Goal: Task Accomplishment & Management: Manage account settings

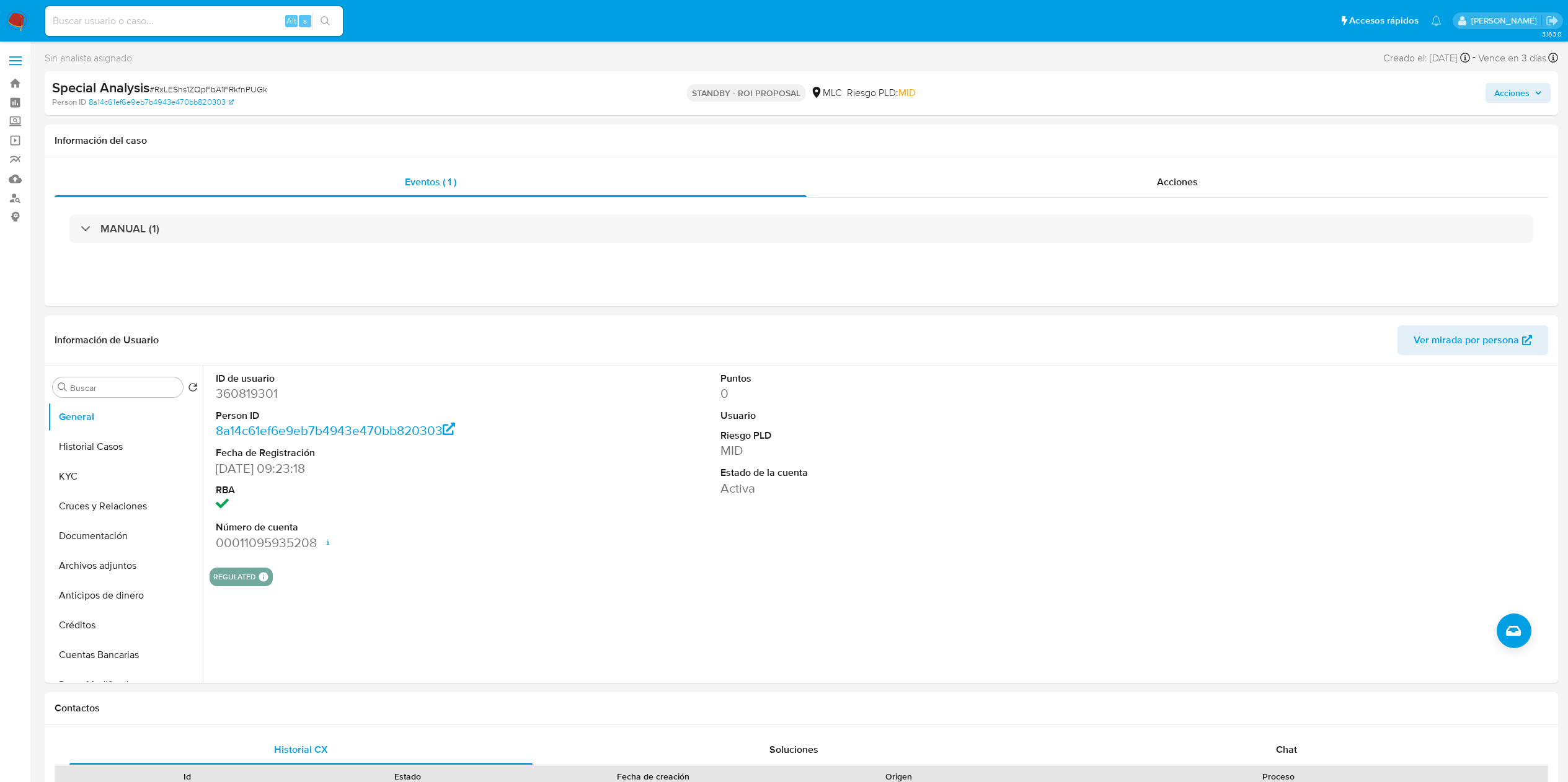
select select "10"
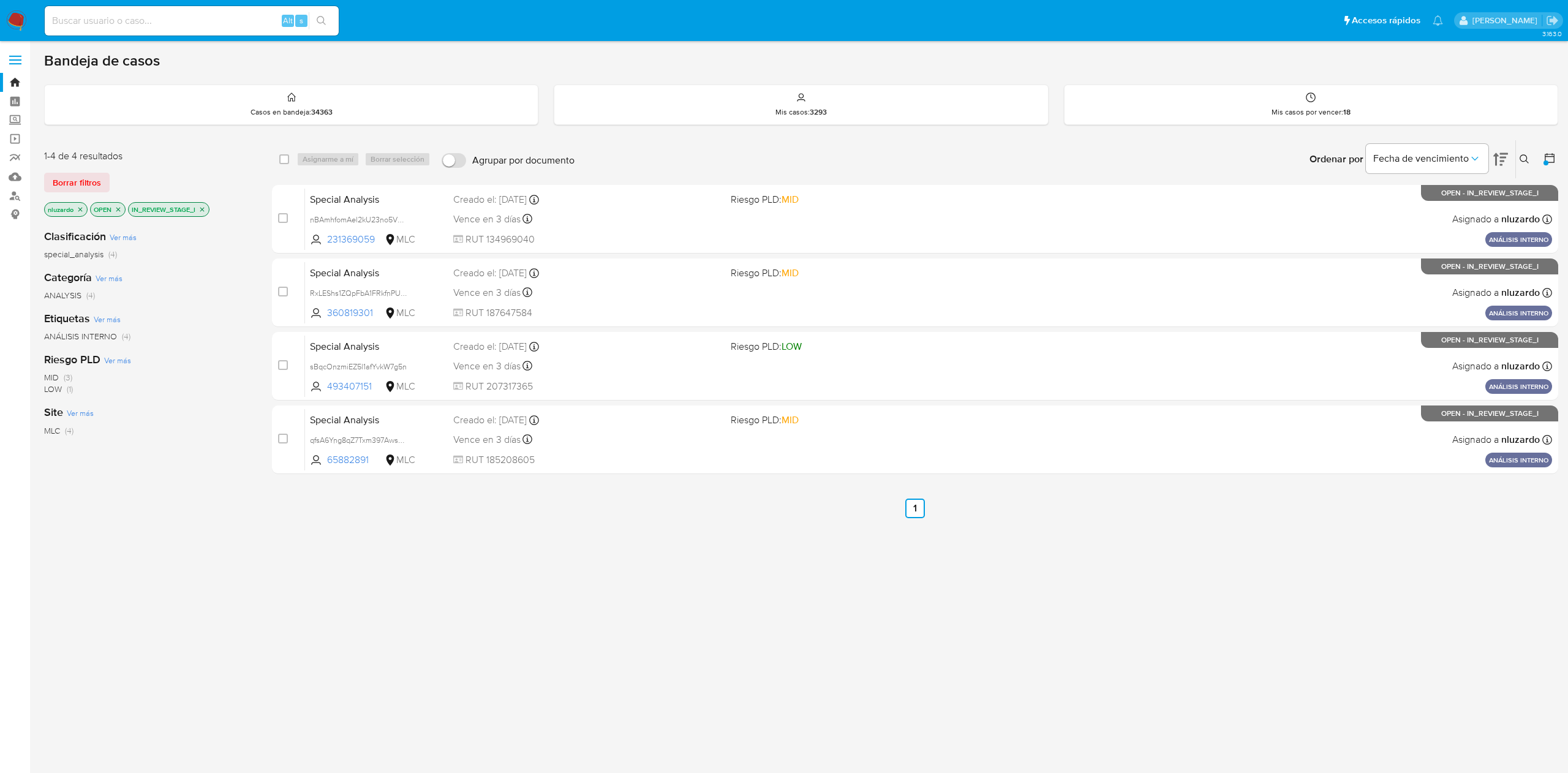
click at [717, 582] on div "select-all-cases-checkbox Asignarme a mí Borrar selección Agrupar por documento…" at bounding box center [915, 417] width 1286 height 555
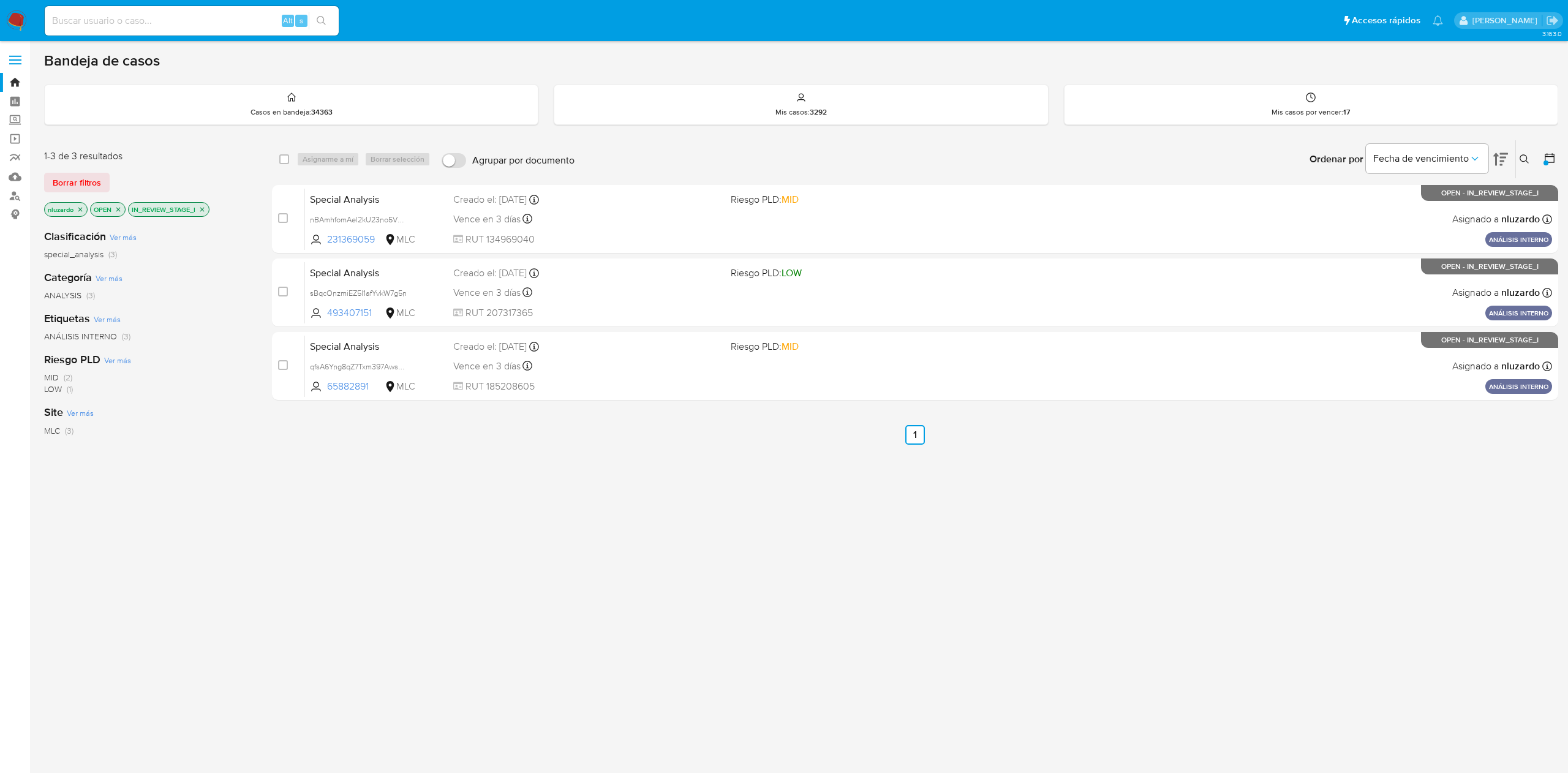
drag, startPoint x: 375, startPoint y: 319, endPoint x: 406, endPoint y: 517, distance: 200.4
click at [405, 511] on div "select-all-cases-checkbox Asignarme a mí Borrar selección Agrupar por documento…" at bounding box center [915, 417] width 1286 height 555
click at [615, 580] on div "select-all-cases-checkbox Asignarme a mí Borrar selección Agrupar por documento…" at bounding box center [915, 417] width 1286 height 555
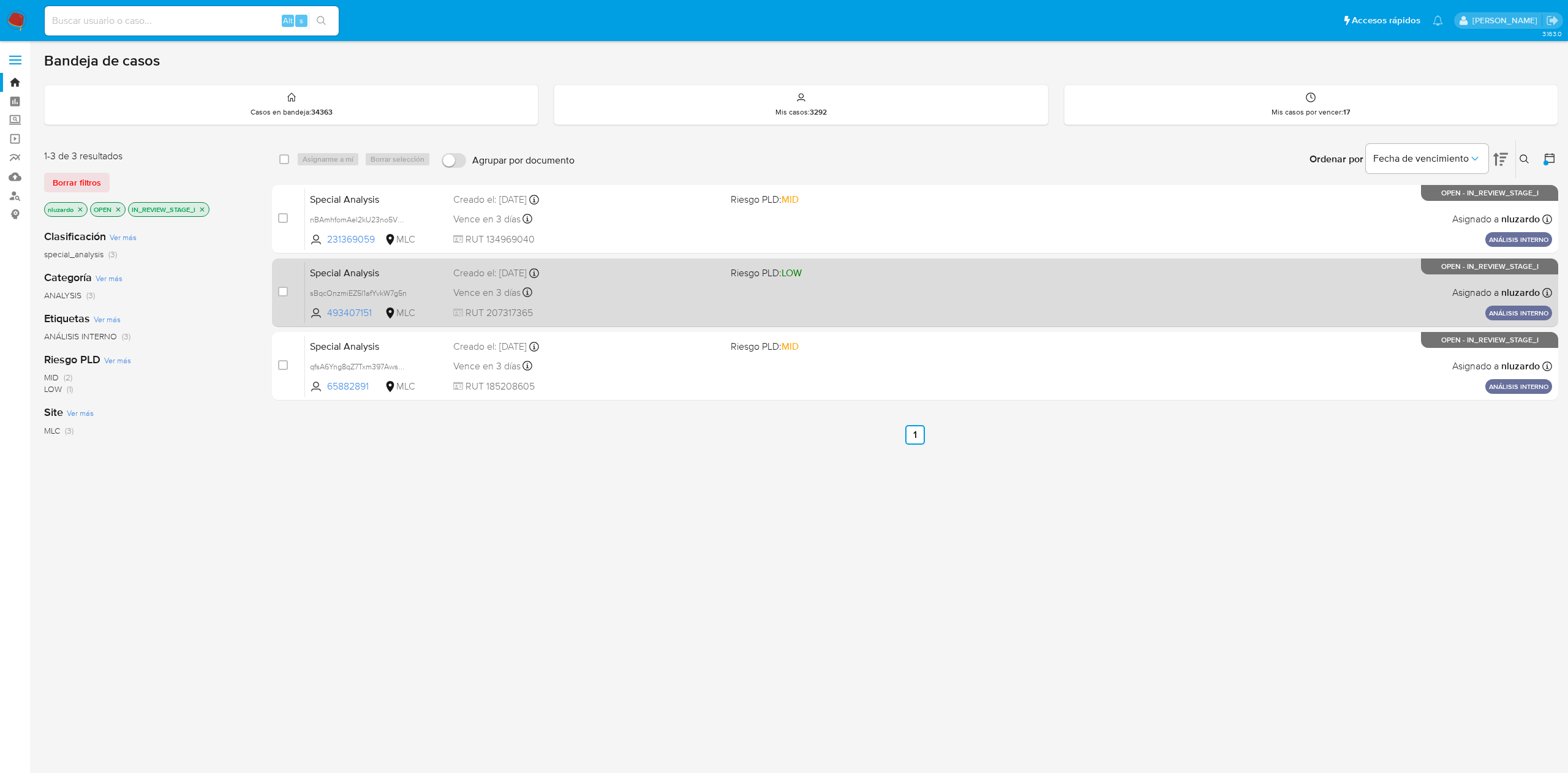
click at [824, 305] on div "Special Analysis sBqcOnzmiEZ5l1afYvkW7g5n 493407151 MLC Riesgo PLD: LOW Creado …" at bounding box center [928, 293] width 1247 height 62
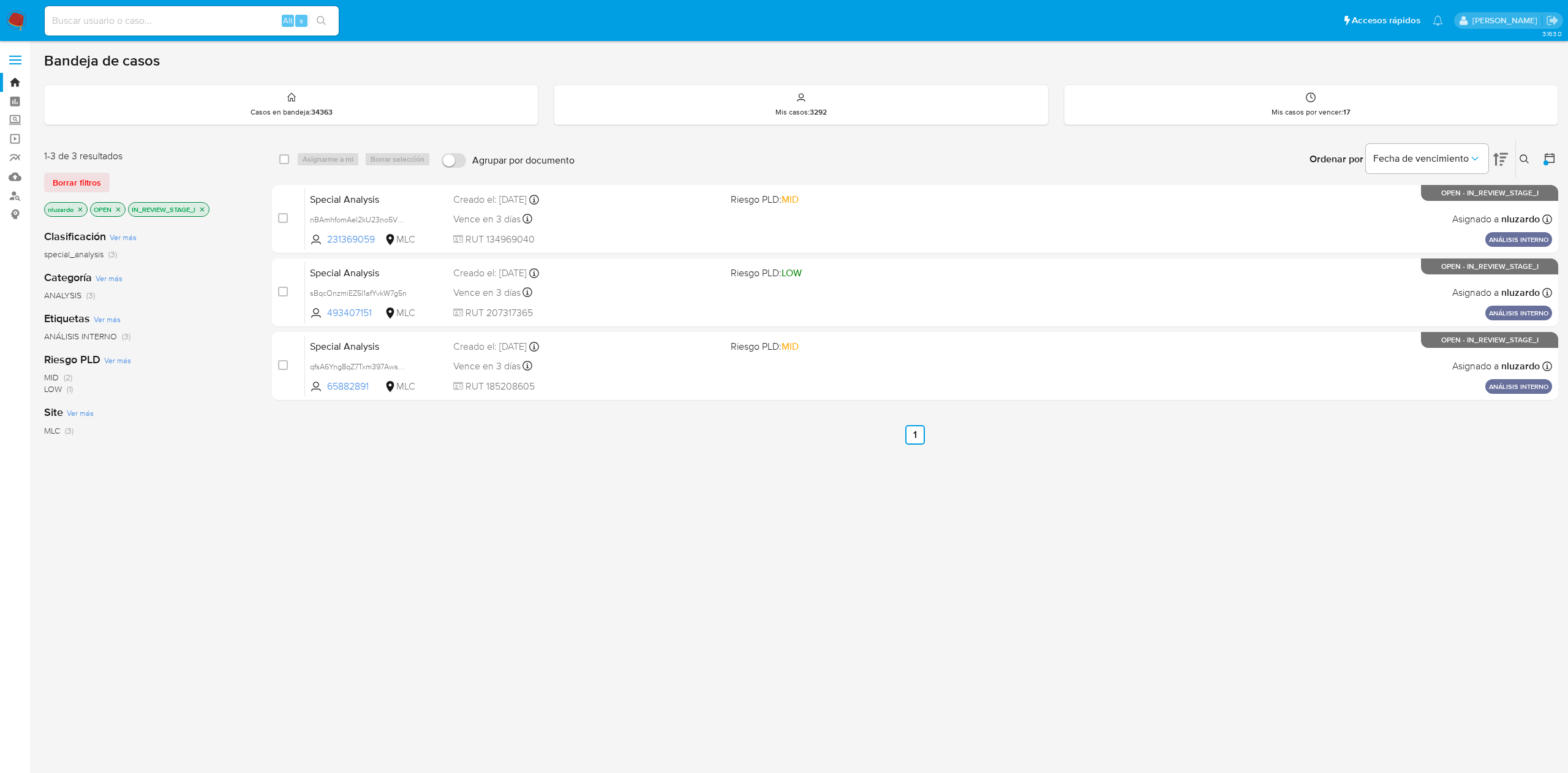
click at [744, 480] on div "select-all-cases-checkbox Asignarme a mí Borrar selección Agrupar por documento…" at bounding box center [915, 417] width 1286 height 555
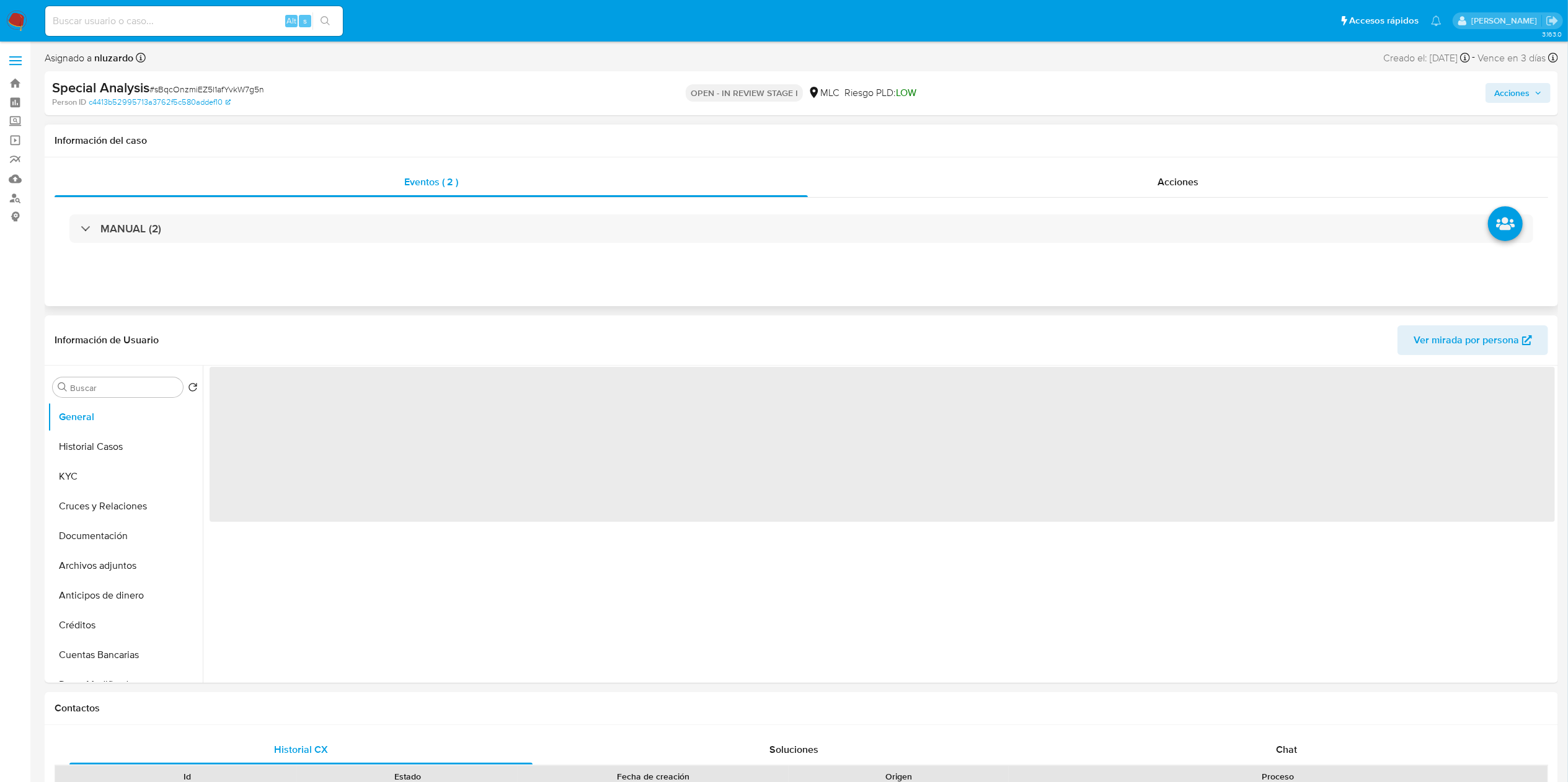
select select "10"
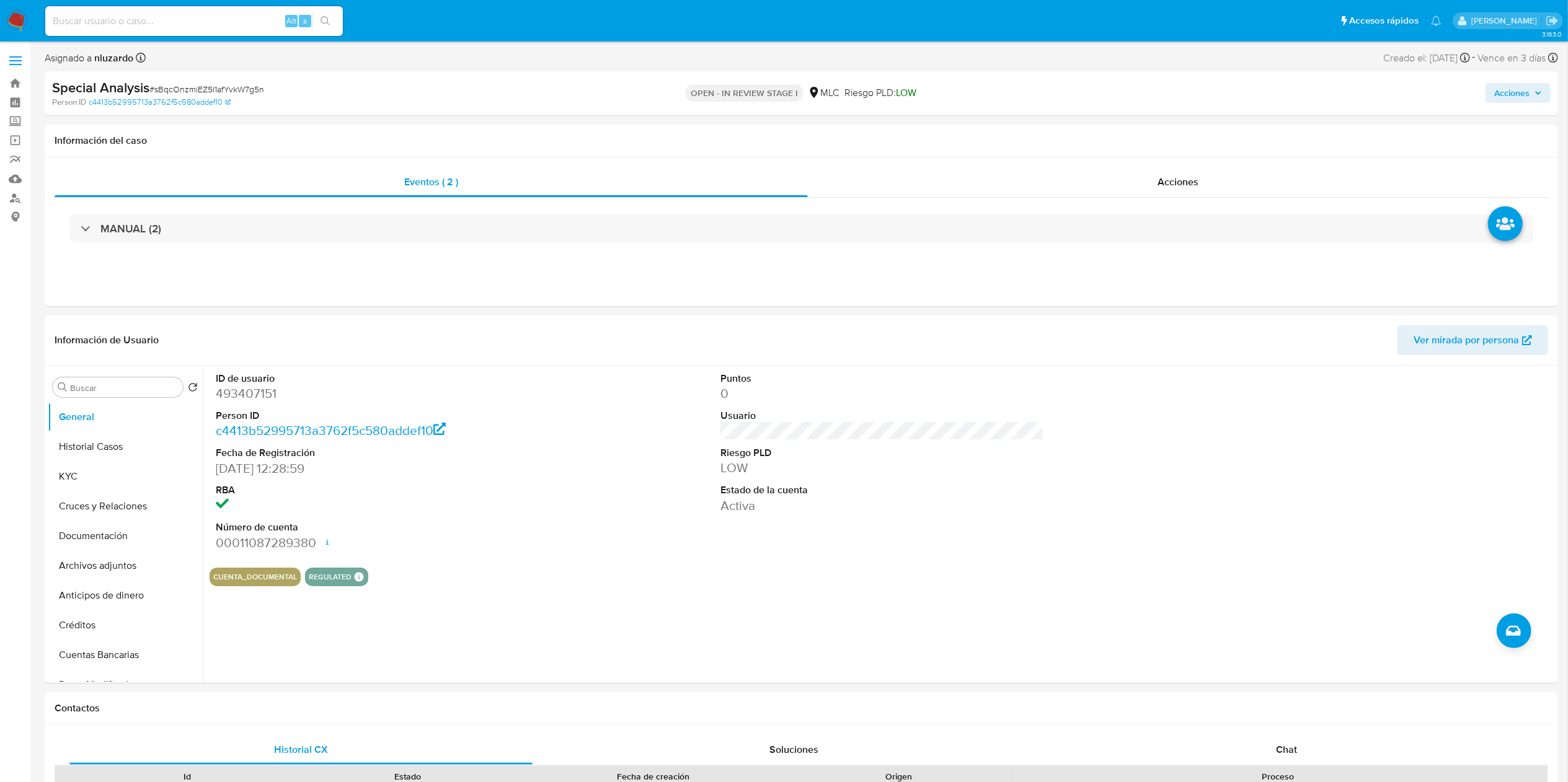
click at [182, 26] on input at bounding box center [194, 21] width 297 height 16
click at [184, 14] on input at bounding box center [194, 21] width 297 height 16
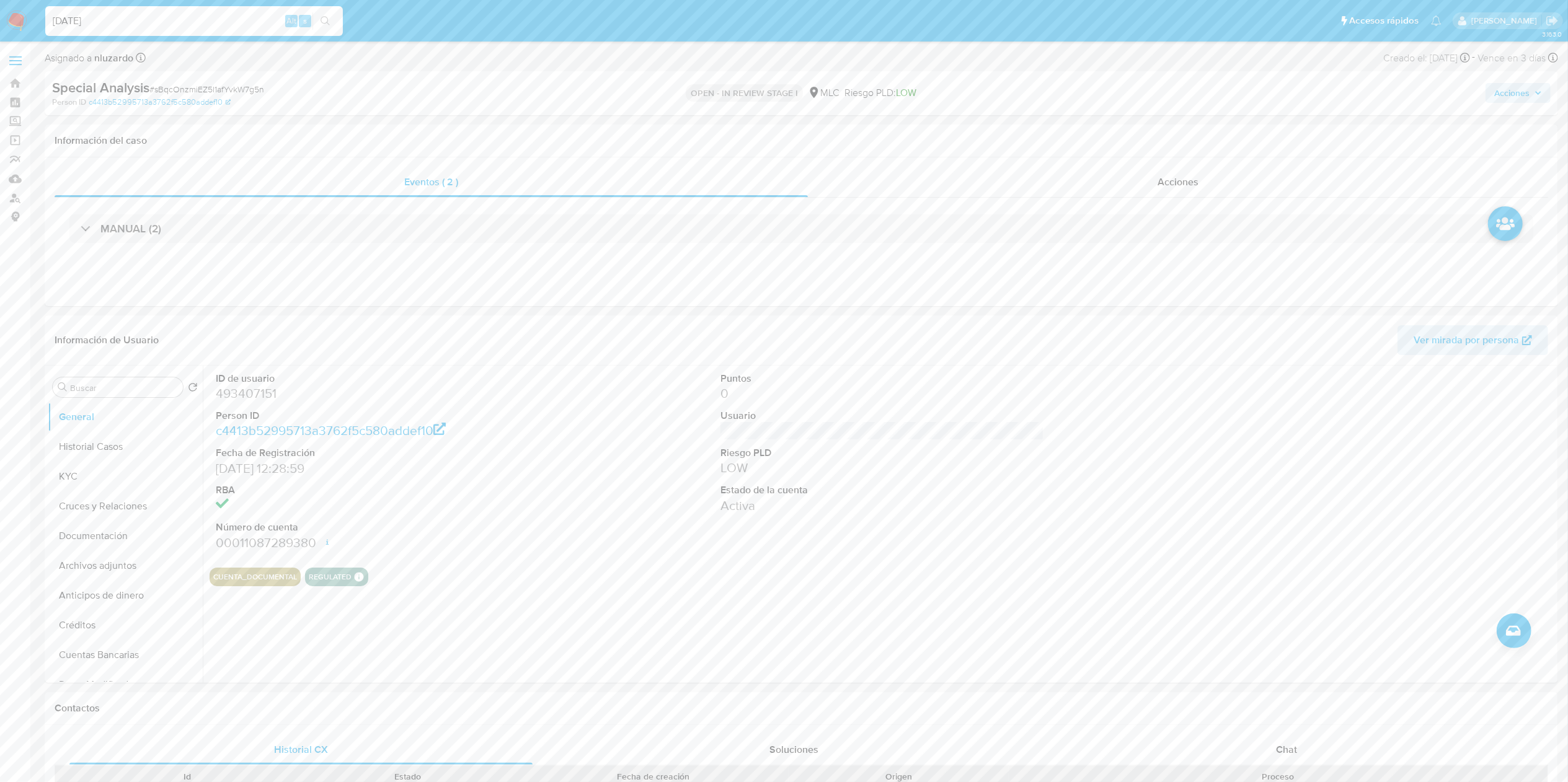
type input "[DATE]"
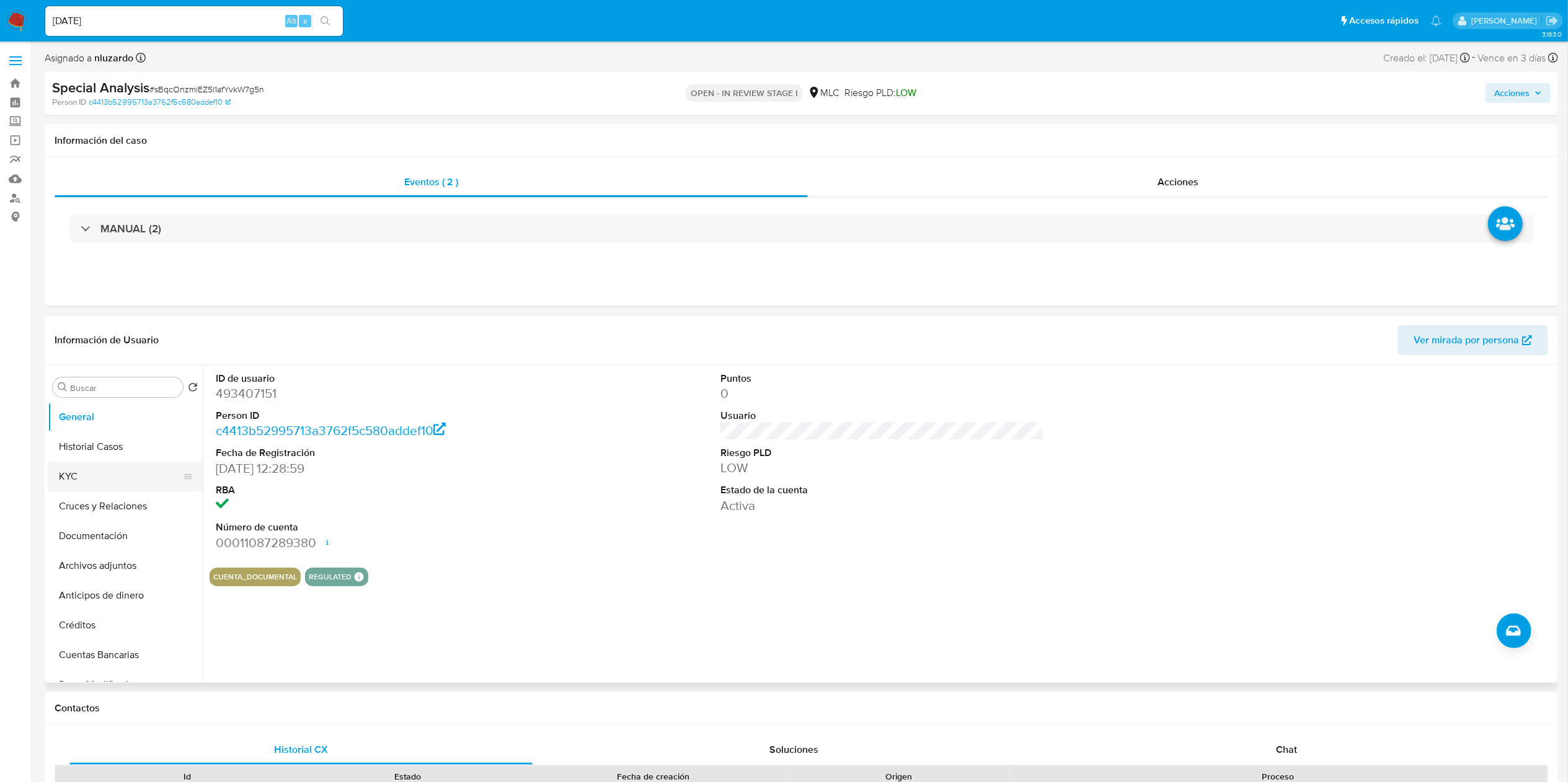
click at [83, 486] on button "KYC" at bounding box center [120, 476] width 145 height 30
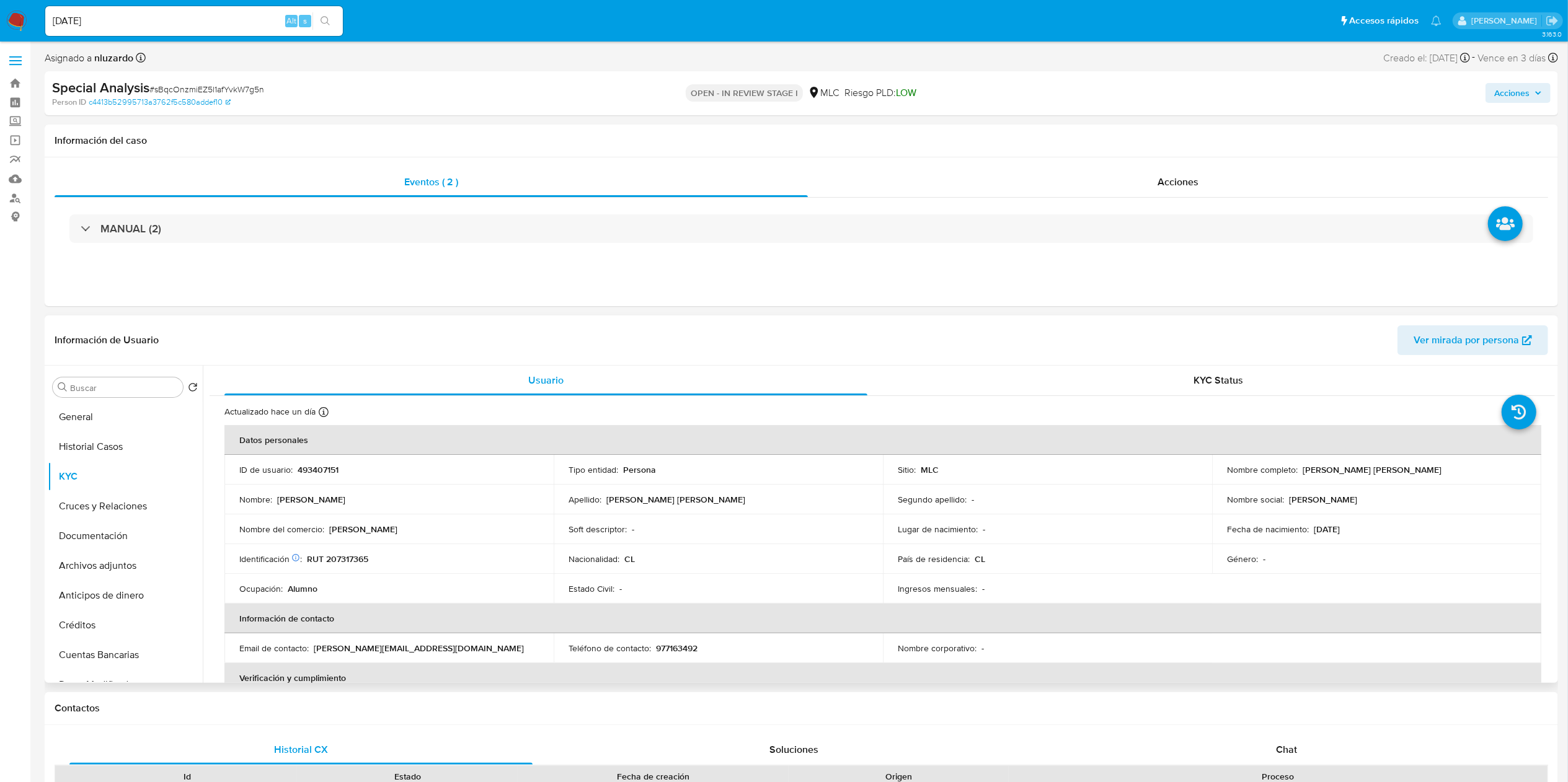
click at [1315, 473] on p "Carlos Felipe Sepúlveda Moraga" at bounding box center [1372, 469] width 139 height 11
drag, startPoint x: 1407, startPoint y: 455, endPoint x: 1441, endPoint y: 465, distance: 35.4
click at [1441, 465] on div "Nombre completo : Carlos Felipe Sepúlveda Moraga" at bounding box center [1377, 469] width 299 height 11
copy p "Carlos Felipe Sepúlveda Moraga"
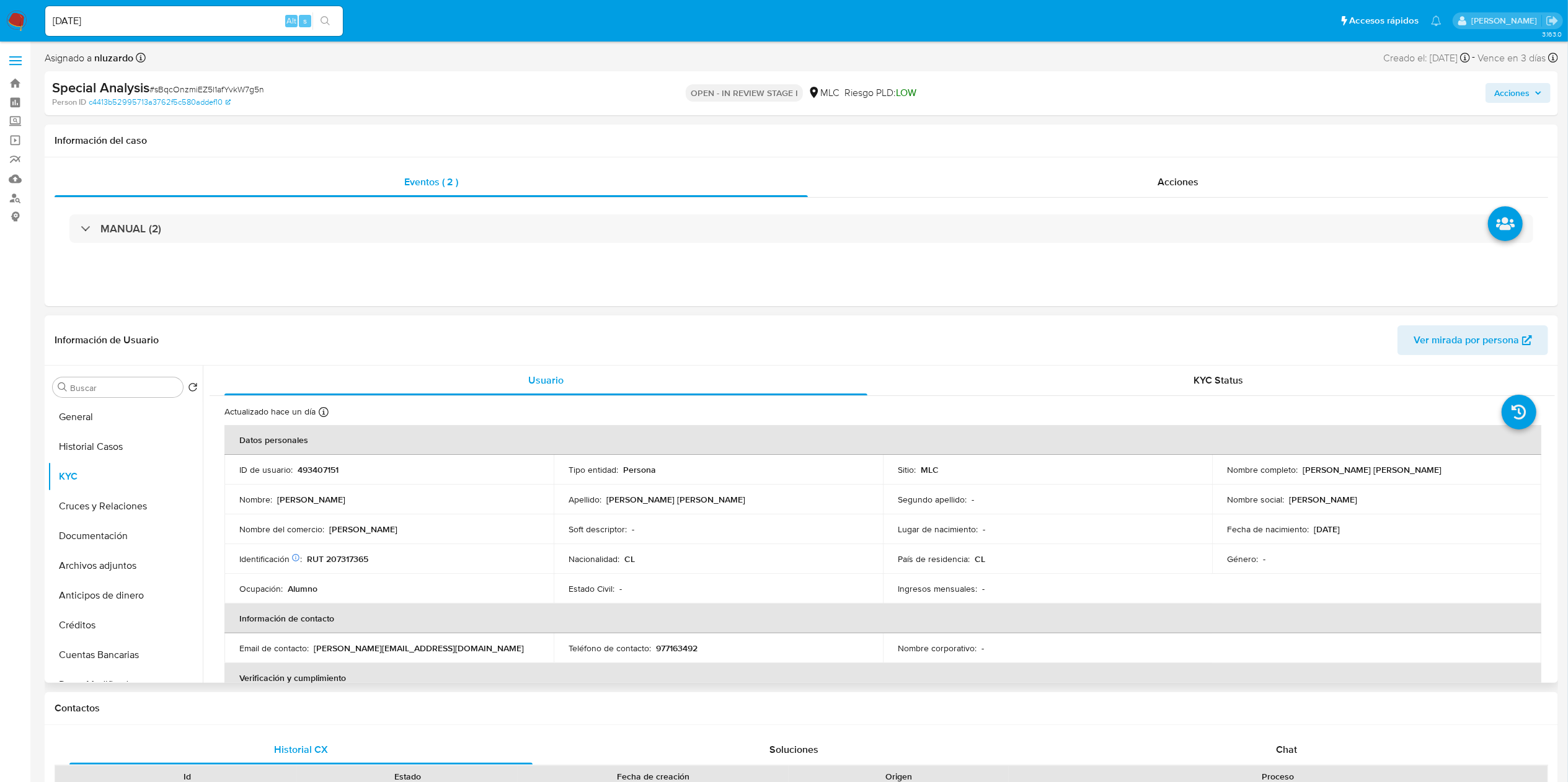
click at [710, 494] on div "Apellido : Sepúlveda Moraga" at bounding box center [719, 499] width 299 height 11
click at [363, 560] on p "RUT 207317365" at bounding box center [337, 559] width 61 height 11
copy p "207317365"
drag, startPoint x: 87, startPoint y: 423, endPoint x: 97, endPoint y: 435, distance: 15.6
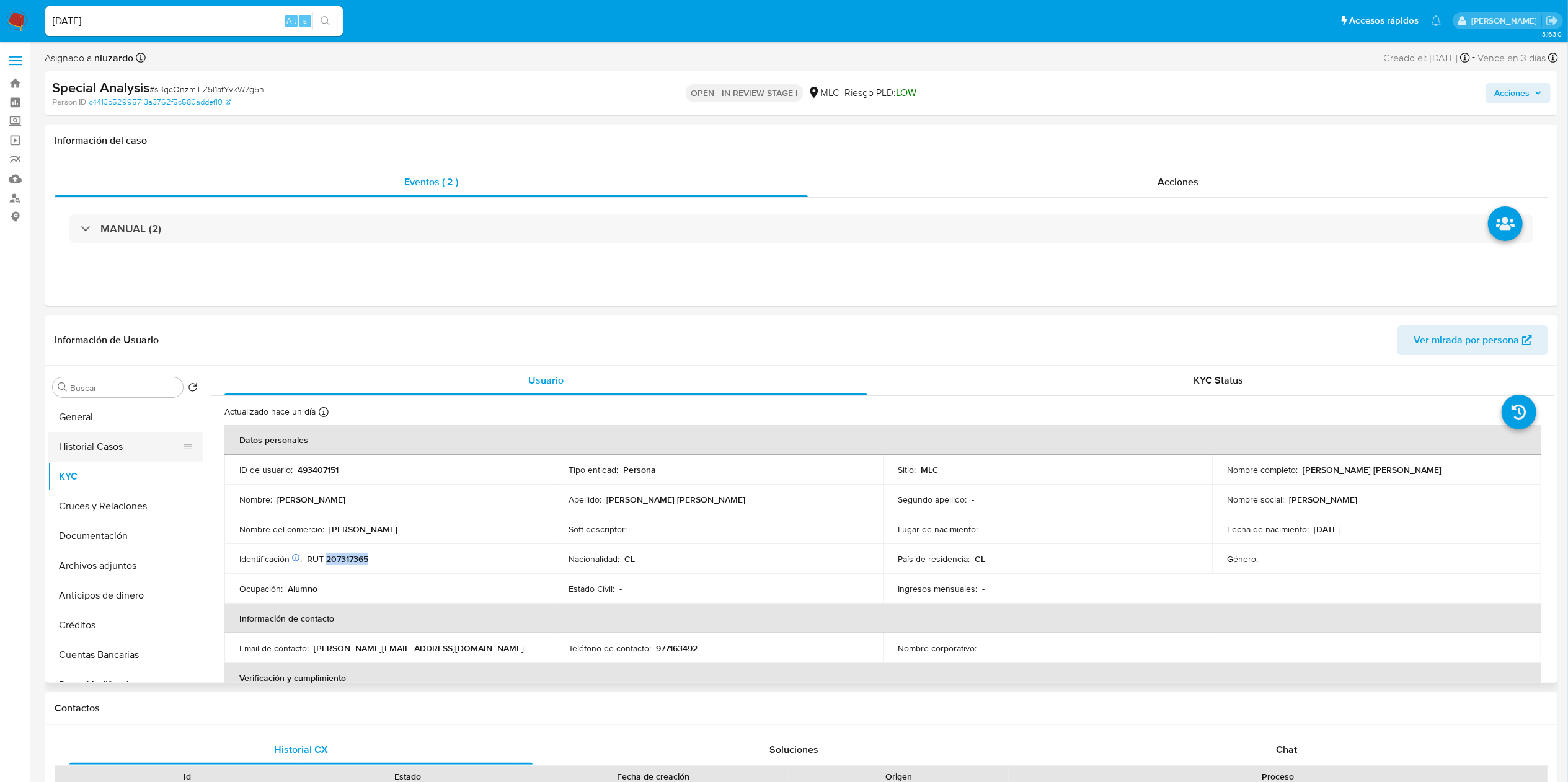
click at [88, 424] on button "General" at bounding box center [125, 417] width 155 height 30
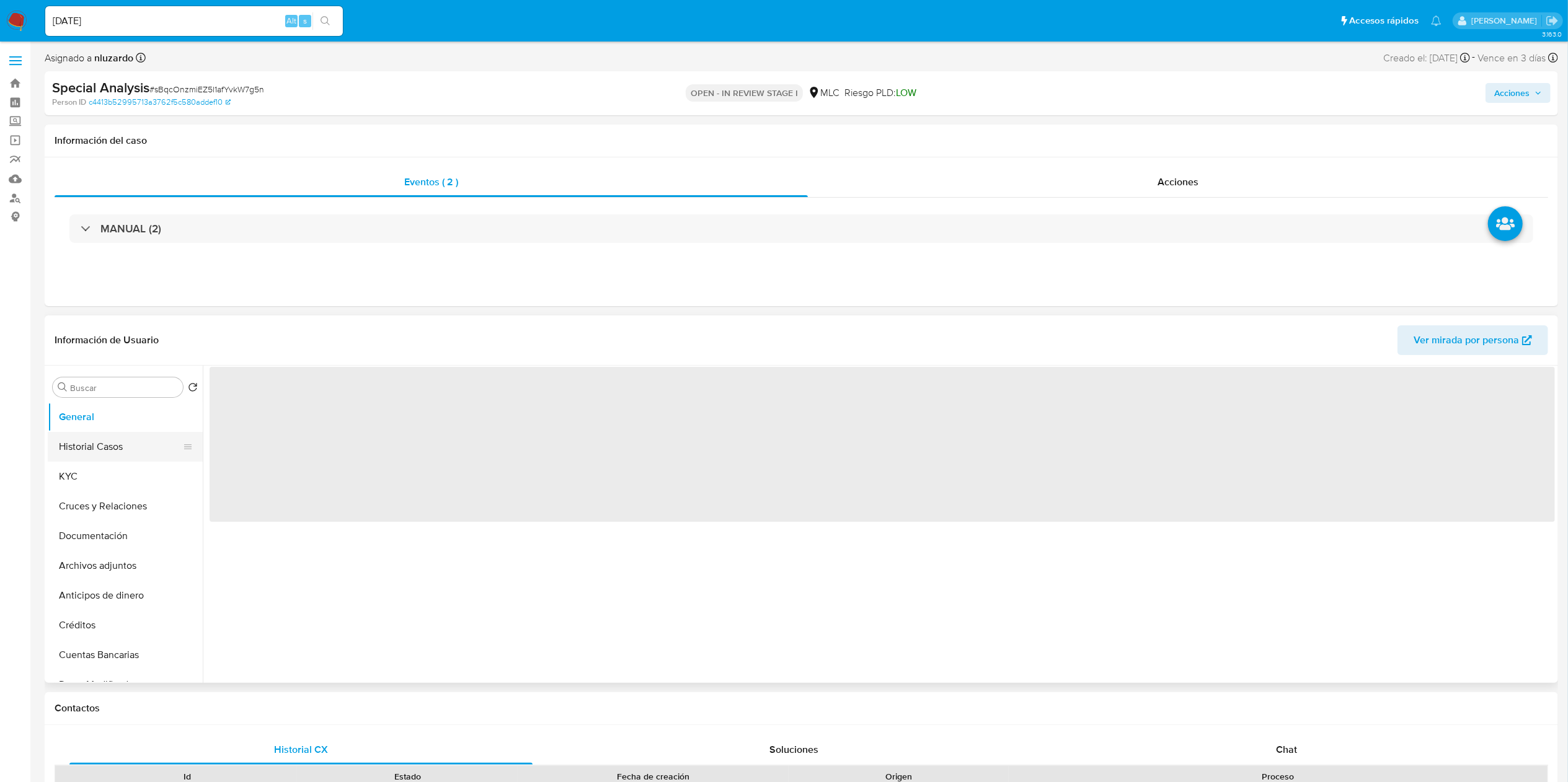
click at [99, 444] on button "Historial Casos" at bounding box center [120, 447] width 145 height 30
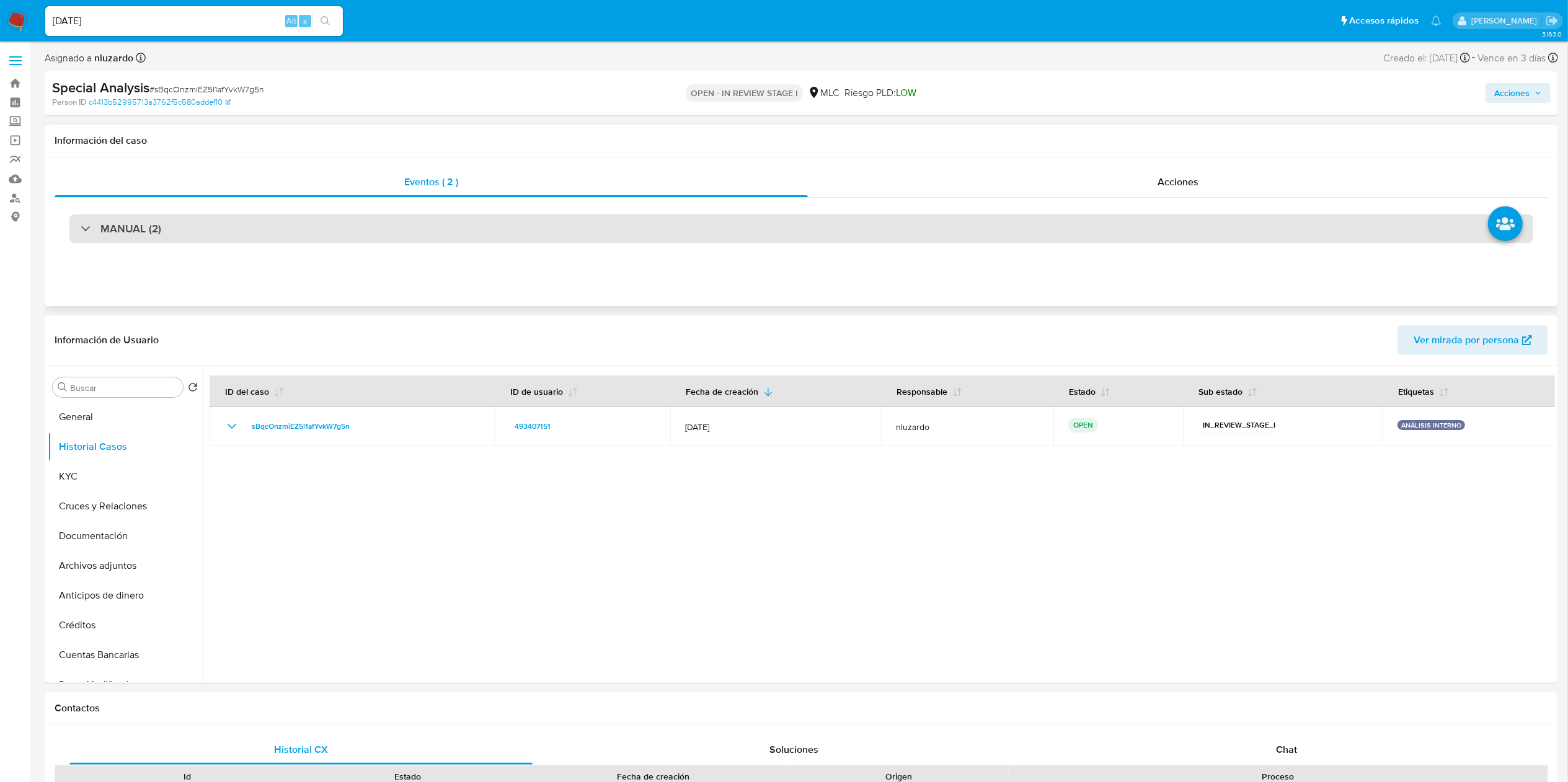
click at [179, 217] on div "MANUAL (2)" at bounding box center [802, 229] width 1464 height 28
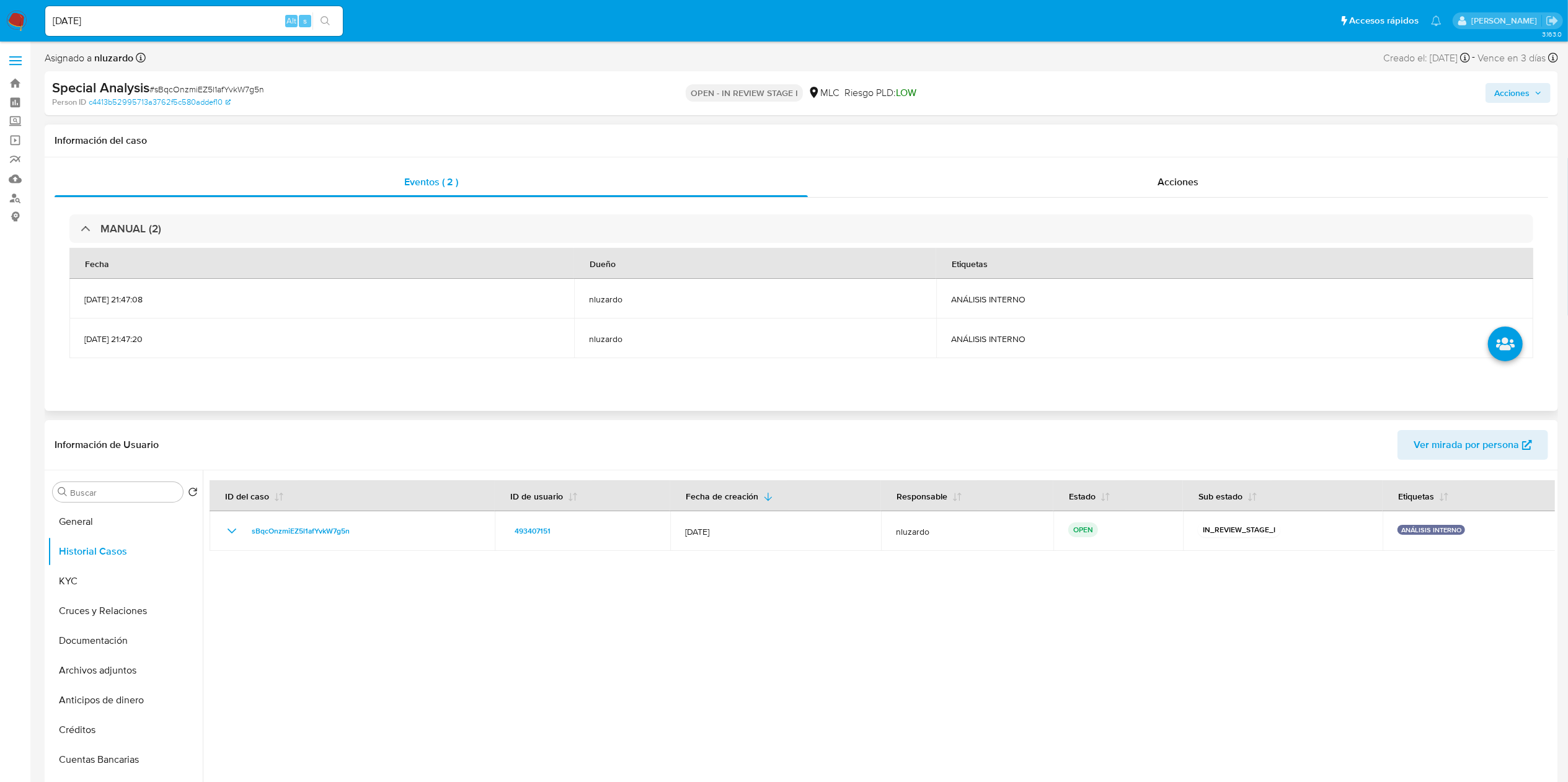
click at [1021, 342] on span "ANÁLISIS INTERNO" at bounding box center [1235, 338] width 568 height 11
click at [1022, 342] on span "ANÁLISIS INTERNO" at bounding box center [1235, 338] width 568 height 11
copy span "ANÁLISIS INTERNO"
drag, startPoint x: 844, startPoint y: 654, endPoint x: 621, endPoint y: 500, distance: 271.0
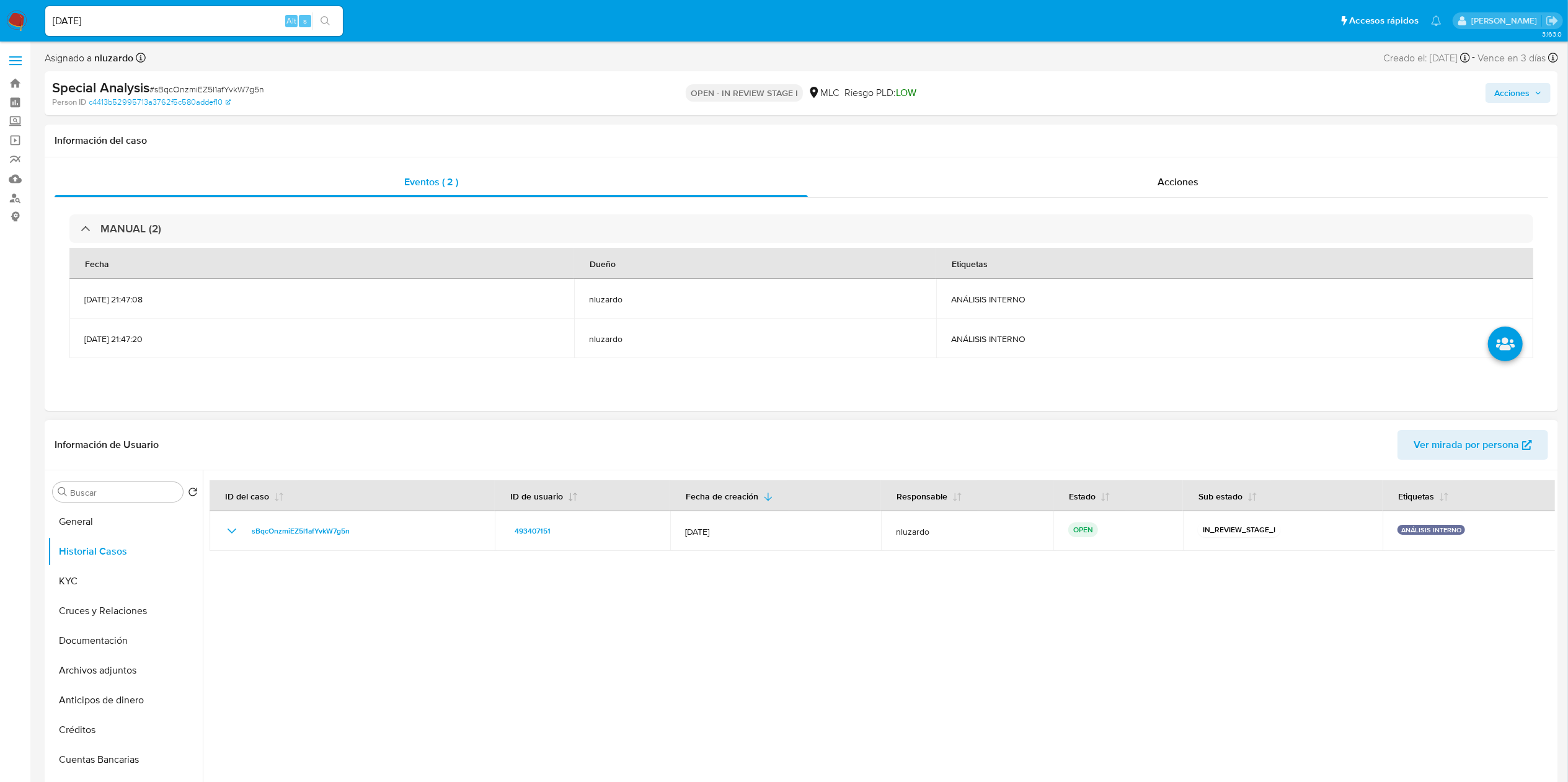
click at [819, 652] on div at bounding box center [878, 629] width 1353 height 317
click at [118, 580] on button "KYC" at bounding box center [120, 582] width 145 height 30
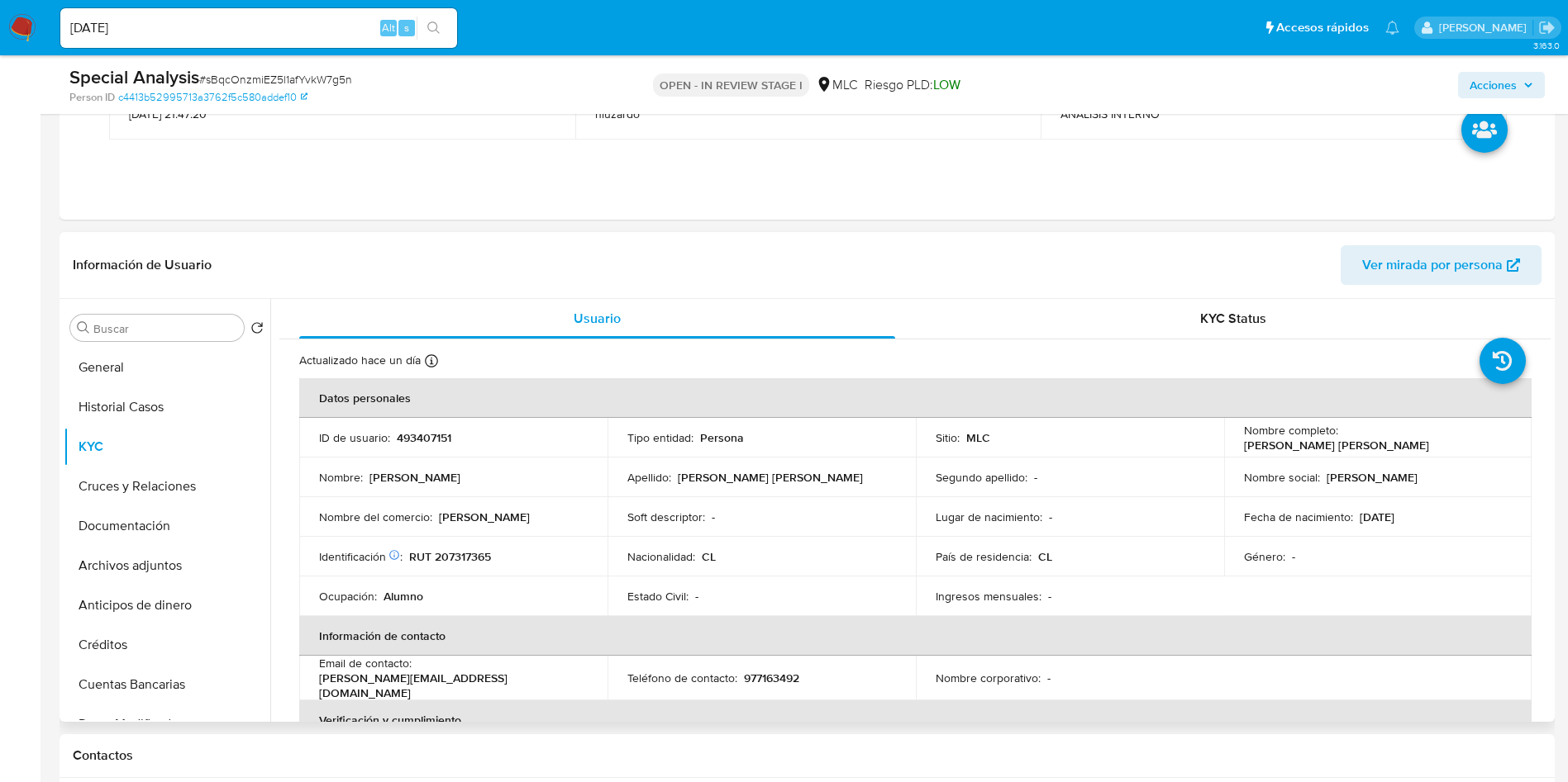
drag, startPoint x: 1552, startPoint y: 383, endPoint x: 1552, endPoint y: 396, distance: 13.0
click at [1552, 396] on div "Buscar Volver al orden por defecto General Historial Casos KYC Cruces y Relacio…" at bounding box center [806, 510] width 1495 height 423
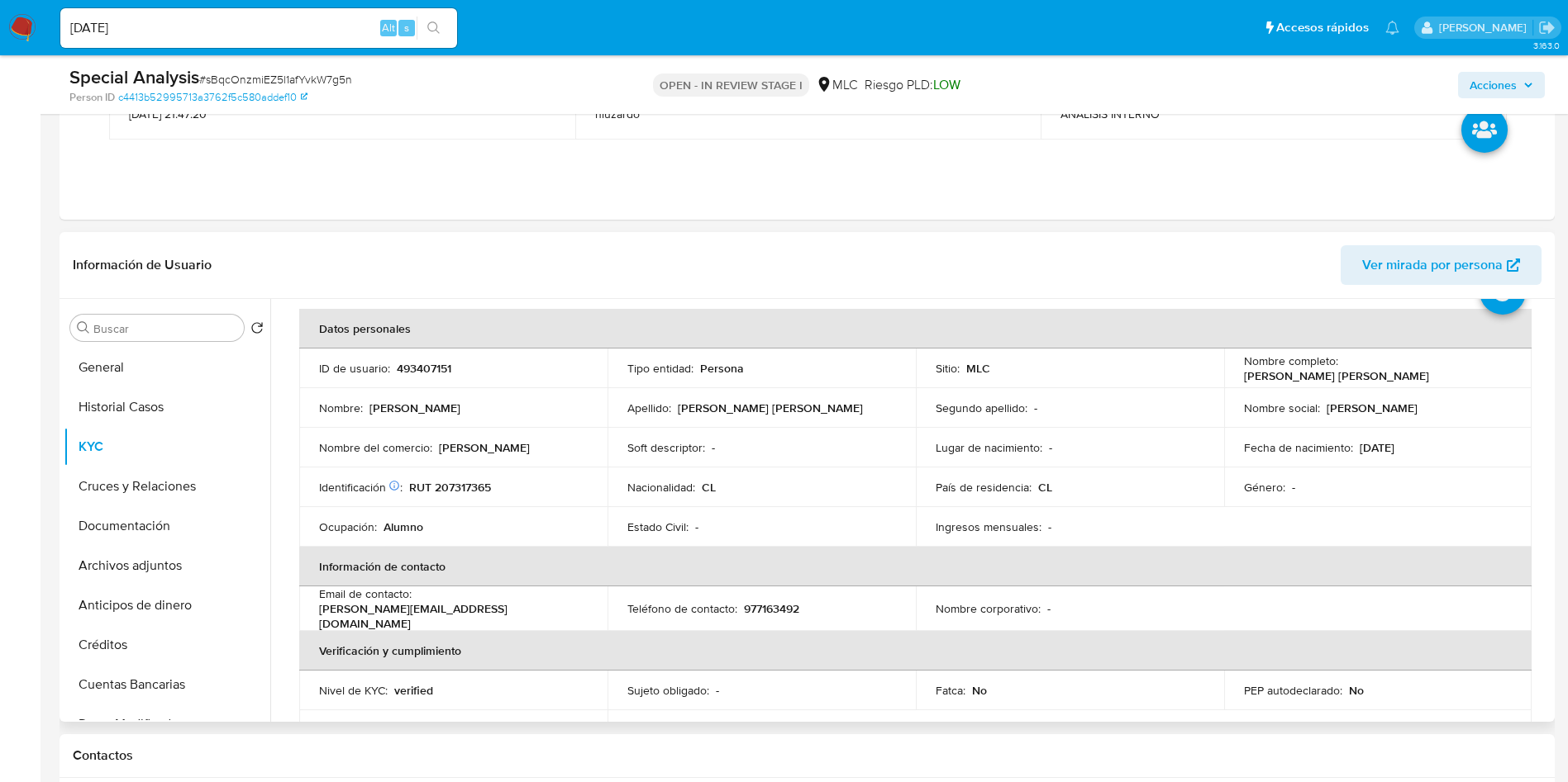
scroll to position [62, 0]
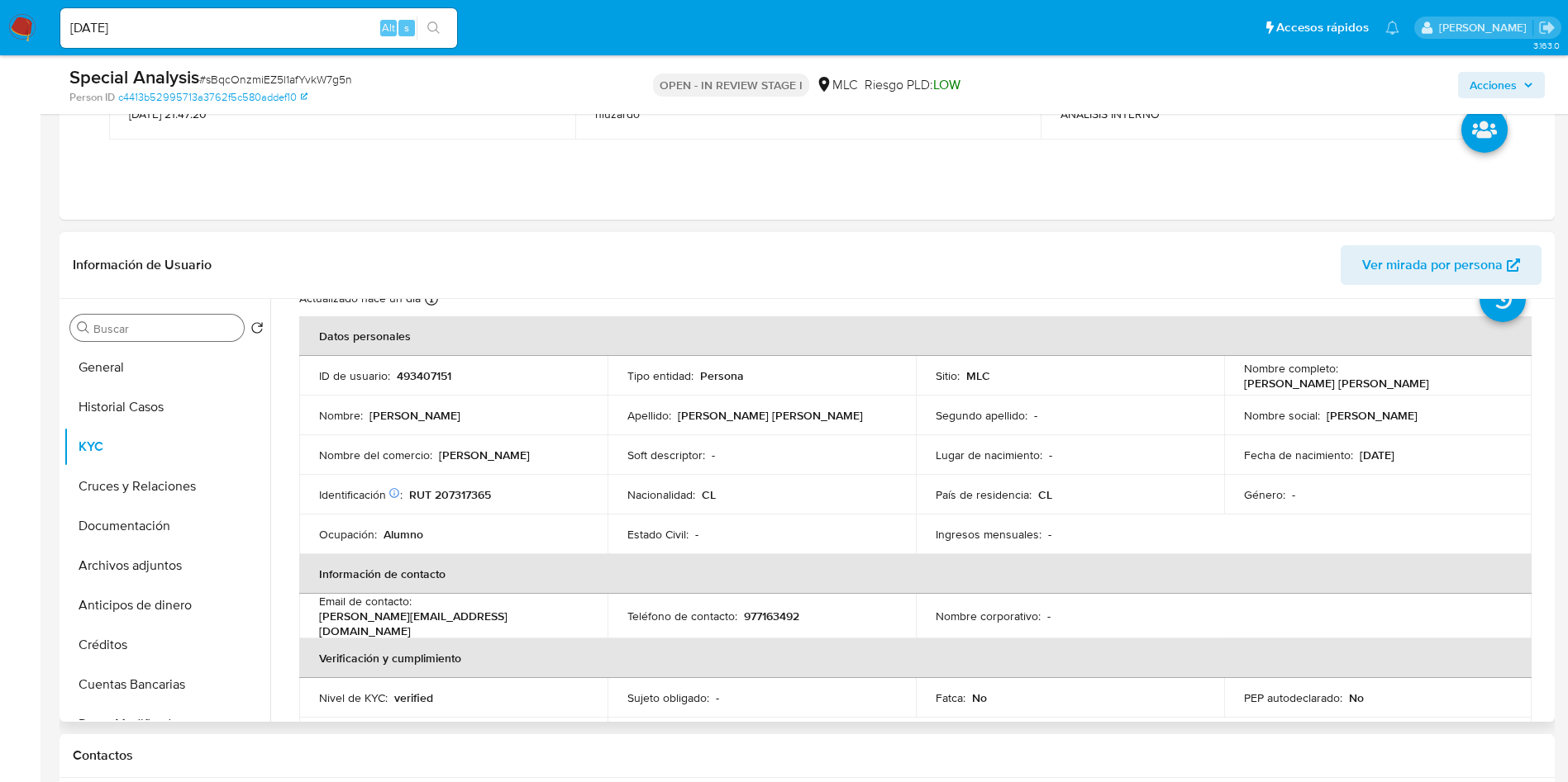
click at [161, 327] on input "Buscar" at bounding box center [165, 328] width 144 height 15
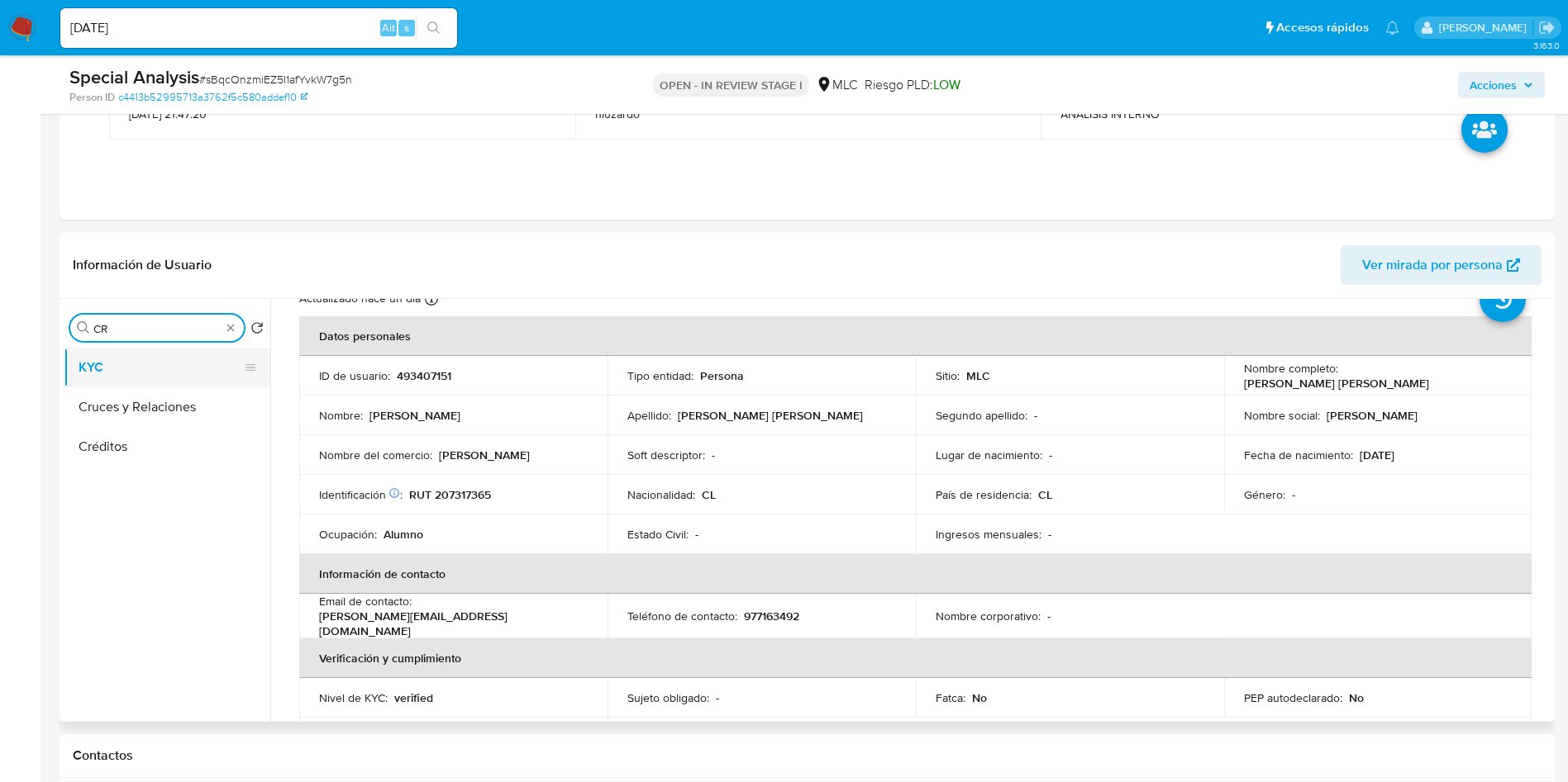
type input "CR"
click at [150, 383] on button "KYC" at bounding box center [160, 368] width 193 height 40
click at [161, 404] on button "Cruces y Relaciones" at bounding box center [160, 407] width 193 height 40
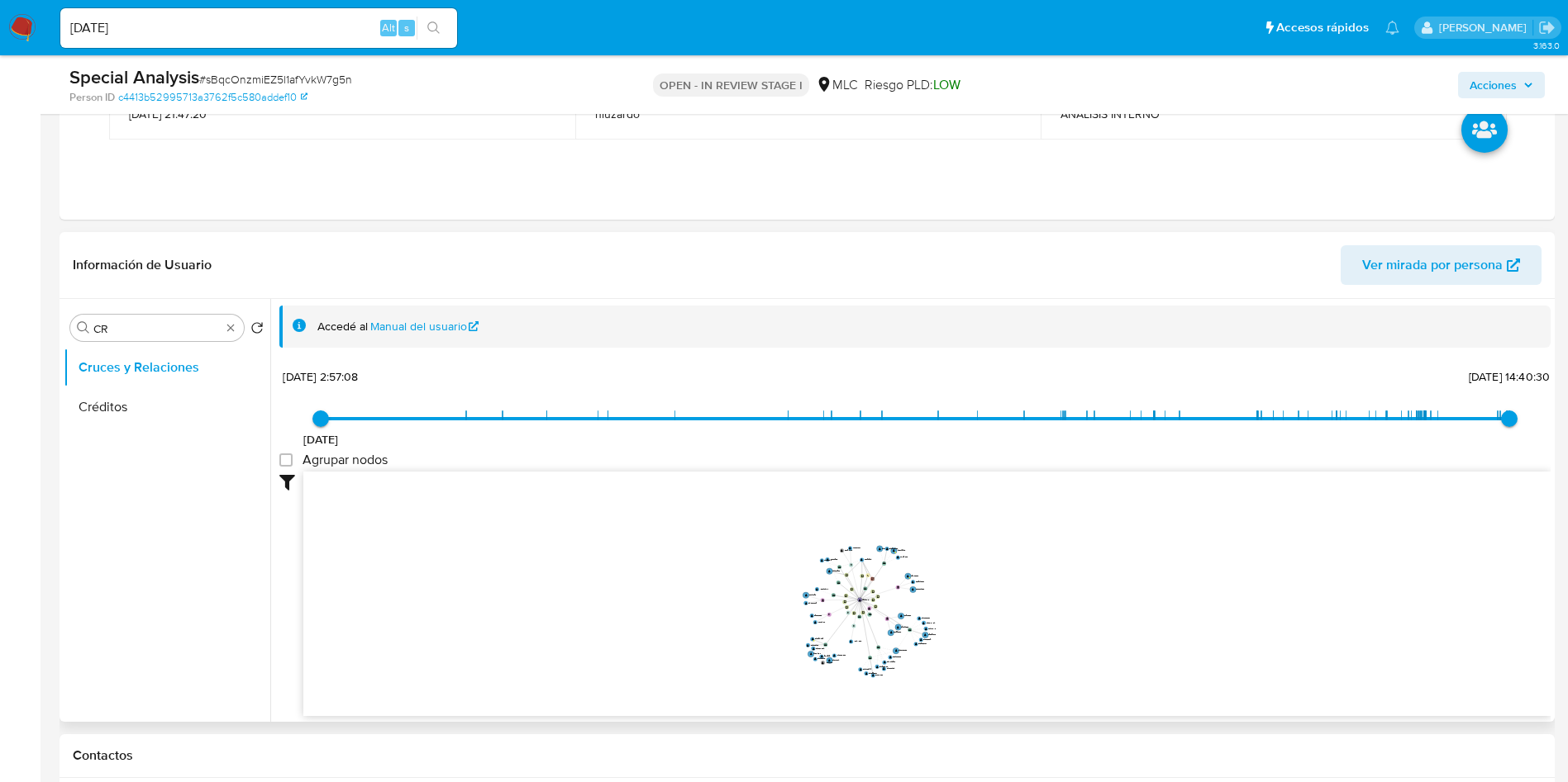
drag, startPoint x: 776, startPoint y: 609, endPoint x: 843, endPoint y: 617, distance: 67.5
click at [839, 619] on icon "device-66288a328a4f6c66c0c86521  device-65b2eb344104d4b10048a81a  device-6573…" at bounding box center [927, 591] width 1247 height 240
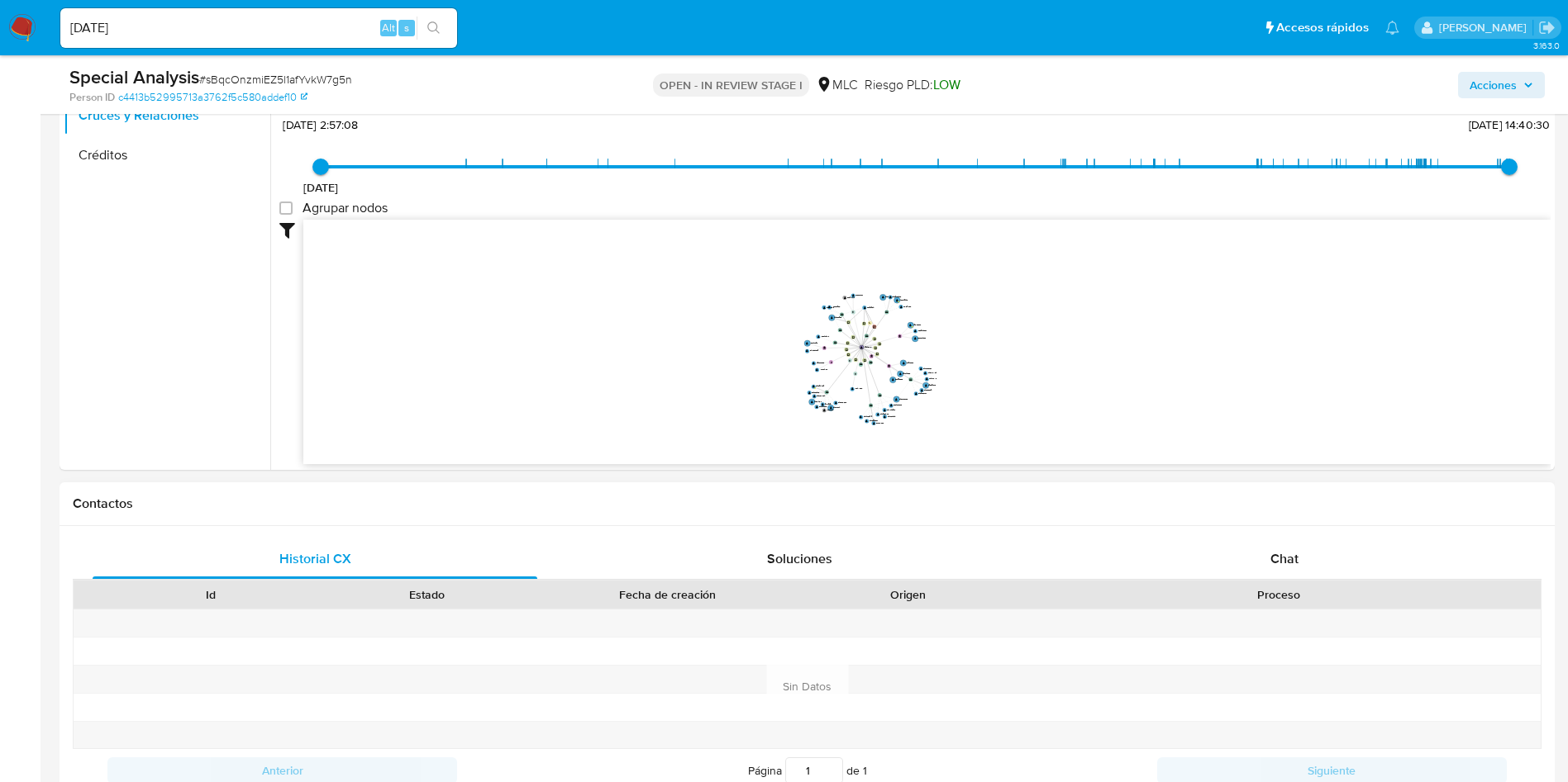
scroll to position [537, 0]
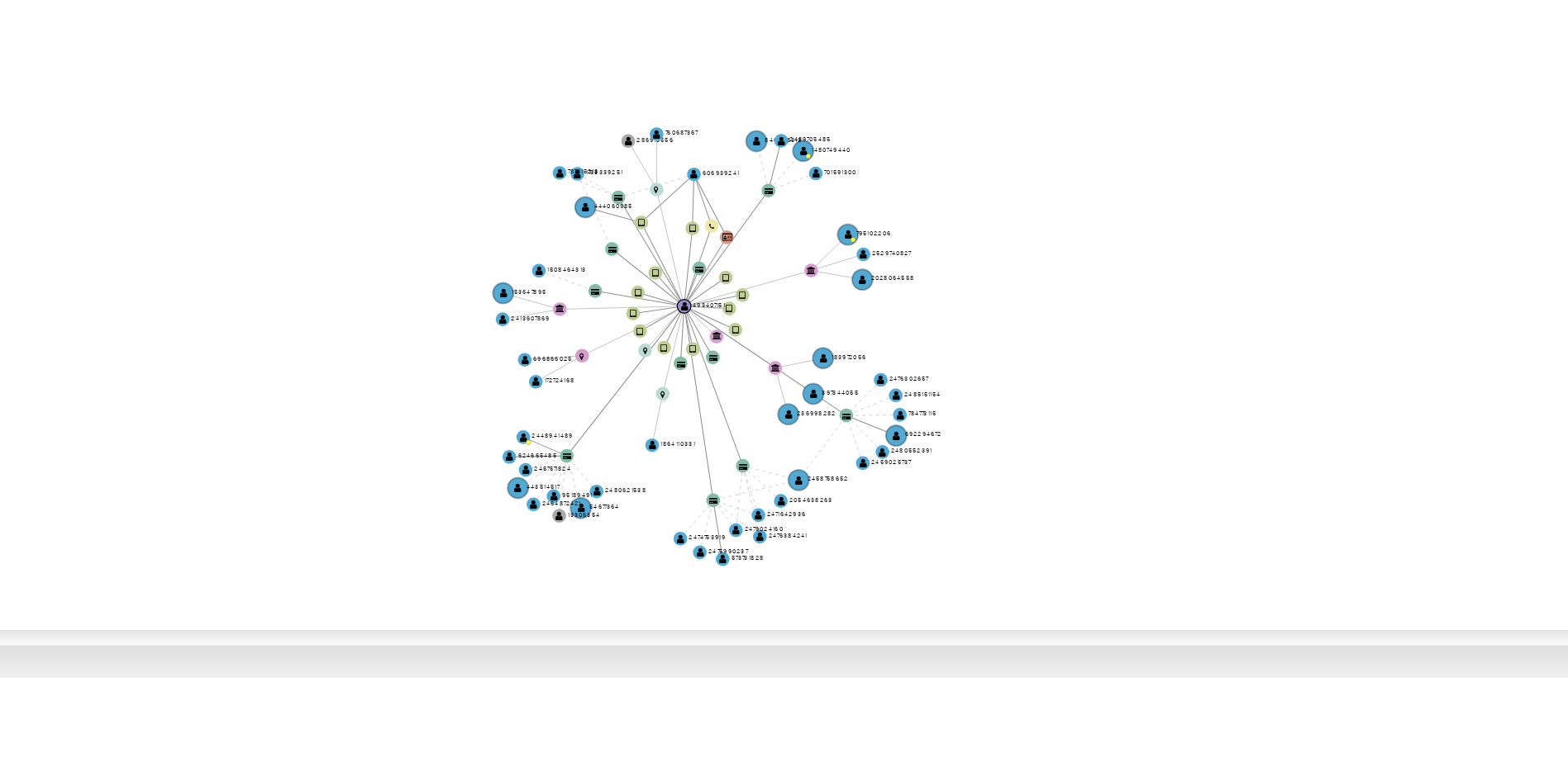
drag, startPoint x: 992, startPoint y: 404, endPoint x: 1003, endPoint y: 407, distance: 11.4
click at [1003, 407] on icon "device-66288a328a4f6c66c0c86521  device-65b2eb344104d4b10048a81a  device-6573…" at bounding box center [927, 344] width 1247 height 240
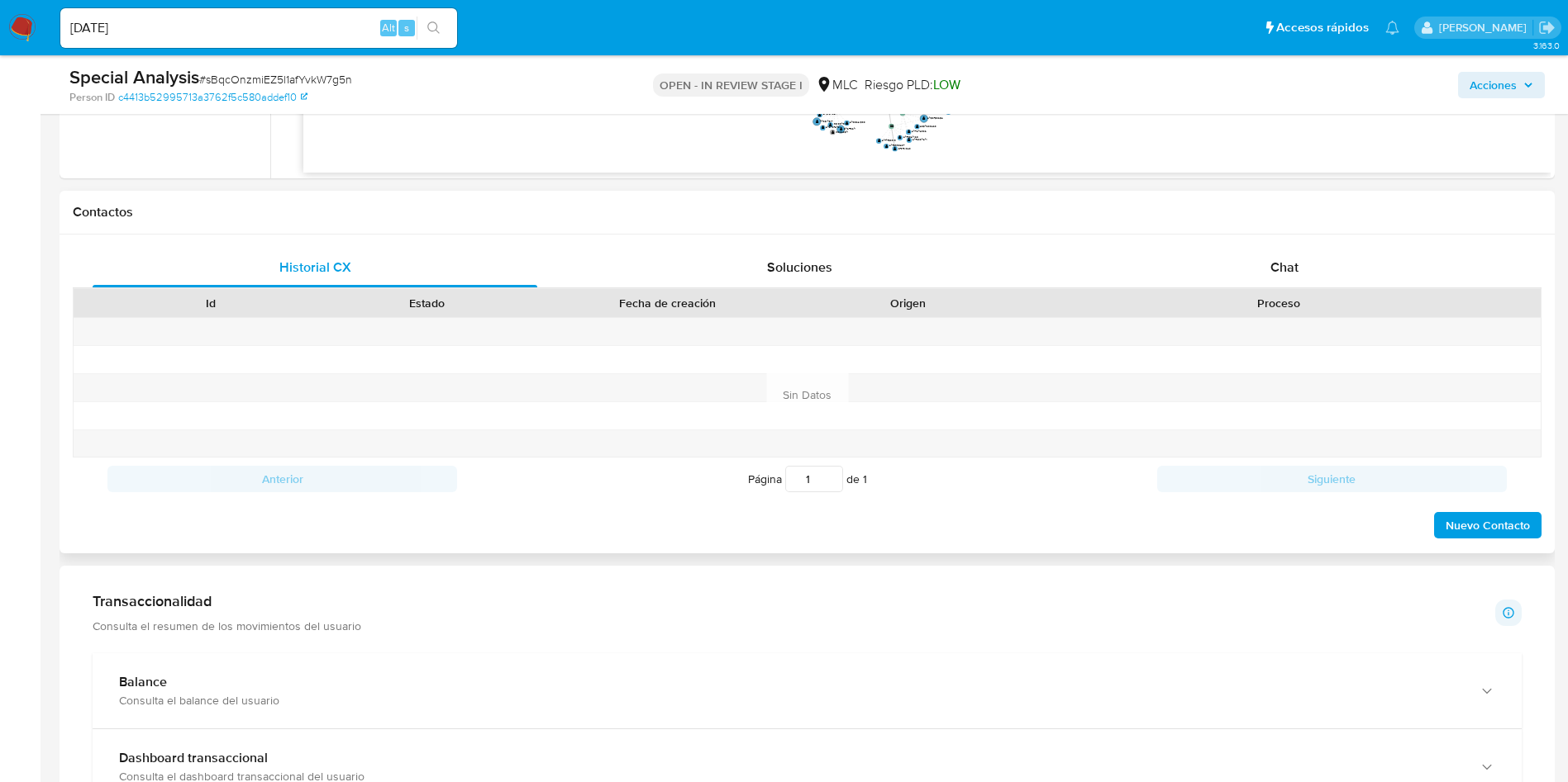
scroll to position [808, 0]
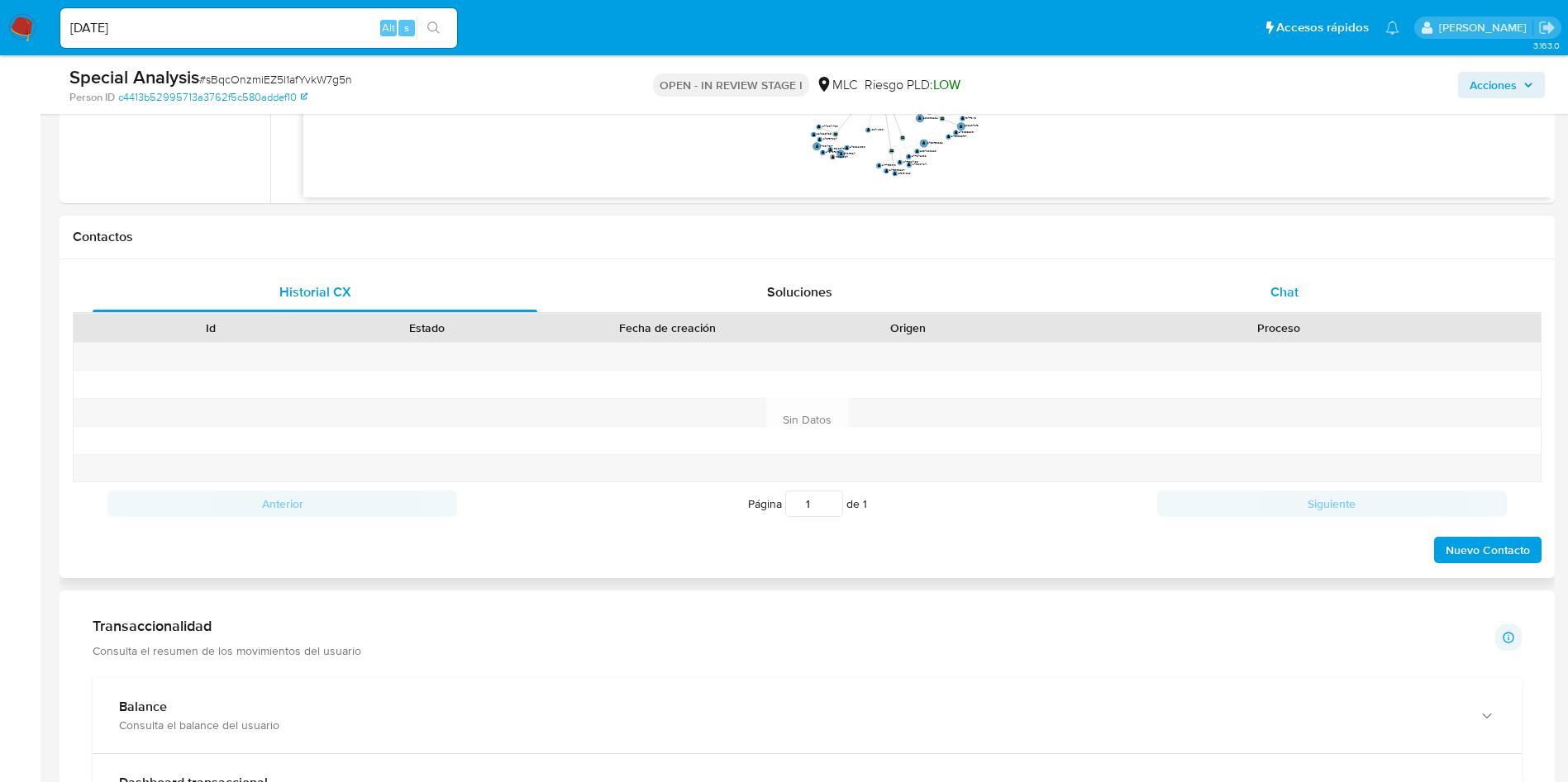
click at [1250, 282] on div "Chat" at bounding box center [1283, 292] width 444 height 40
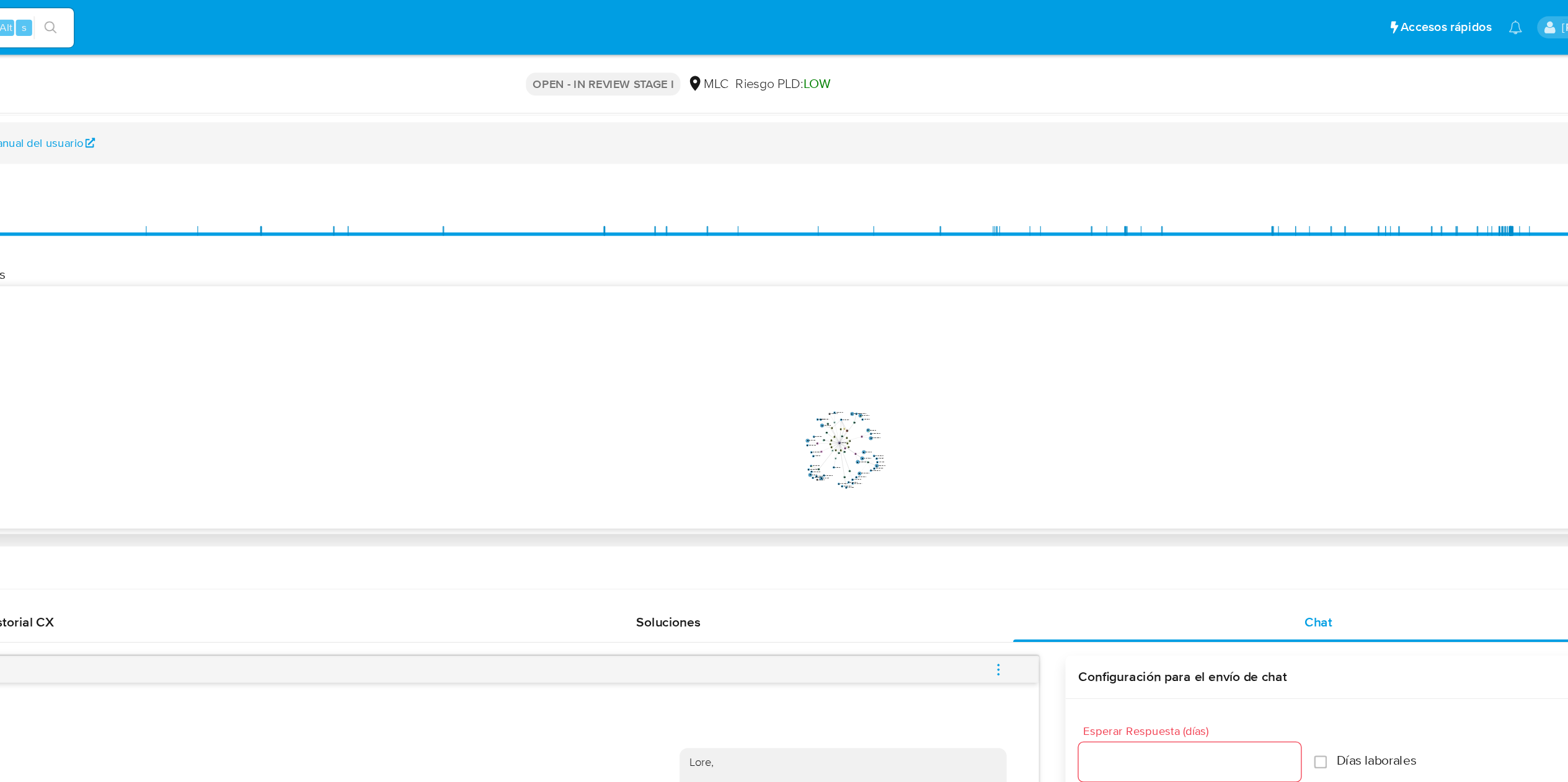
scroll to position [206, 0]
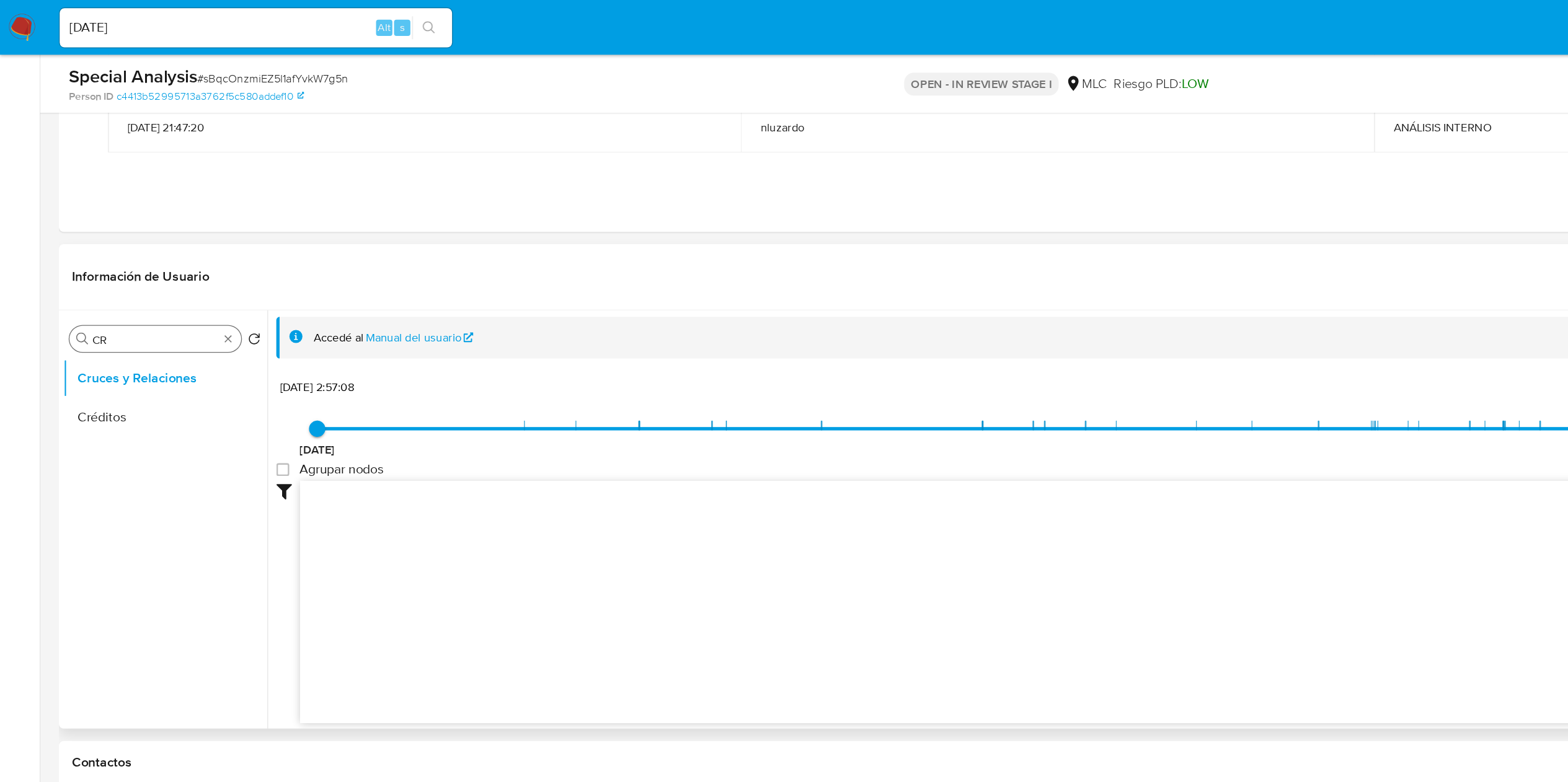
click at [154, 260] on input "CR" at bounding box center [118, 257] width 95 height 11
click at [154, 260] on input "CR" at bounding box center [118, 257] width 95 height 11
type input "doc"
click at [106, 308] on button "Documentación" at bounding box center [120, 317] width 145 height 30
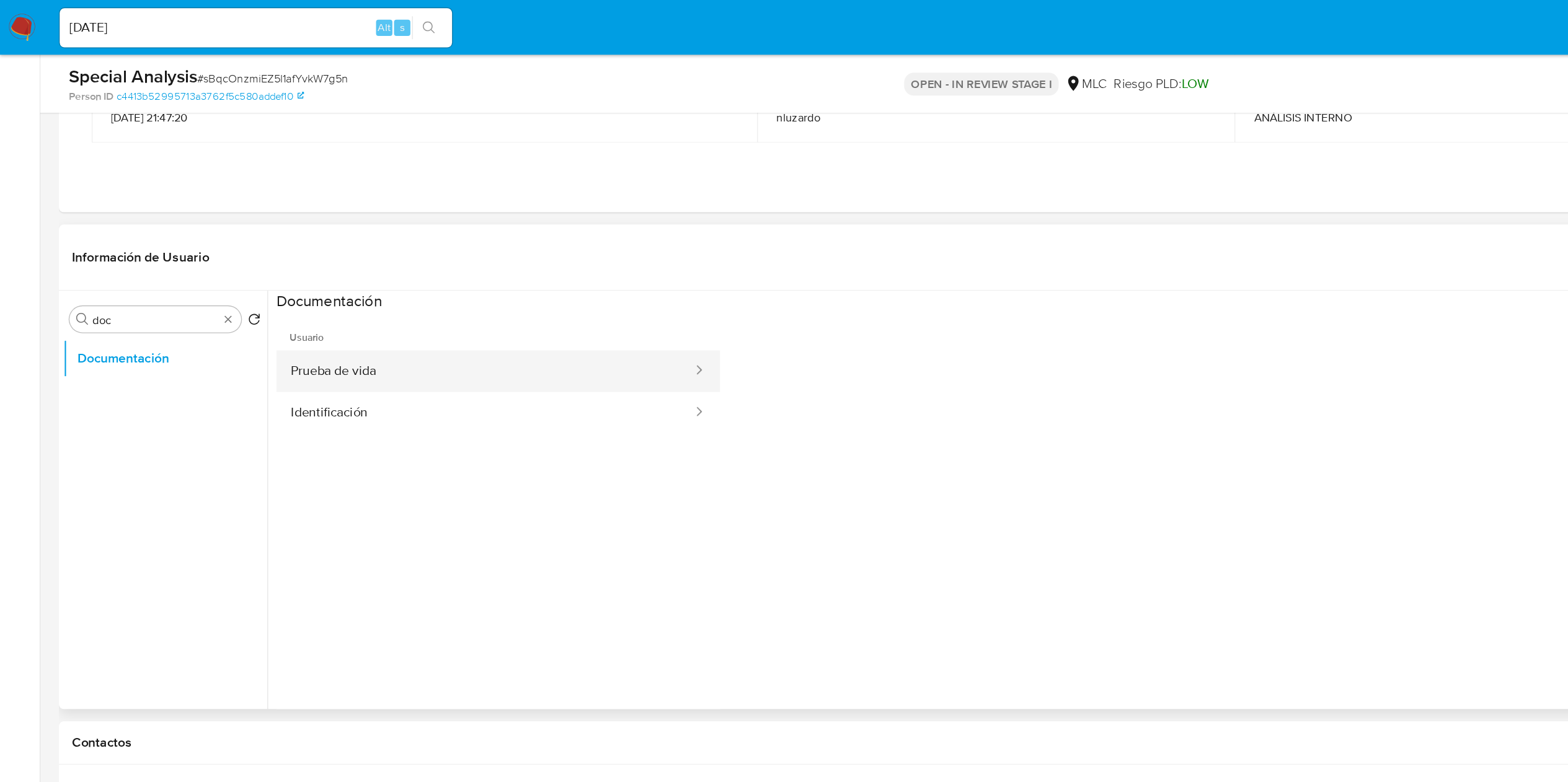
click at [301, 275] on button "Prueba de vida" at bounding box center [368, 281] width 317 height 32
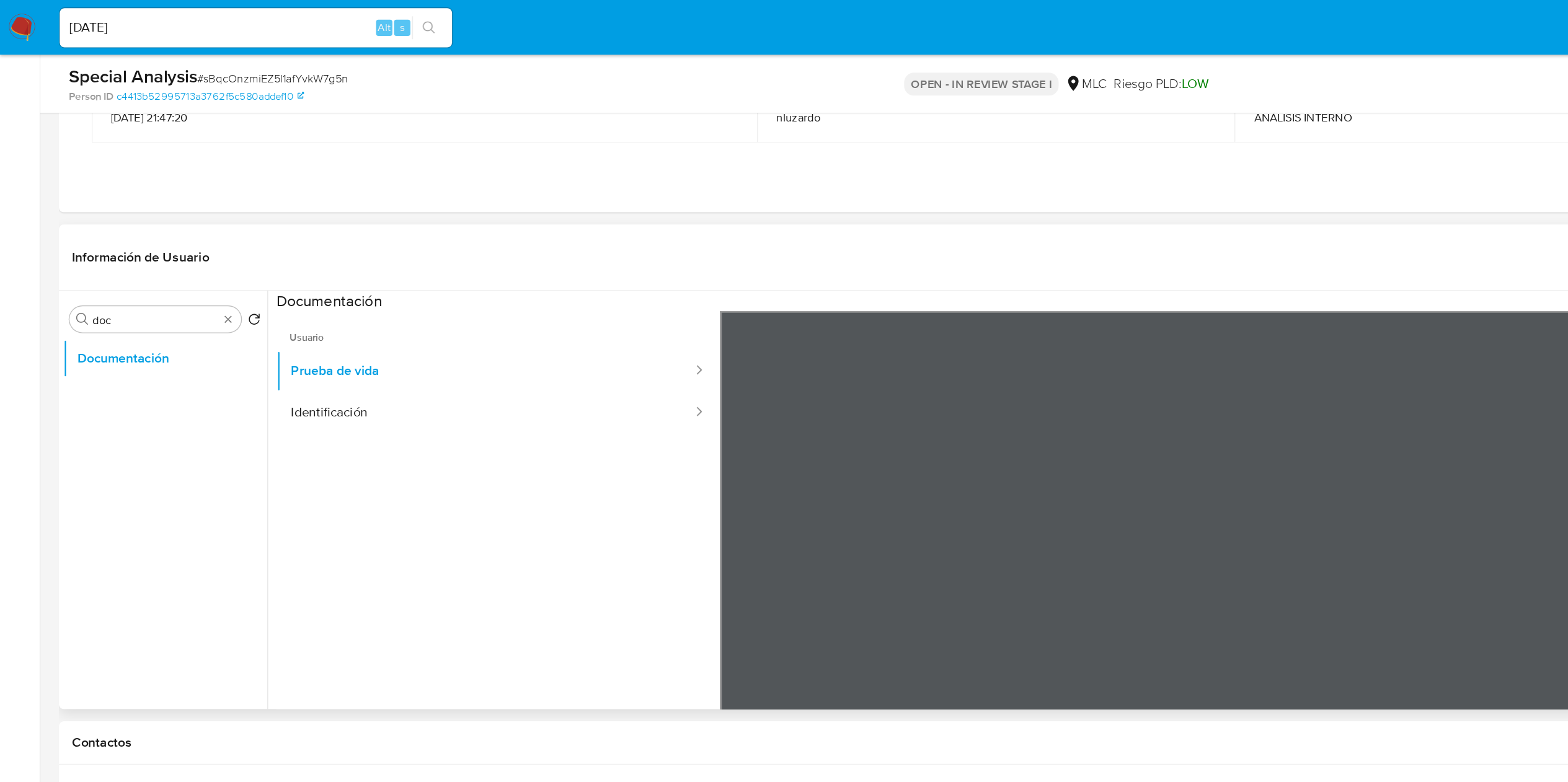
scroll to position [39, 0]
click at [408, 309] on button "Identificación" at bounding box center [368, 313] width 317 height 32
click at [94, 244] on input "doc" at bounding box center [118, 242] width 95 height 11
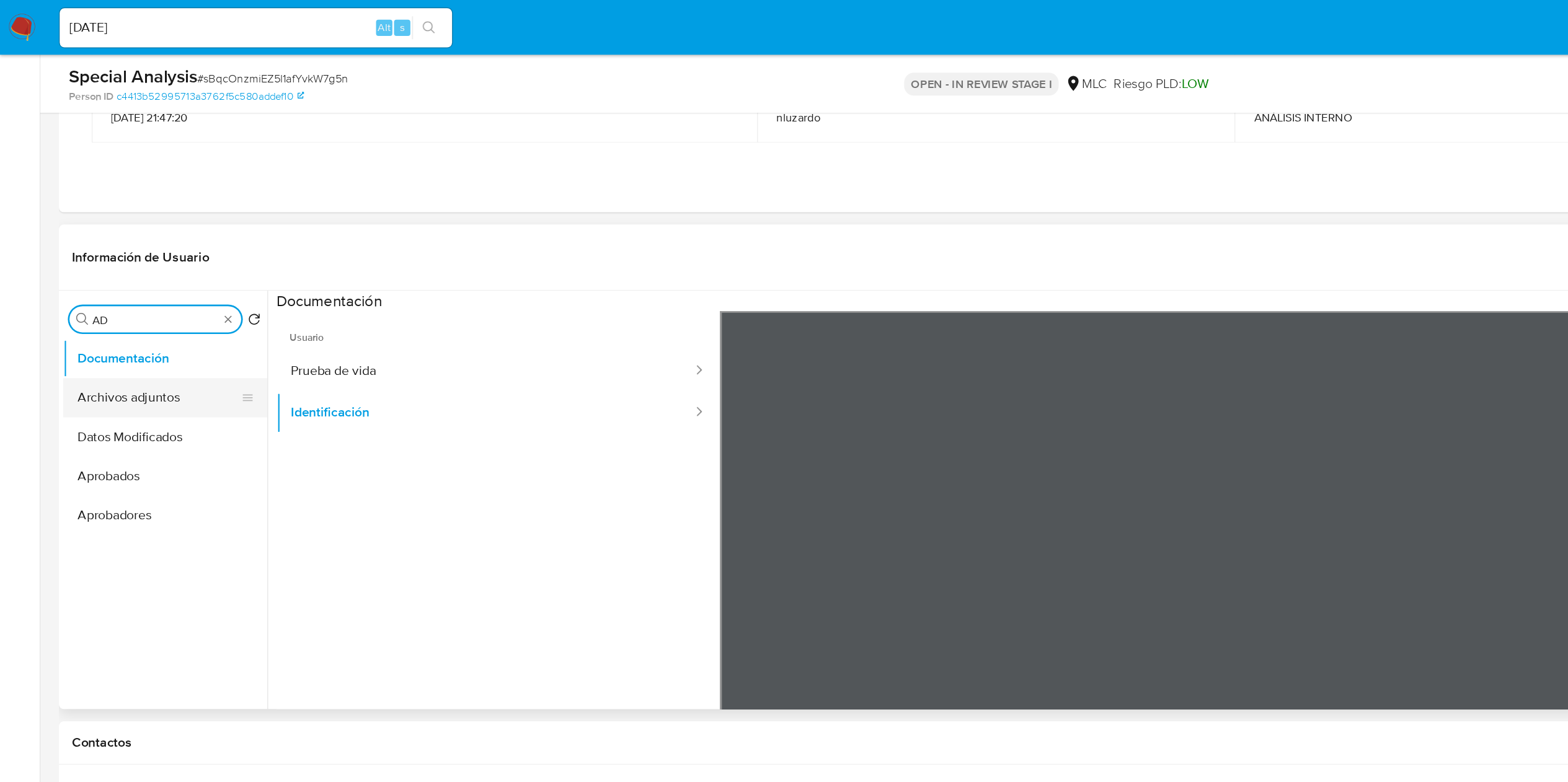
type input "AD"
click at [104, 294] on button "Archivos adjuntos" at bounding box center [120, 302] width 145 height 30
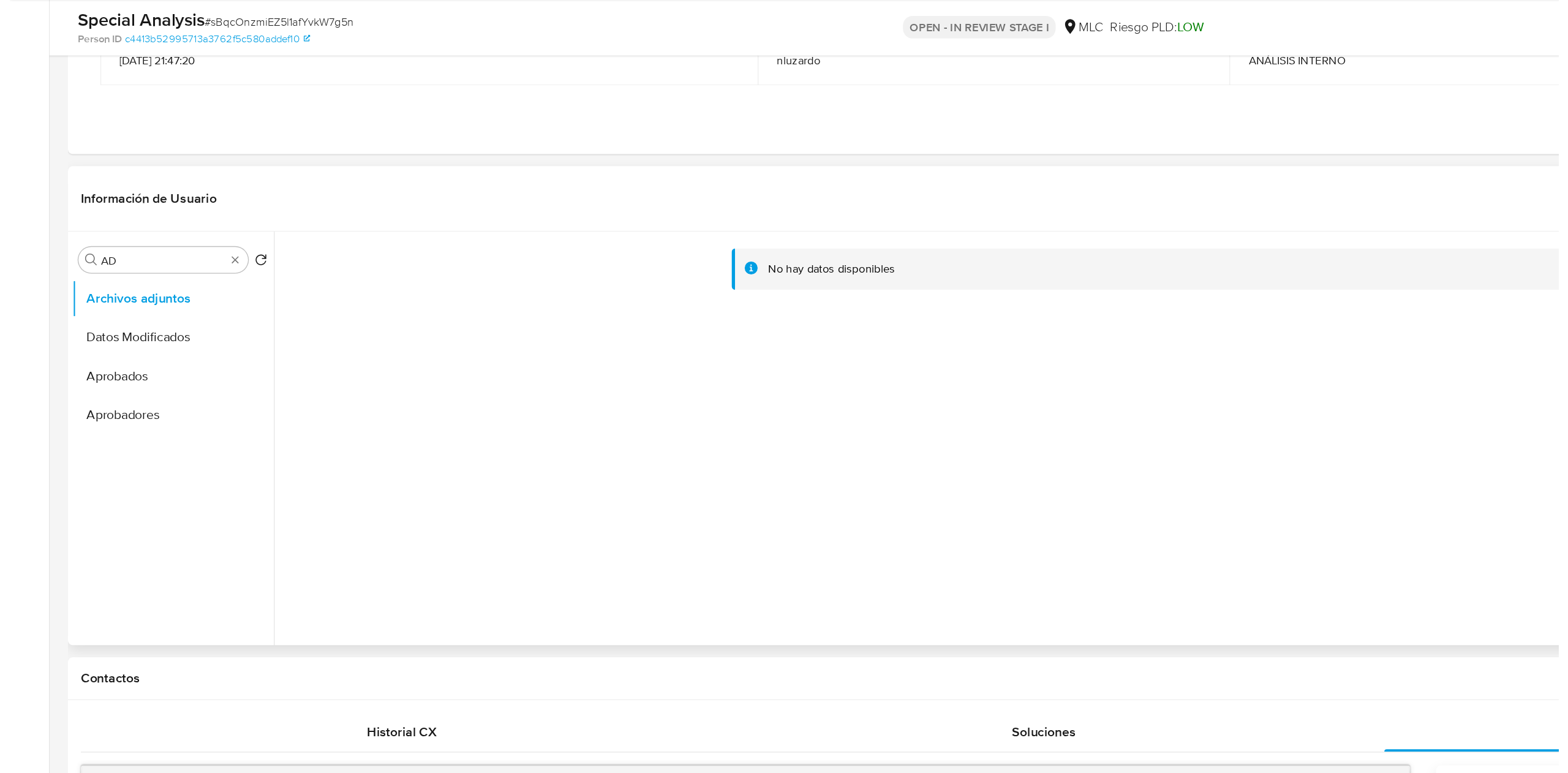
scroll to position [203, 0]
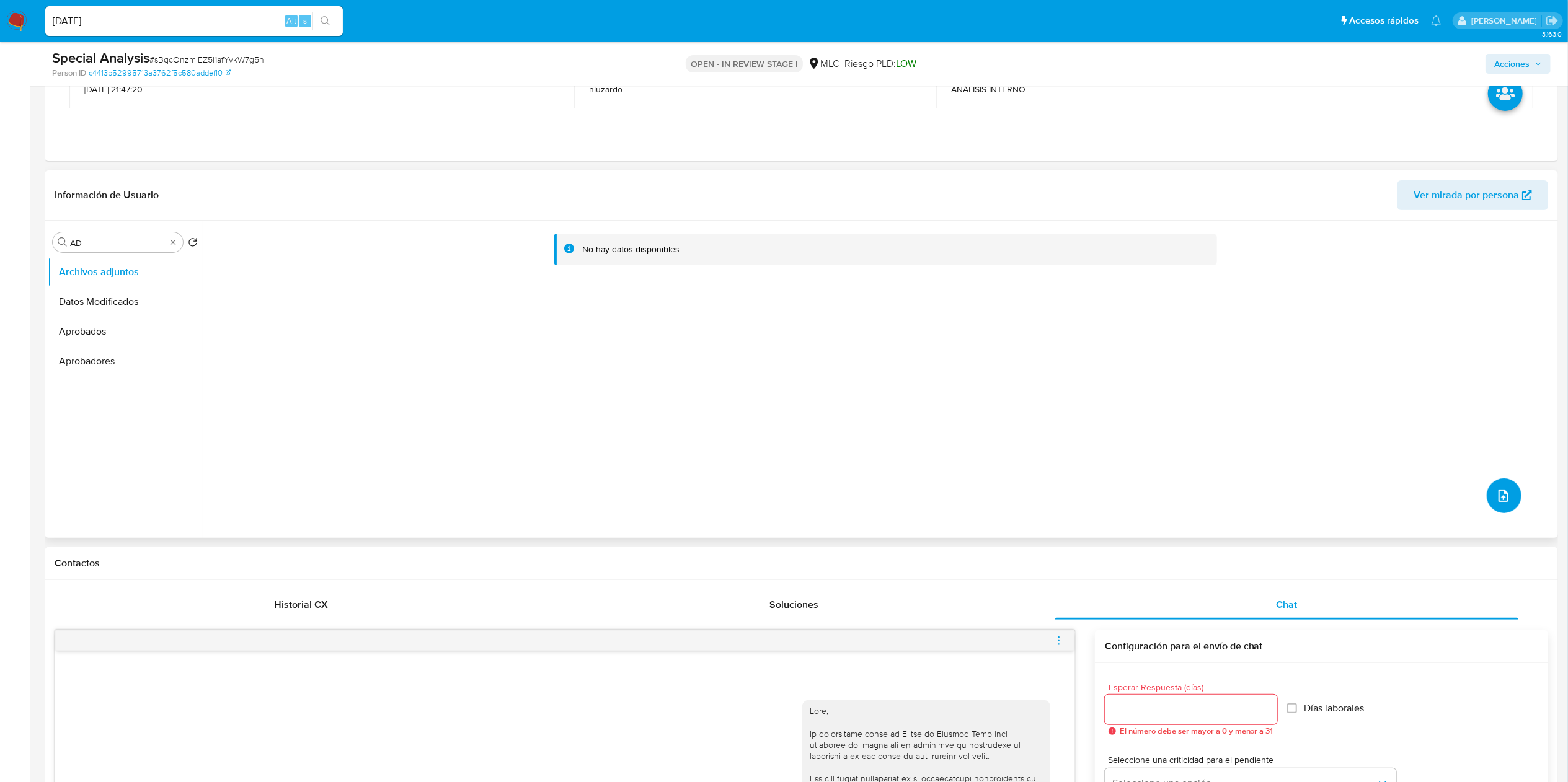
click at [1503, 497] on icon "upload-file" at bounding box center [1503, 496] width 15 height 15
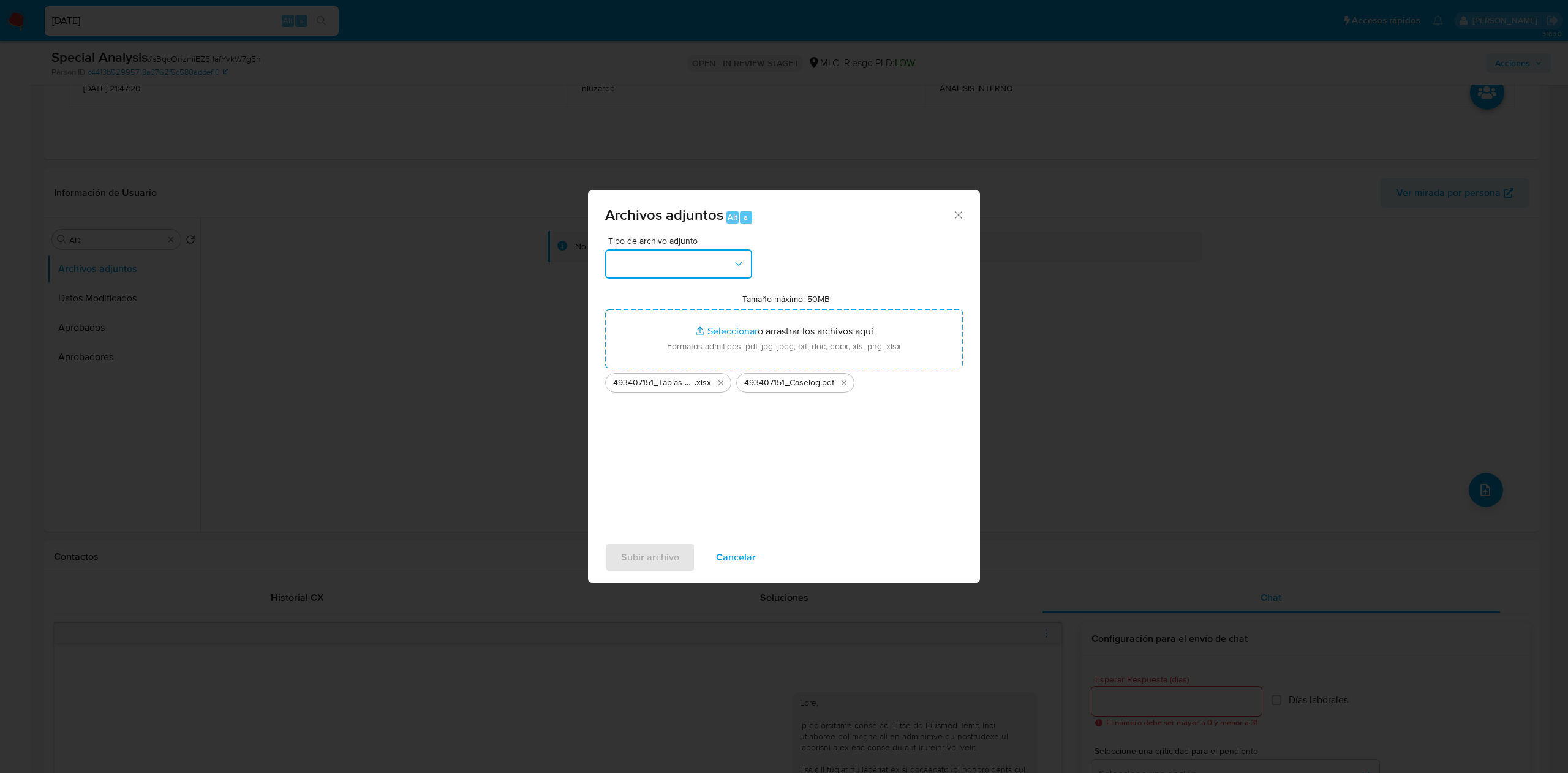
click at [731, 272] on button "button" at bounding box center [679, 264] width 147 height 29
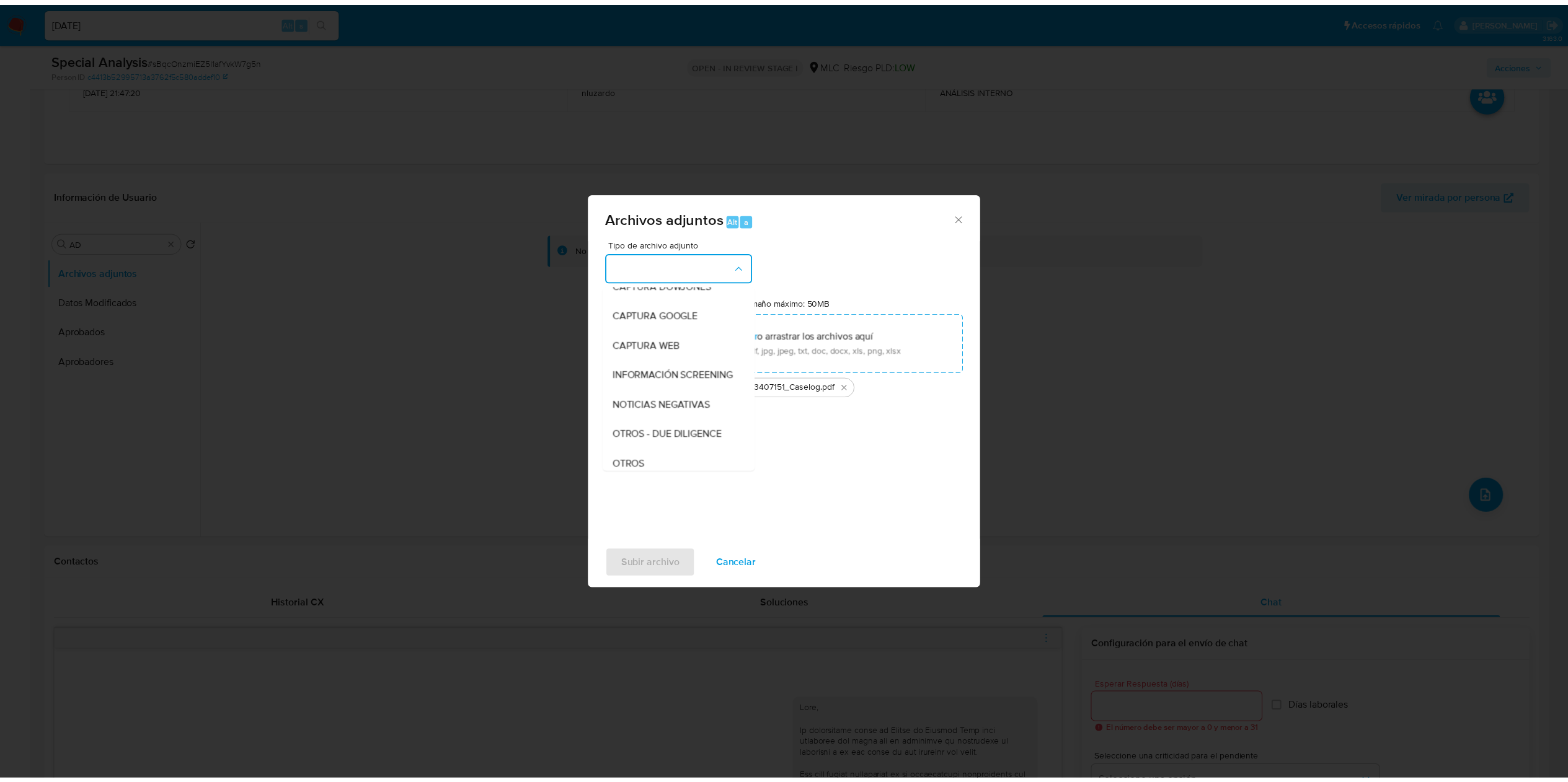
scroll to position [169, 0]
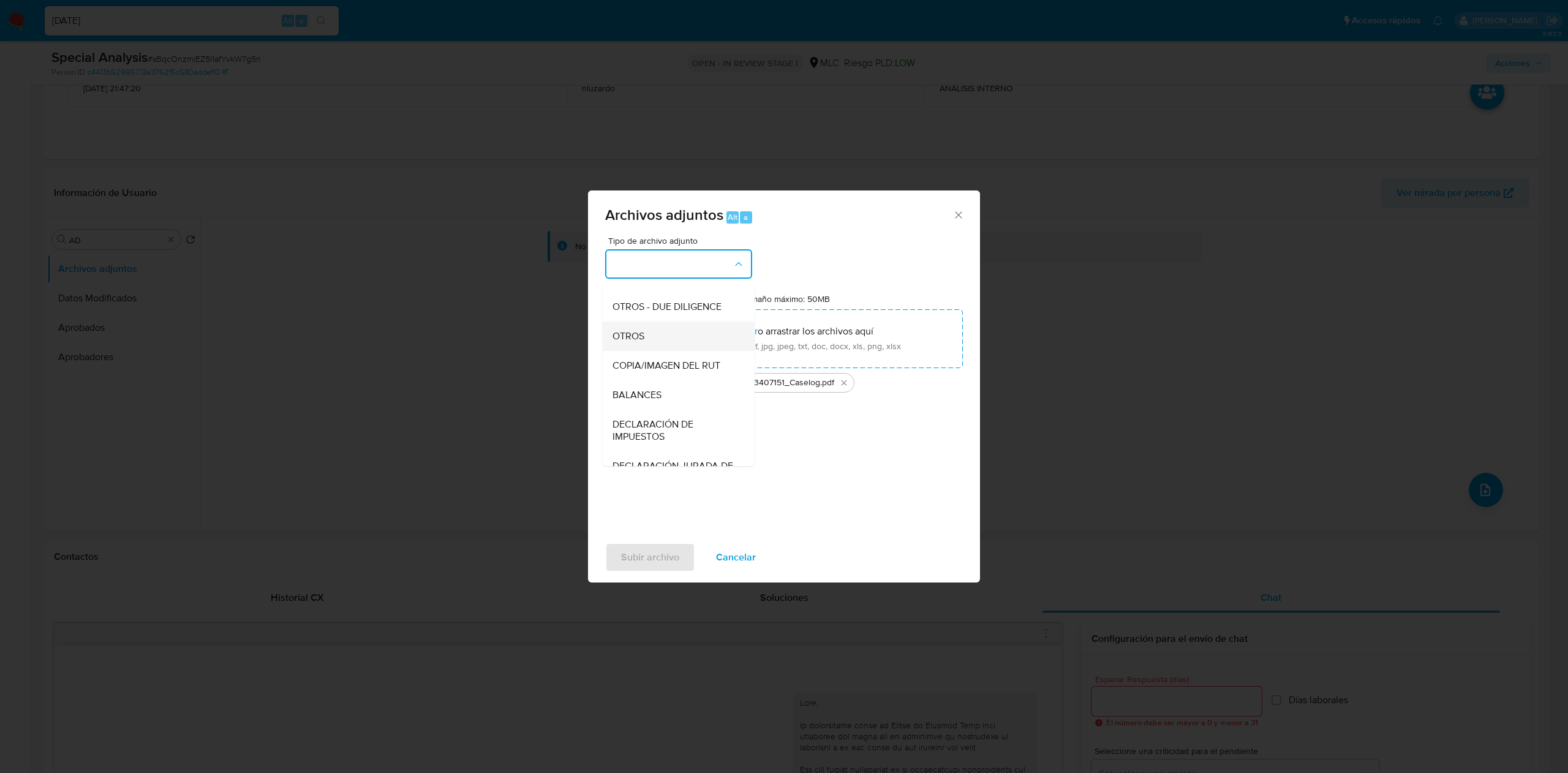
click at [649, 351] on div "OTROS" at bounding box center [675, 336] width 125 height 29
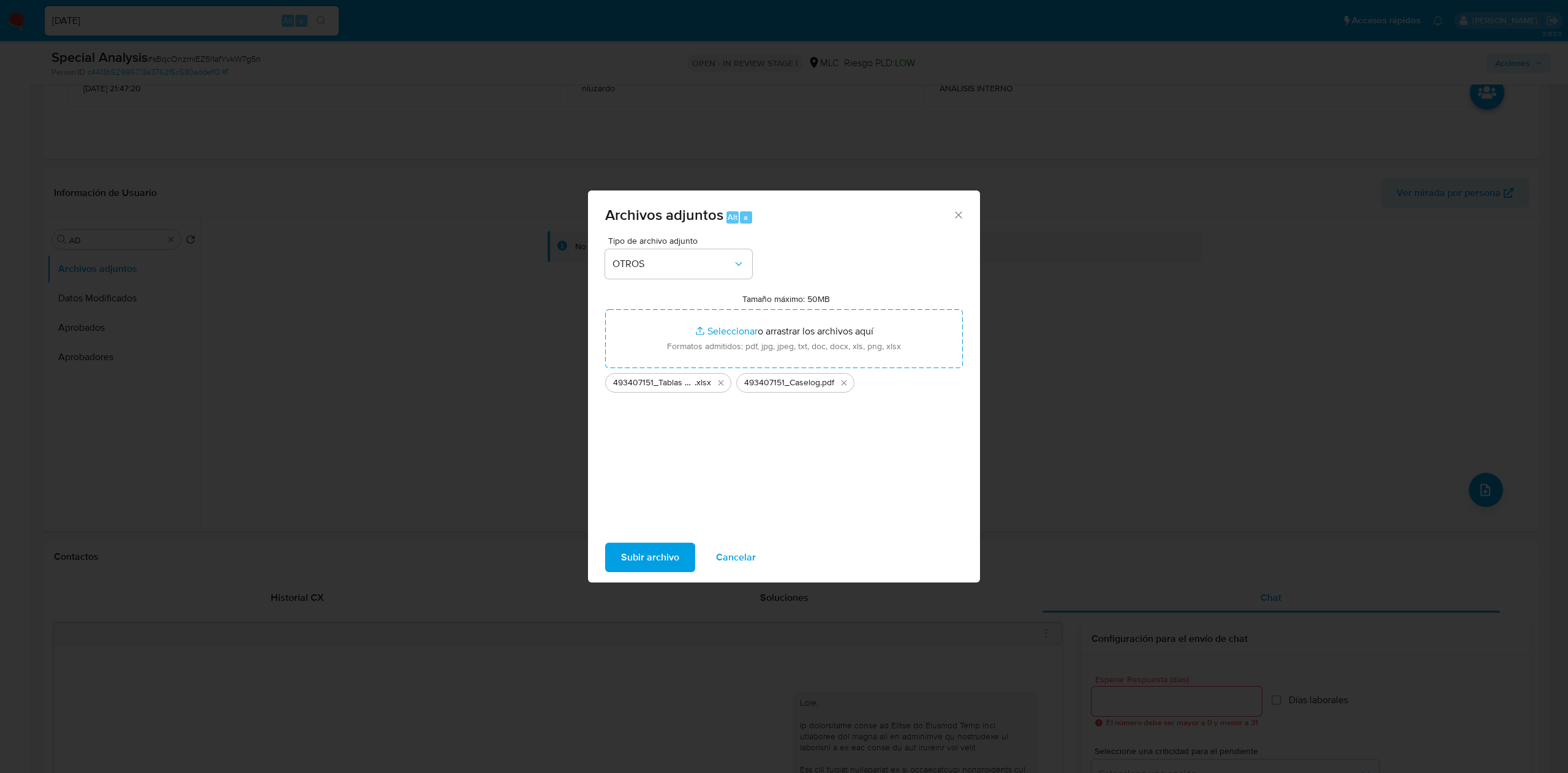
click at [609, 556] on button "Subir archivo" at bounding box center [650, 558] width 90 height 29
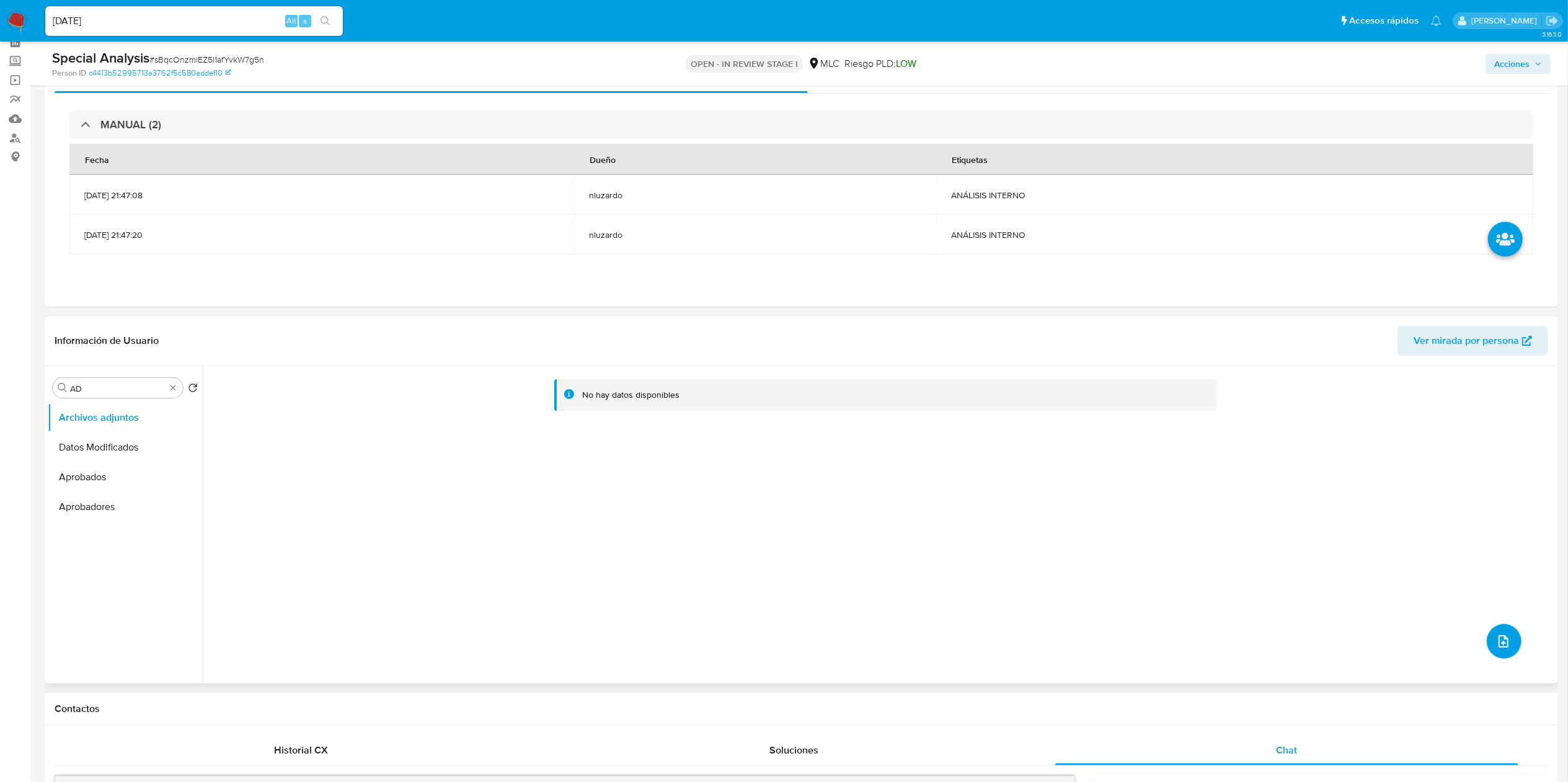
scroll to position [0, 0]
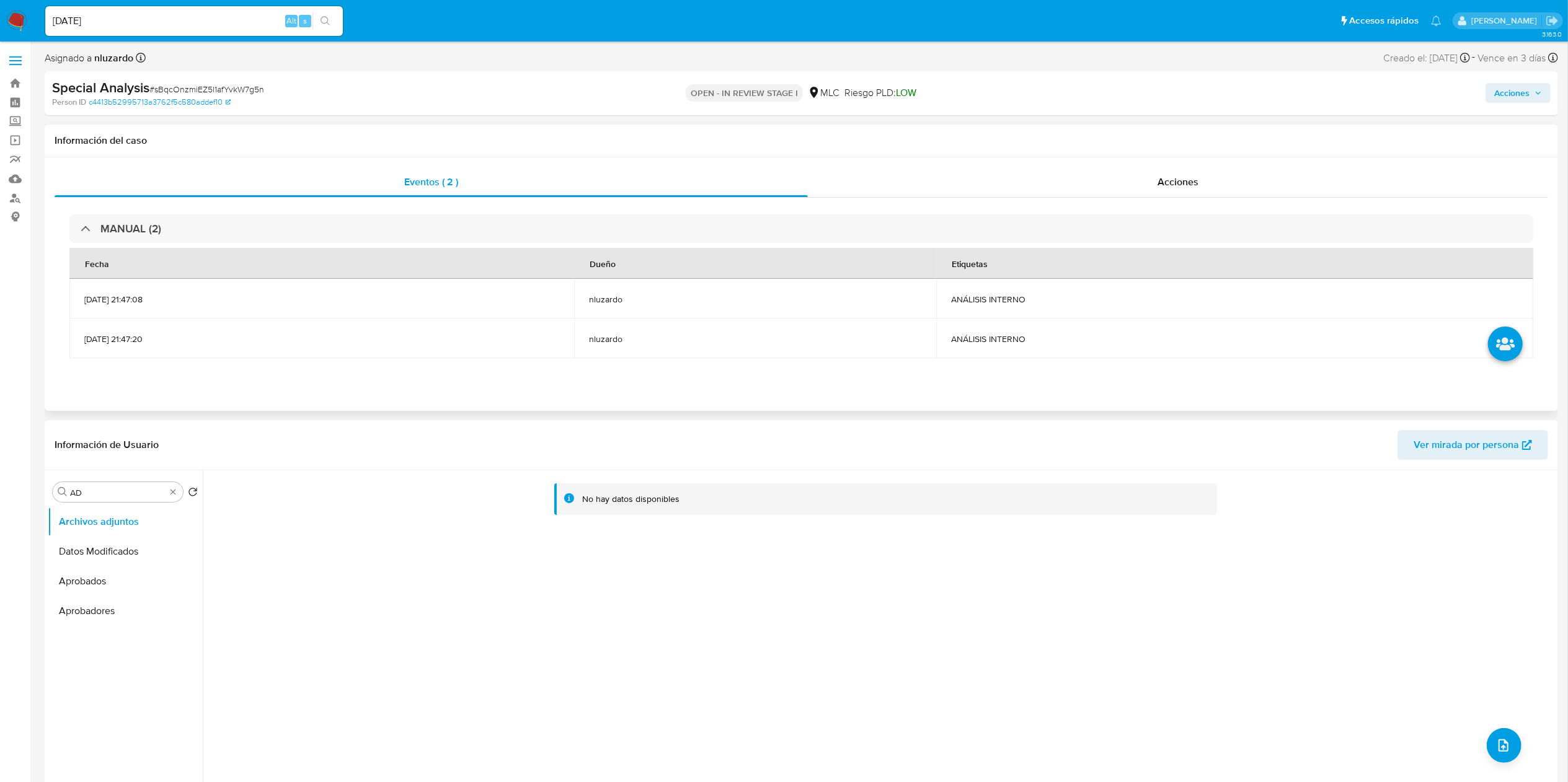
click at [1141, 162] on div "Eventos ( 2 ) Acciones MANUAL (2) Fecha Dueño Etiquetas 14/07/2025 21:47:08 nlu…" at bounding box center [801, 284] width 1514 height 253
click at [1156, 170] on div "Acciones" at bounding box center [1178, 182] width 740 height 30
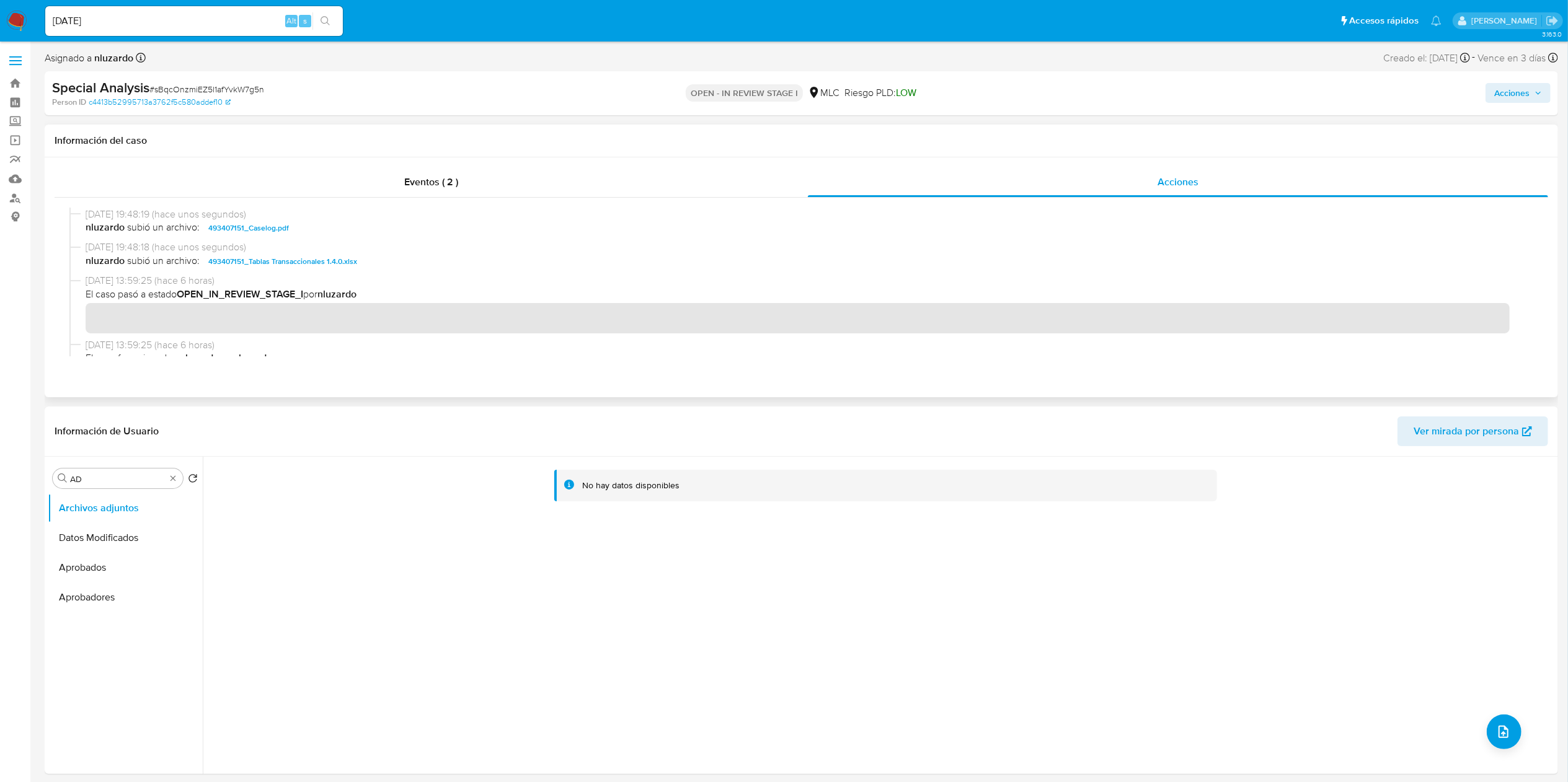
click at [353, 237] on div "09/10/2025 19:48:19 (hace unos segundos) nluzardo subió un archivo: 493407151_C…" at bounding box center [802, 224] width 1464 height 34
click at [355, 237] on div "09/10/2025 19:48:19 (hace unos segundos) nluzardo subió un archivo: 493407151_C…" at bounding box center [802, 224] width 1464 height 34
click at [1517, 95] on span "Acciones" at bounding box center [1512, 93] width 35 height 20
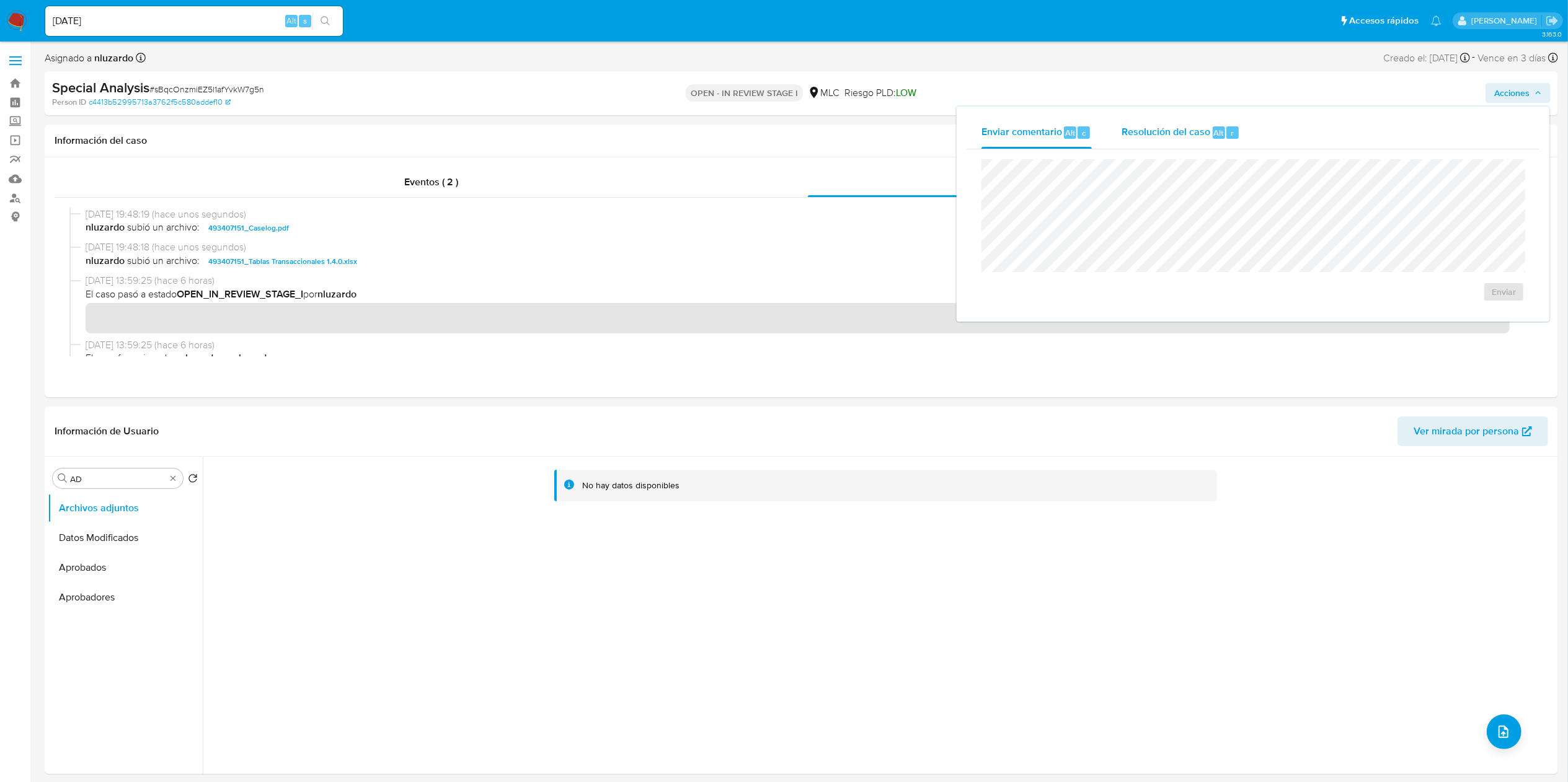
click at [1142, 135] on span "Resolución del caso" at bounding box center [1166, 132] width 88 height 14
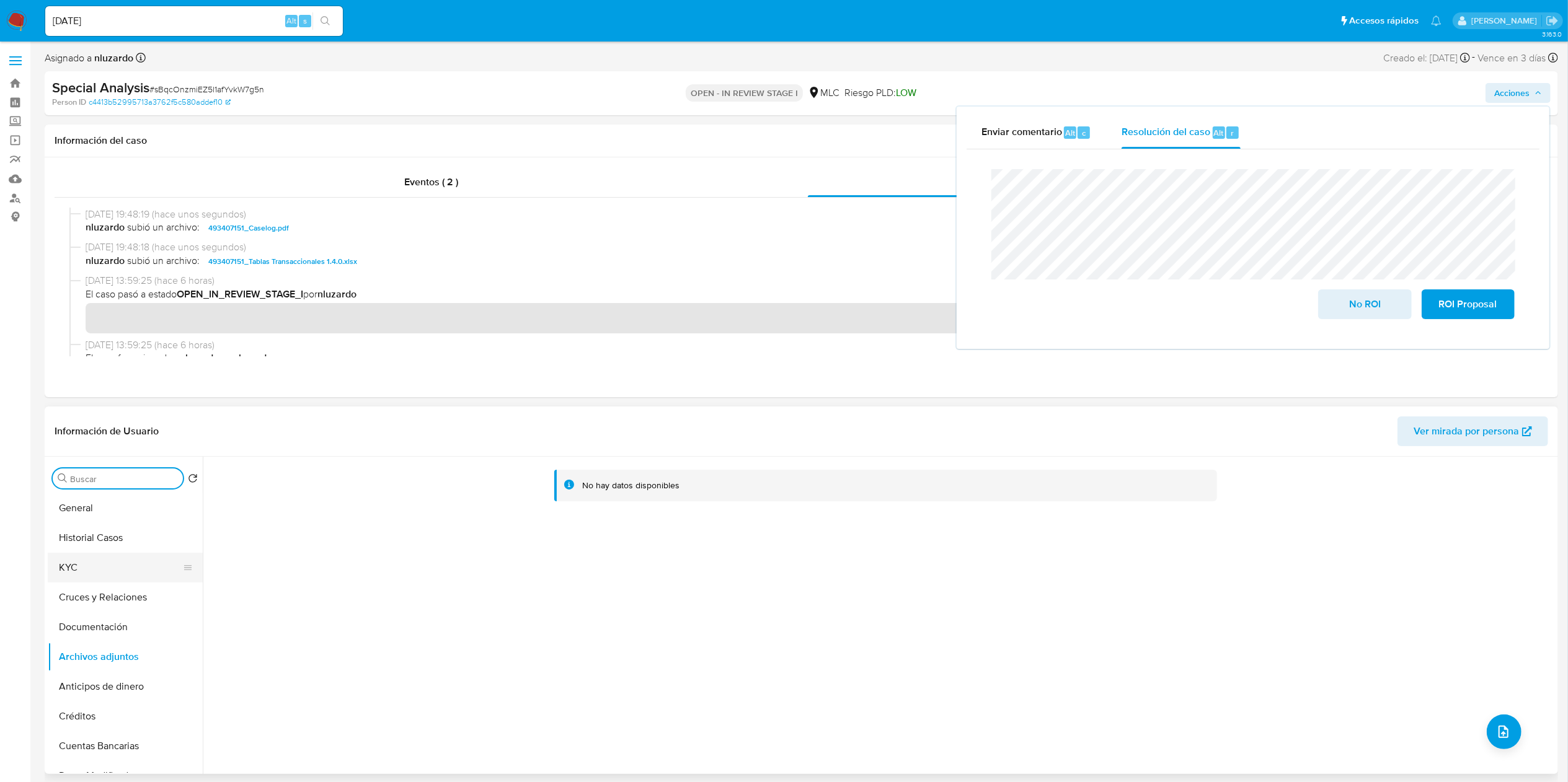
click at [109, 563] on button "KYC" at bounding box center [120, 568] width 145 height 30
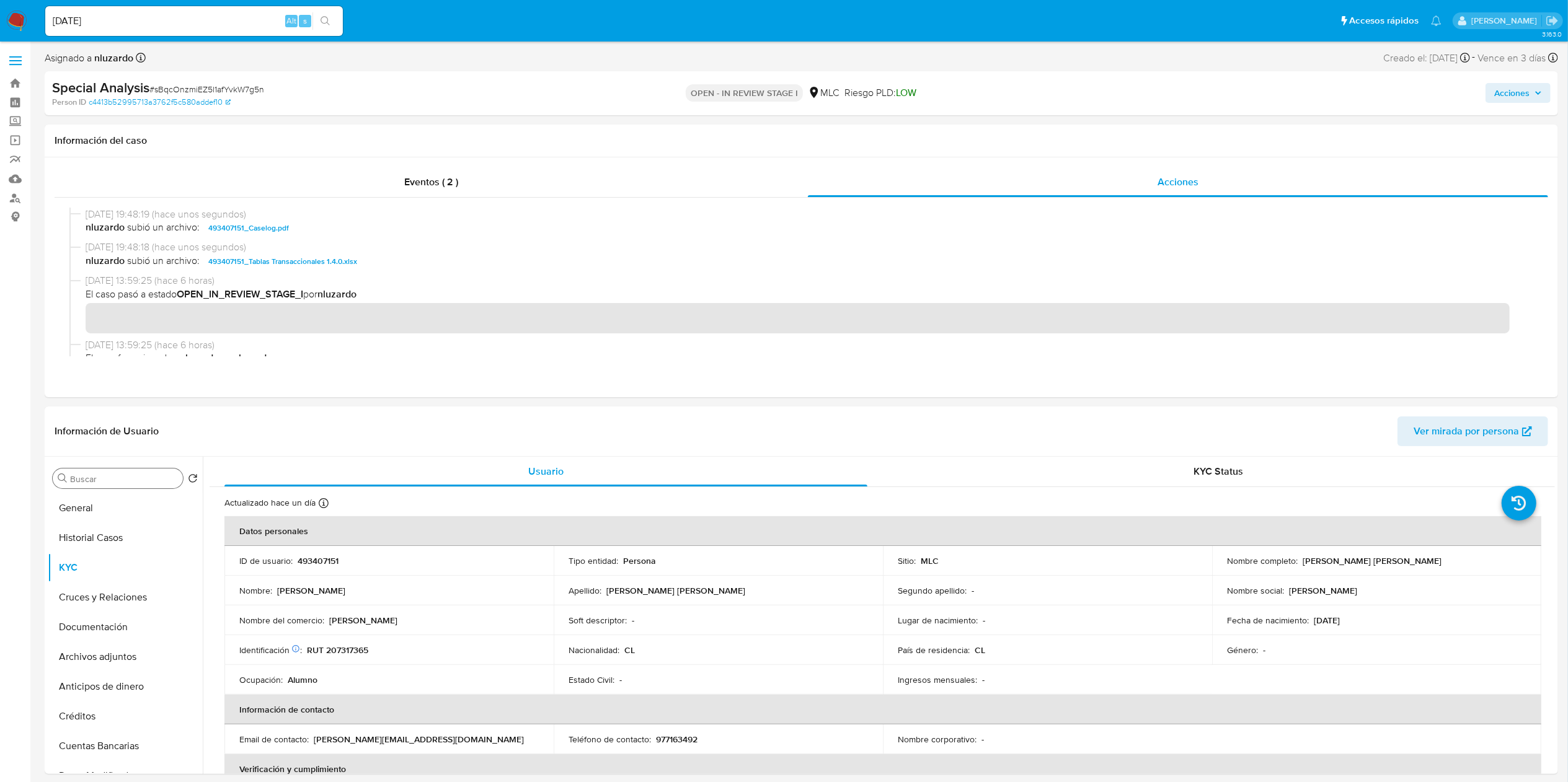
click at [1532, 93] on span "Acciones" at bounding box center [1518, 93] width 48 height 17
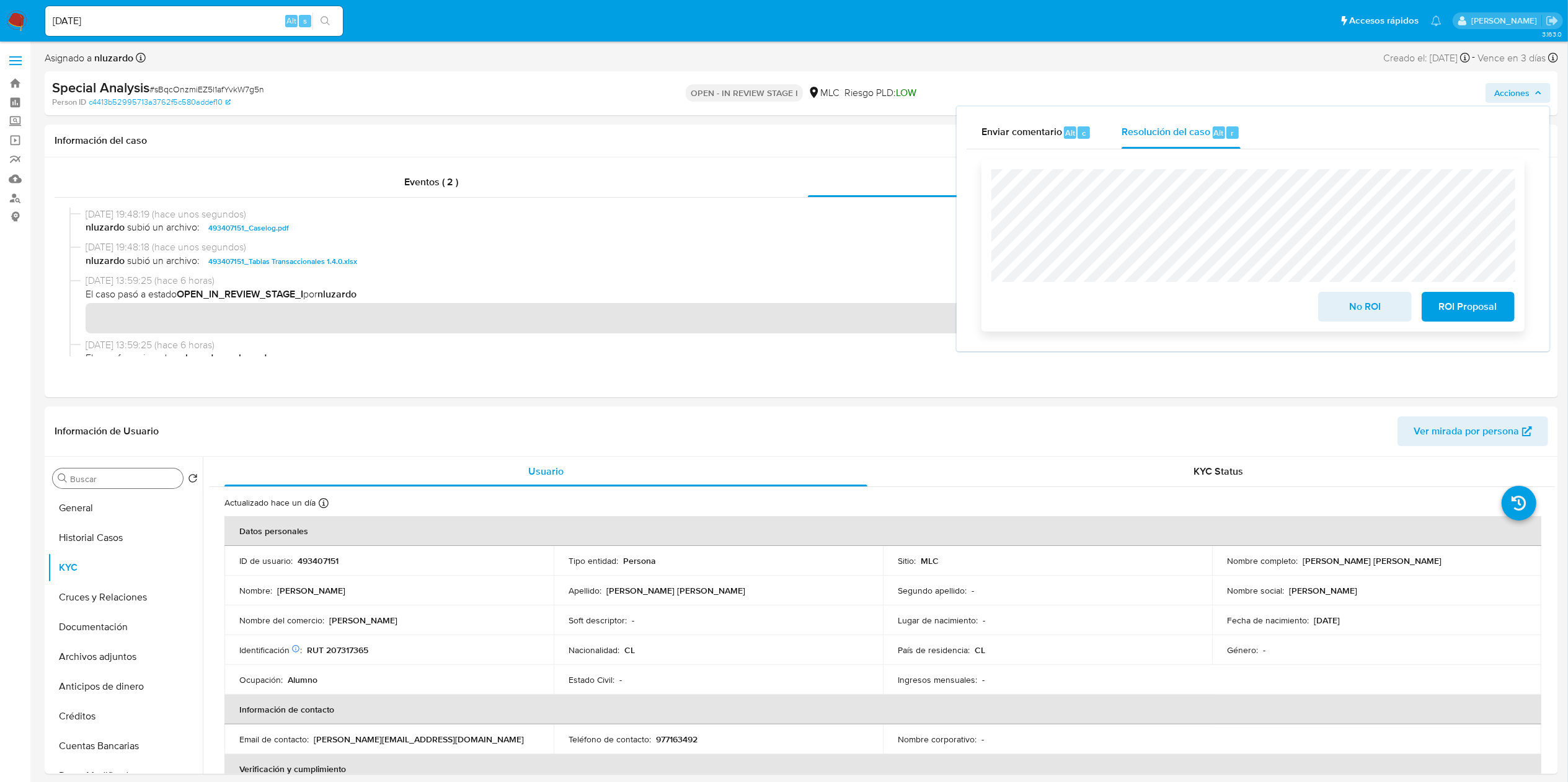
click at [1457, 302] on span "ROI Proposal" at bounding box center [1469, 307] width 61 height 27
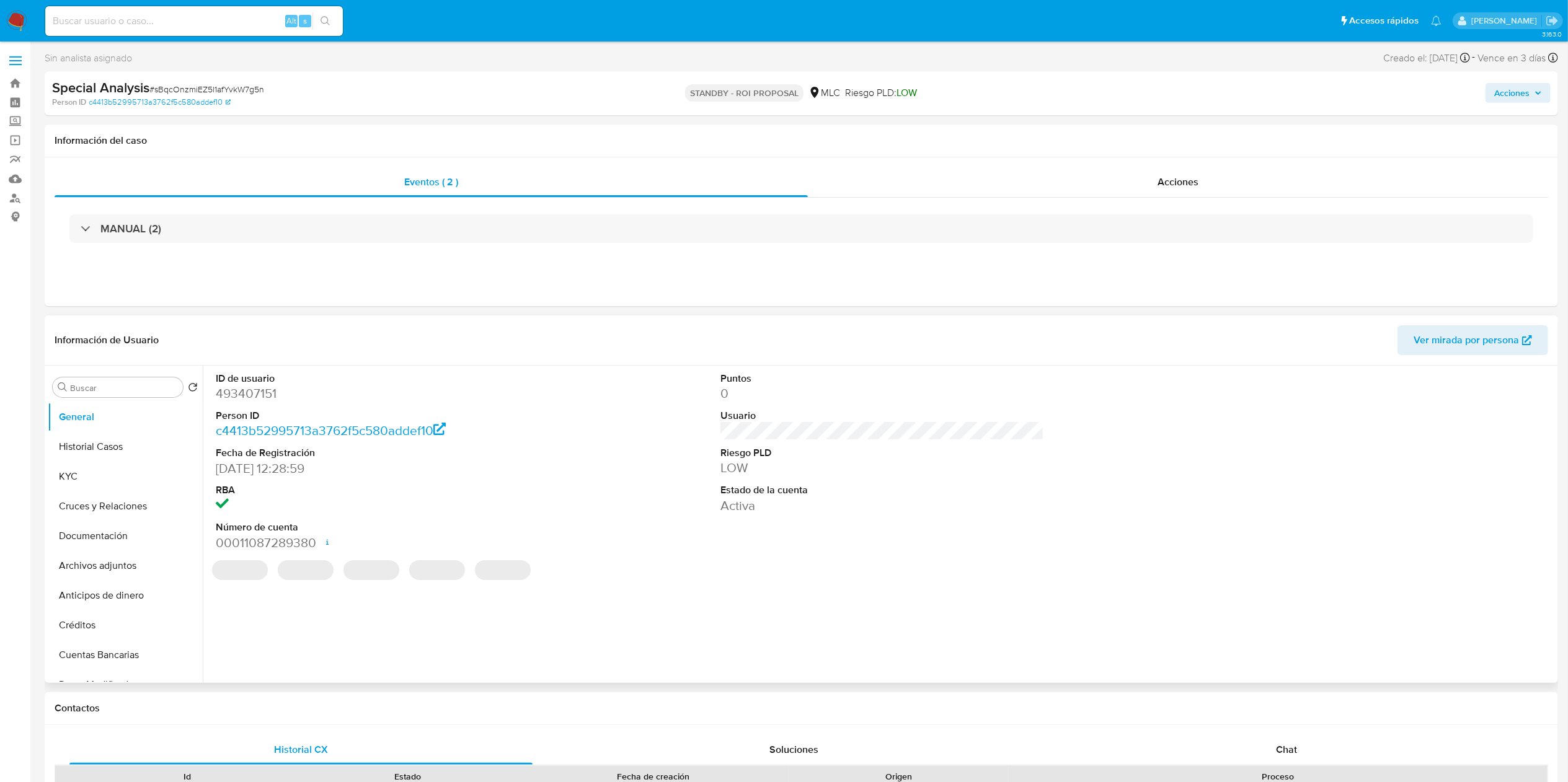
select select "10"
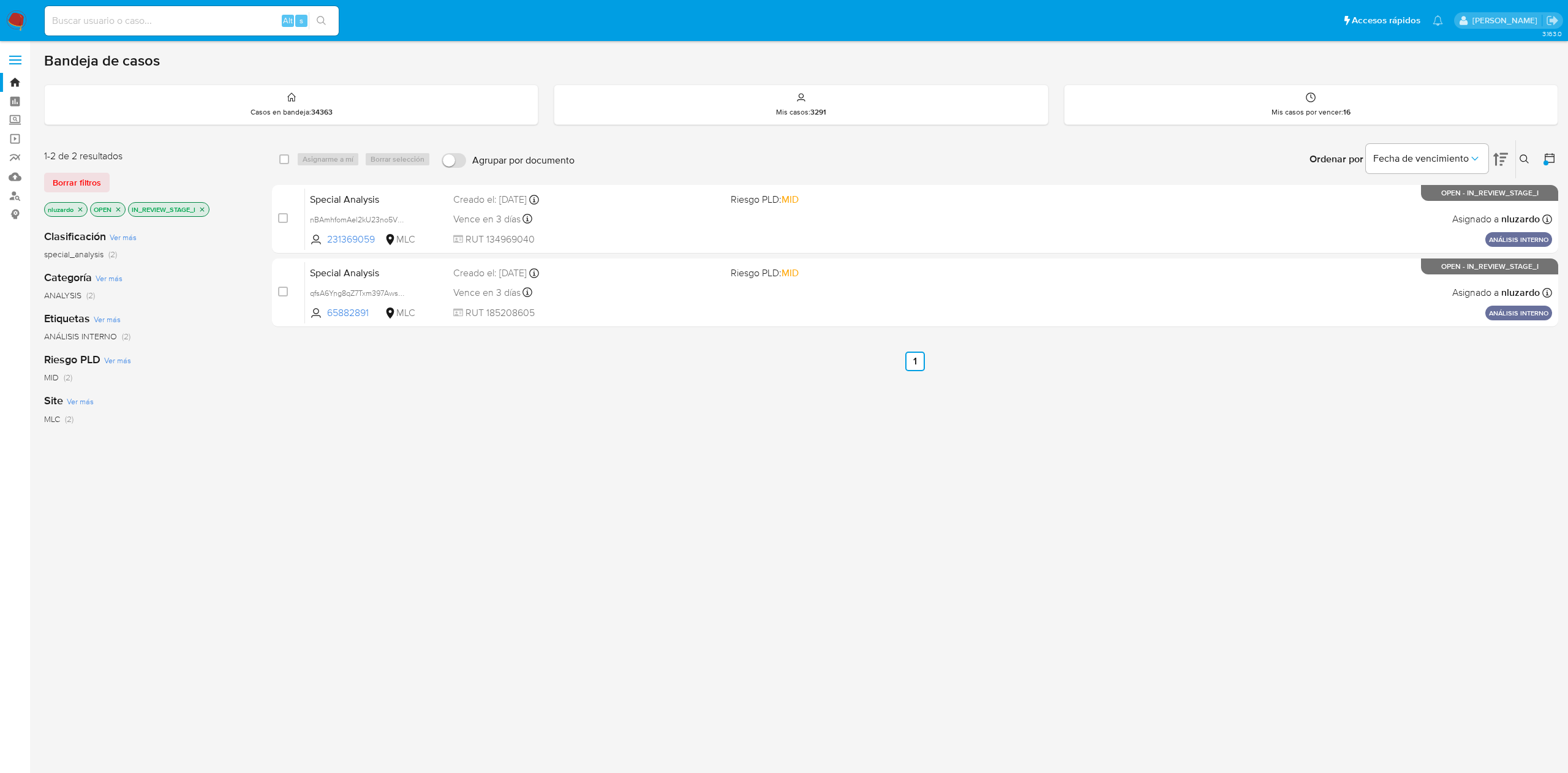
drag, startPoint x: 377, startPoint y: 315, endPoint x: 349, endPoint y: 421, distance: 109.6
click at [333, 328] on div "select-all-cases-checkbox Asignarme a mí Borrar selección Agrupar por documento…" at bounding box center [915, 236] width 1286 height 192
click at [349, 431] on div "select-all-cases-checkbox Asignarme a mí Borrar selección Agrupar por documento…" at bounding box center [915, 417] width 1286 height 555
click at [203, 212] on icon "close-filter" at bounding box center [203, 210] width 8 height 8
click at [499, 465] on div "select-all-cases-checkbox Asignarme a mí Borrar selección Agrupar por documento…" at bounding box center [915, 417] width 1286 height 555
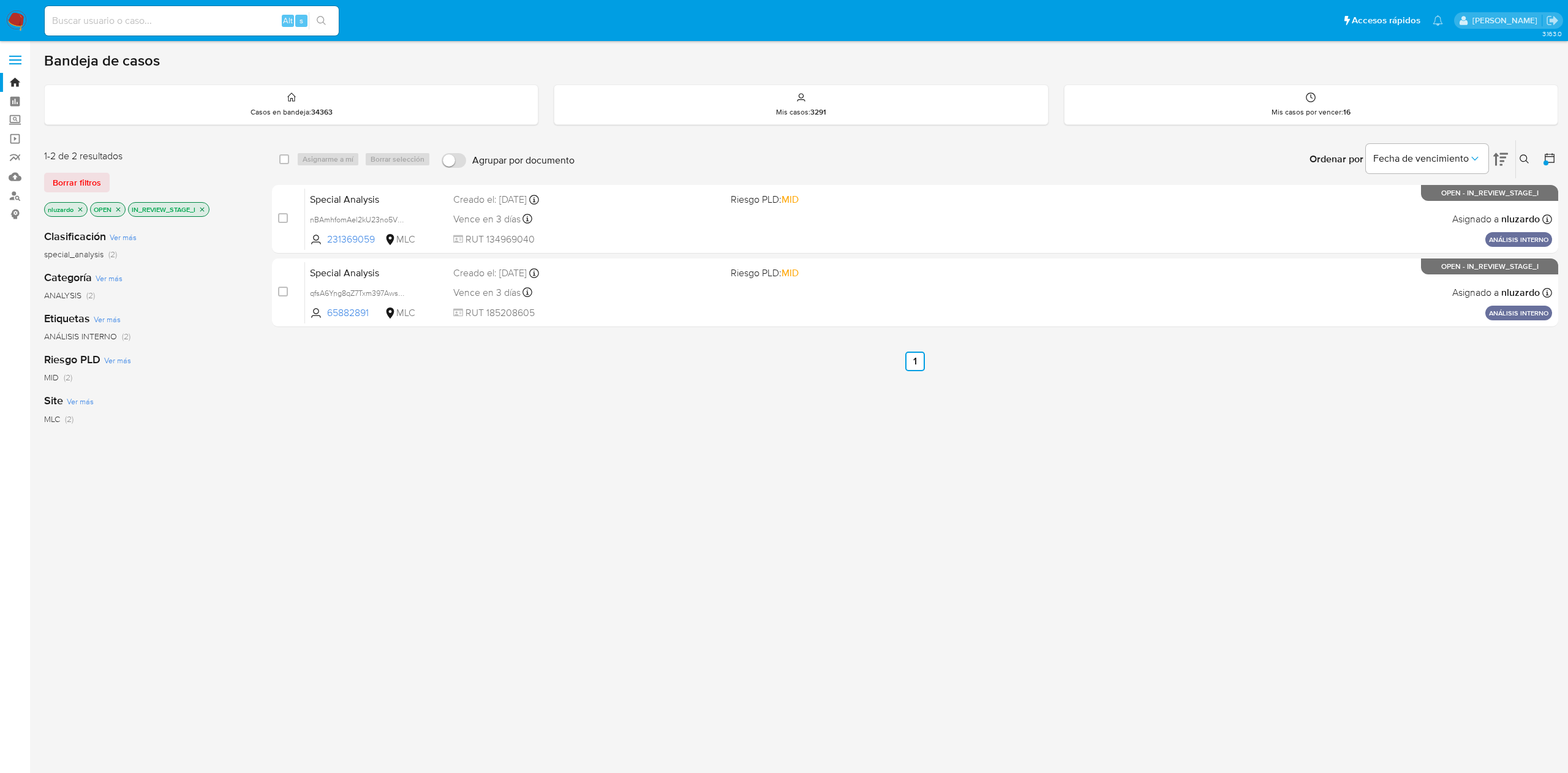
drag, startPoint x: 375, startPoint y: 315, endPoint x: 451, endPoint y: 570, distance: 266.1
click at [402, 479] on div "select-all-cases-checkbox Asignarme a mí Borrar selección Agrupar por documento…" at bounding box center [915, 417] width 1286 height 555
drag, startPoint x: 961, startPoint y: 483, endPoint x: 972, endPoint y: 466, distance: 20.2
click at [961, 483] on div "select-all-cases-checkbox Asignarme a mí Borrar selección Agrupar por documento…" at bounding box center [915, 417] width 1286 height 555
click at [1520, 156] on icon at bounding box center [1524, 159] width 9 height 9
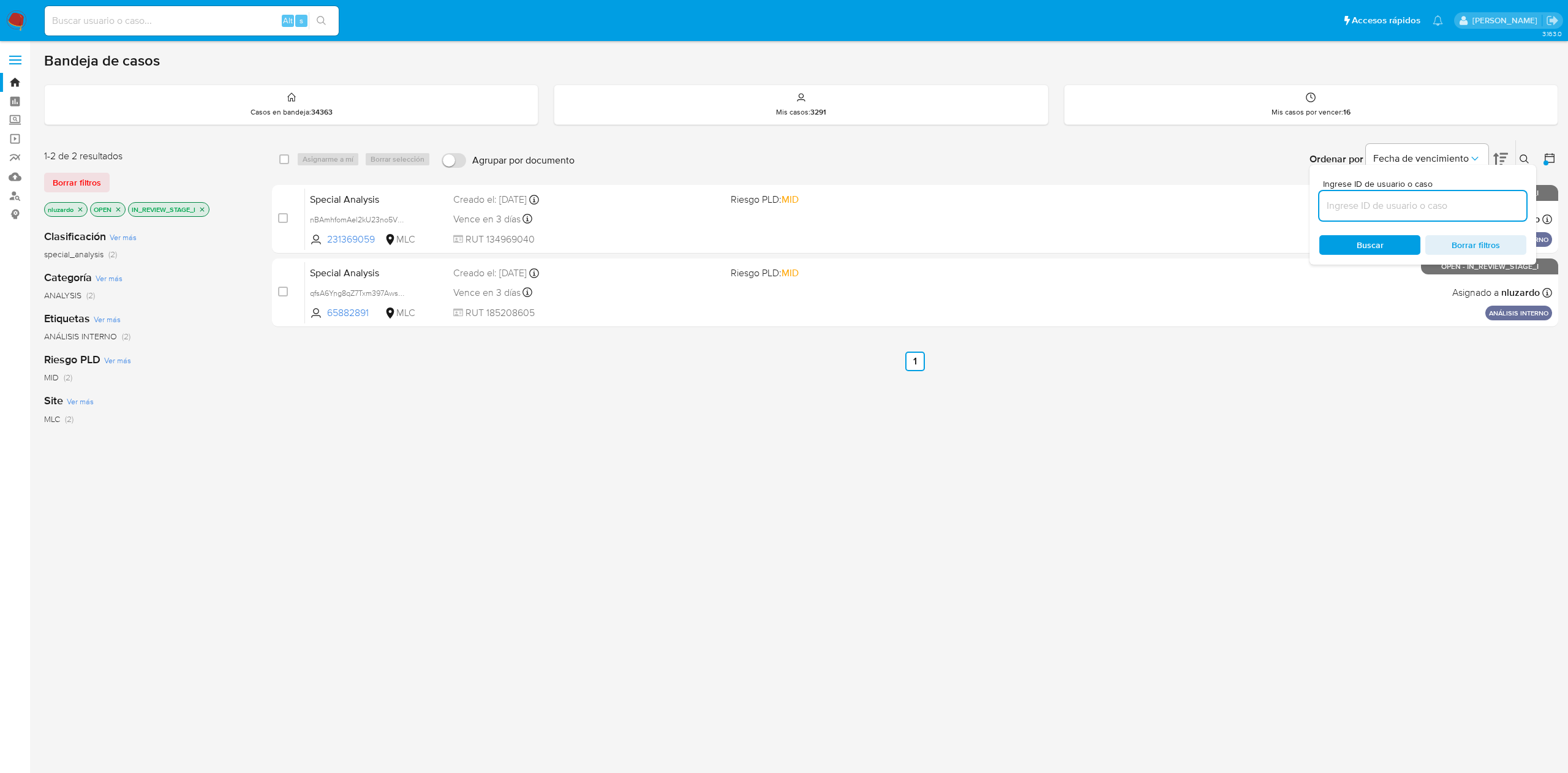
click at [1402, 198] on input at bounding box center [1423, 206] width 207 height 16
type input "65882891"
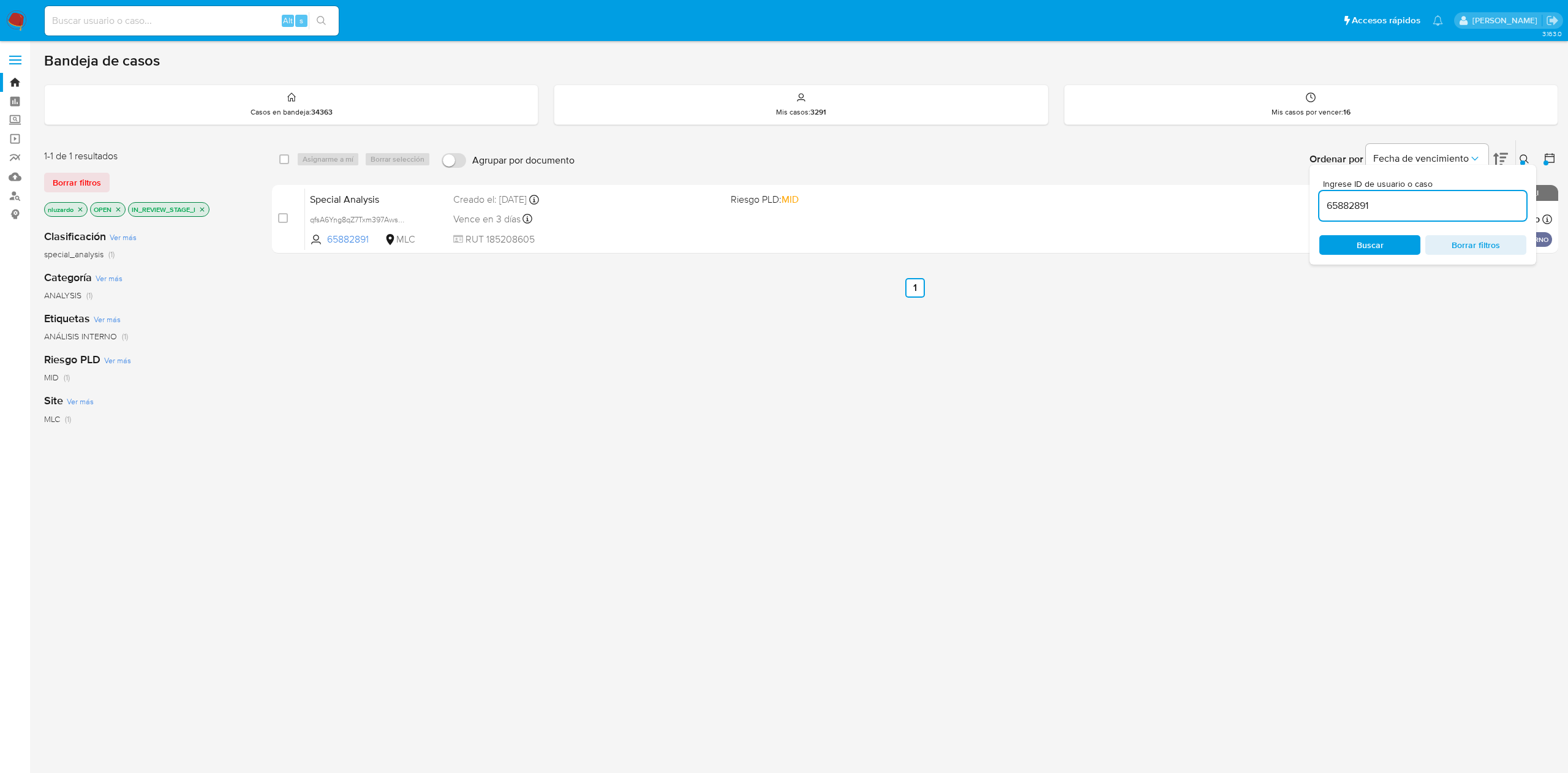
click at [1513, 159] on div "Ordenar por Fecha de vencimiento" at bounding box center [1407, 159] width 215 height 38
click at [1091, 359] on div "select-all-cases-checkbox Asignarme a mí Borrar selección Agrupar por documento…" at bounding box center [915, 417] width 1286 height 555
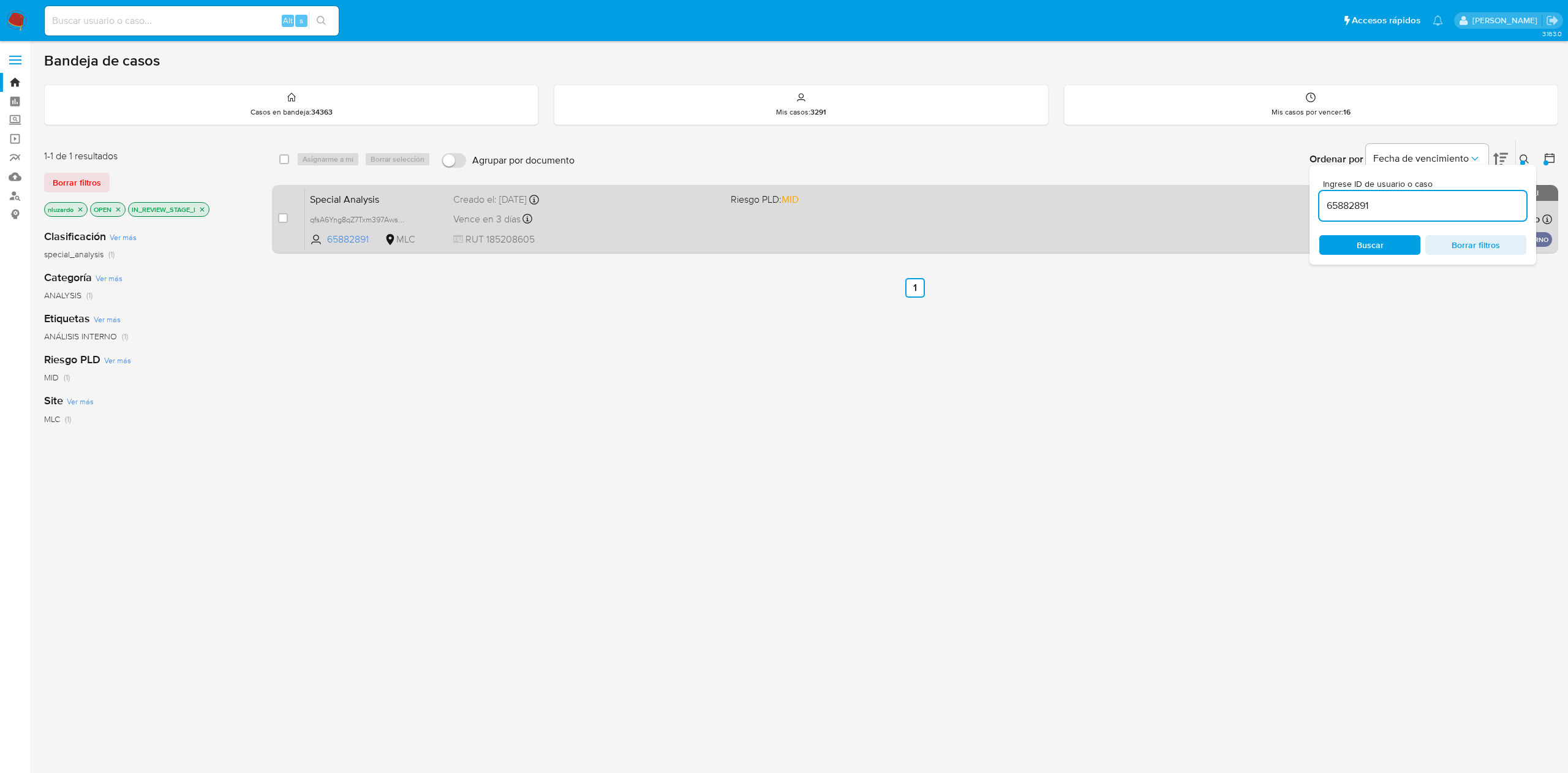
click at [1116, 224] on div "Special Analysis qfsA6Yng8qZ7Txm397AwshEa 65882891 MLC Riesgo PLD: MID Creado e…" at bounding box center [928, 219] width 1247 height 62
click at [738, 238] on div "Special Analysis qfsA6Yng8qZ7Txm397AwshEa 65882891 MLC Riesgo PLD: MID Creado e…" at bounding box center [928, 219] width 1247 height 62
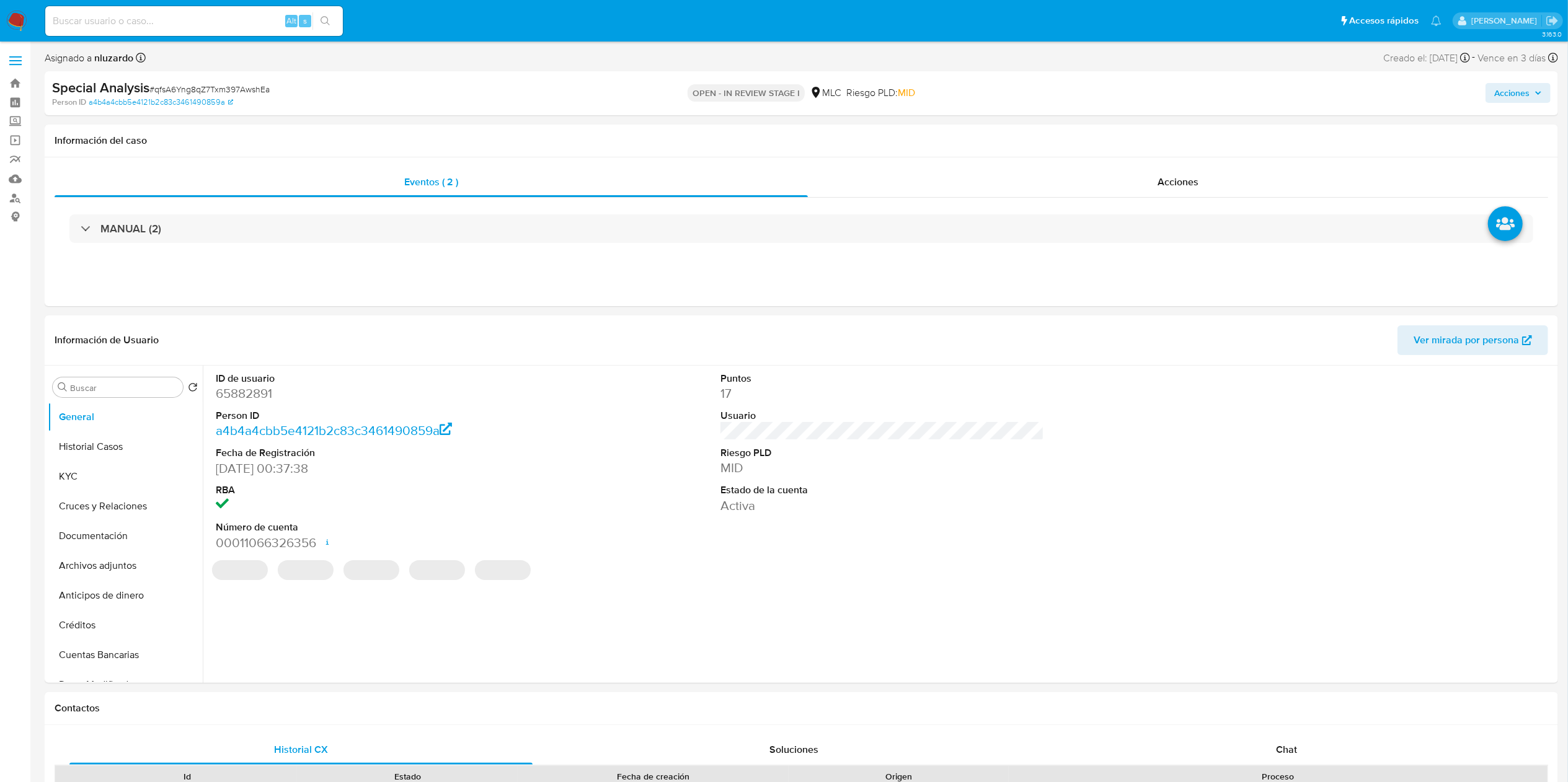
select select "10"
click at [219, 19] on input at bounding box center [194, 21] width 297 height 16
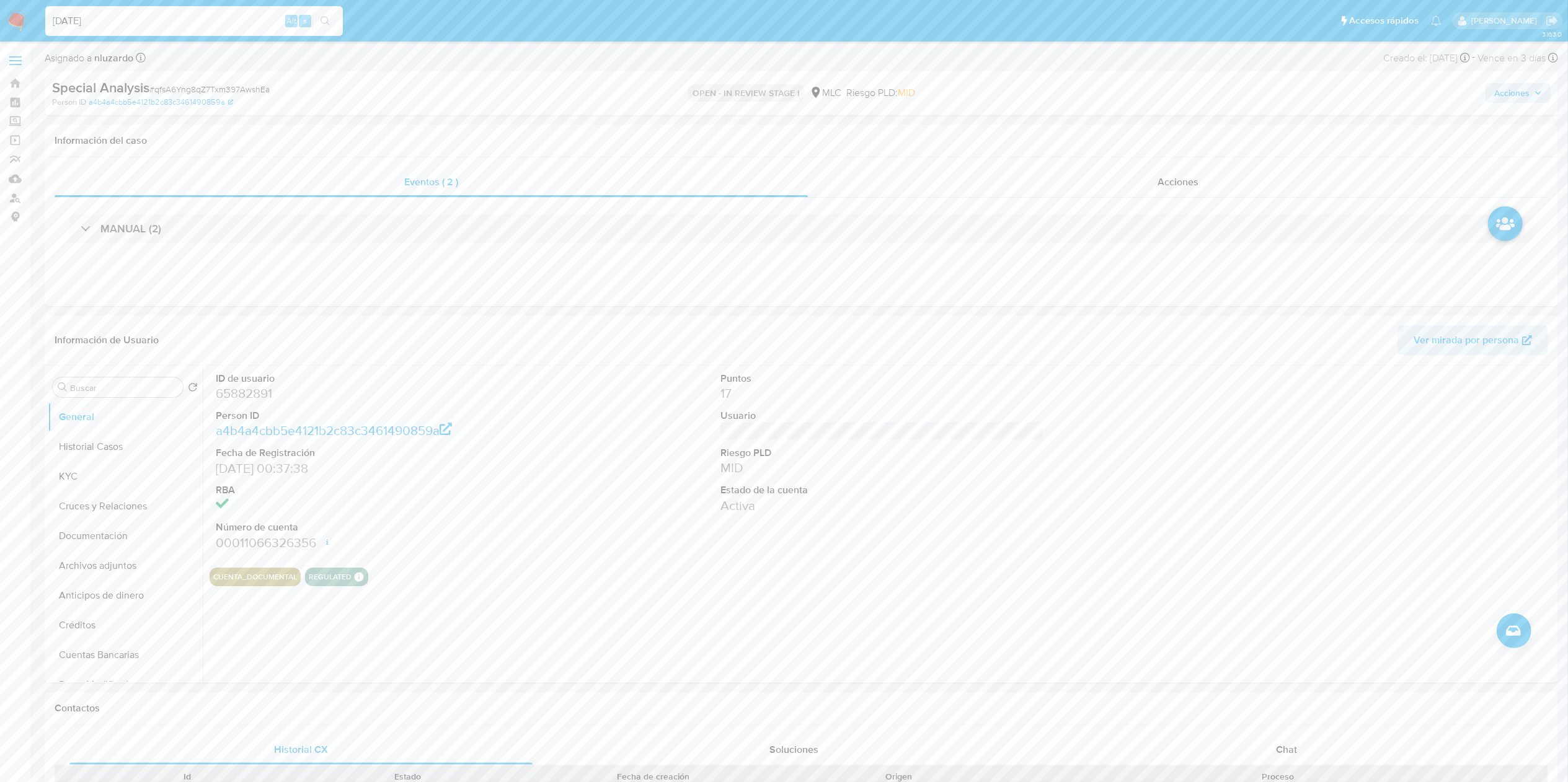
type input "[DATE]"
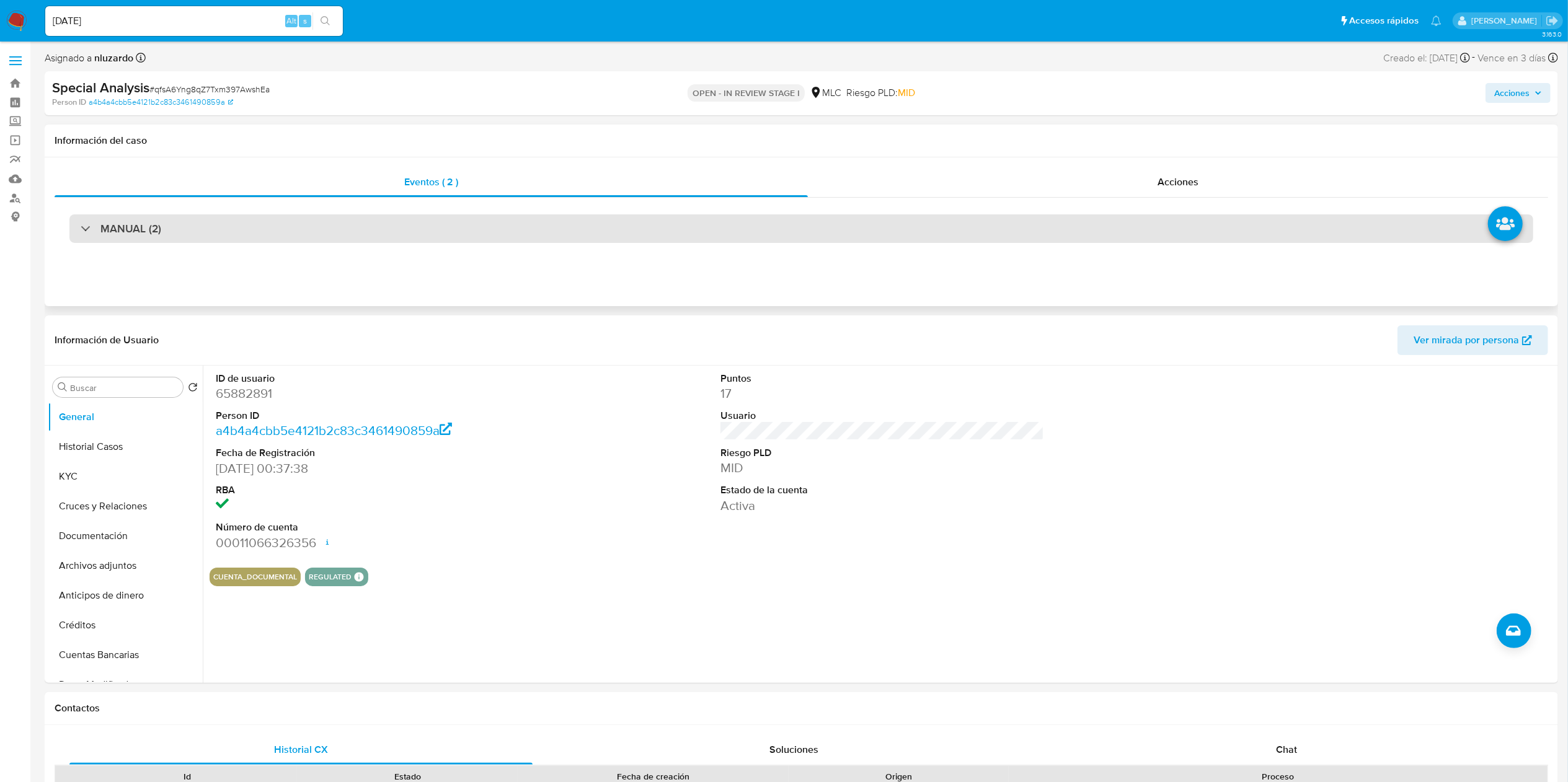
click at [199, 235] on div "MANUAL (2)" at bounding box center [802, 229] width 1464 height 28
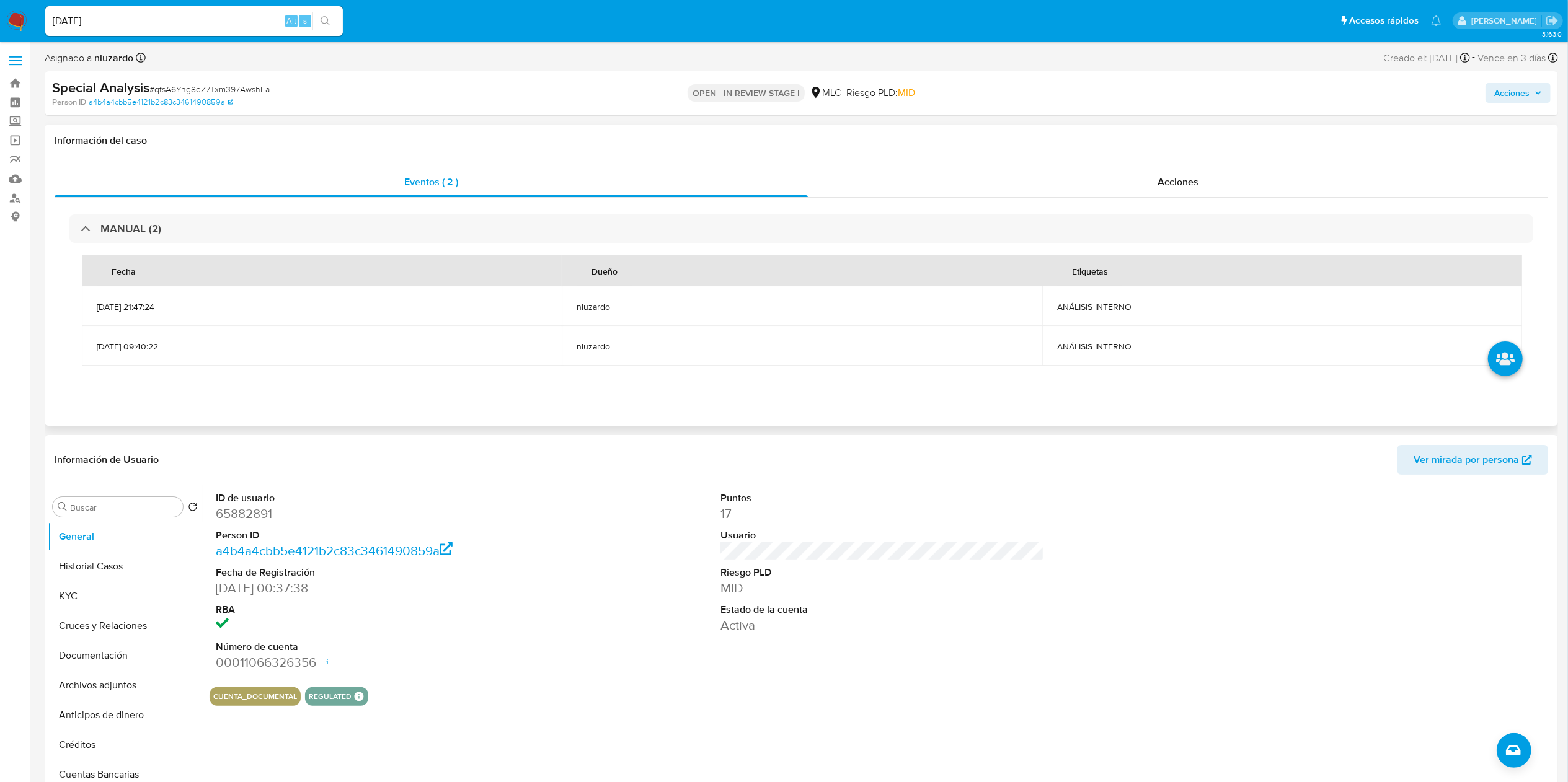
click at [1115, 315] on td "ANÁLISIS INTERNO" at bounding box center [1282, 306] width 480 height 40
click at [1104, 310] on span "ANÁLISIS INTERNO" at bounding box center [1282, 306] width 450 height 11
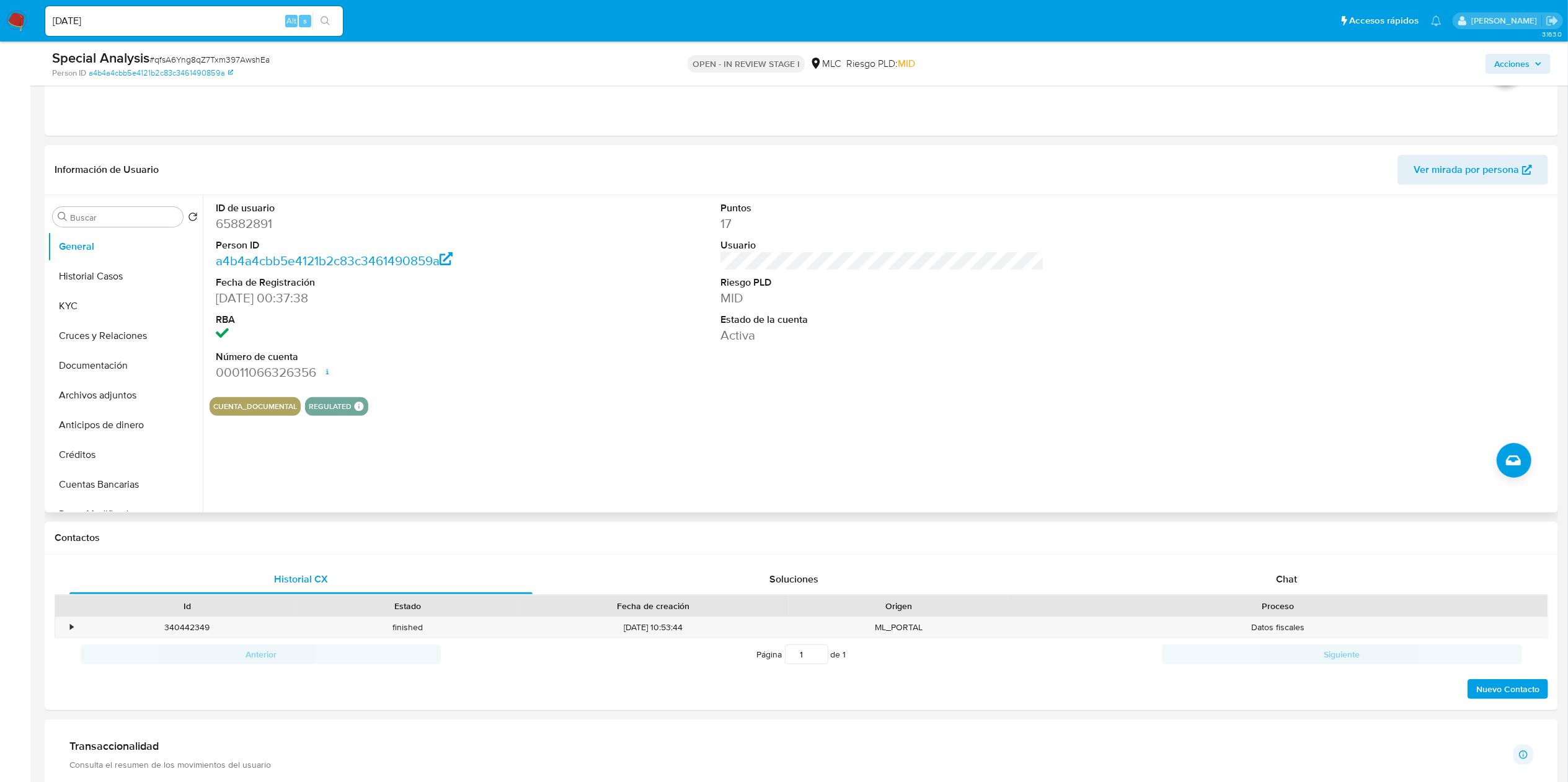
scroll to position [248, 0]
click at [70, 312] on button "KYC" at bounding box center [120, 304] width 145 height 30
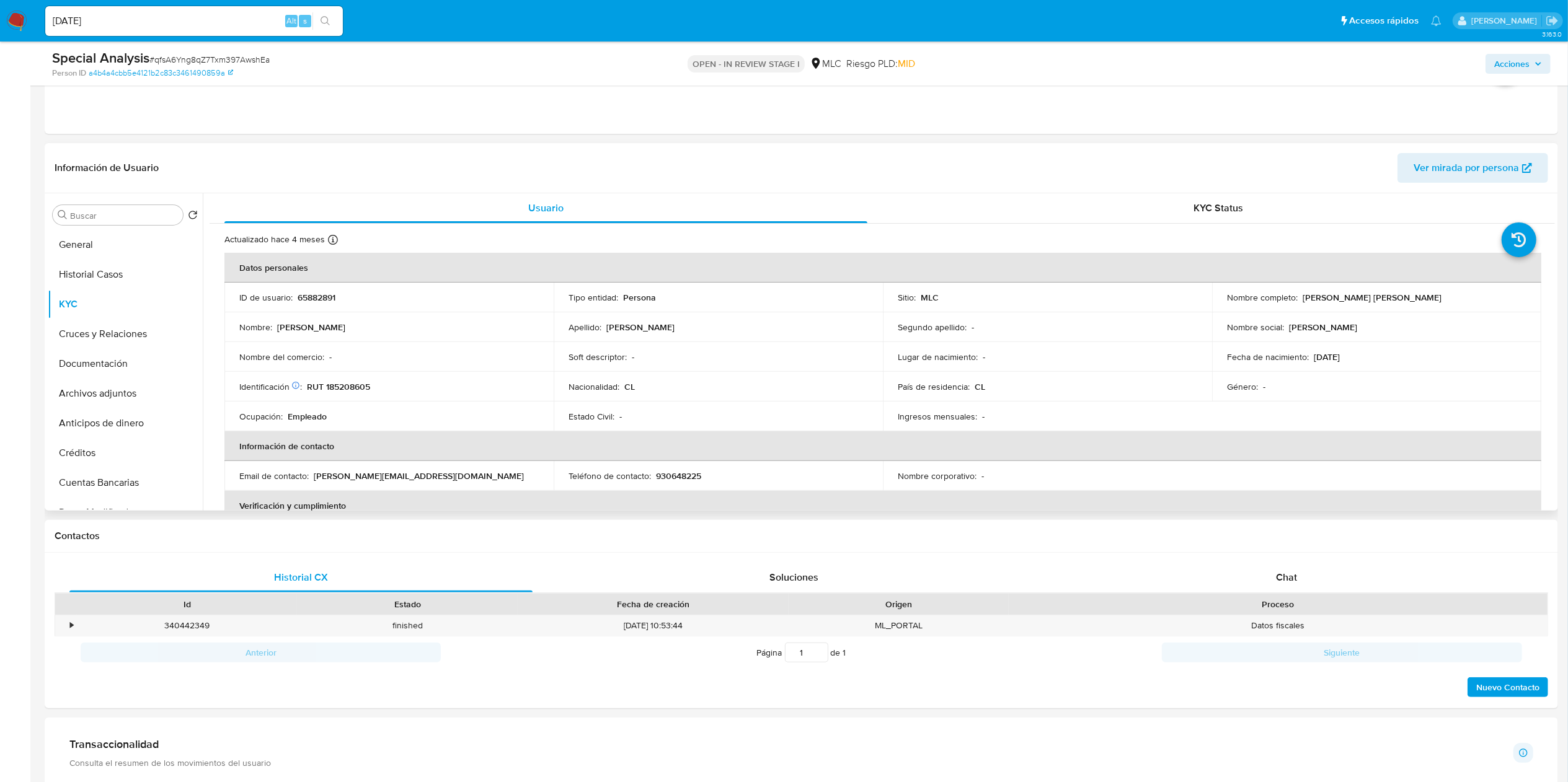
click at [1310, 302] on p "[PERSON_NAME] [PERSON_NAME]" at bounding box center [1372, 297] width 139 height 11
click at [1310, 302] on p "Miguel Angel Cáceres Santos" at bounding box center [1372, 297] width 139 height 11
drag, startPoint x: 1436, startPoint y: 299, endPoint x: 1446, endPoint y: 294, distance: 11.2
click at [1446, 294] on div "Nombre completo : Miguel Angel Cáceres Santos" at bounding box center [1377, 297] width 299 height 11
copy p "Miguel Angel Cáceres Santos"
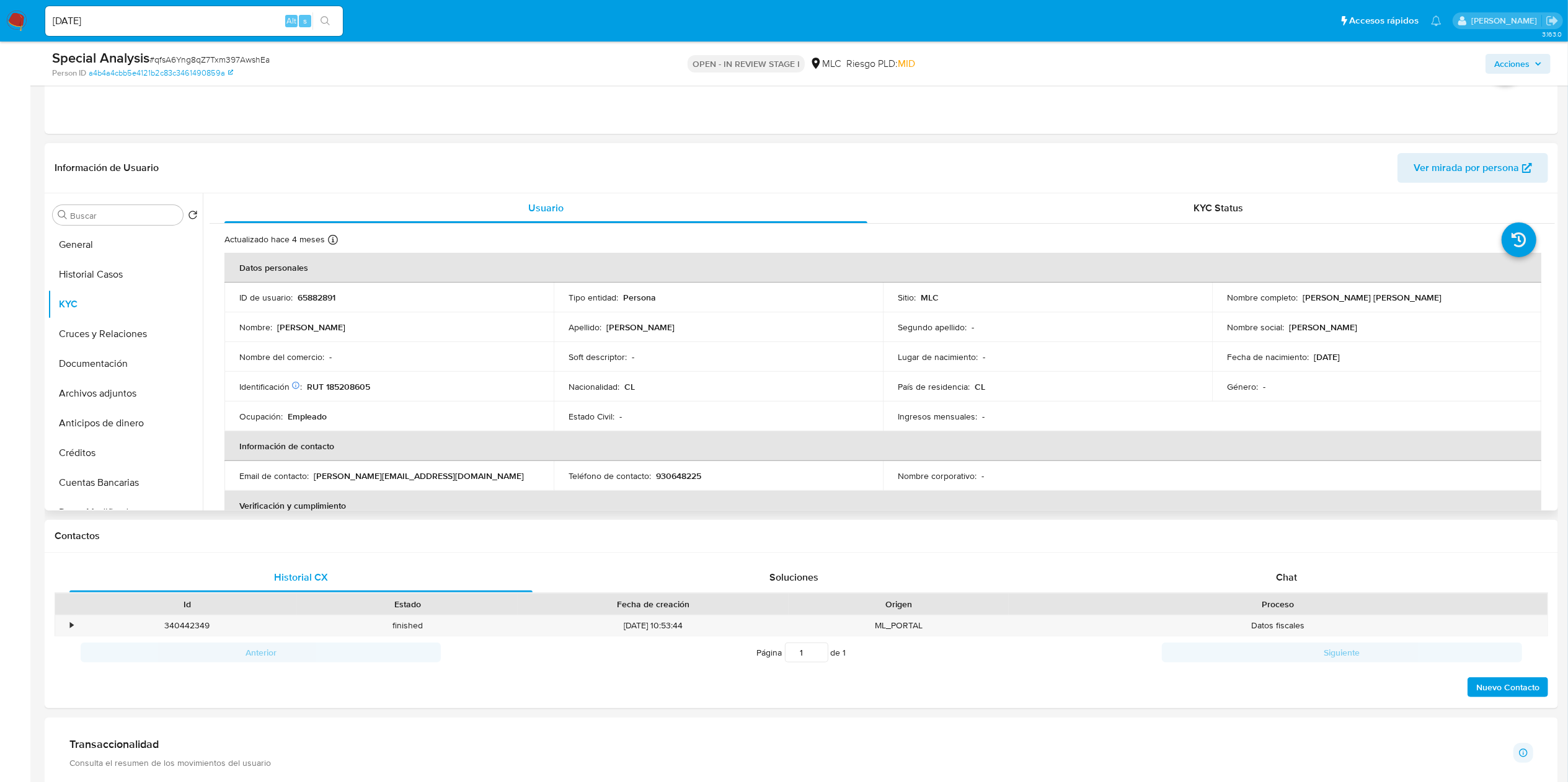
drag, startPoint x: 581, startPoint y: 346, endPoint x: 388, endPoint y: 389, distance: 197.7
click at [539, 362] on tr "Nombre del comercio : - Soft descriptor : - Lugar de nacimiento : - Fecha de na…" at bounding box center [883, 357] width 1317 height 30
click at [336, 379] on td "Identificación Nº de serie: 519077196 : RUT 185208605" at bounding box center [389, 387] width 330 height 30
click at [355, 394] on td "Identificación Nº de serie: 519077196 : RUT 185208605" at bounding box center [389, 387] width 330 height 30
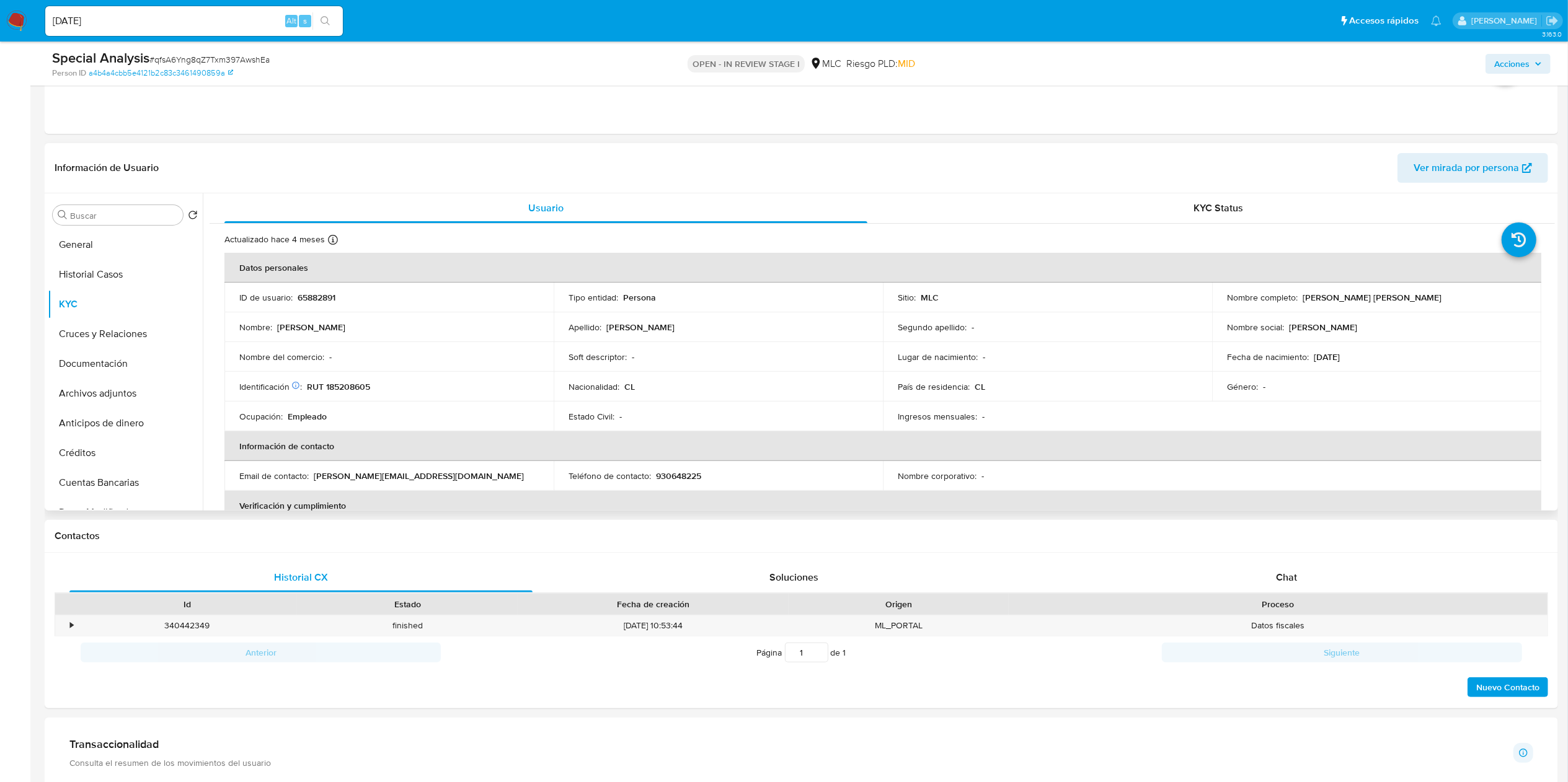
click at [355, 391] on p "RUT 185208605" at bounding box center [339, 386] width 63 height 11
copy p "185208605"
click at [742, 380] on td "Nacionalidad : CL" at bounding box center [719, 387] width 330 height 30
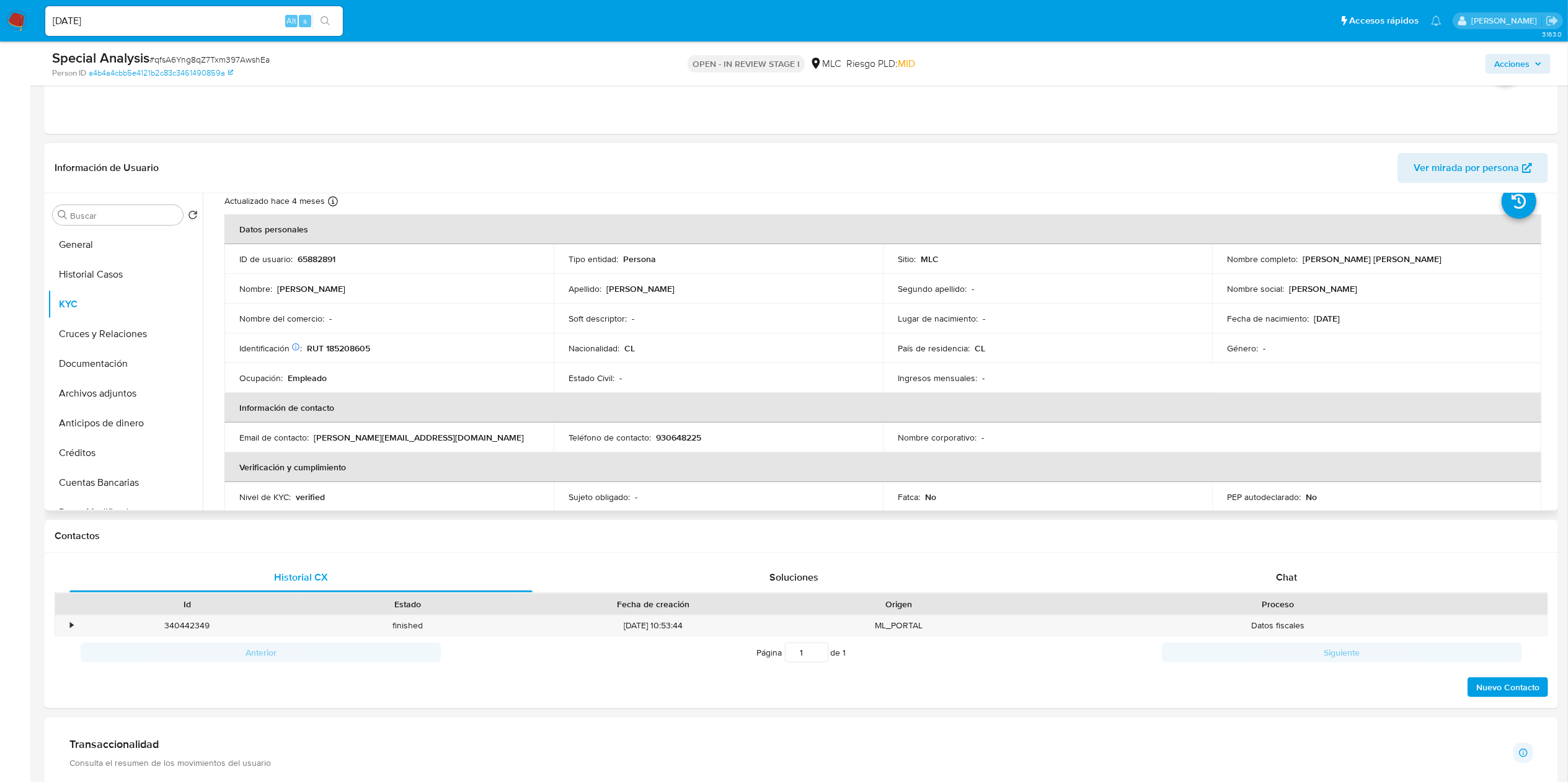
scroll to position [43, 0]
click at [92, 213] on input "Buscar" at bounding box center [124, 215] width 108 height 11
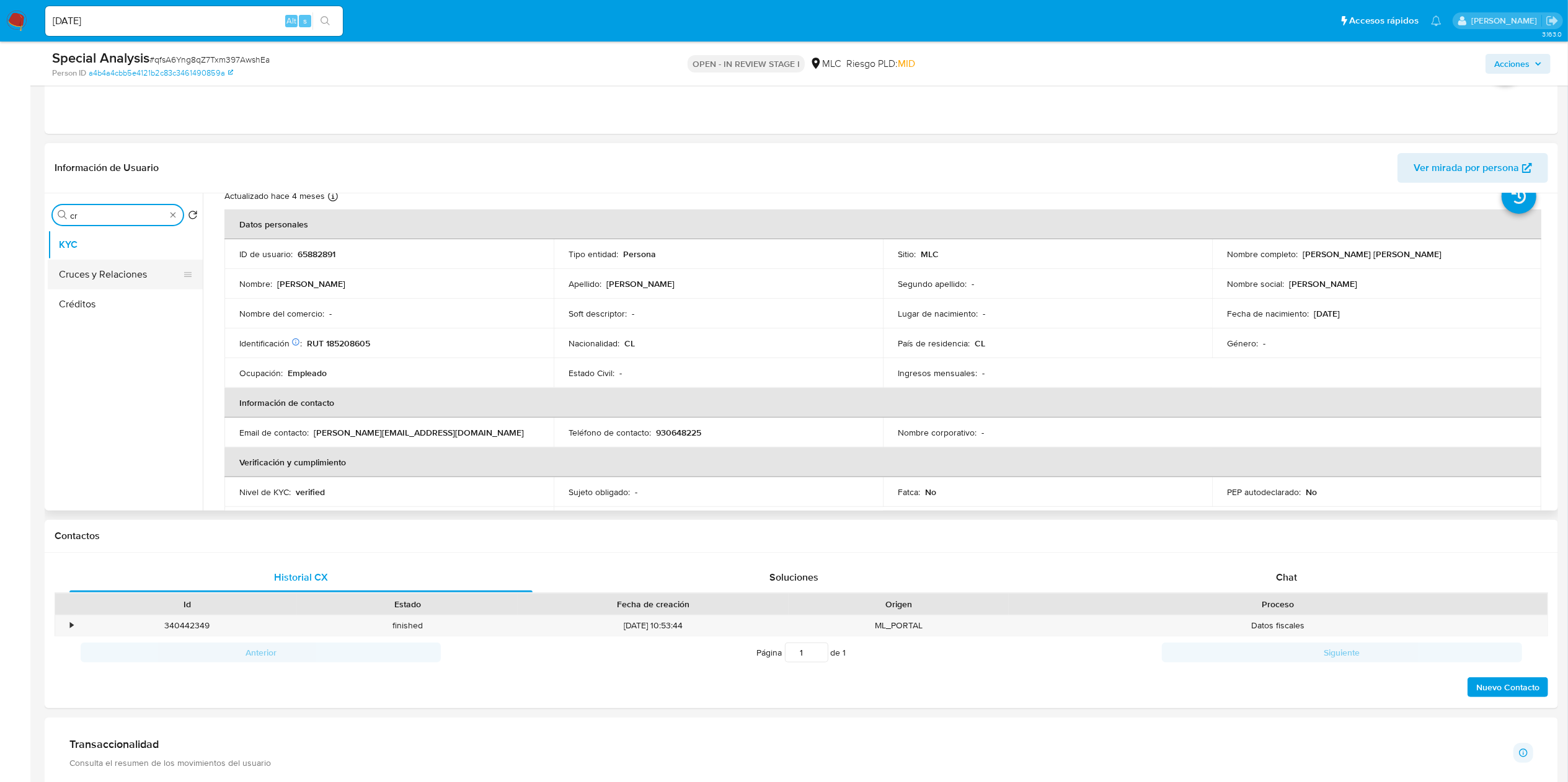
type input "cr"
click at [115, 265] on button "Cruces y Relaciones" at bounding box center [120, 275] width 145 height 30
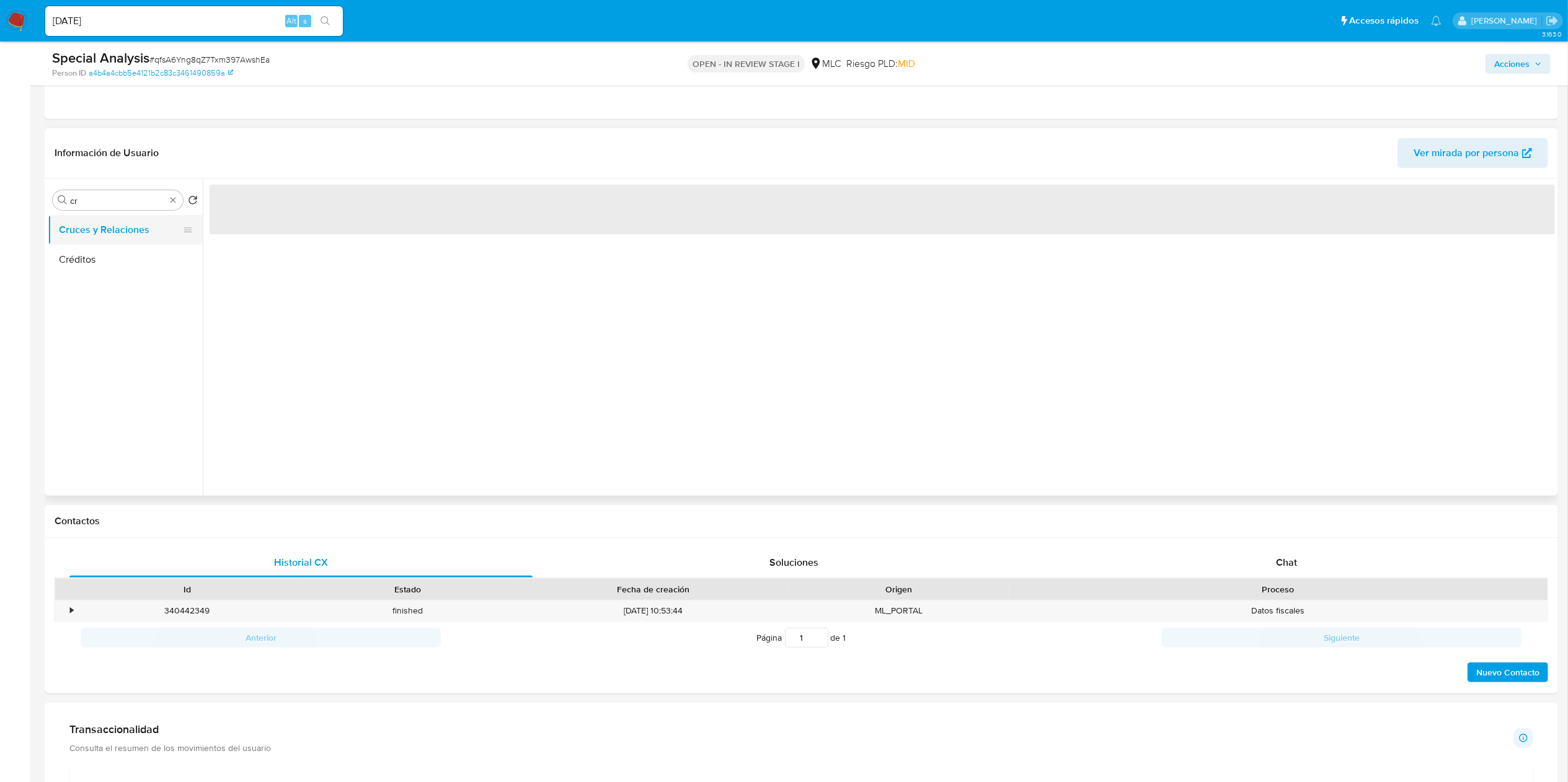
scroll to position [0, 0]
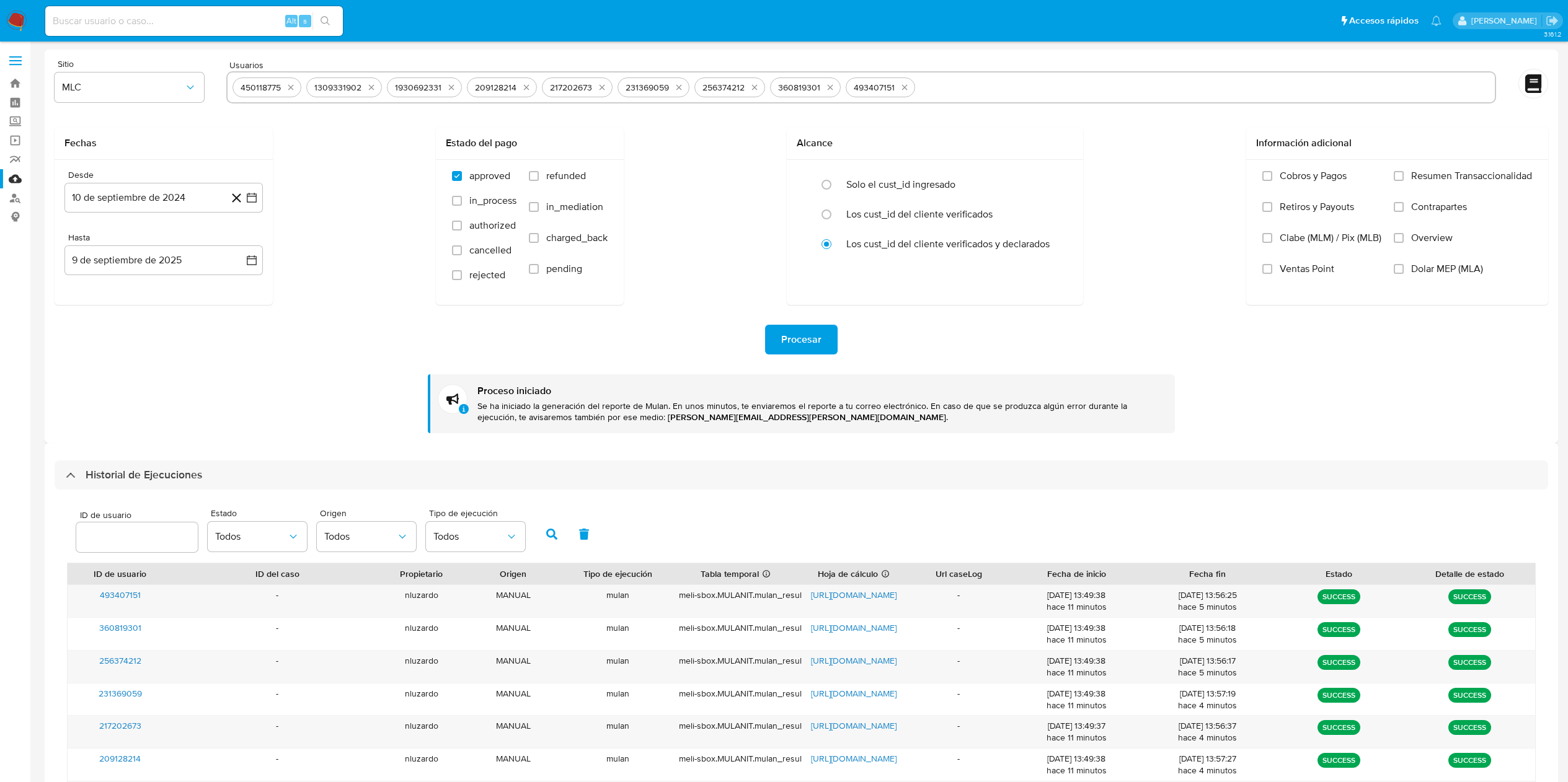
select select "10"
click at [294, 86] on icon "quitar 450118775" at bounding box center [290, 87] width 10 height 10
click at [366, 86] on icon "quitar 1309331902" at bounding box center [371, 87] width 10 height 10
click at [294, 86] on icon "quitar 1930692331" at bounding box center [297, 87] width 10 height 10
click at [294, 86] on icon "quitar 209128214" at bounding box center [292, 87] width 10 height 10
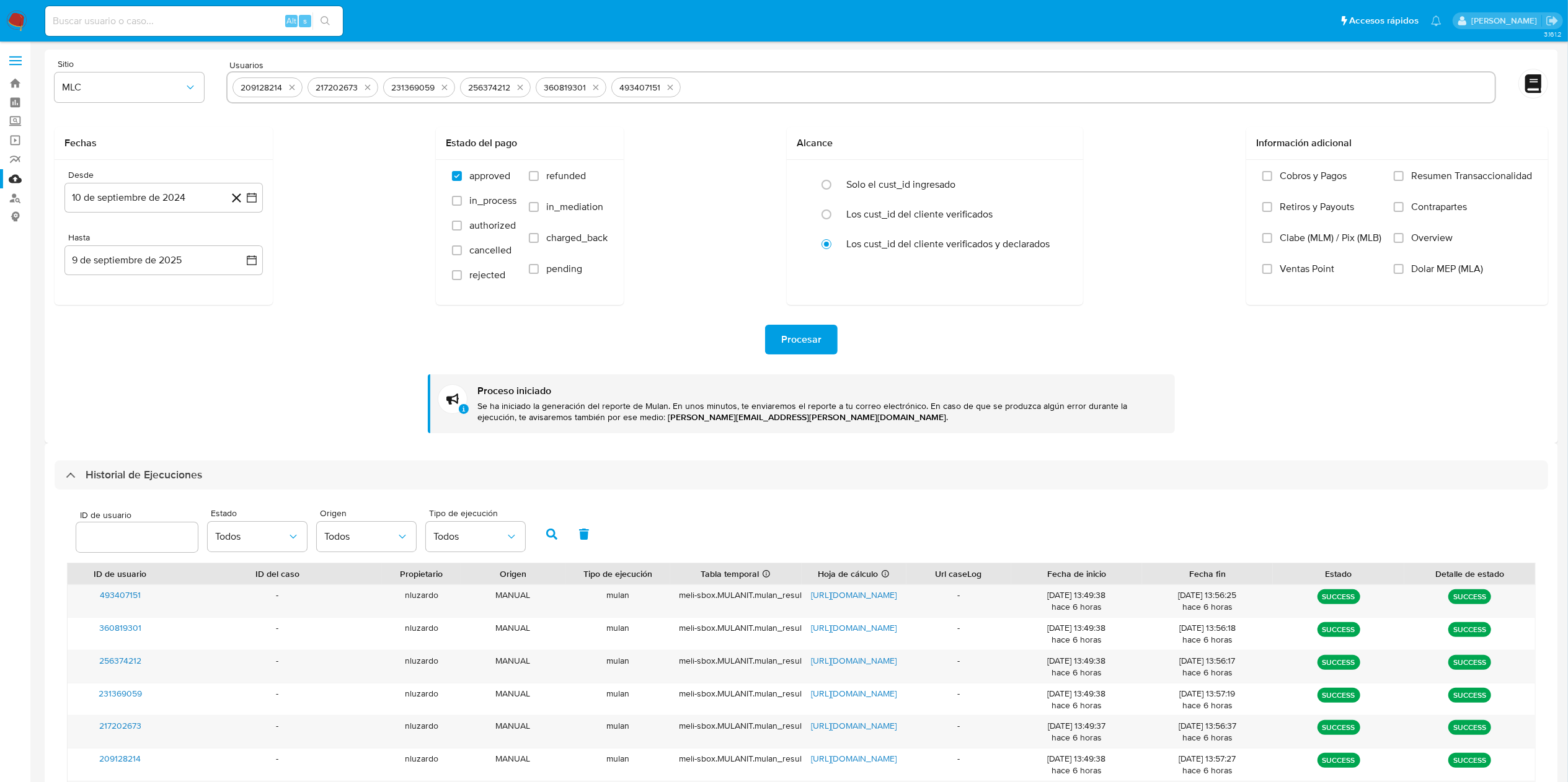
click at [362, 86] on icon "quitar 217202673" at bounding box center [367, 87] width 10 height 10
click at [294, 86] on icon "quitar 231369059" at bounding box center [294, 88] width 6 height 6
click at [294, 86] on icon "quitar 256374212" at bounding box center [293, 88] width 6 height 6
click at [363, 86] on icon "quitar 360819301" at bounding box center [368, 87] width 10 height 10
click at [294, 86] on icon "quitar 493407151" at bounding box center [291, 87] width 10 height 10
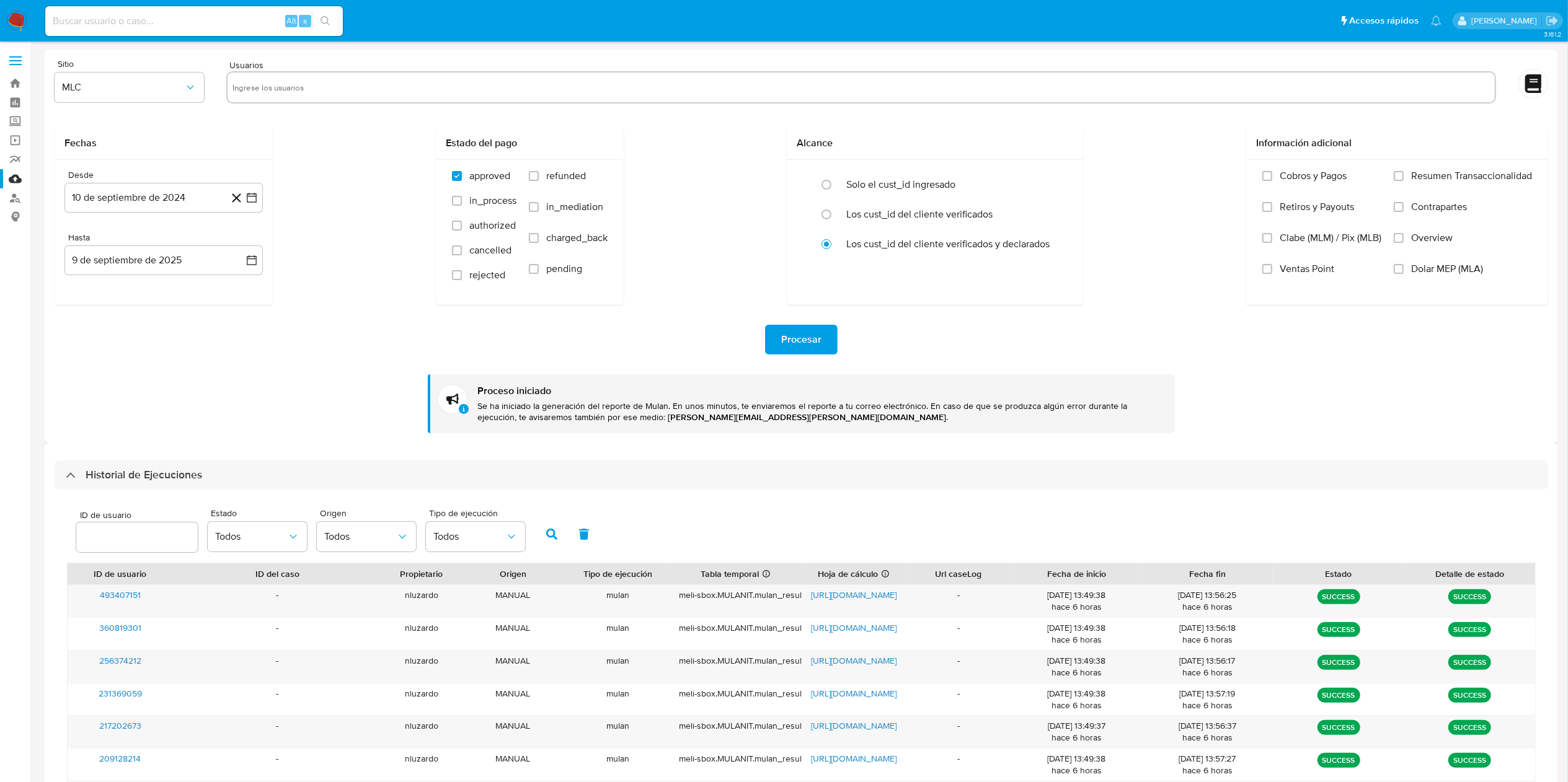
click at [382, 81] on input "text" at bounding box center [862, 87] width 1258 height 20
paste input "65882891"
type input "65882891"
click at [371, 171] on div "Fechas Desde 10 de septiembre de 2024 10-09-2024 Hasta 9 de septiembre de 2025 …" at bounding box center [802, 216] width 1494 height 178
click at [778, 341] on button "Procesar" at bounding box center [801, 340] width 72 height 30
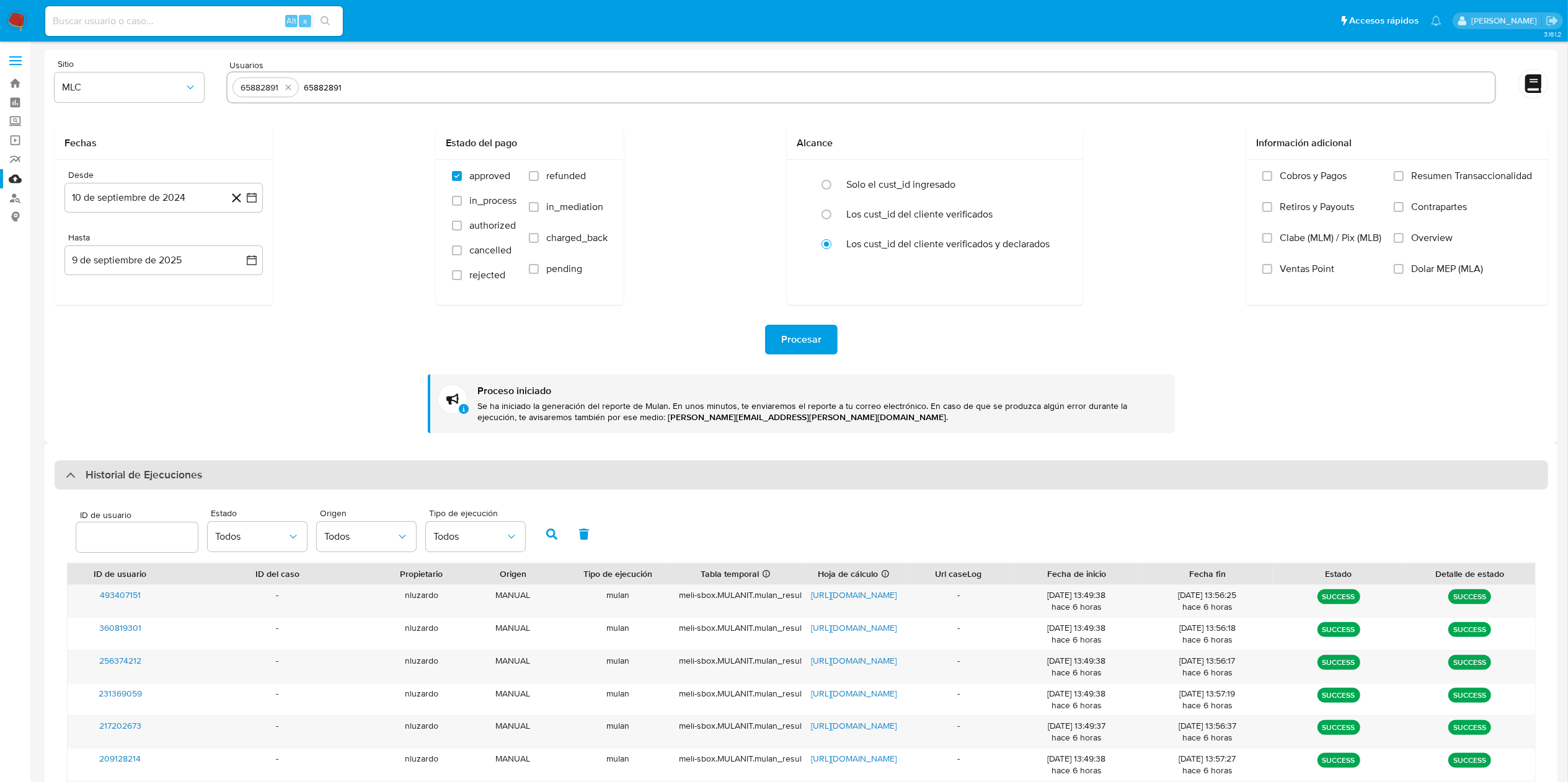
click at [197, 471] on h3 "Historial de Ejecuciones" at bounding box center [144, 475] width 117 height 15
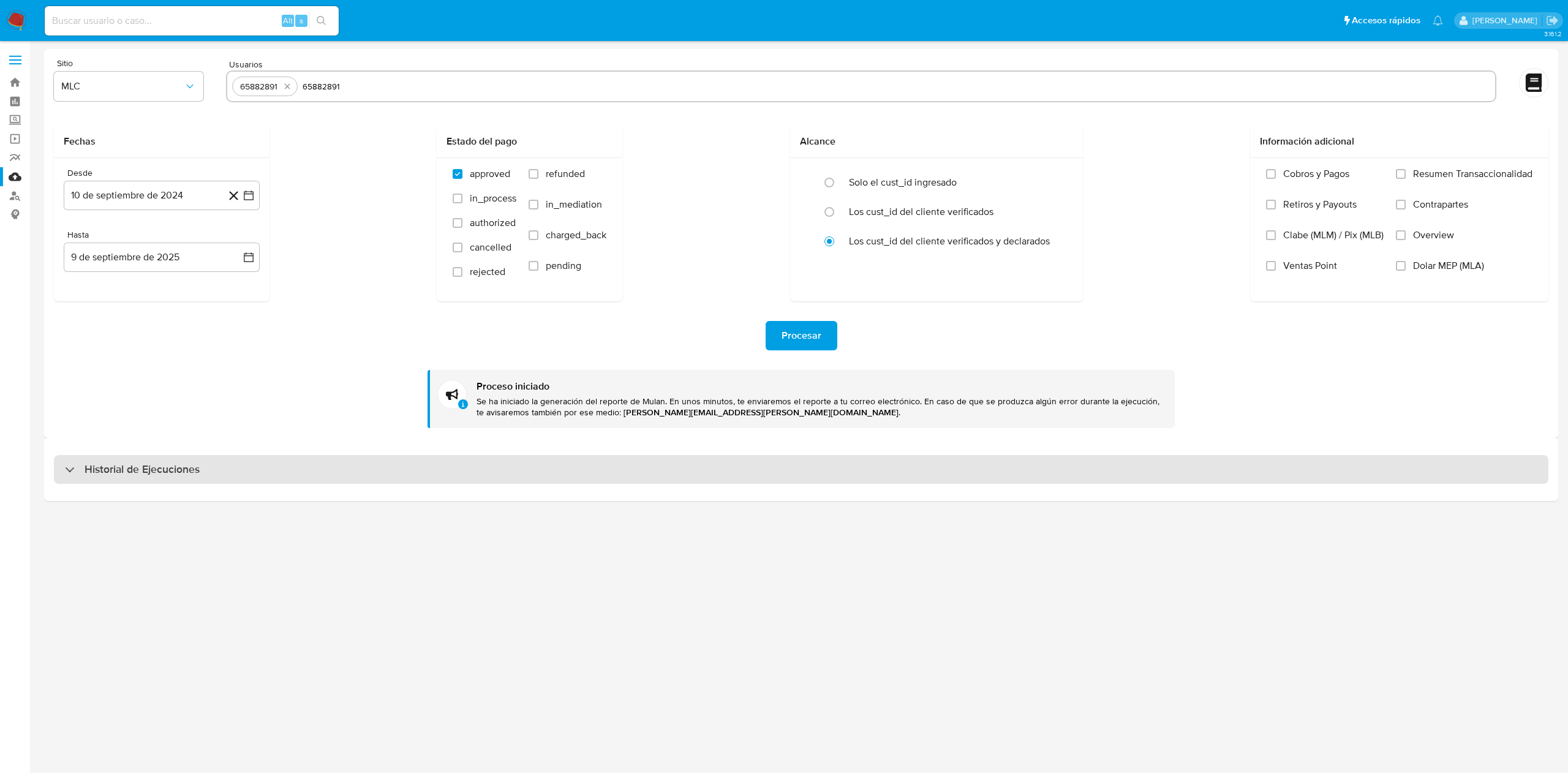
click at [194, 465] on h3 "Historial de Ejecuciones" at bounding box center [142, 470] width 115 height 15
select select "10"
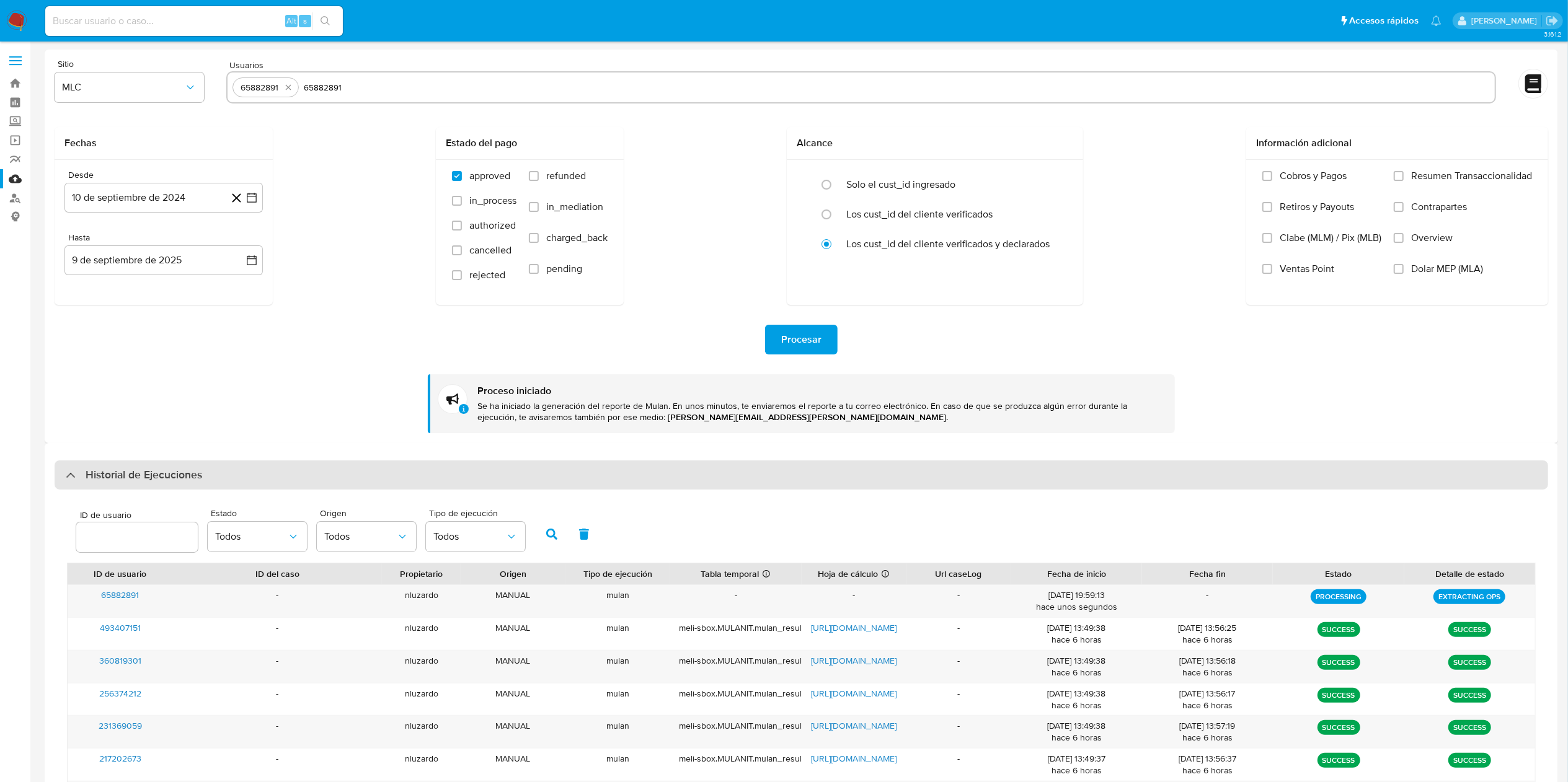
click at [266, 474] on div "Historial de Ejecuciones" at bounding box center [802, 475] width 1494 height 30
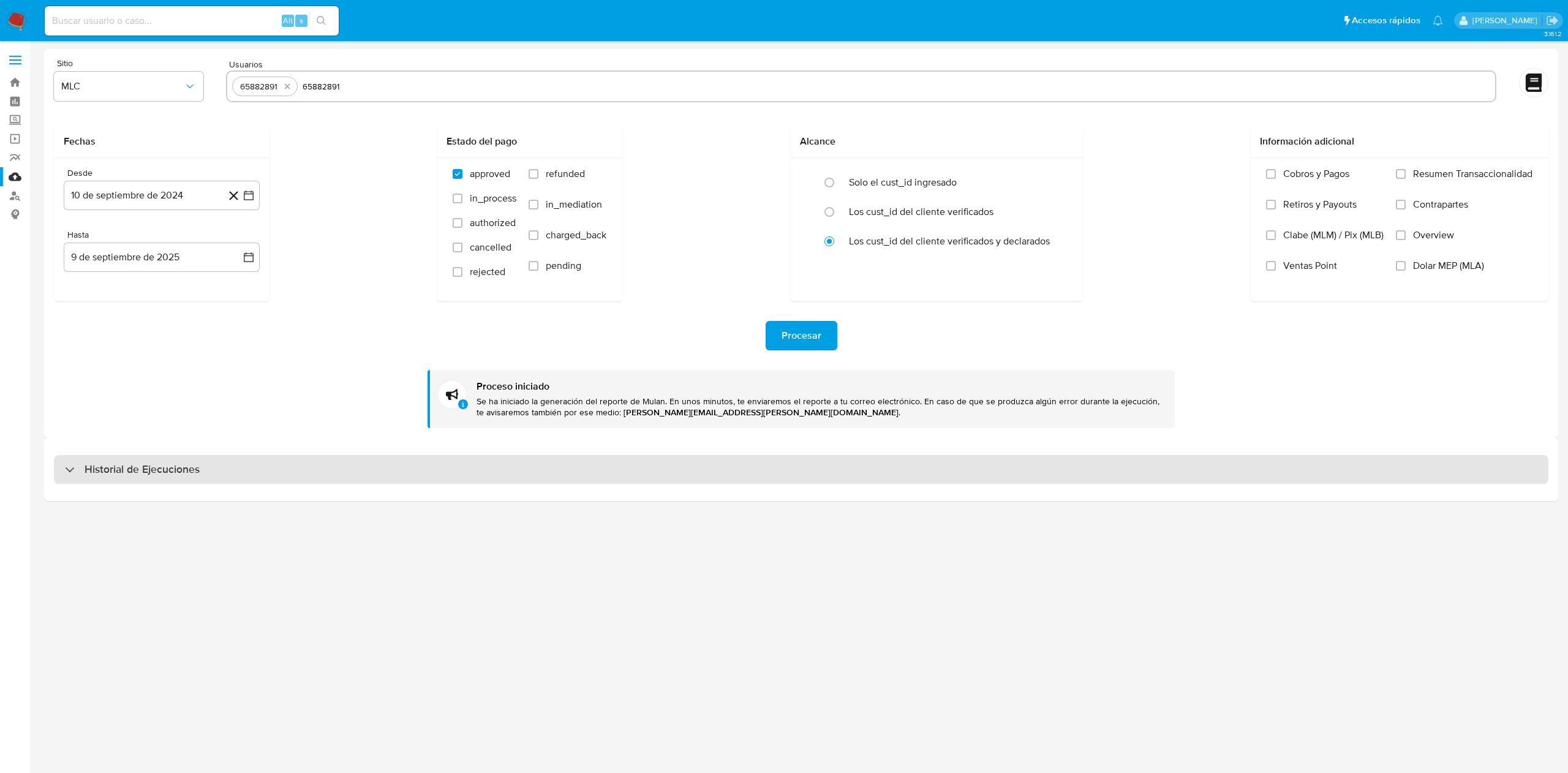
click at [263, 469] on div "Historial de Ejecuciones" at bounding box center [802, 470] width 1495 height 29
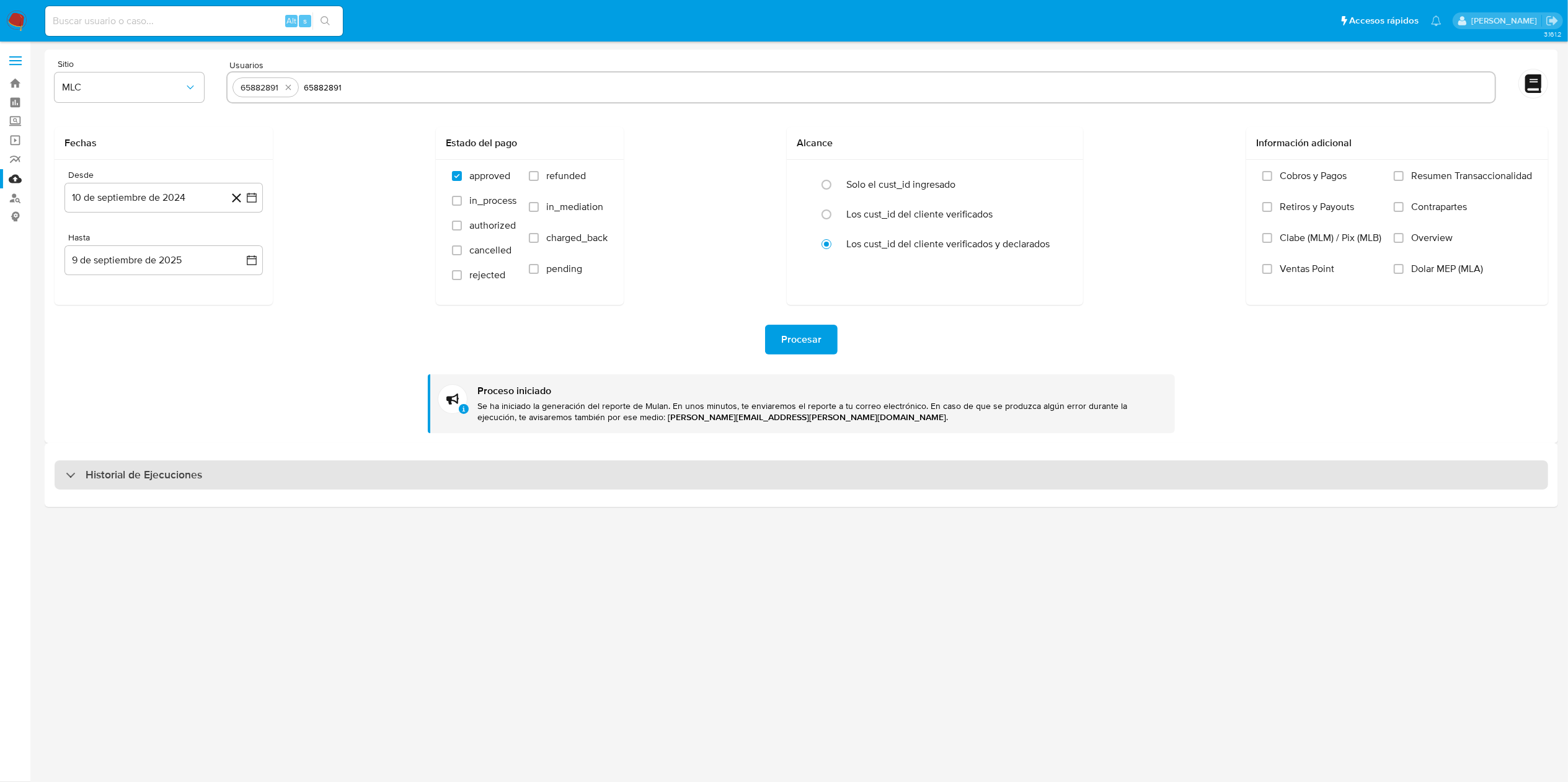
select select "10"
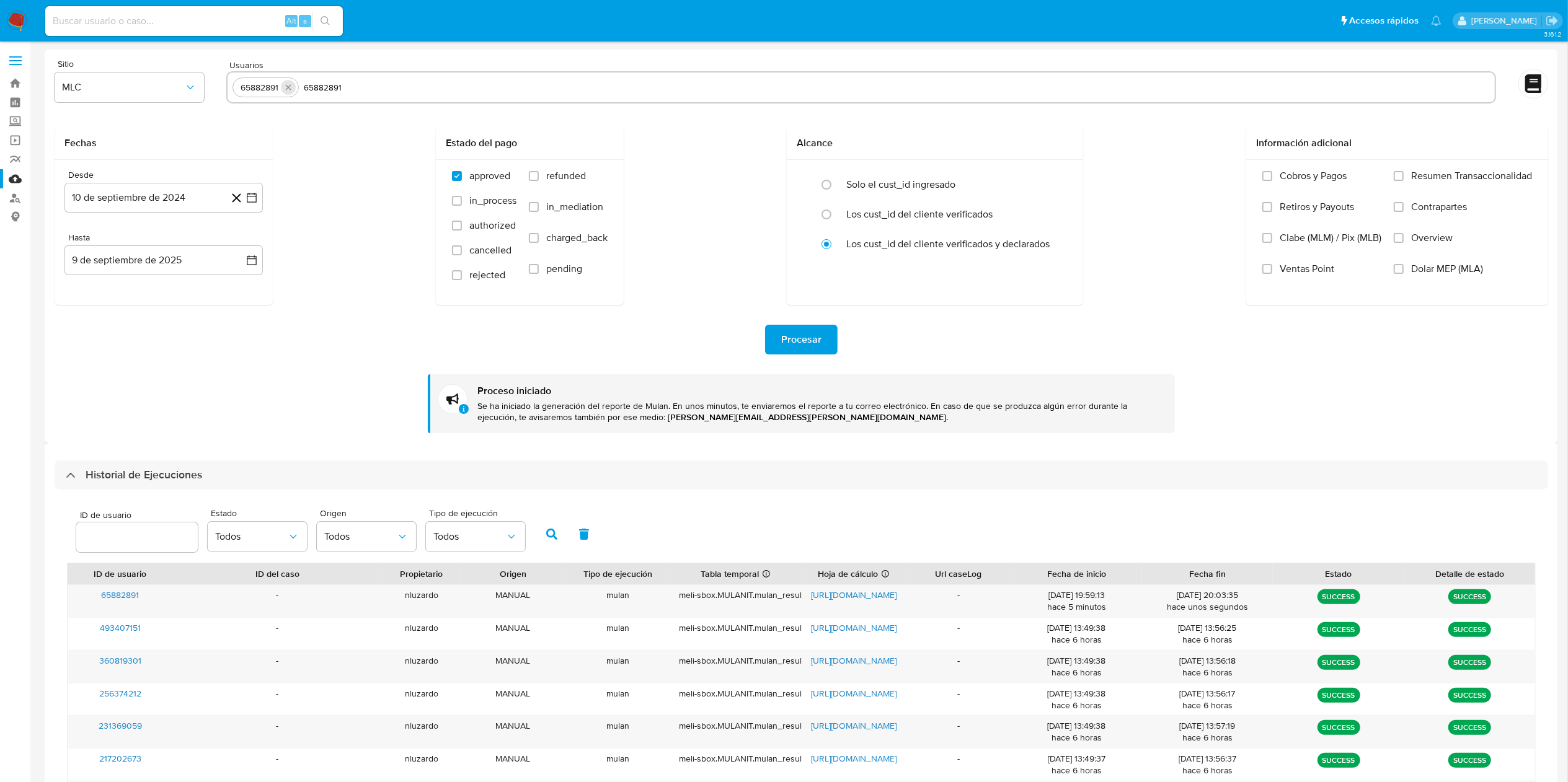
click at [294, 87] on button "quitar 65882891" at bounding box center [288, 87] width 15 height 15
click at [297, 91] on input "65882891" at bounding box center [862, 87] width 1258 height 20
paste input "778706774"
type input "778706774"
click at [347, 199] on div "Fechas Desde 10 de septiembre de 2024 10-09-2024 Hasta 9 de septiembre de 2025 …" at bounding box center [802, 216] width 1494 height 178
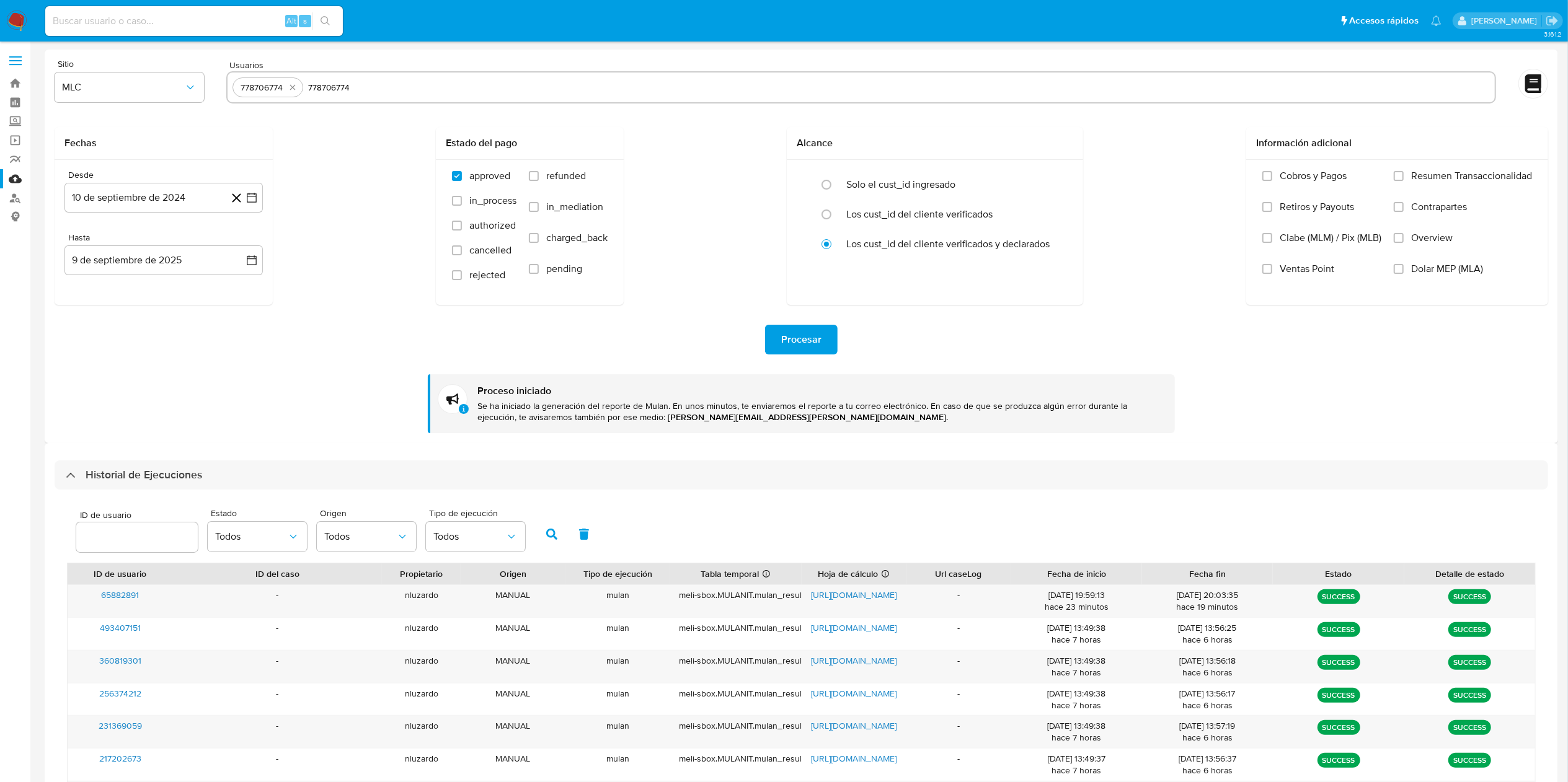
click at [799, 344] on span "Procesar" at bounding box center [801, 340] width 40 height 27
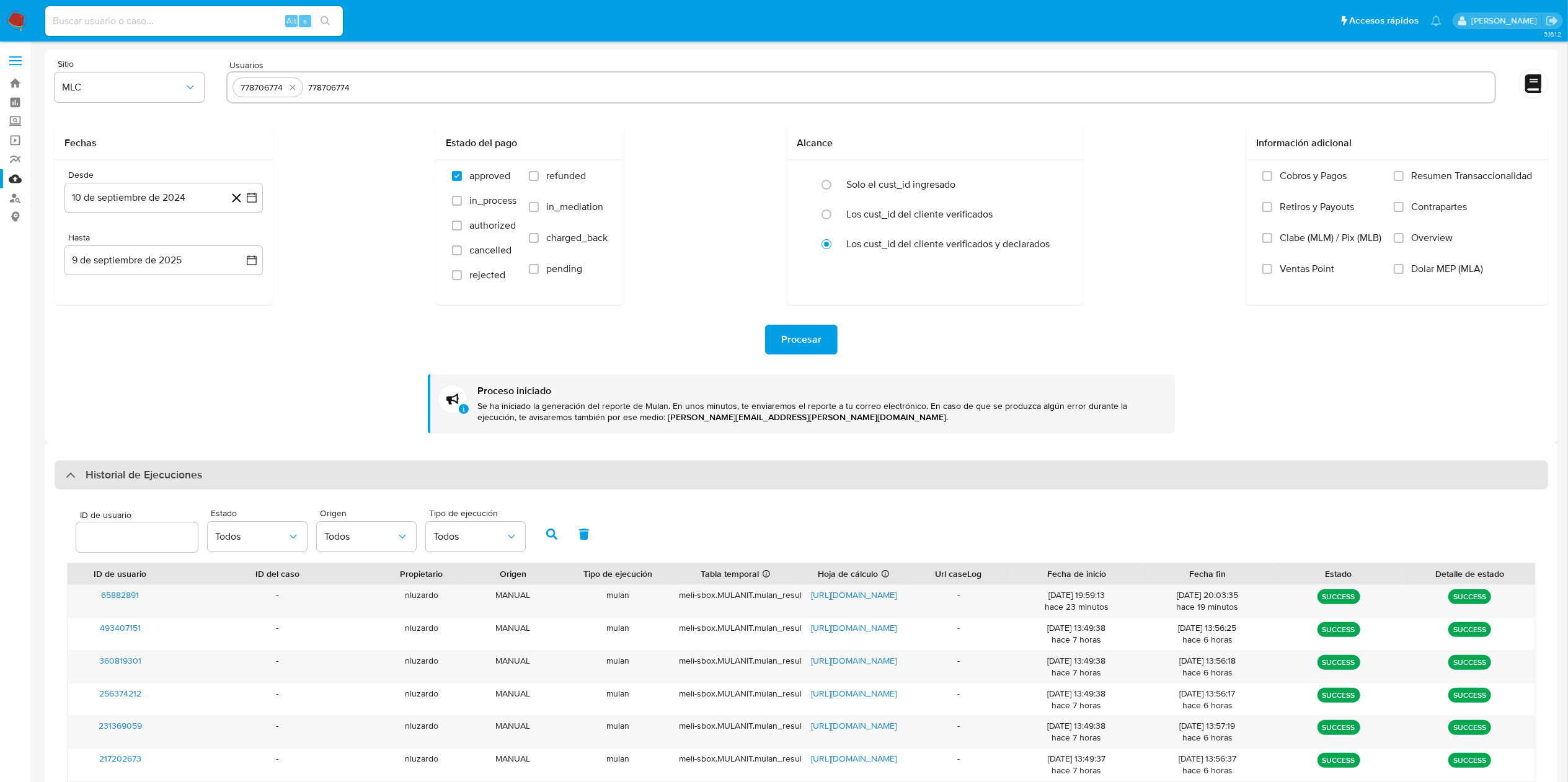
click at [206, 466] on div "Historial de Ejecuciones" at bounding box center [802, 475] width 1494 height 30
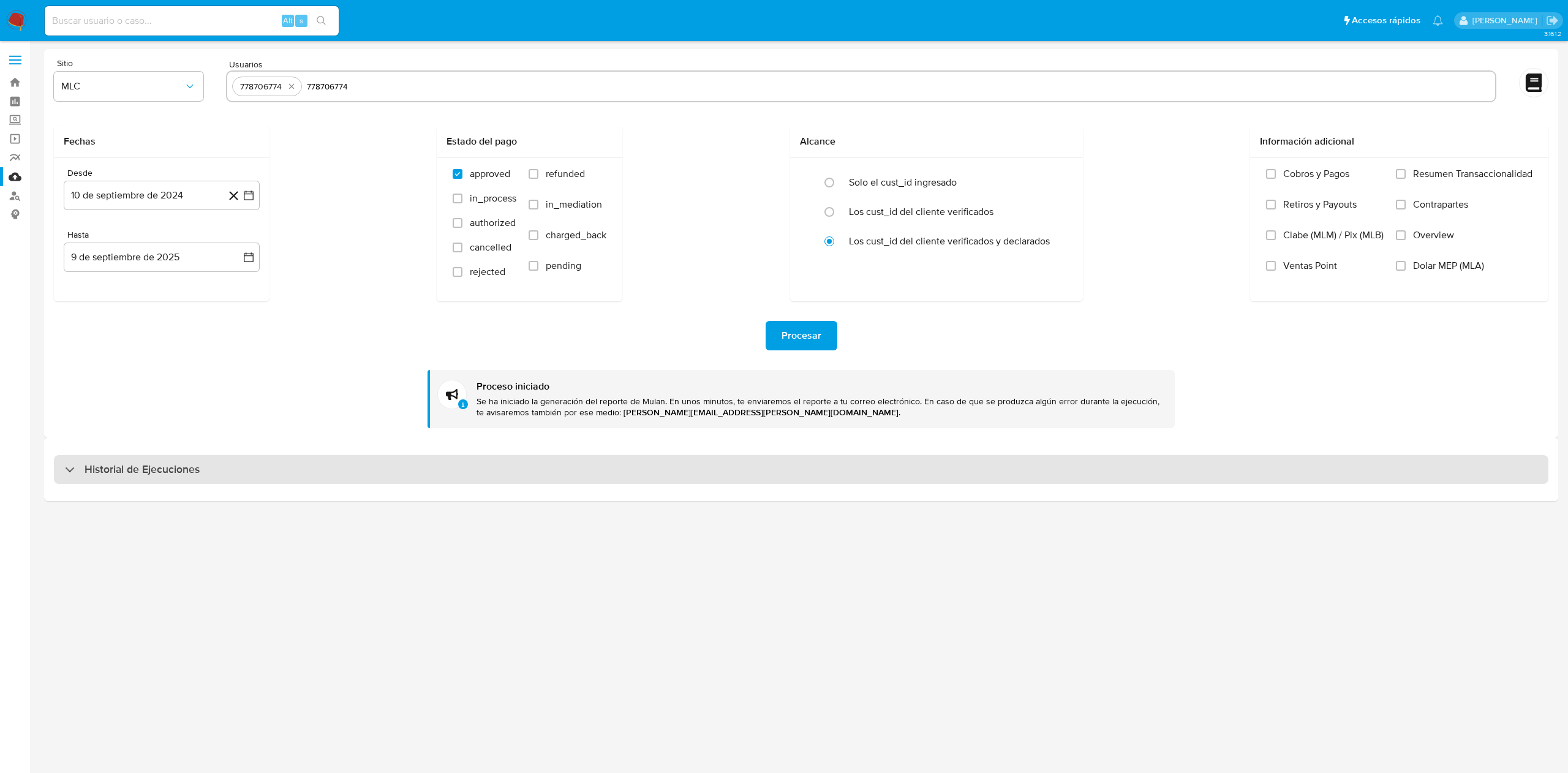
click at [204, 461] on div "Historial de Ejecuciones" at bounding box center [802, 470] width 1495 height 29
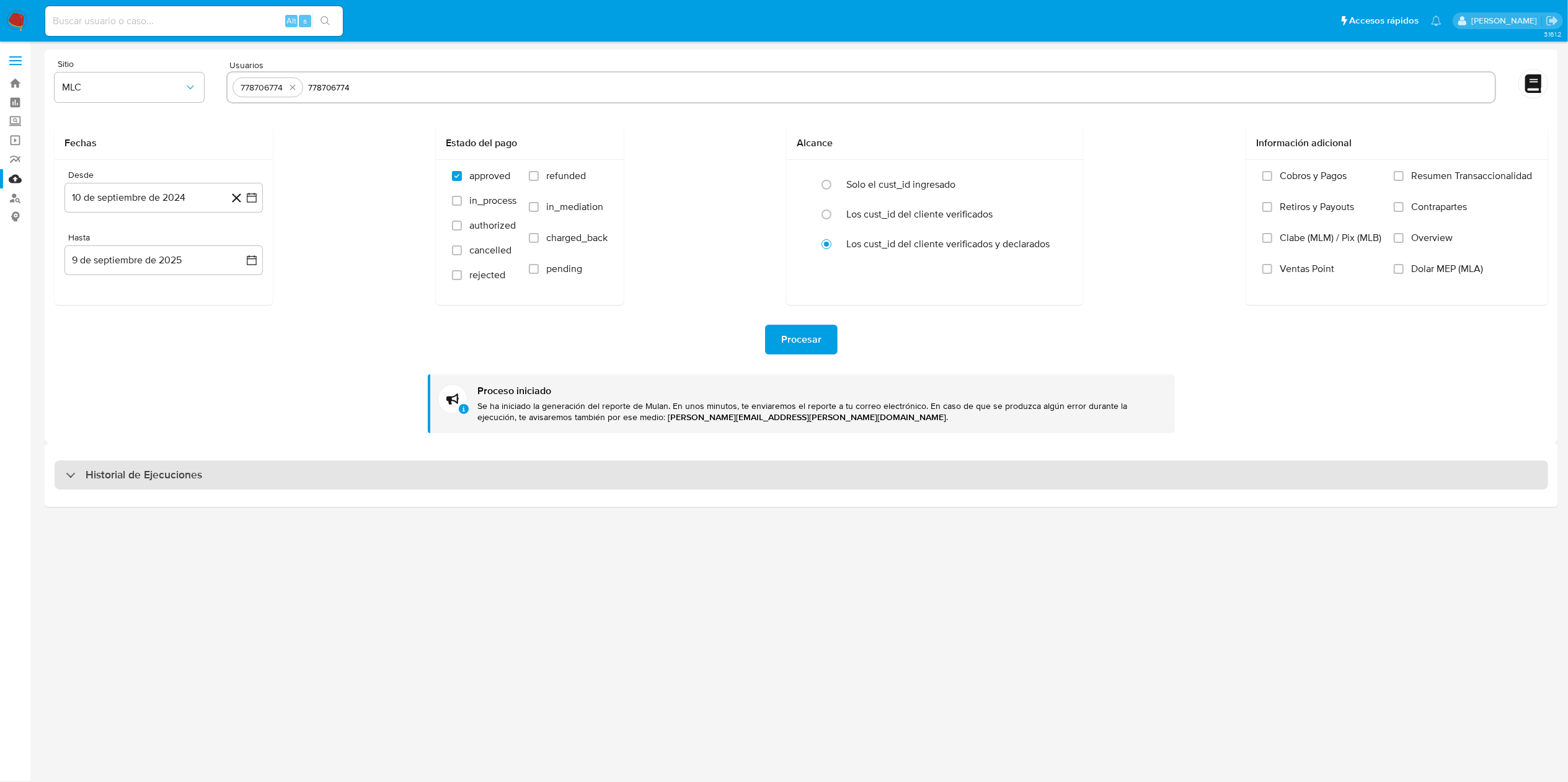
select select "10"
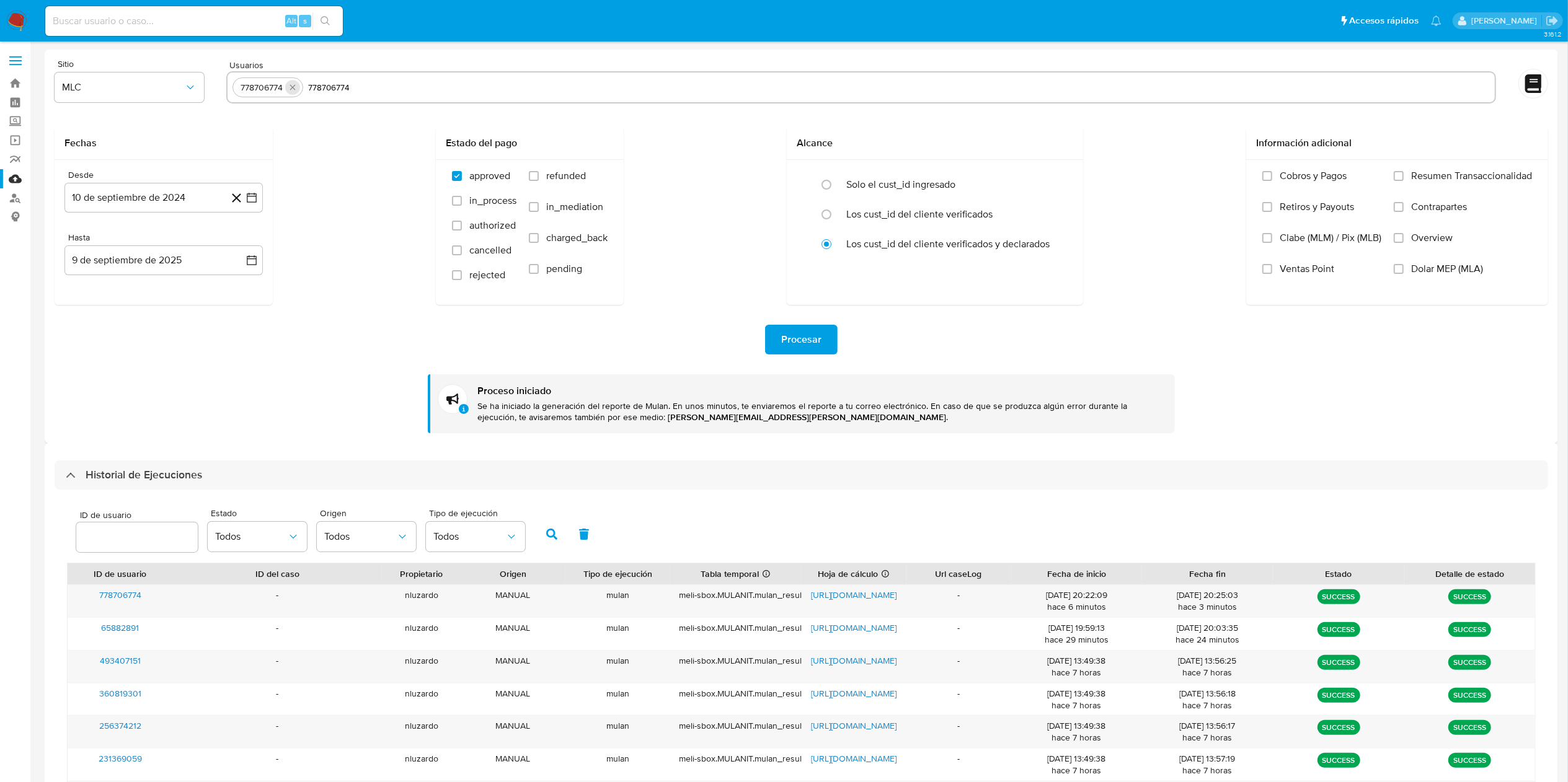
click at [292, 83] on icon "quitar 778706774" at bounding box center [292, 87] width 10 height 10
click at [292, 91] on input "778706774" at bounding box center [862, 87] width 1258 height 20
paste input "231369059, 2360392408, 2118392402, 2203685341, 2280635009, 19525086,"
type input "231369059, 2360392408, 2118392402, 2203685341, 2280635009, 19525086,"
click at [752, 158] on div "Fechas Desde 10 de septiembre de 2024 10-09-2024 Hasta 9 de septiembre de 2025 …" at bounding box center [802, 216] width 1494 height 178
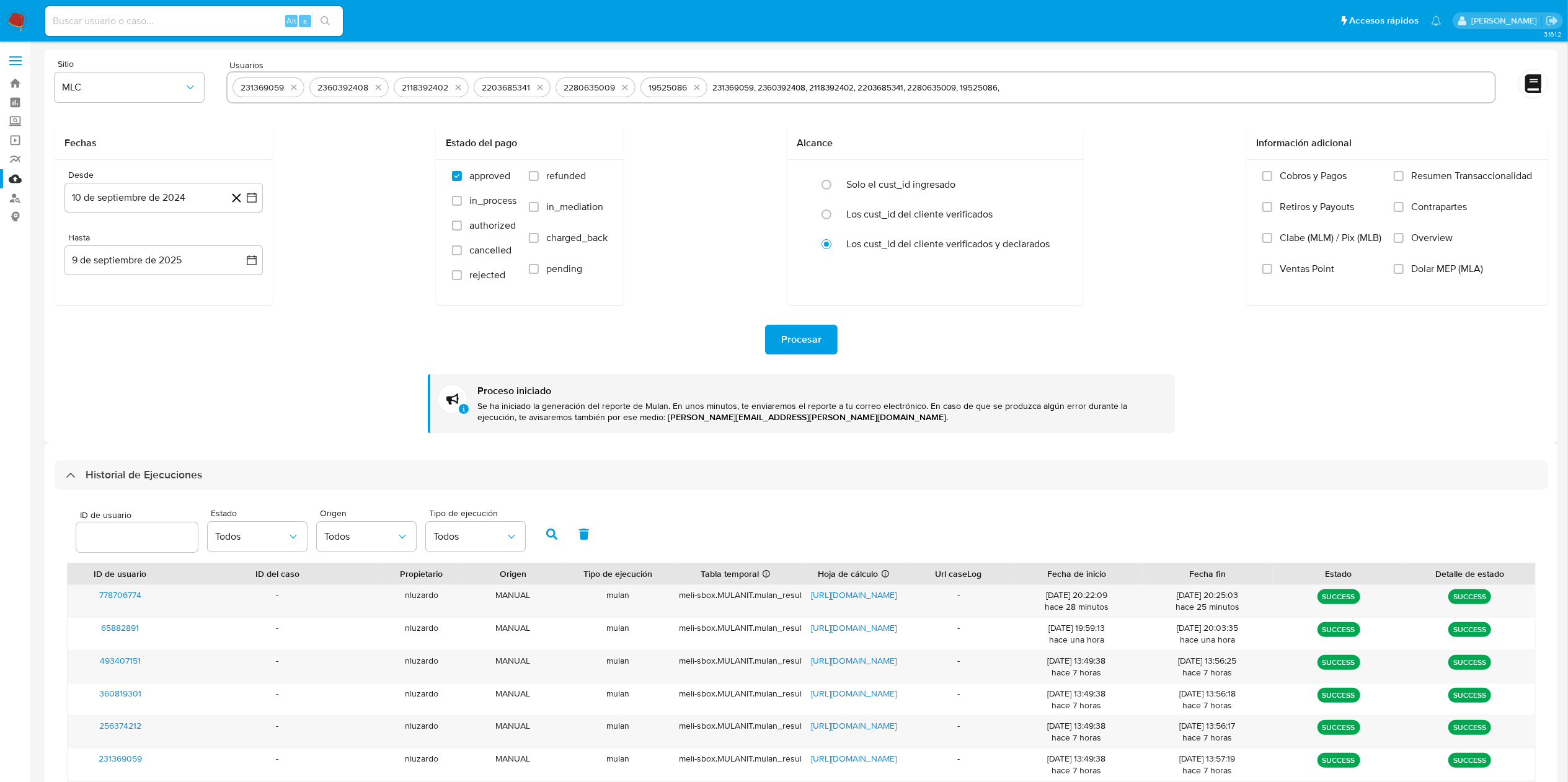
click at [792, 331] on span "Procesar" at bounding box center [801, 340] width 40 height 27
click at [311, 373] on div "Procesar Proceso iniciado Se ha iniciado la generación del reporte de Mulan. En…" at bounding box center [802, 369] width 1494 height 128
click at [241, 490] on div "ID de usuario Estado Todos Origen Todos Tipo de ejecución Todos ID de usuario I…" at bounding box center [802, 724] width 1494 height 469
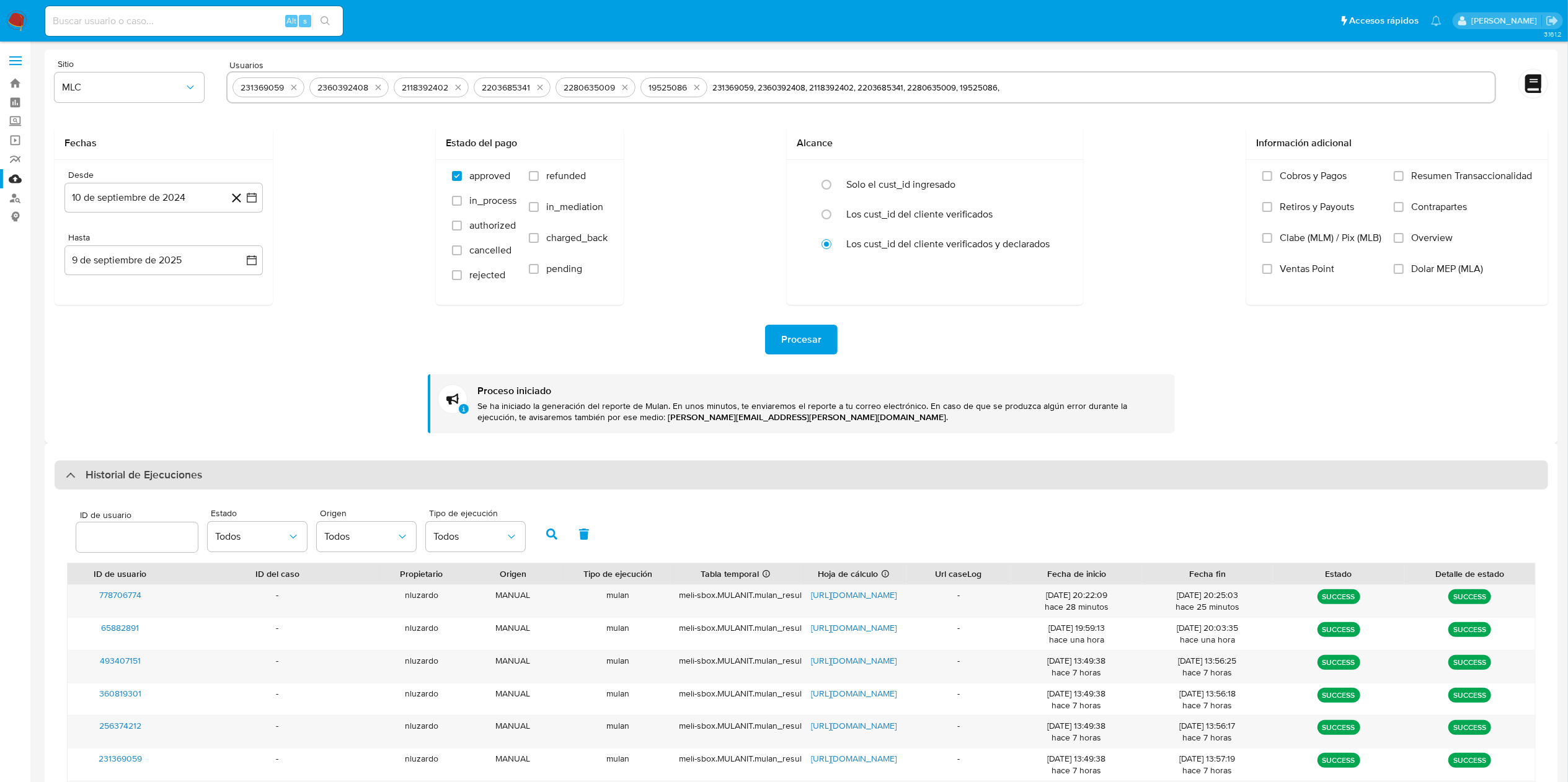
click at [242, 478] on div "Historial de Ejecuciones" at bounding box center [802, 475] width 1494 height 30
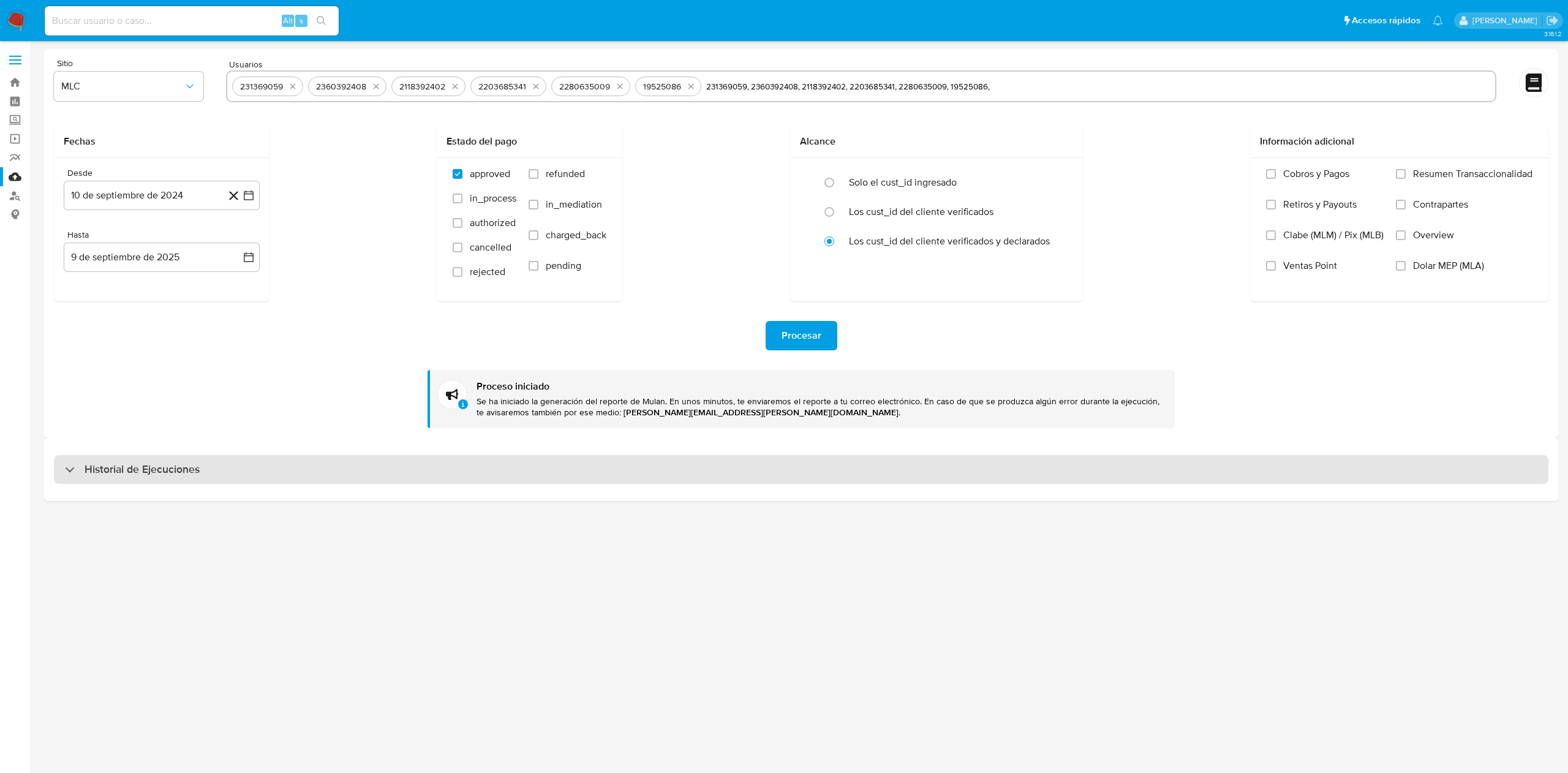
click at [239, 473] on div "Historial de Ejecuciones" at bounding box center [802, 470] width 1495 height 29
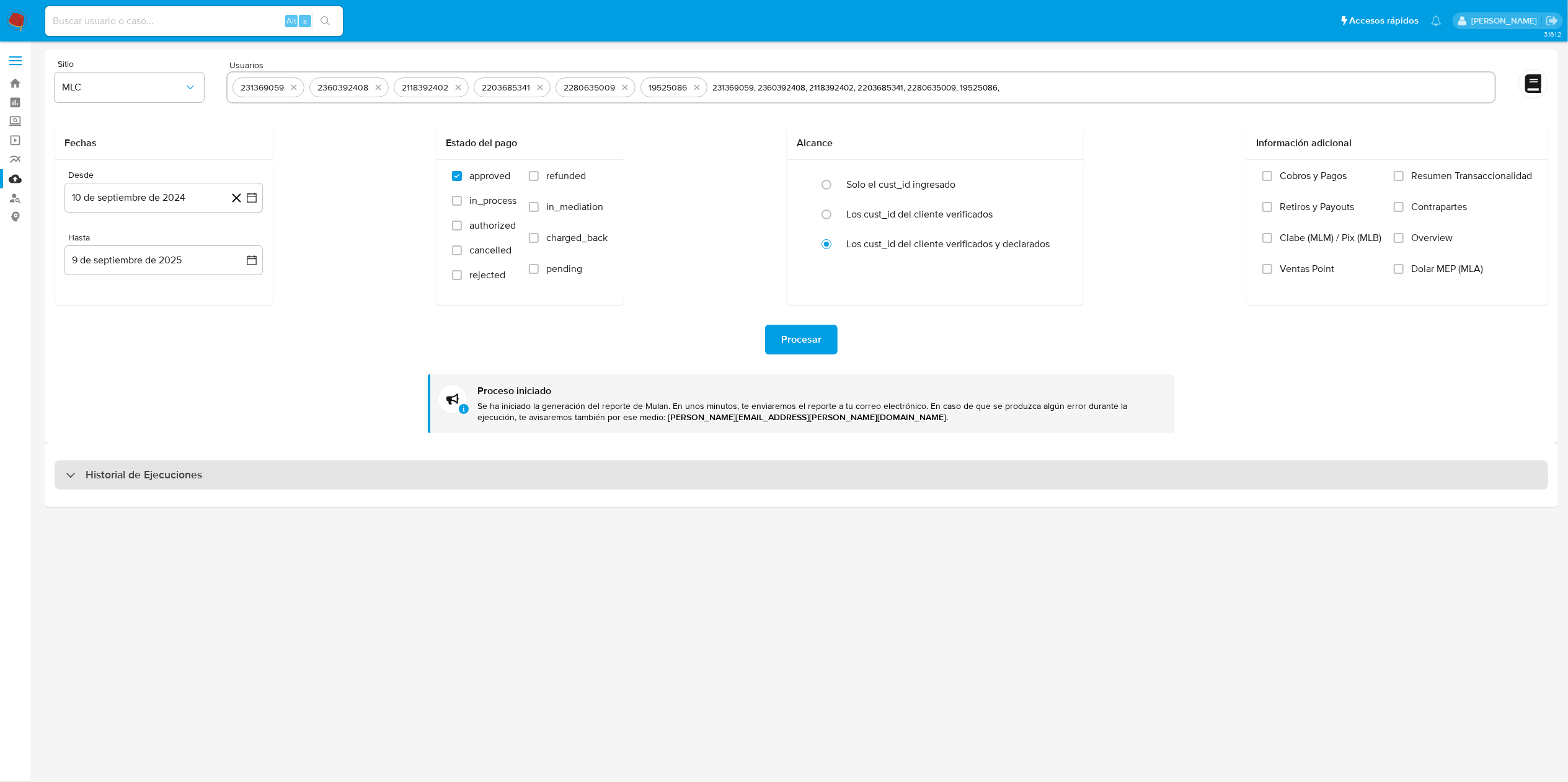
select select "10"
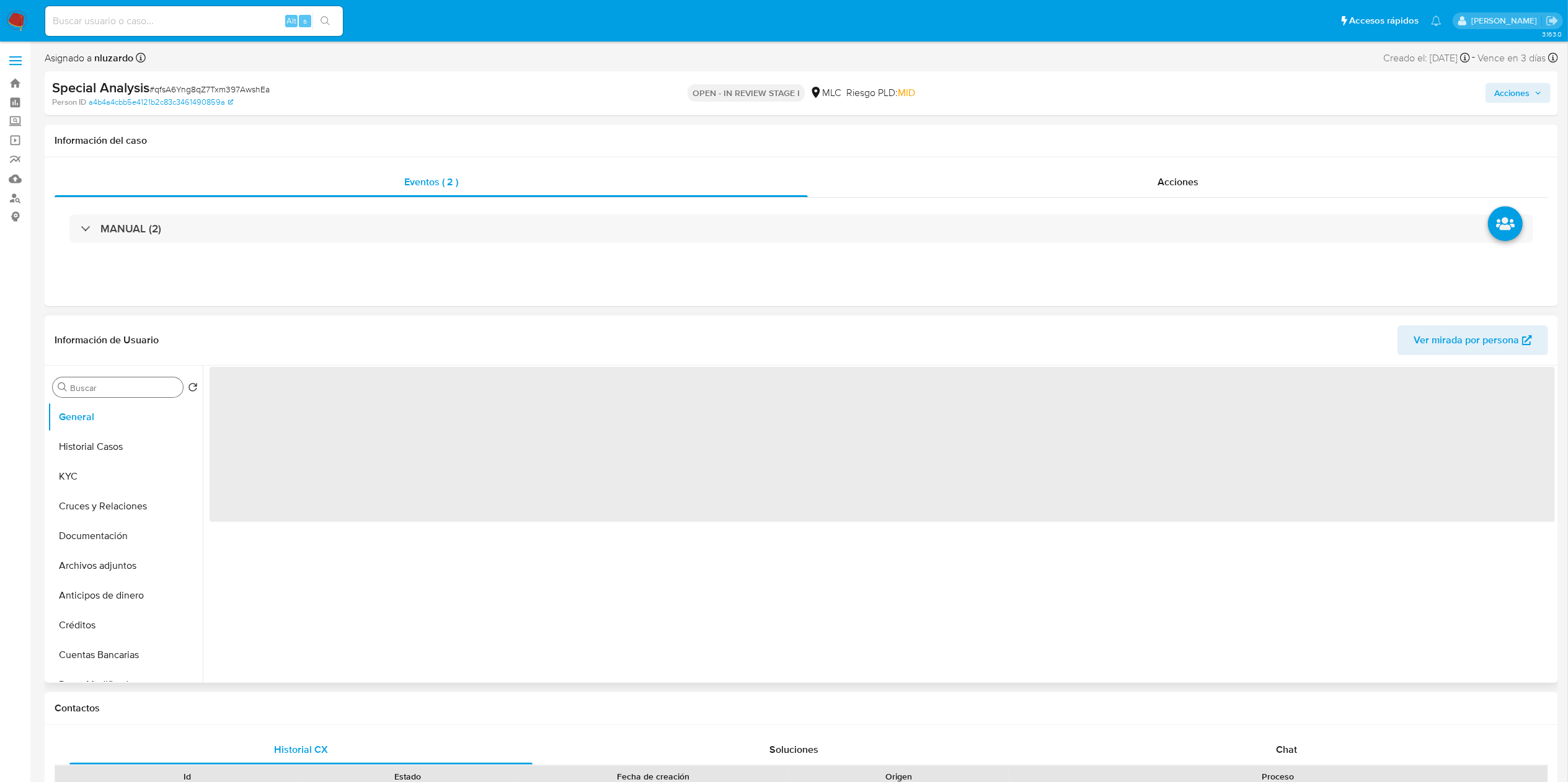
click at [132, 389] on input "Buscar" at bounding box center [124, 387] width 108 height 11
type input "c"
select select "10"
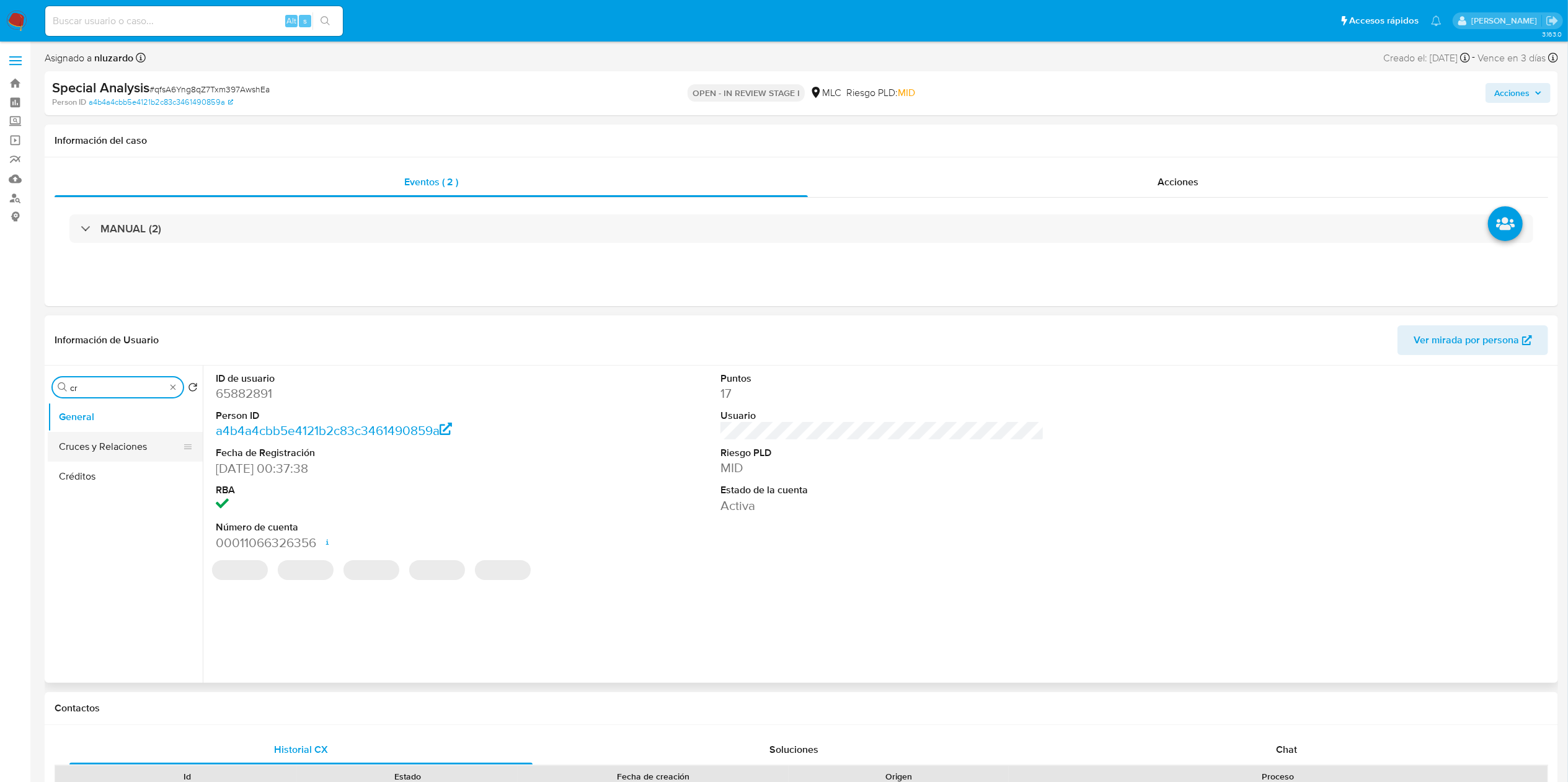
type input "cr"
click at [127, 433] on button "Cruces y Relaciones" at bounding box center [120, 447] width 145 height 30
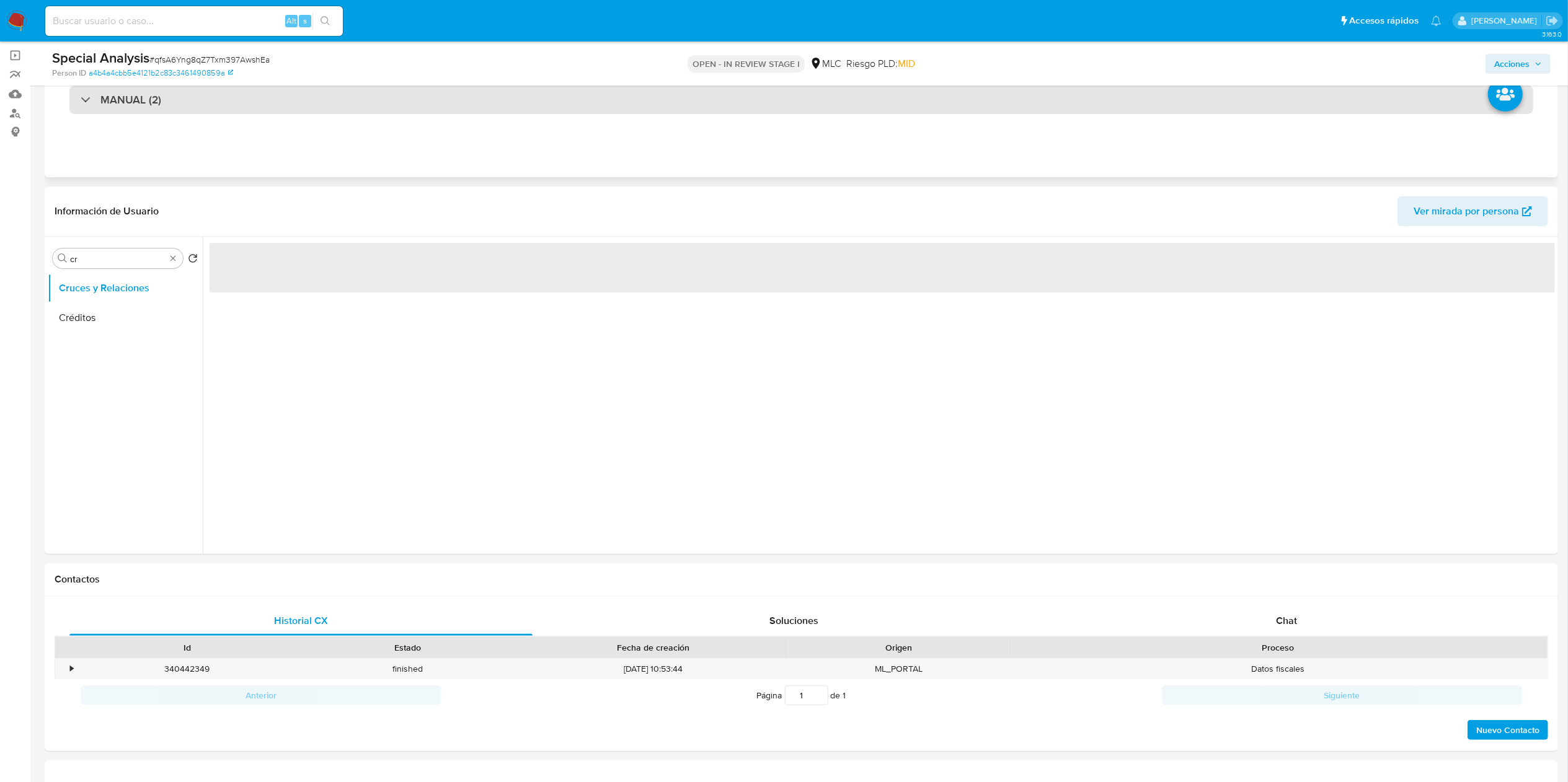
scroll to position [124, 0]
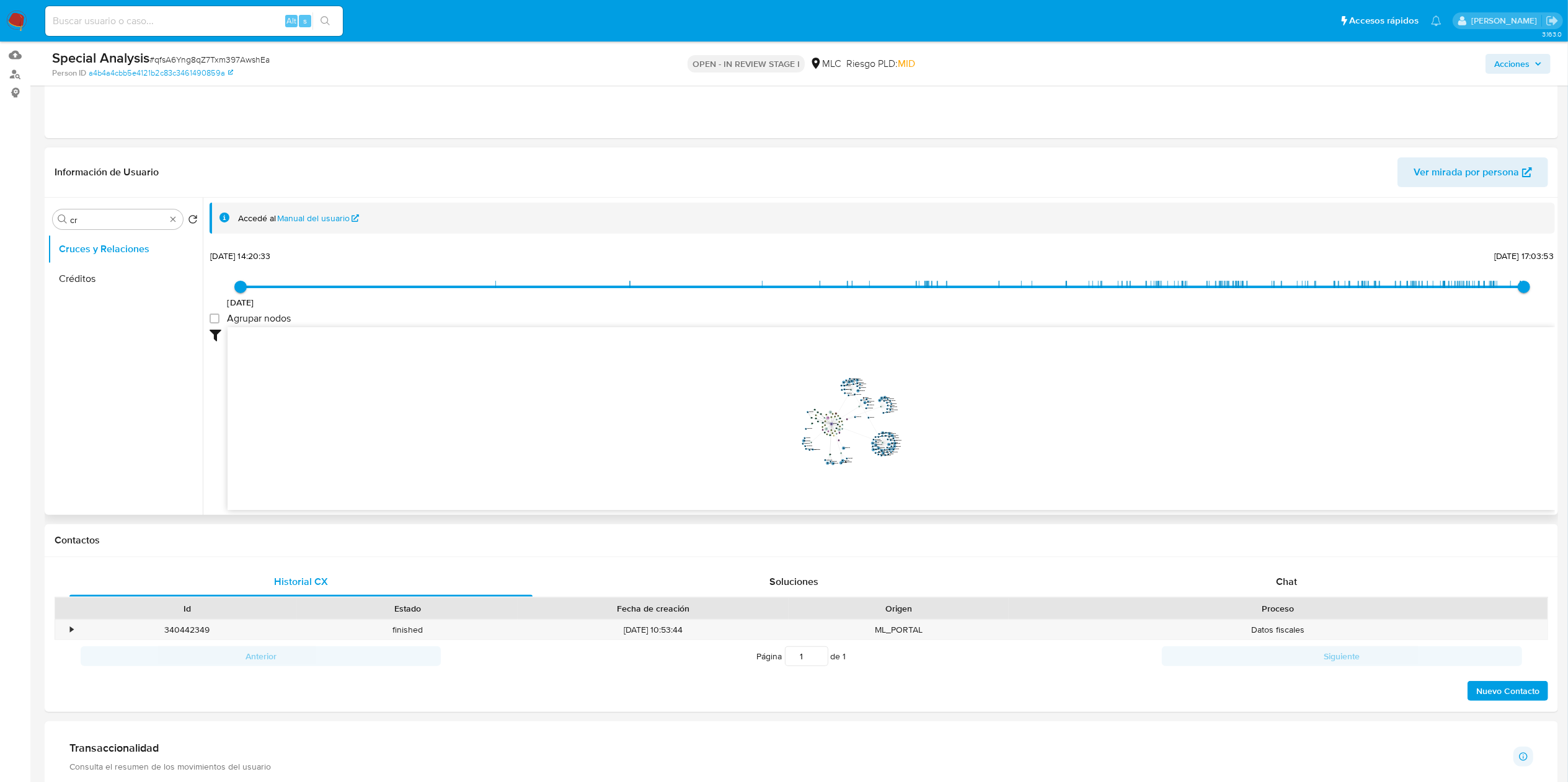
click at [856, 424] on icon "device-65b40d3cc3ec5e0f1222a1c6  device-63a22b5108813b0018e7063c  device-62dc…" at bounding box center [891, 417] width 1327 height 180
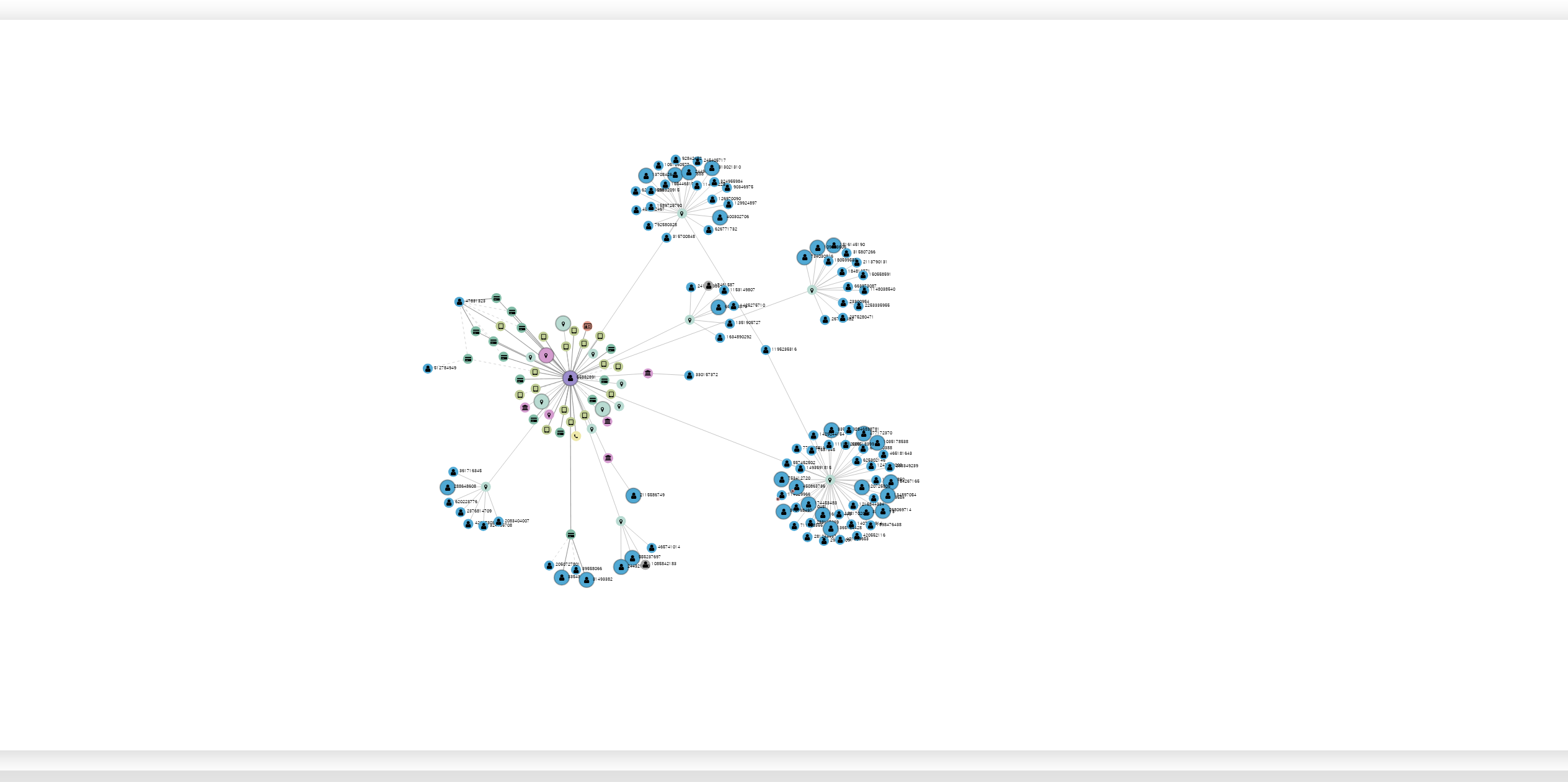
drag, startPoint x: 910, startPoint y: 464, endPoint x: 911, endPoint y: 470, distance: 6.1
click at [911, 468] on icon "device-65b40d3cc3ec5e0f1222a1c6  device-63a22b5108813b0018e7063c  device-62dc…" at bounding box center [891, 417] width 1327 height 180
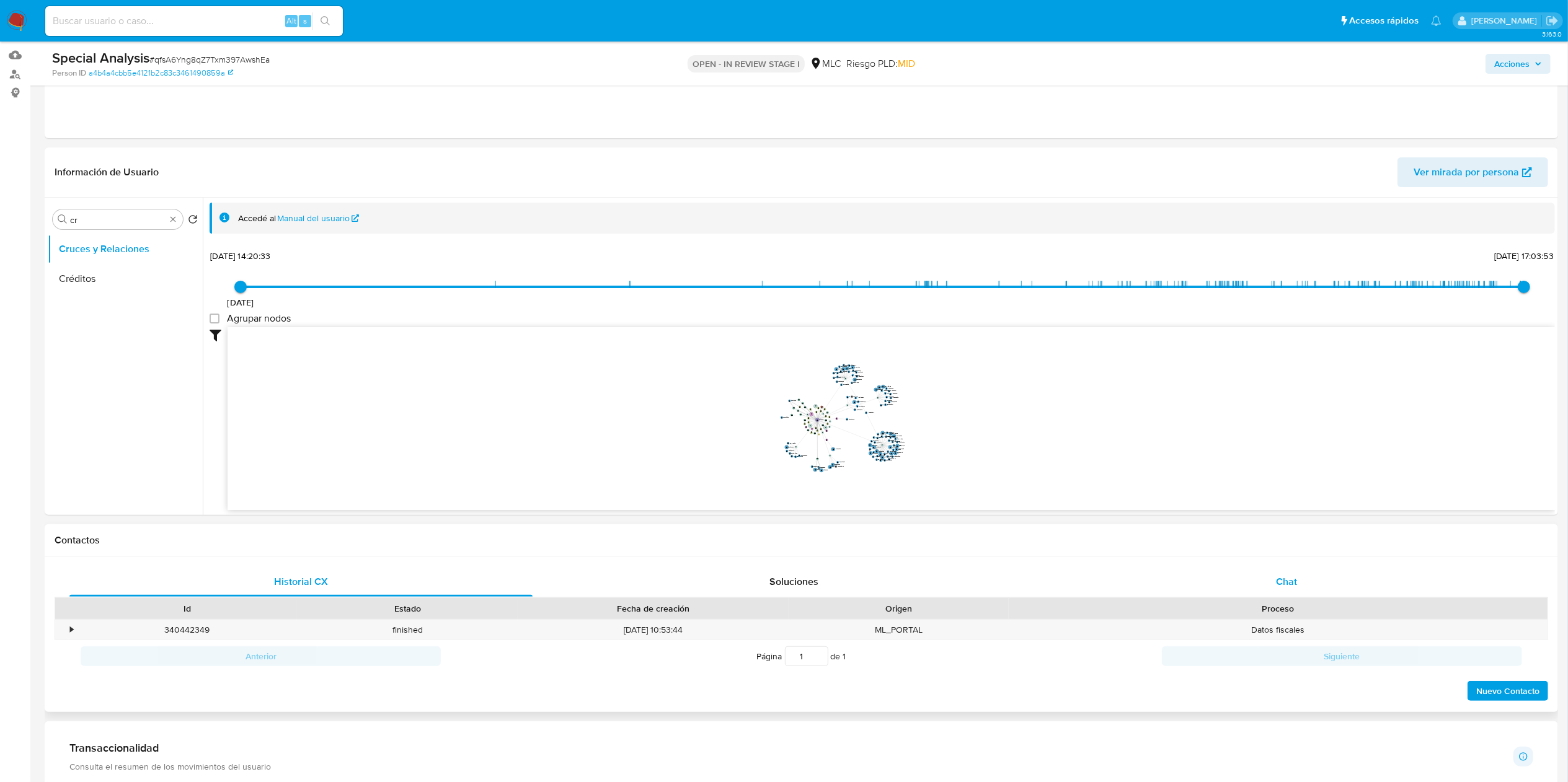
click at [1259, 594] on div "Chat" at bounding box center [1287, 582] width 463 height 30
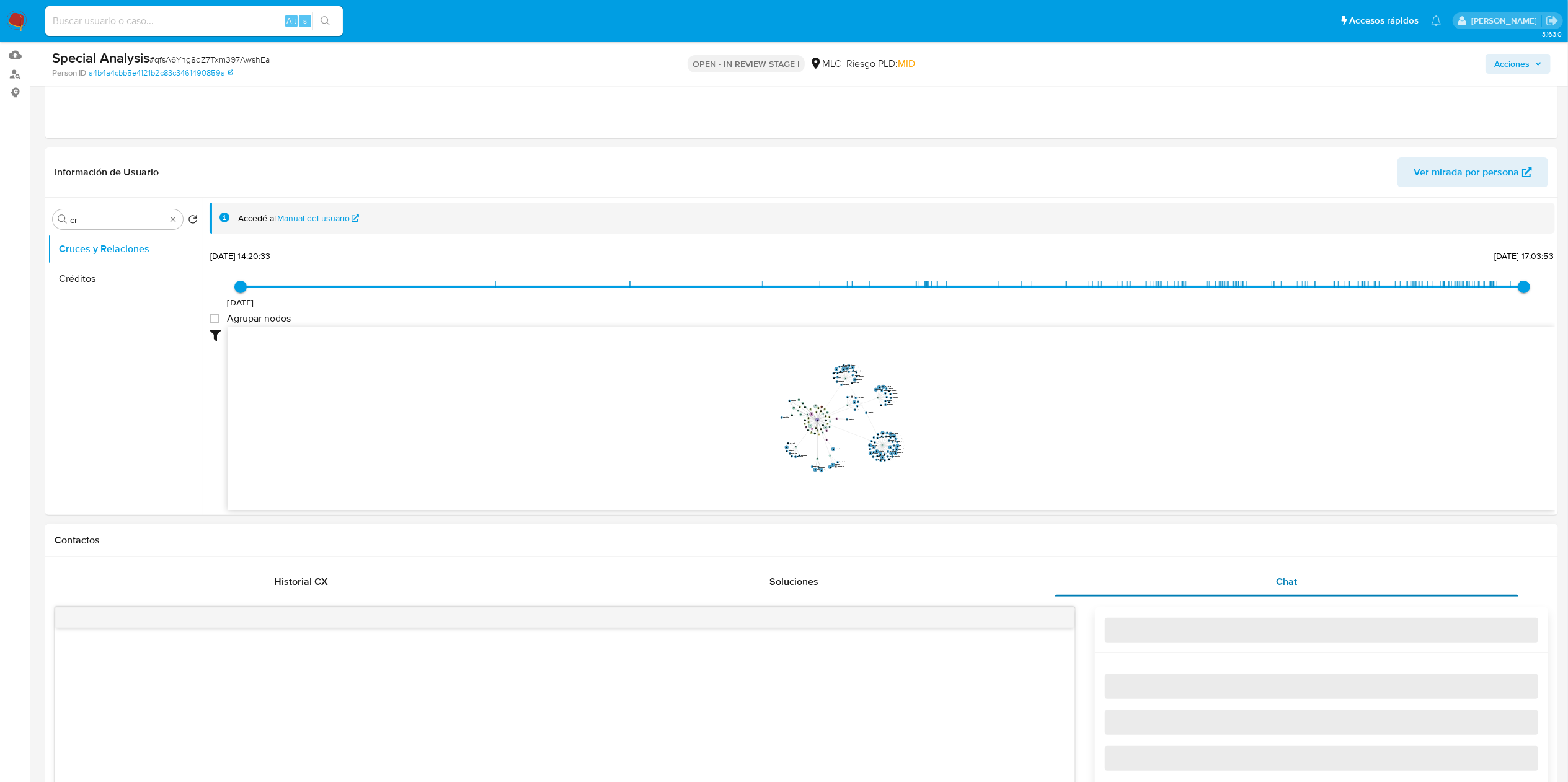
click at [1262, 585] on div "Chat" at bounding box center [1287, 582] width 463 height 30
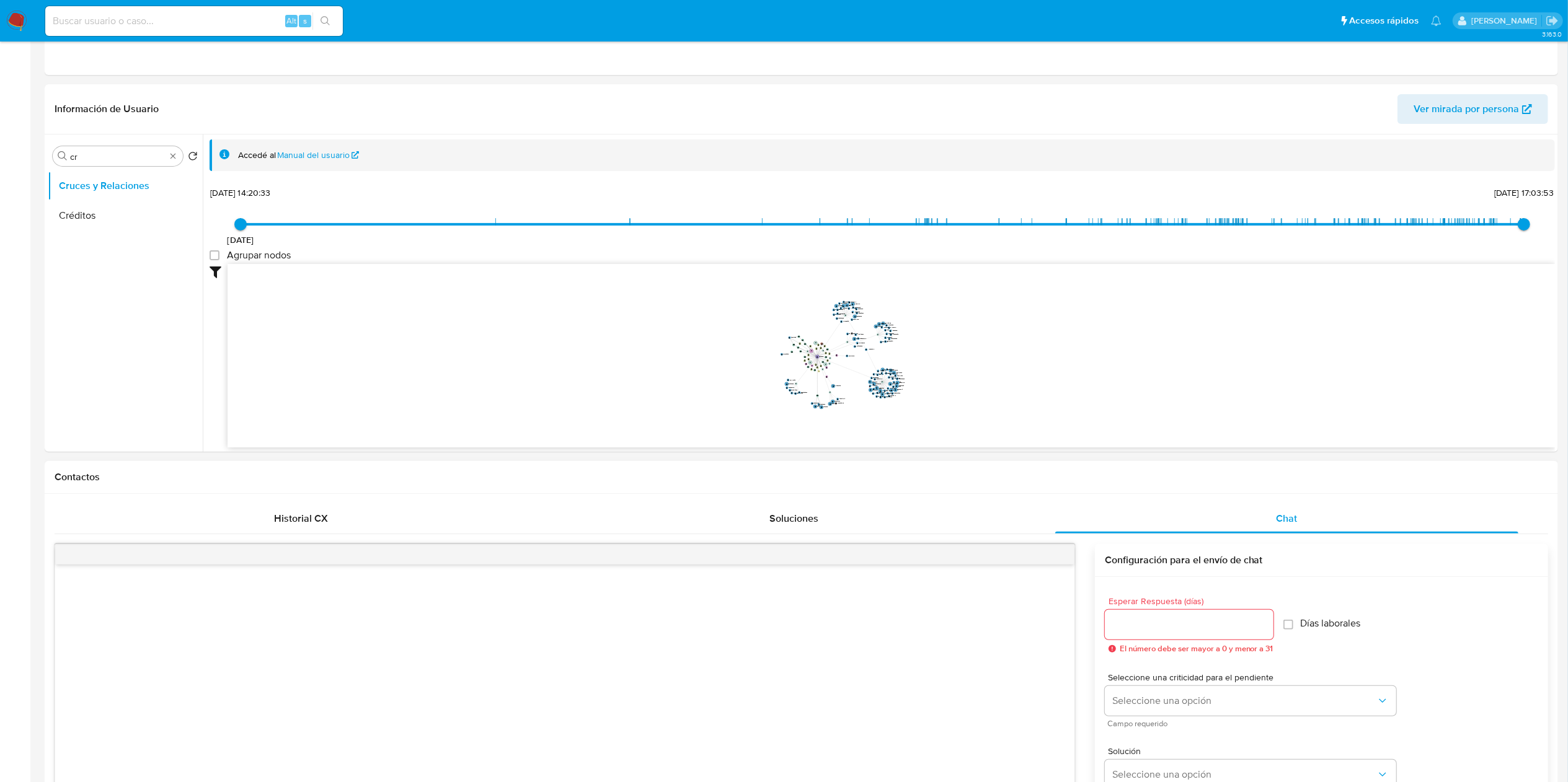
scroll to position [0, 0]
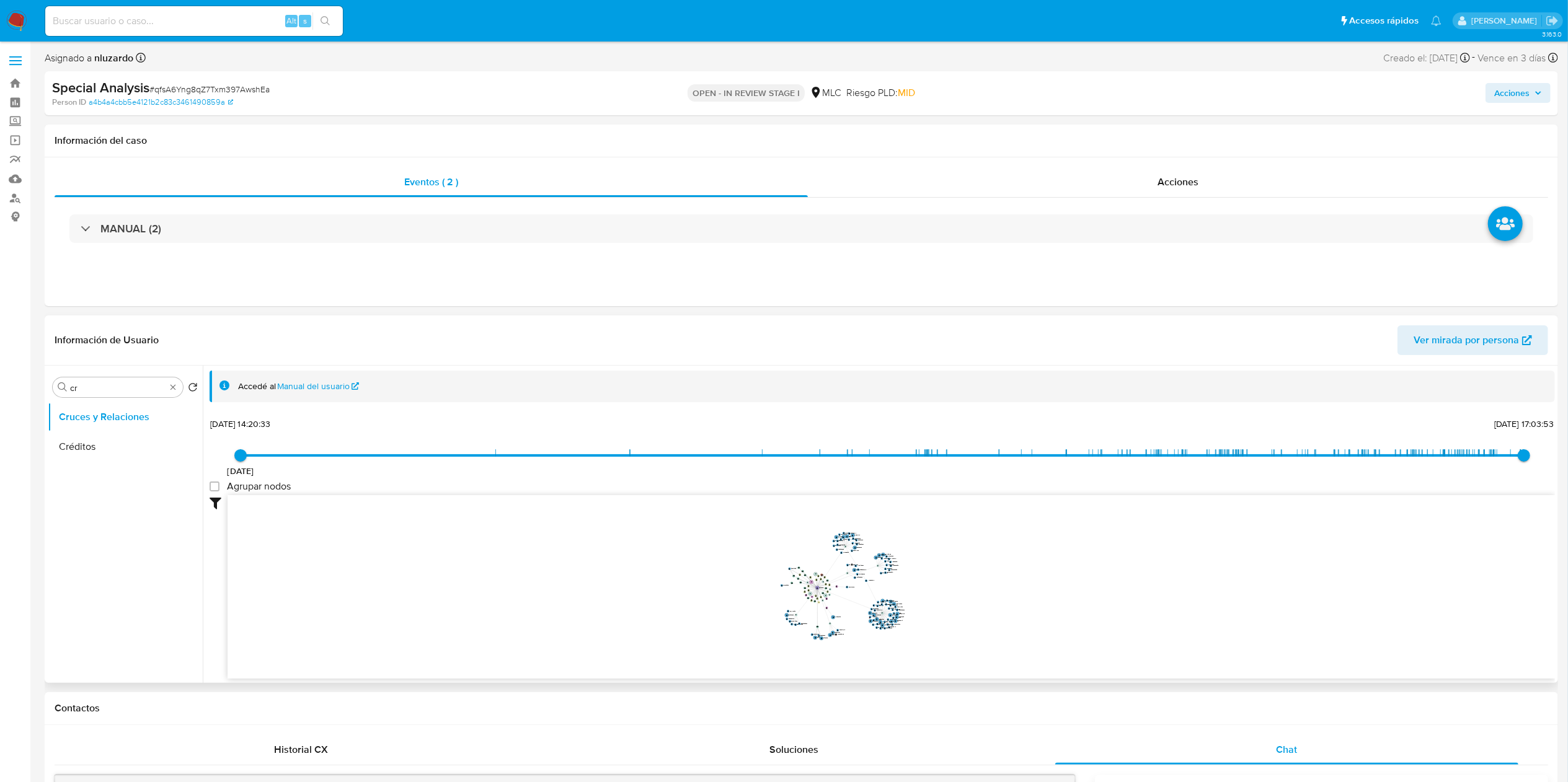
click at [90, 398] on div "Buscar cr Volver al orden por defecto Cruces y Relaciones Créditos" at bounding box center [125, 525] width 155 height 315
click at [92, 393] on input "cr" at bounding box center [118, 387] width 95 height 11
type input "DOC"
click at [81, 450] on button "Documentación" at bounding box center [120, 447] width 145 height 30
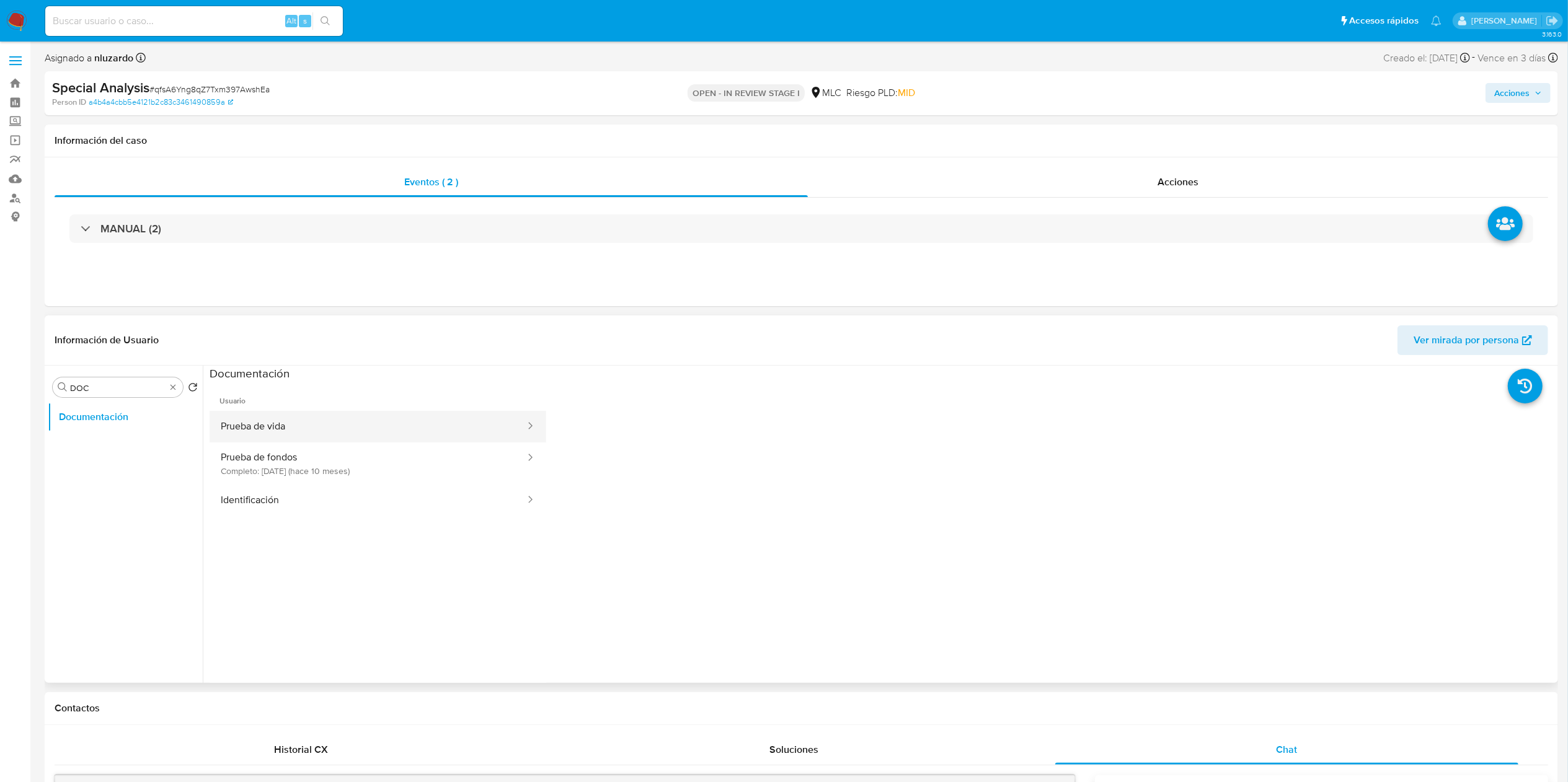
click at [378, 421] on button "Prueba de vida" at bounding box center [368, 426] width 317 height 32
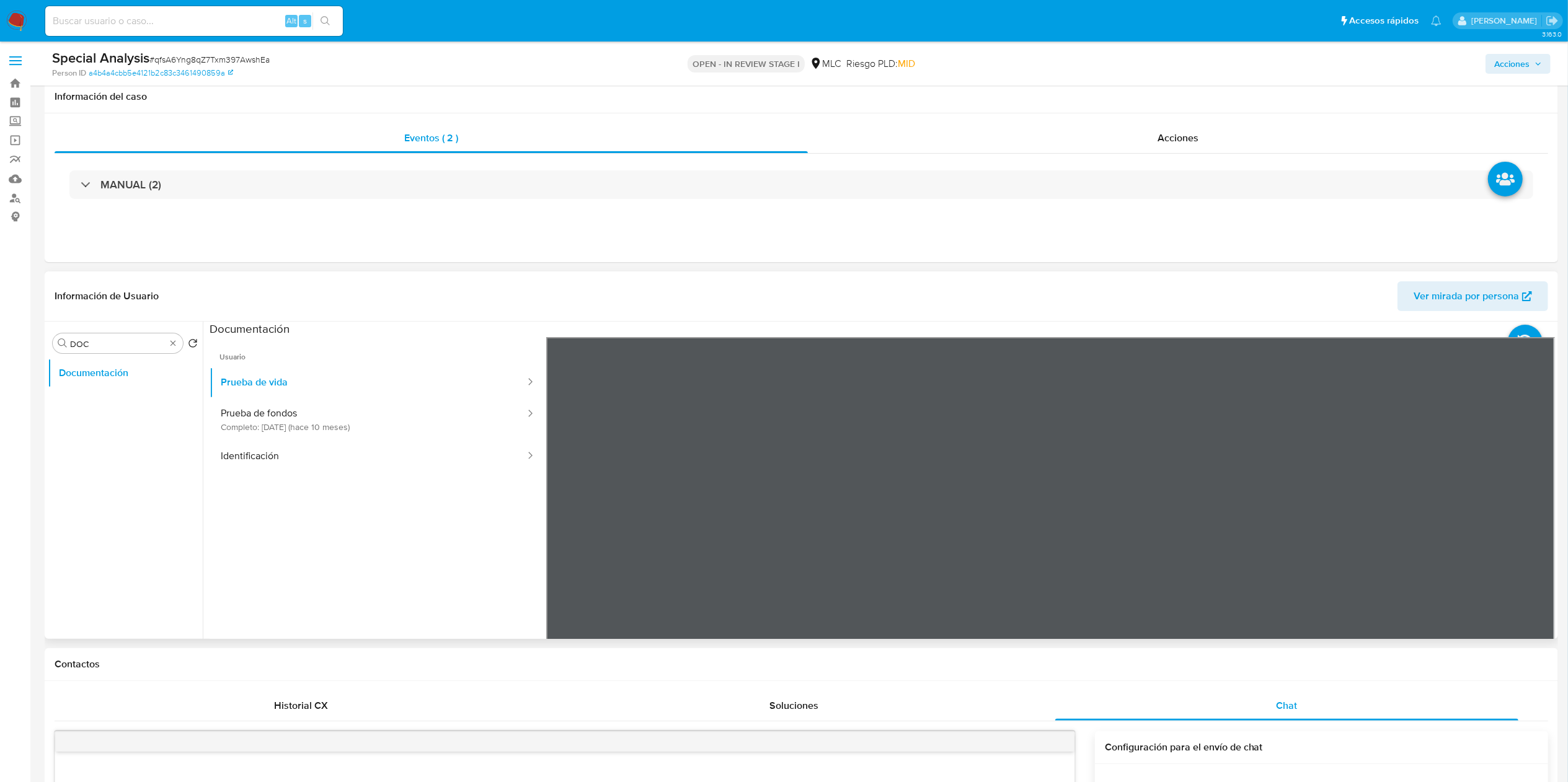
scroll to position [124, 0]
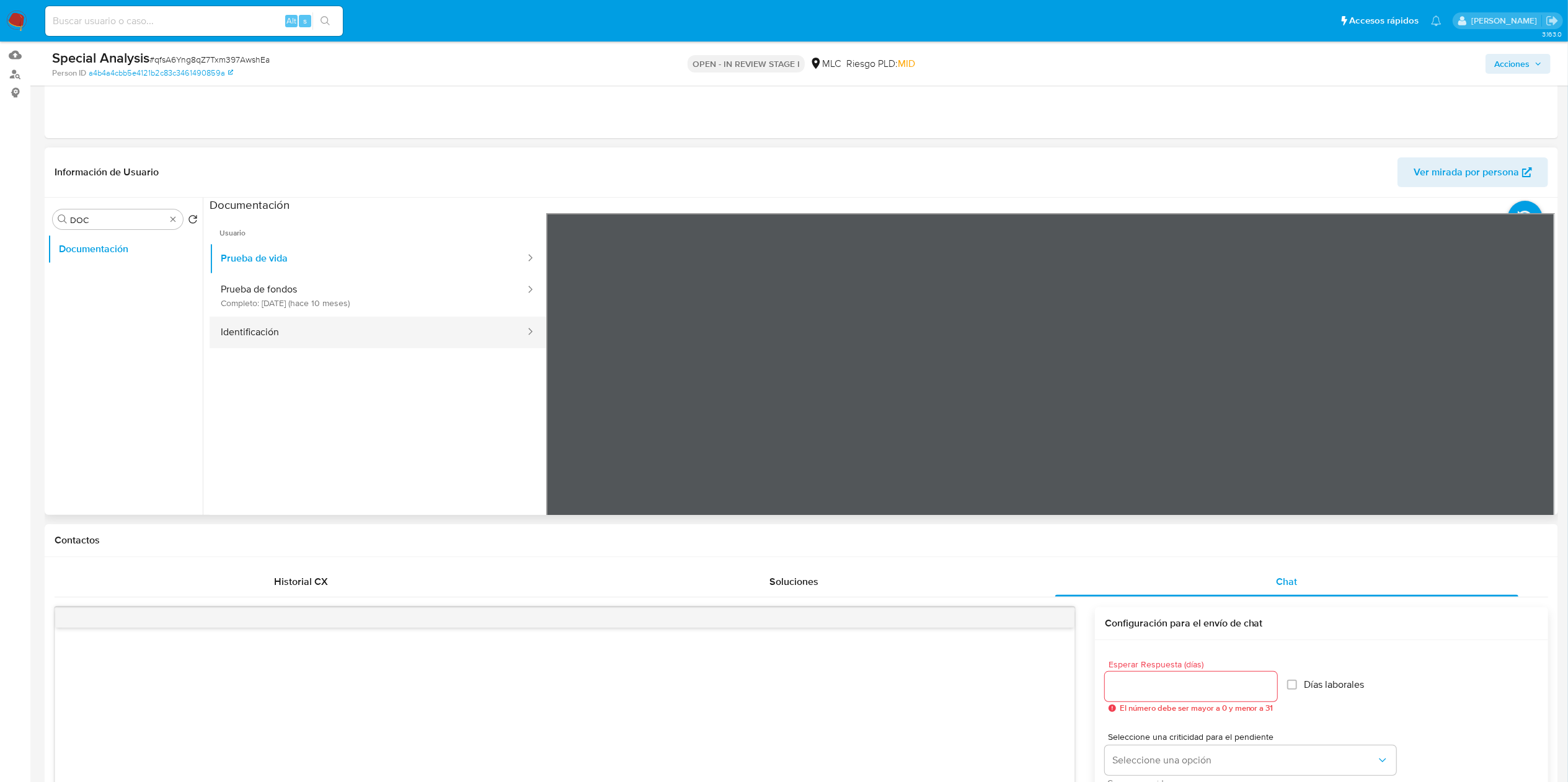
click at [288, 332] on button "Identificación" at bounding box center [368, 332] width 317 height 32
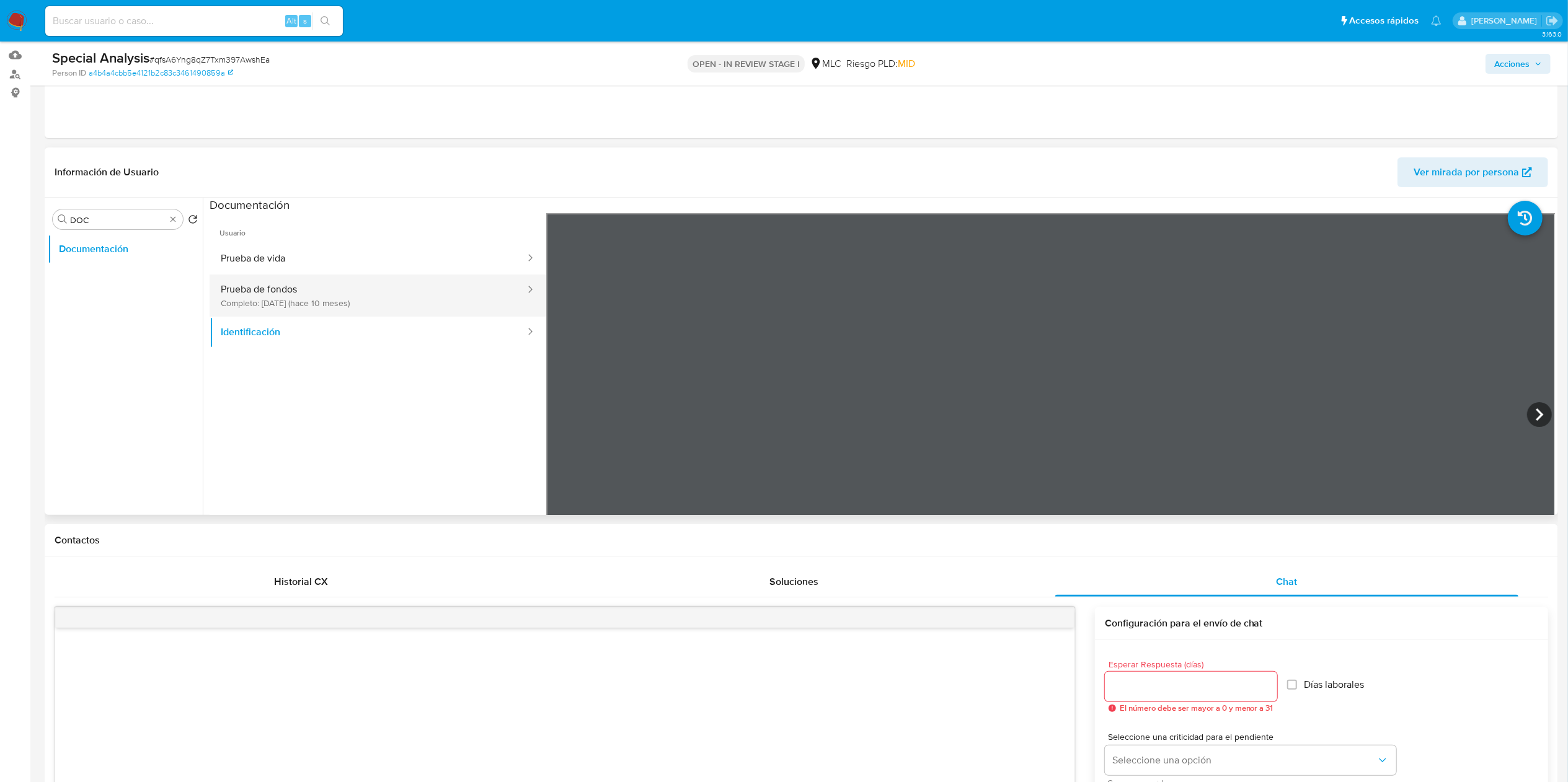
click at [373, 304] on button "Prueba de fondos Completo: 12/12/2024 (hace 10 meses)" at bounding box center [368, 295] width 317 height 42
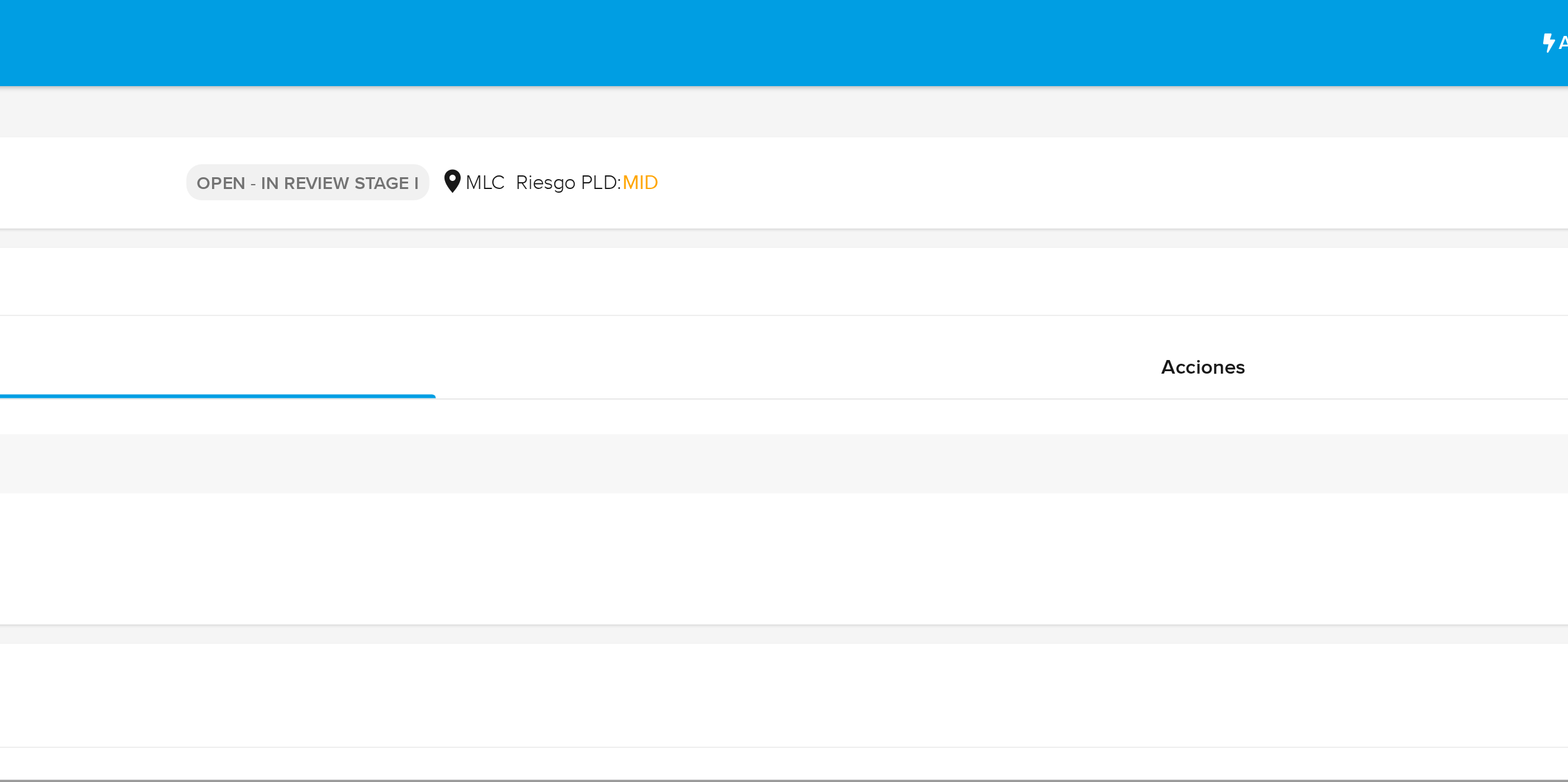
scroll to position [4, 0]
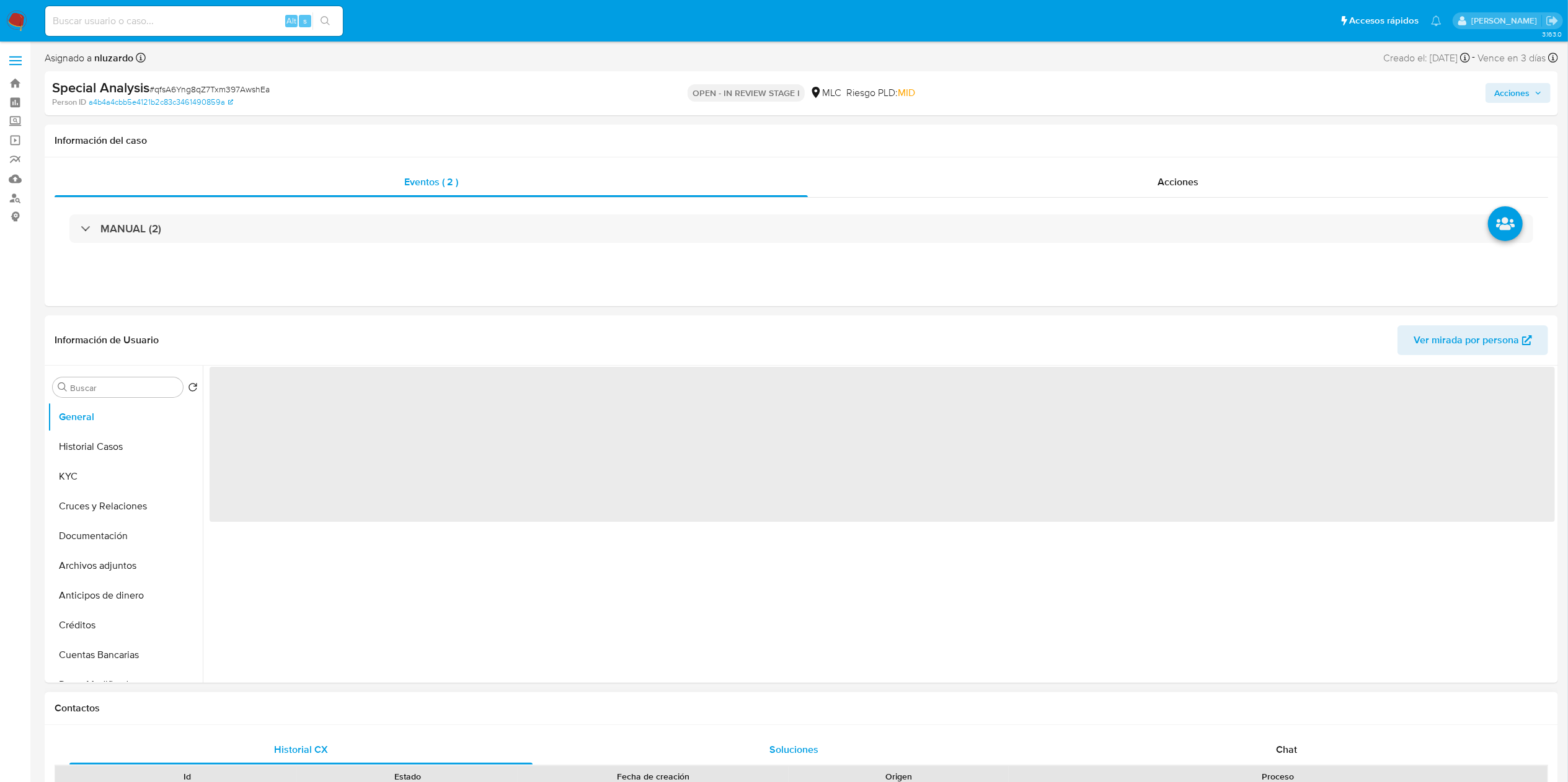
select select "10"
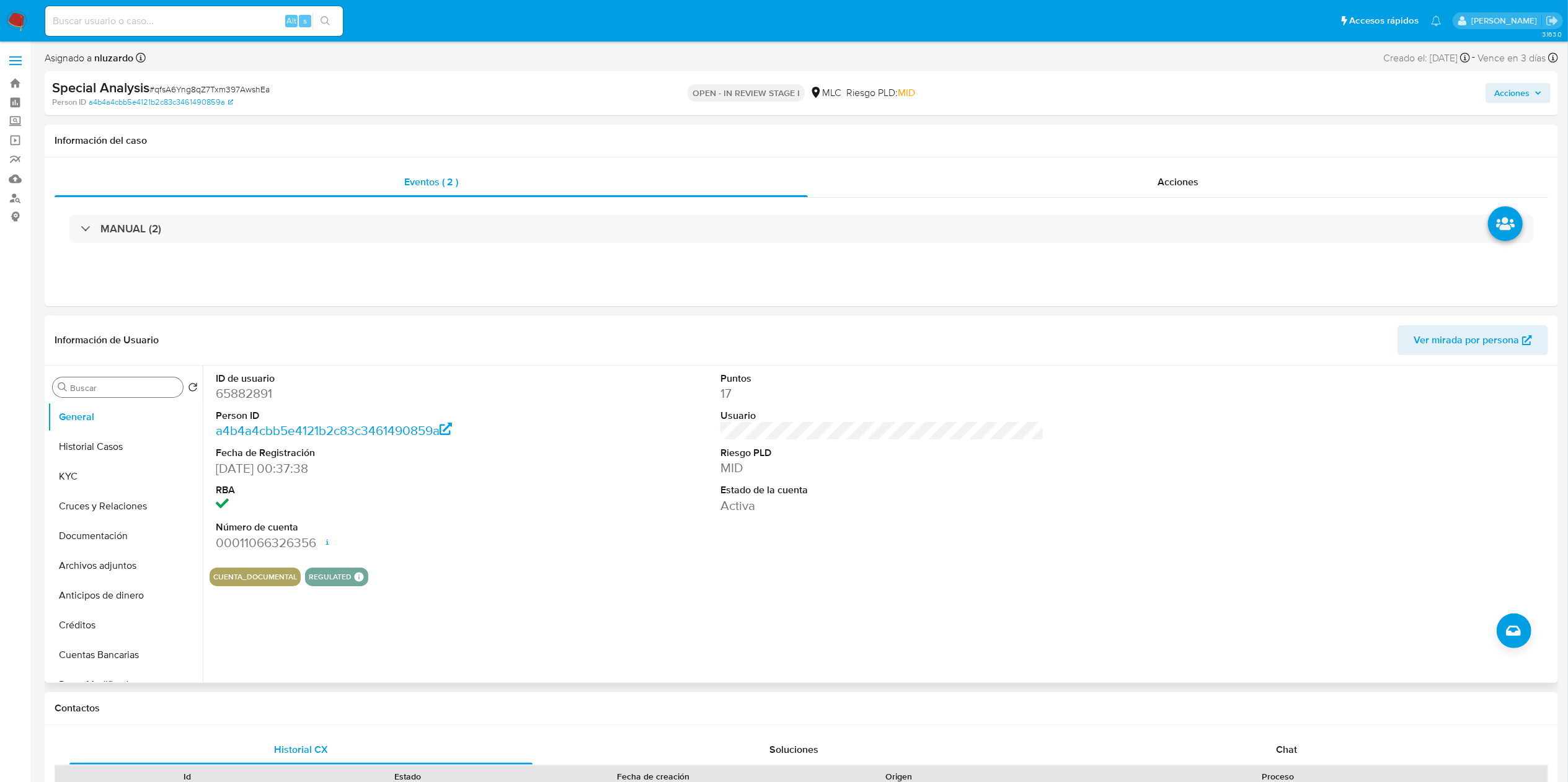
click at [88, 394] on div "Buscar" at bounding box center [118, 387] width 130 height 20
click at [93, 391] on input "Buscar" at bounding box center [124, 387] width 108 height 11
type input "ad"
click at [112, 453] on button "Archivos adjuntos" at bounding box center [120, 447] width 145 height 30
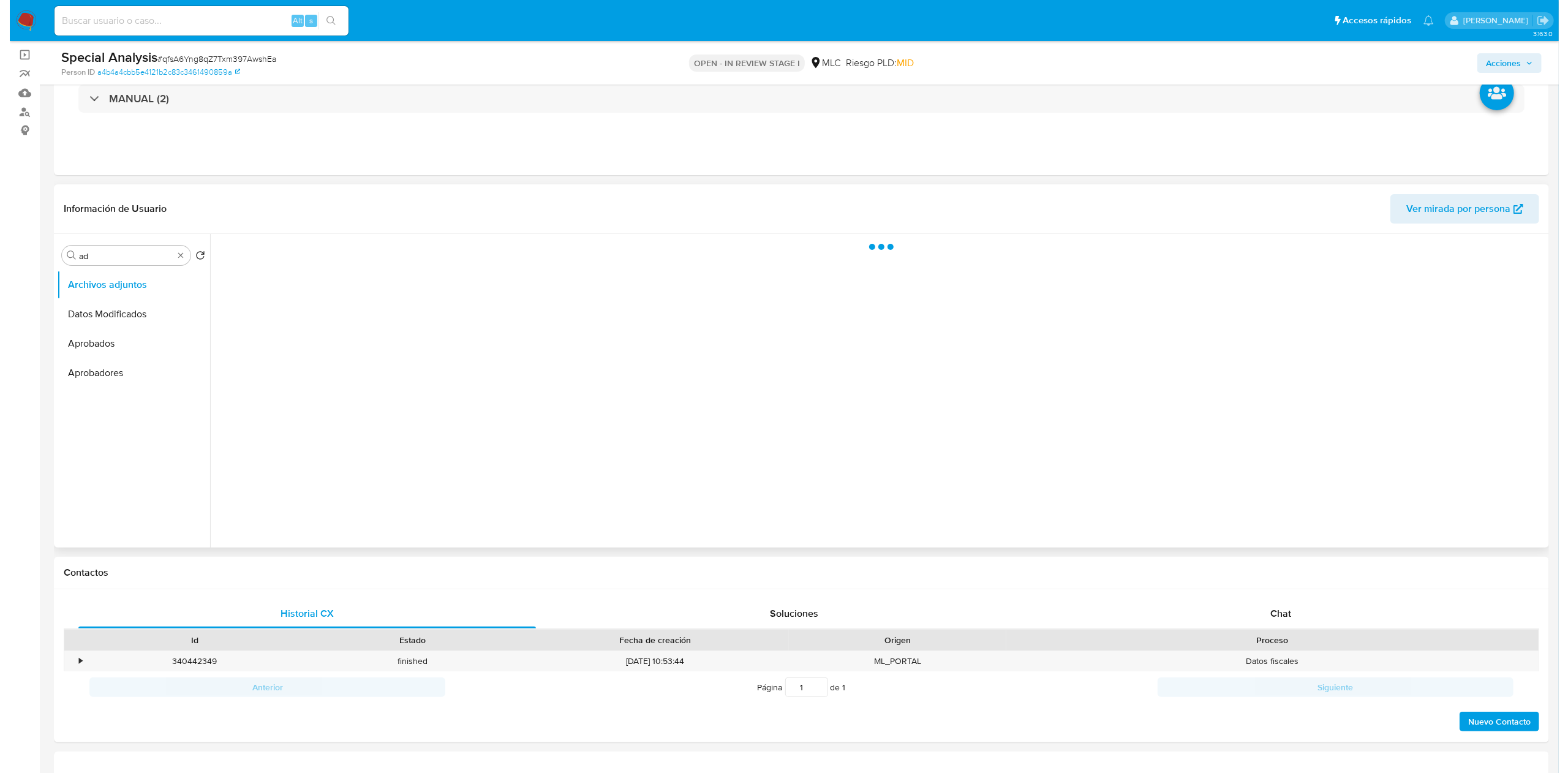
scroll to position [122, 0]
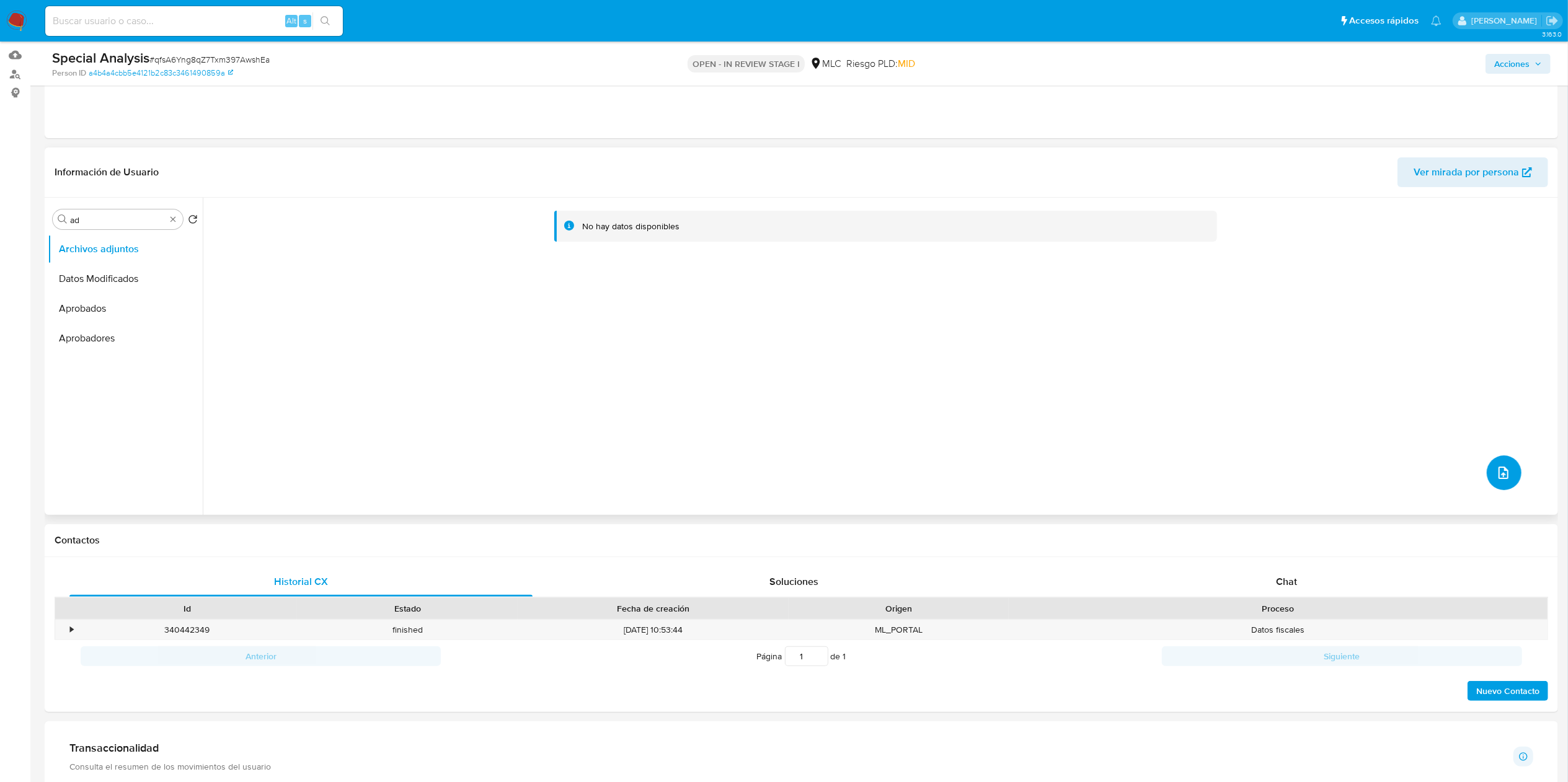
click at [1496, 476] on icon "upload-file" at bounding box center [1503, 473] width 15 height 15
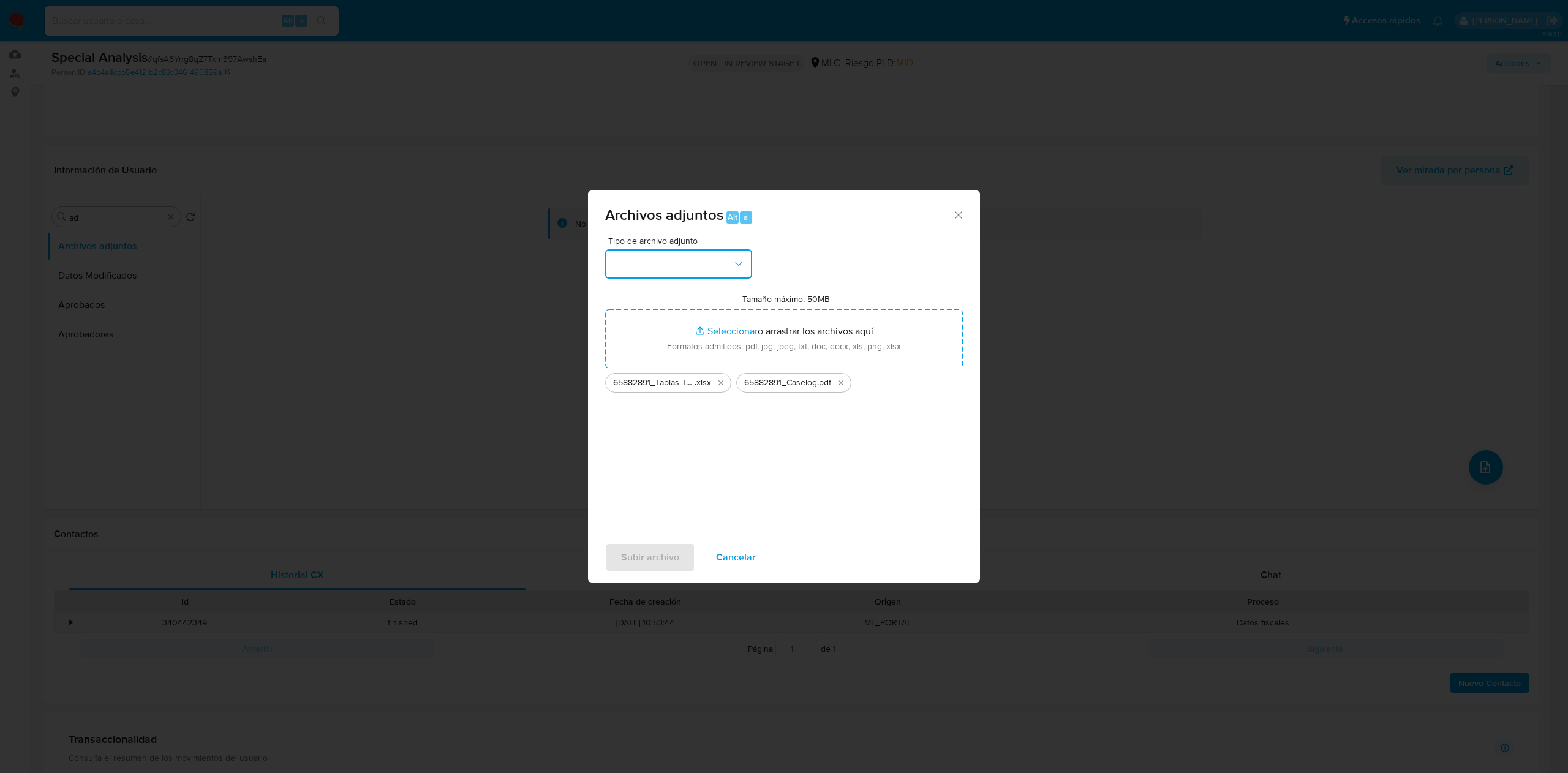
click at [743, 267] on icon "button" at bounding box center [738, 264] width 12 height 12
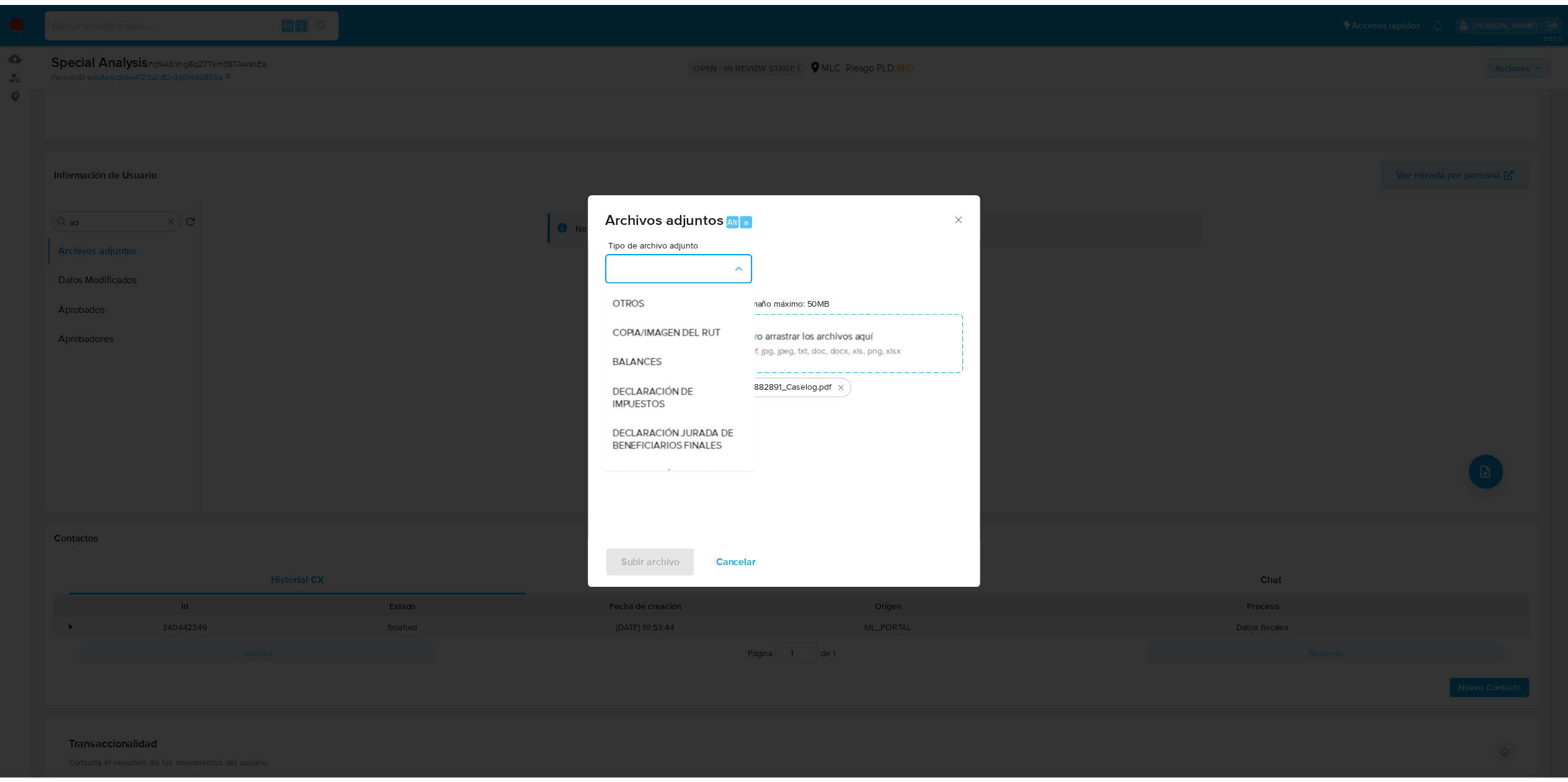
scroll to position [169, 0]
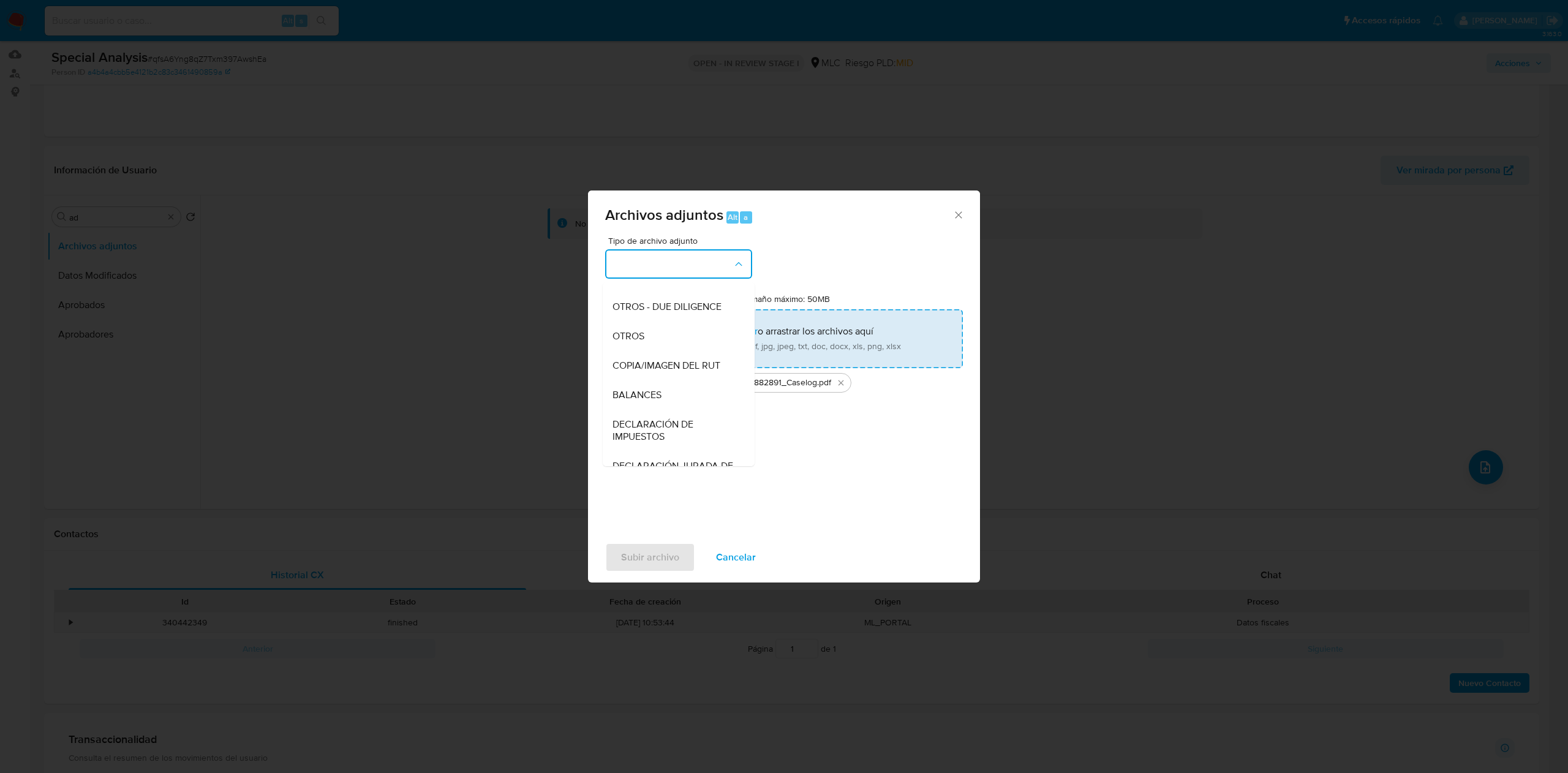
click at [645, 351] on div "OTROS" at bounding box center [675, 336] width 125 height 29
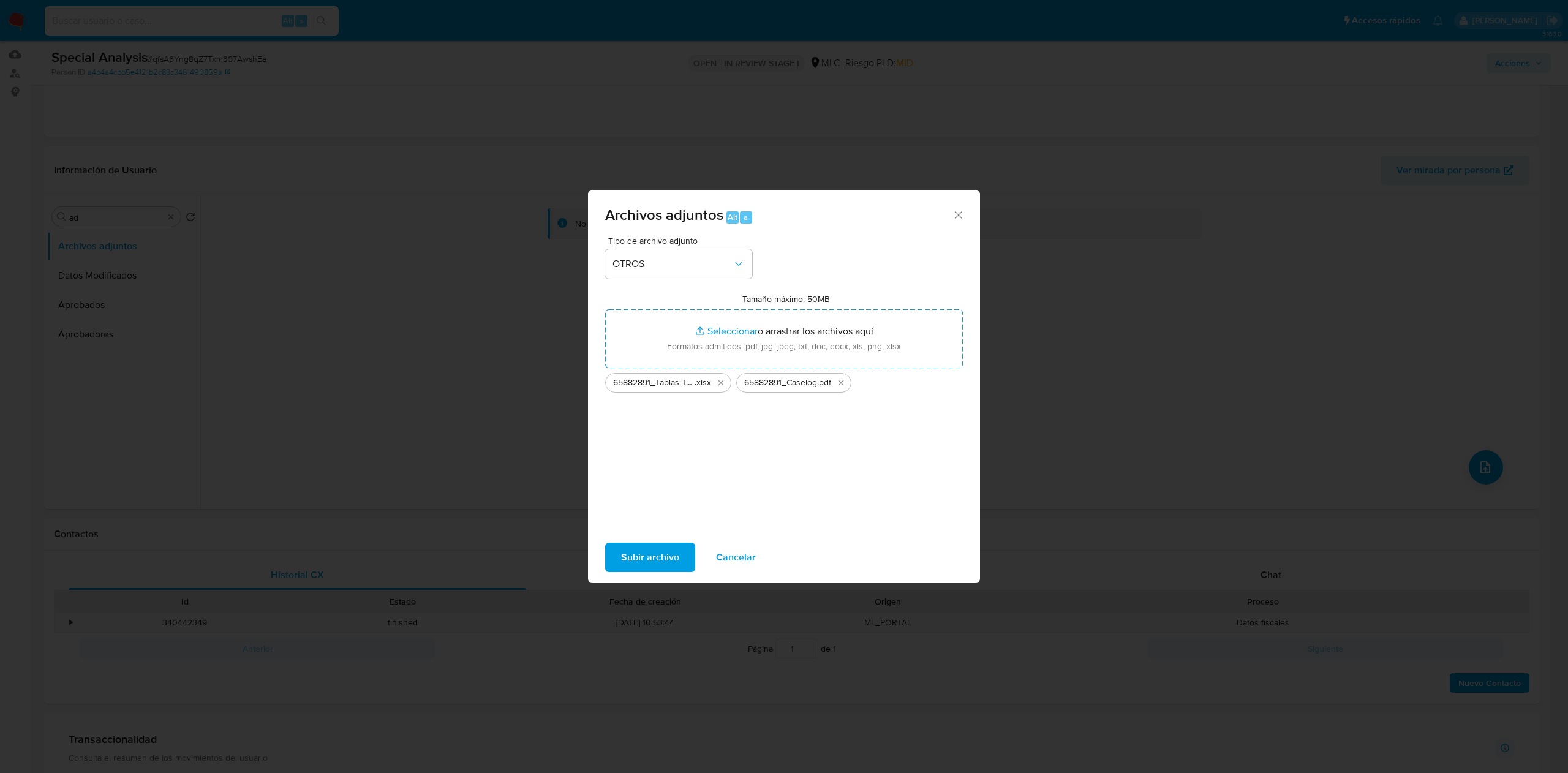
click at [630, 551] on span "Subir archivo" at bounding box center [650, 558] width 58 height 27
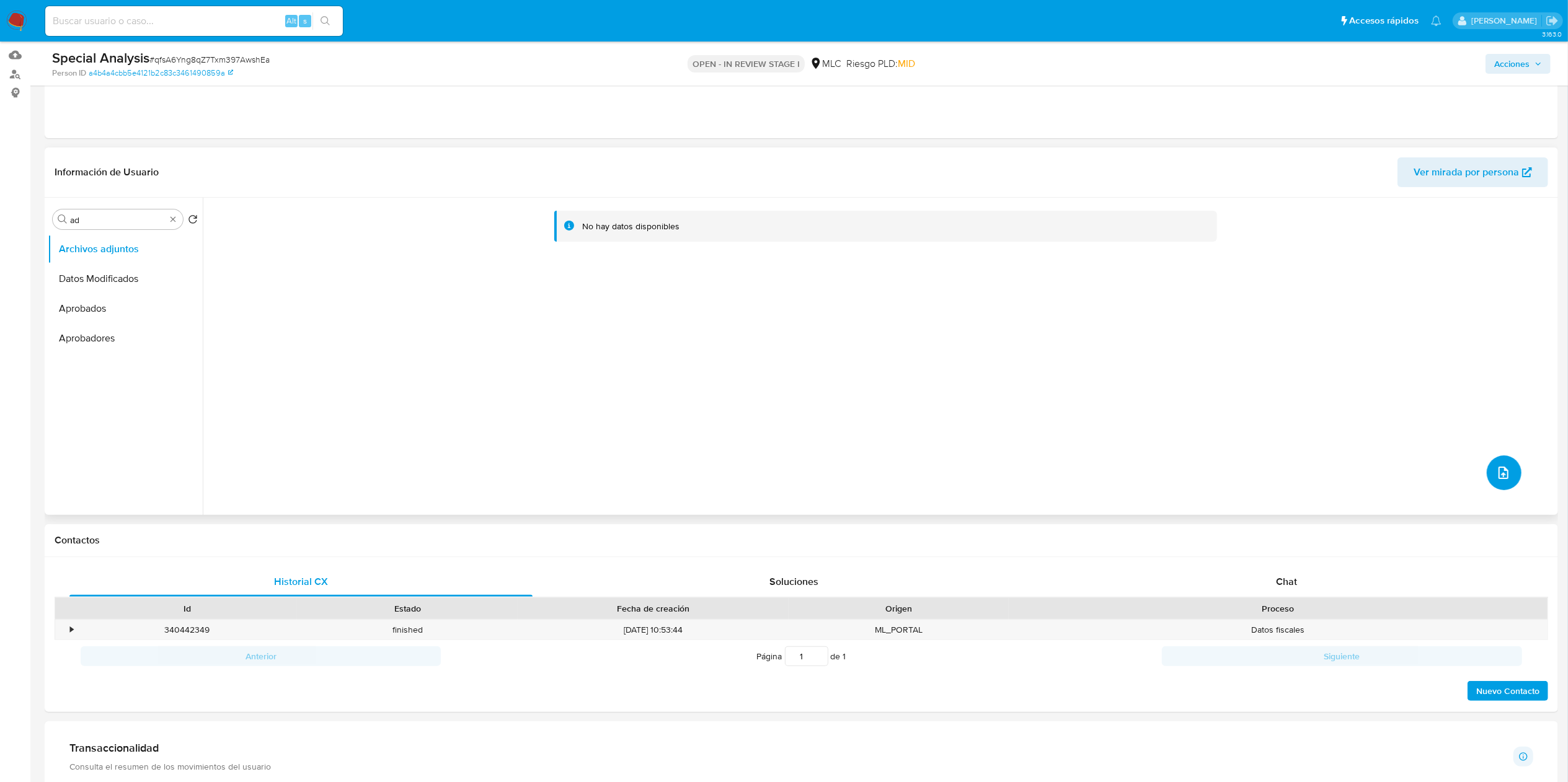
scroll to position [0, 0]
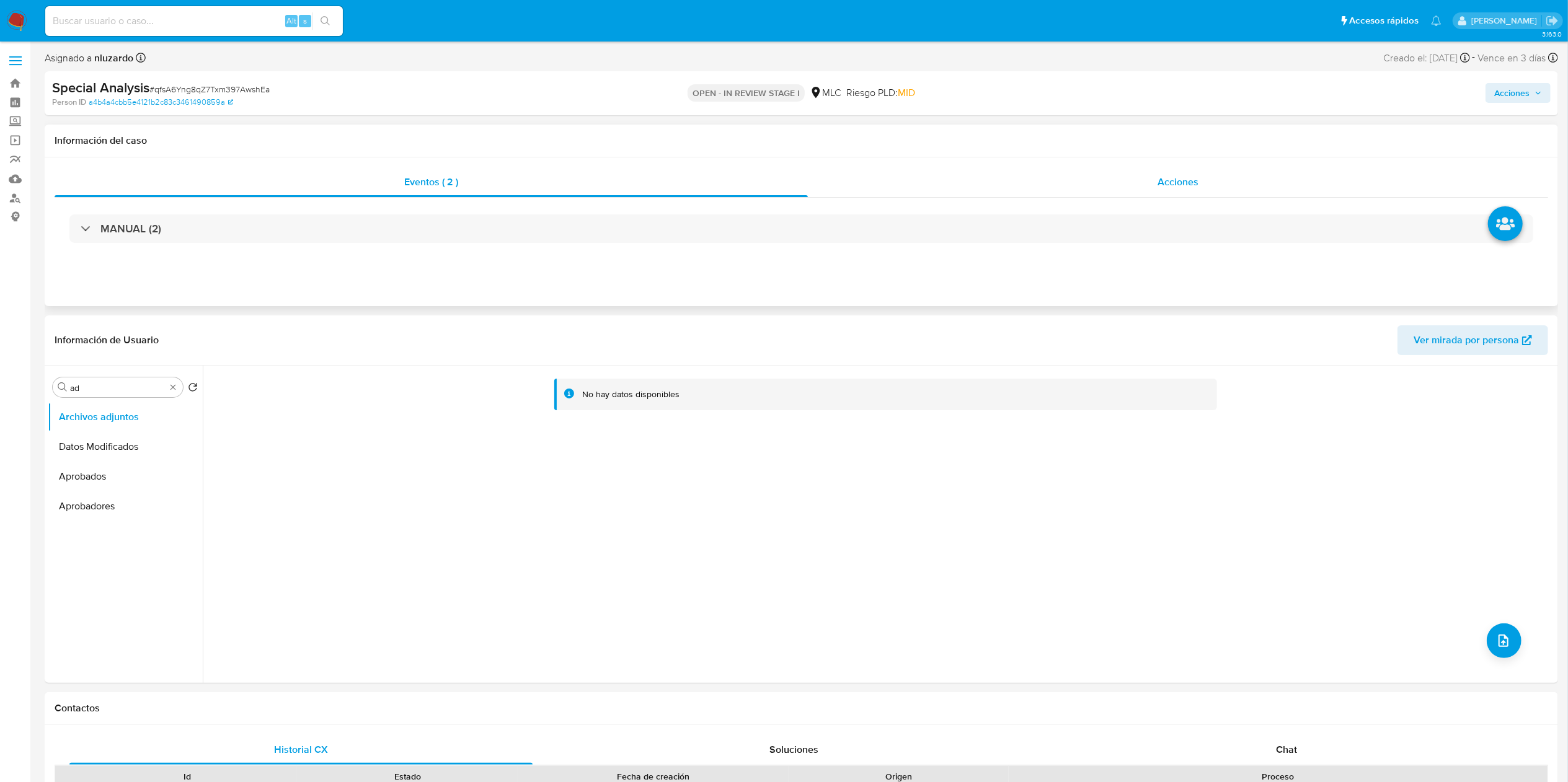
click at [1149, 185] on div "Acciones" at bounding box center [1178, 182] width 740 height 30
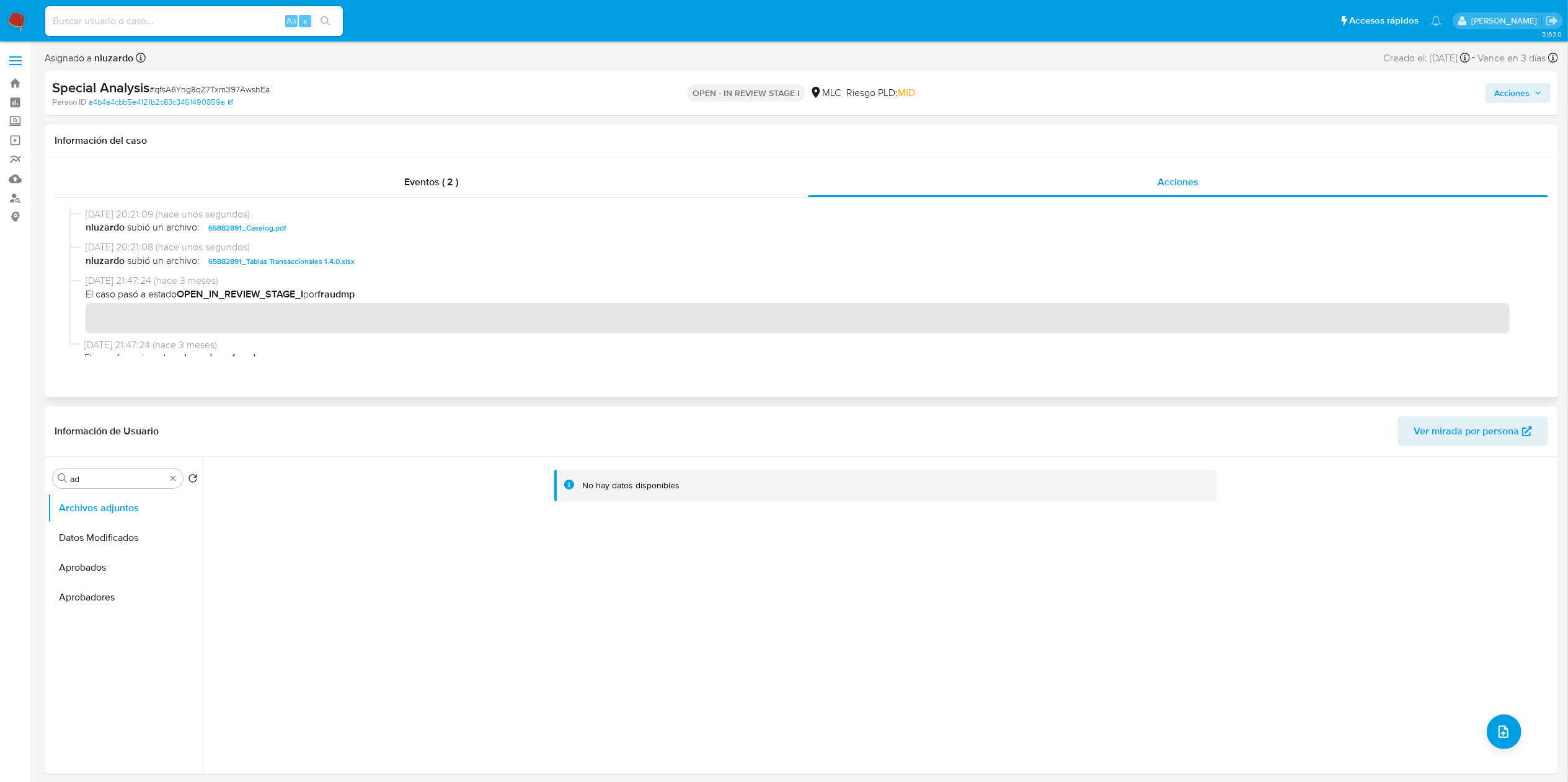
click at [316, 230] on span "nluzardo subió un archivo: 65882891_Caselog.pdf" at bounding box center [807, 228] width 1443 height 15
click at [1543, 96] on button "Acciones" at bounding box center [1518, 93] width 65 height 20
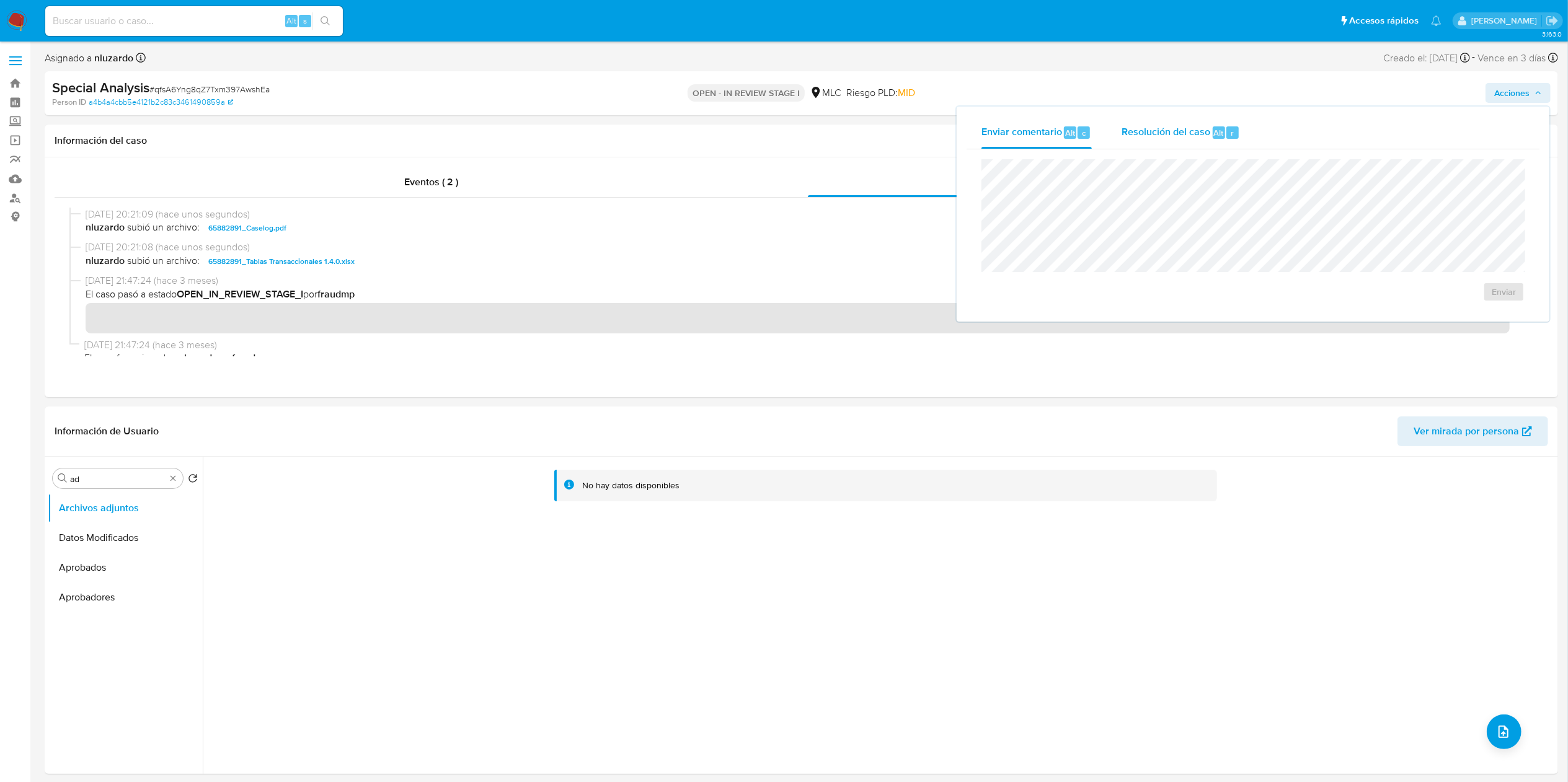
click at [1152, 129] on span "Resolución del caso" at bounding box center [1166, 132] width 88 height 14
click at [1357, 299] on span "No ROI" at bounding box center [1365, 304] width 61 height 27
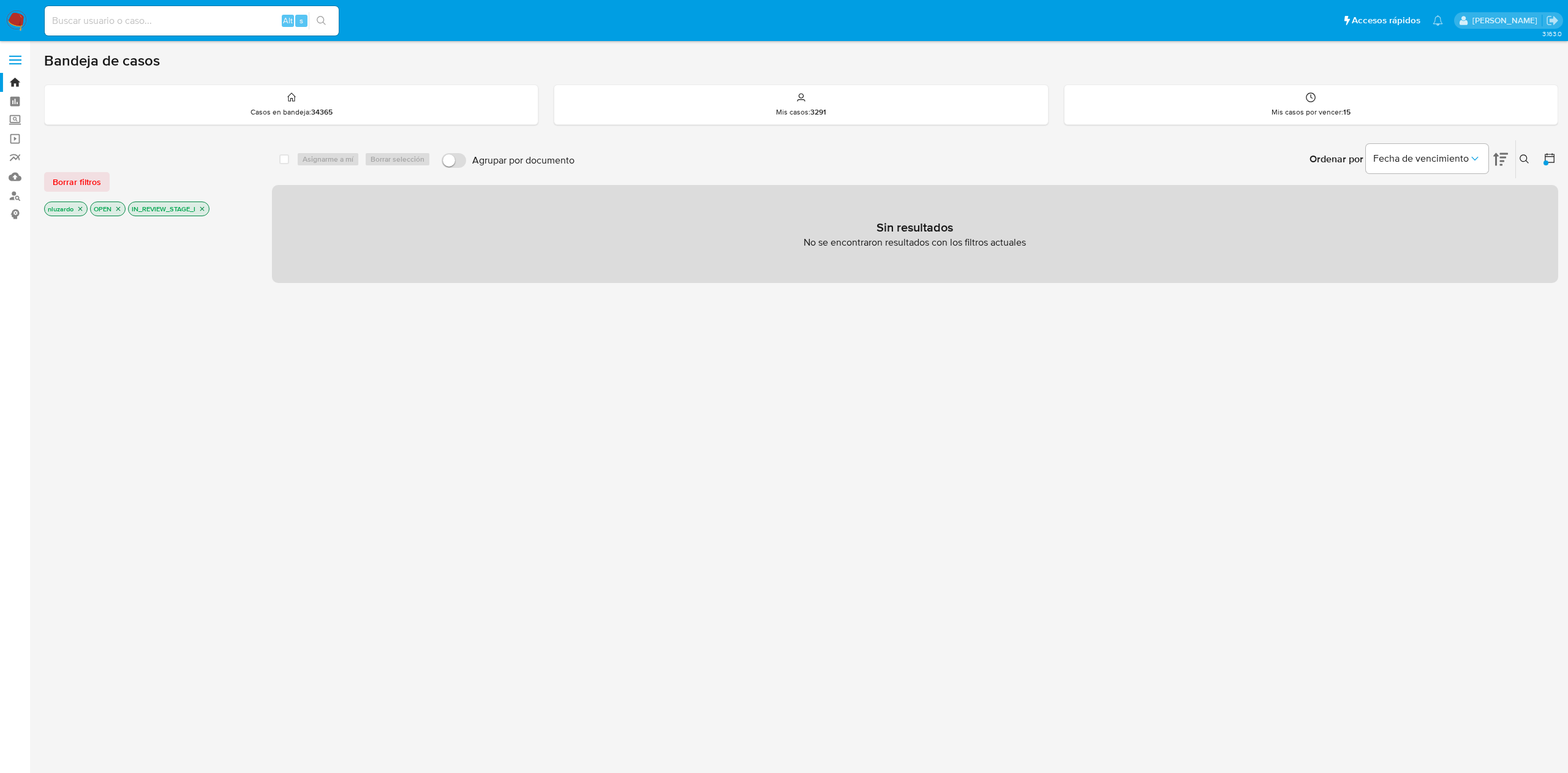
click at [203, 210] on icon "close-filter" at bounding box center [202, 209] width 4 height 4
click at [1527, 157] on icon at bounding box center [1524, 159] width 10 height 10
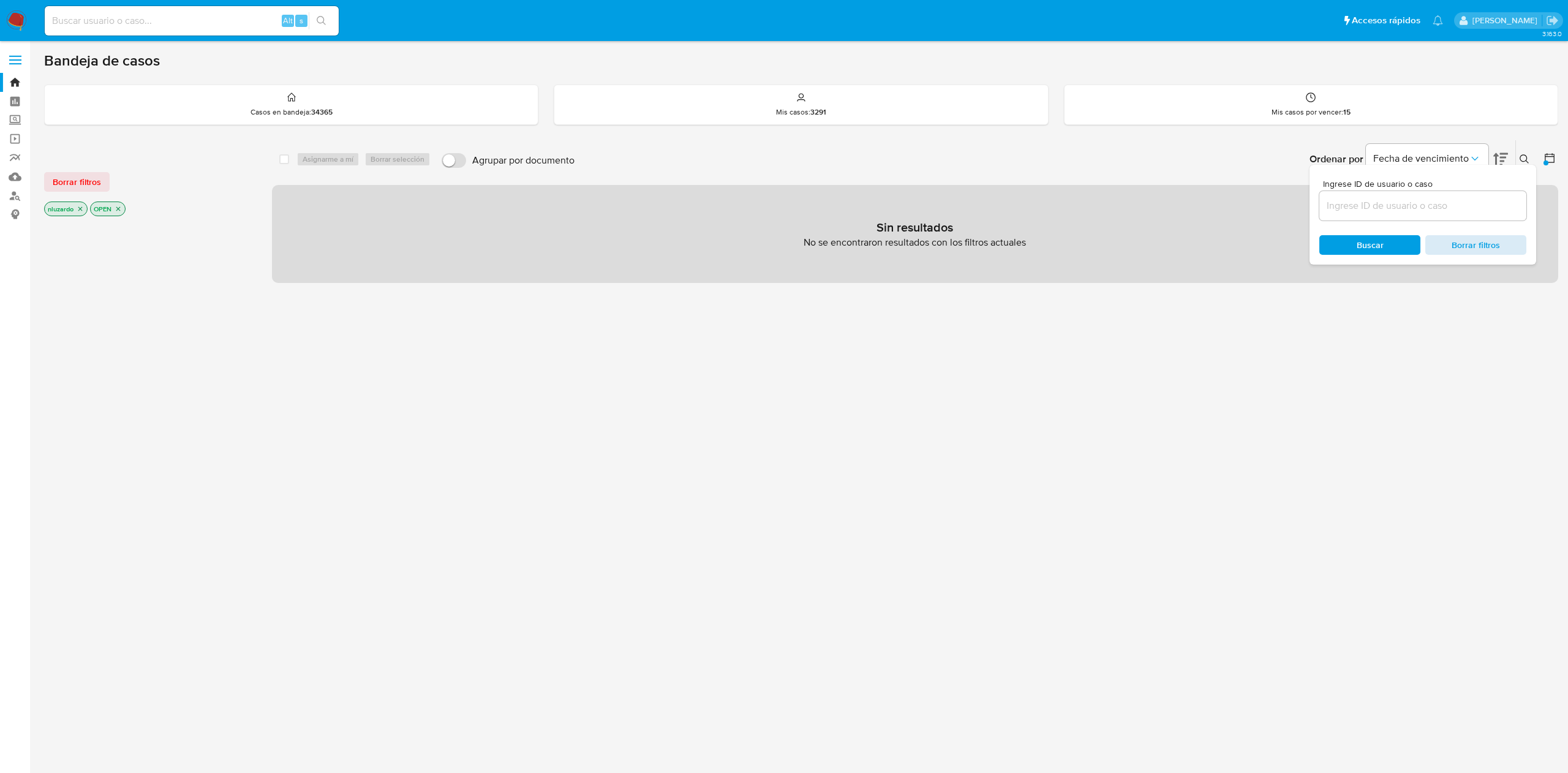
click at [1455, 250] on span "Borrar filtros" at bounding box center [1476, 245] width 84 height 17
click at [1390, 256] on div "Ingrese ID de usuario o caso Buscar Borrar filtros" at bounding box center [1423, 215] width 227 height 100
click at [1390, 250] on span "Buscar" at bounding box center [1370, 245] width 84 height 17
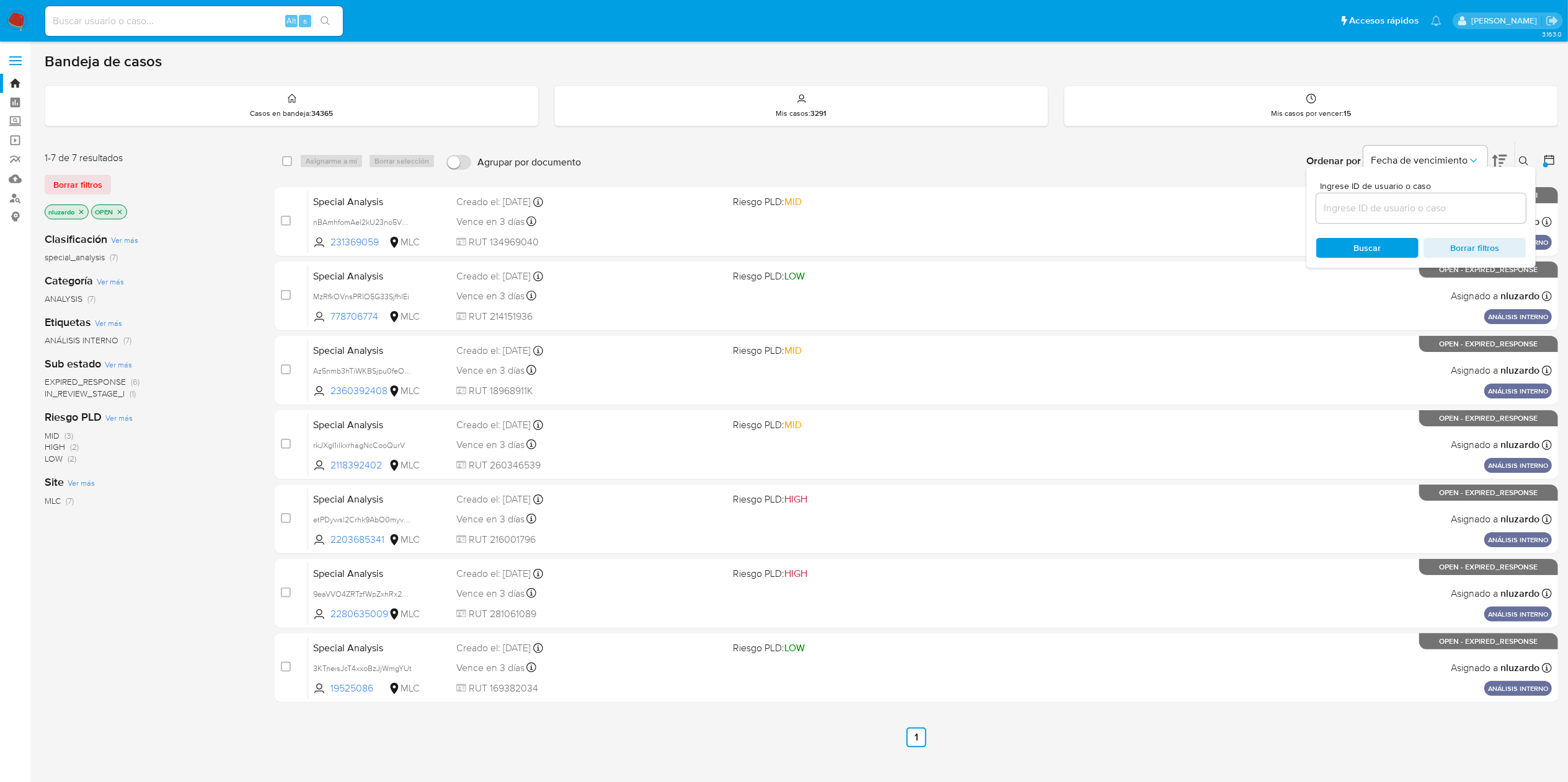
click at [137, 542] on div "Clasificación Ver más special_analysis (7) Categoría Ver más ANALYSIS (7) Etiqu…" at bounding box center [150, 433] width 210 height 422
click at [1526, 158] on icon at bounding box center [1524, 161] width 9 height 9
drag, startPoint x: 382, startPoint y: 316, endPoint x: 224, endPoint y: 465, distance: 217.2
click at [224, 465] on div "1-7 de 7 resultados Borrar filtros nluzardo OPEN Clasificación Ver más special_…" at bounding box center [801, 444] width 1514 height 606
click at [222, 467] on div "Clasificación Ver más special_analysis (7) Categoría Ver más ANALYSIS (7) Etiqu…" at bounding box center [150, 433] width 210 height 422
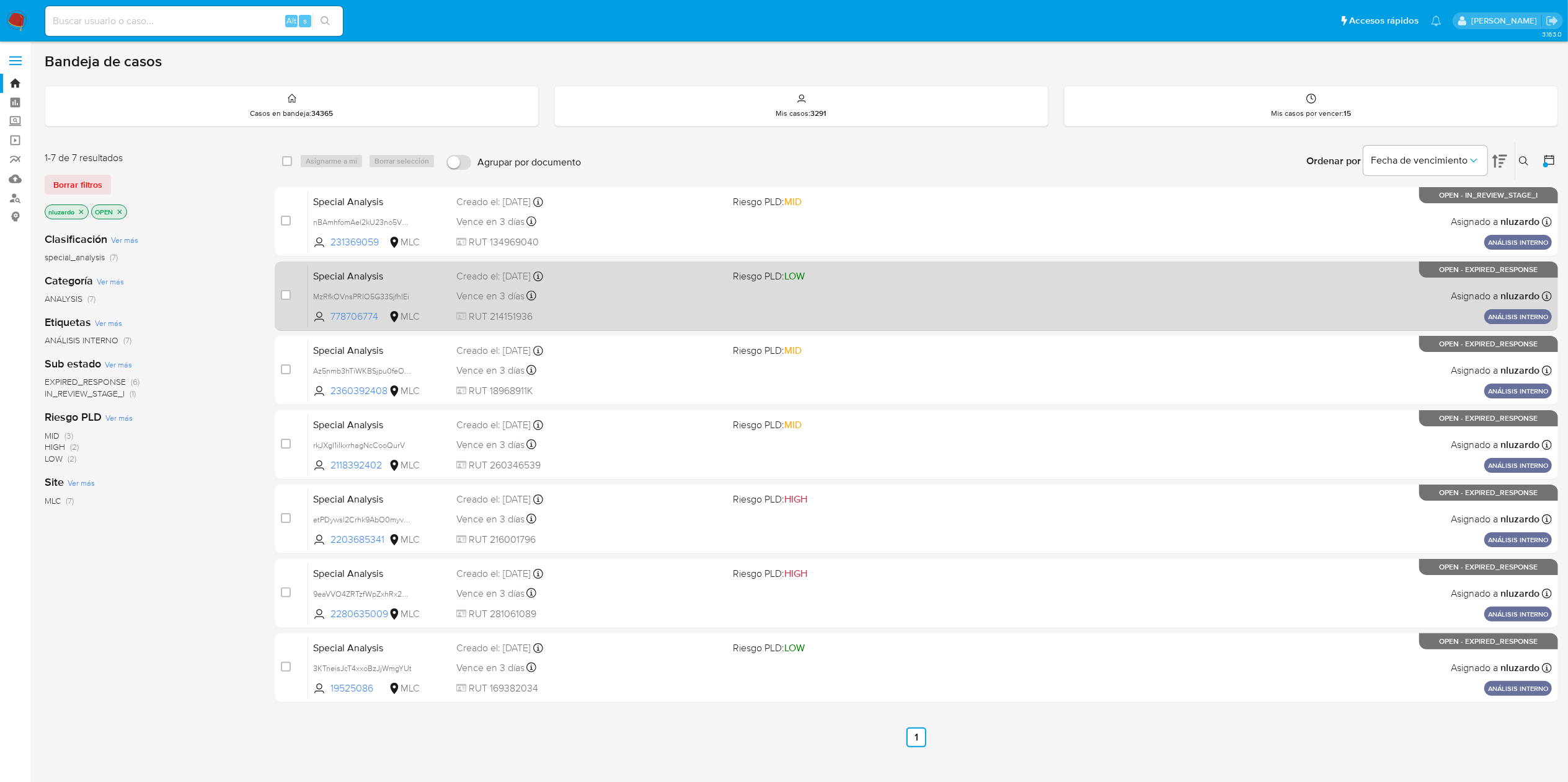
click at [679, 297] on div "Vence en 3 días Vence el [DATE] 21:47:13" at bounding box center [590, 296] width 266 height 17
click at [285, 297] on input "checkbox" at bounding box center [286, 295] width 10 height 10
checkbox input "true"
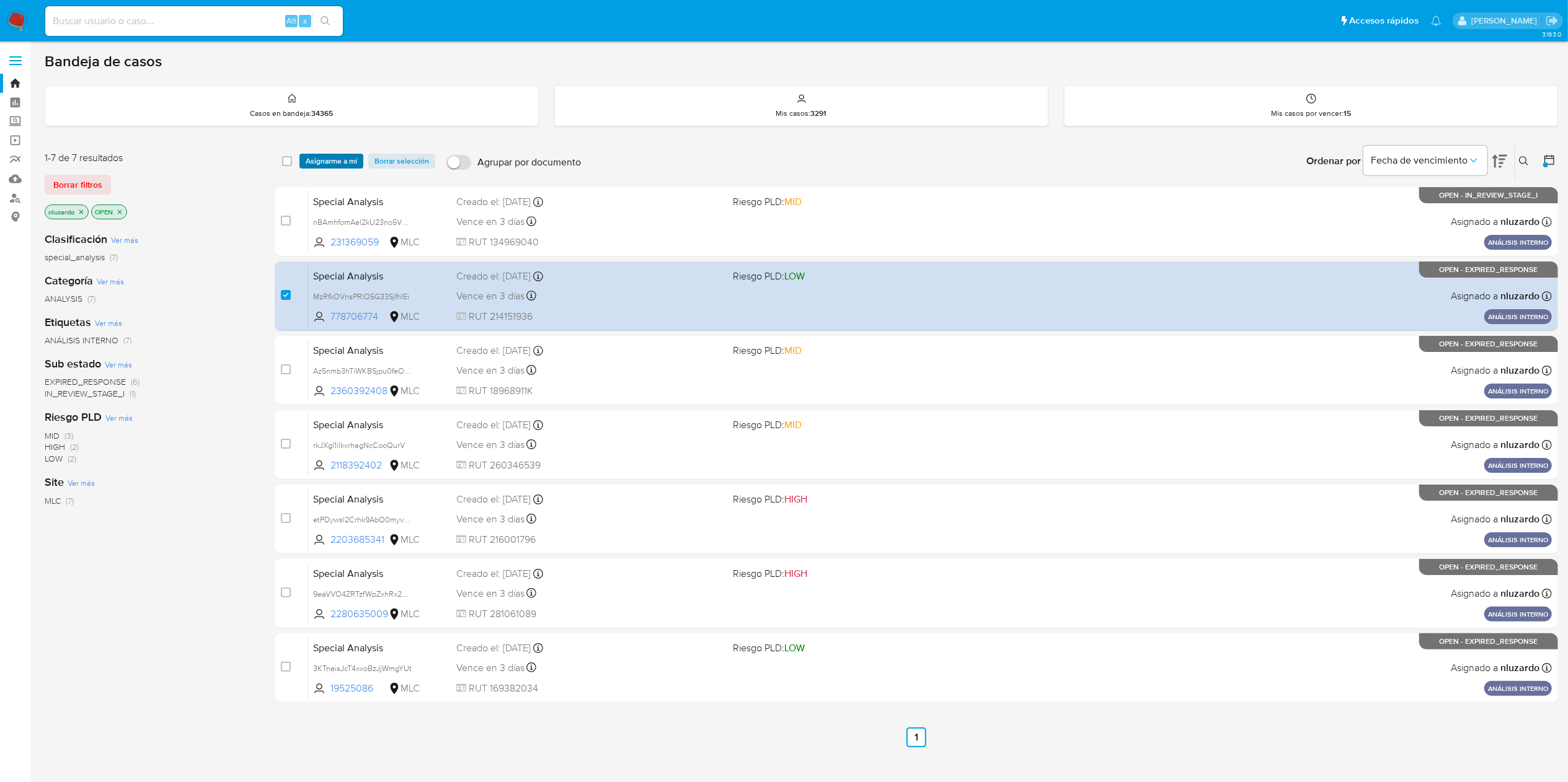
click at [340, 155] on span "Asignarme a mí" at bounding box center [332, 161] width 52 height 12
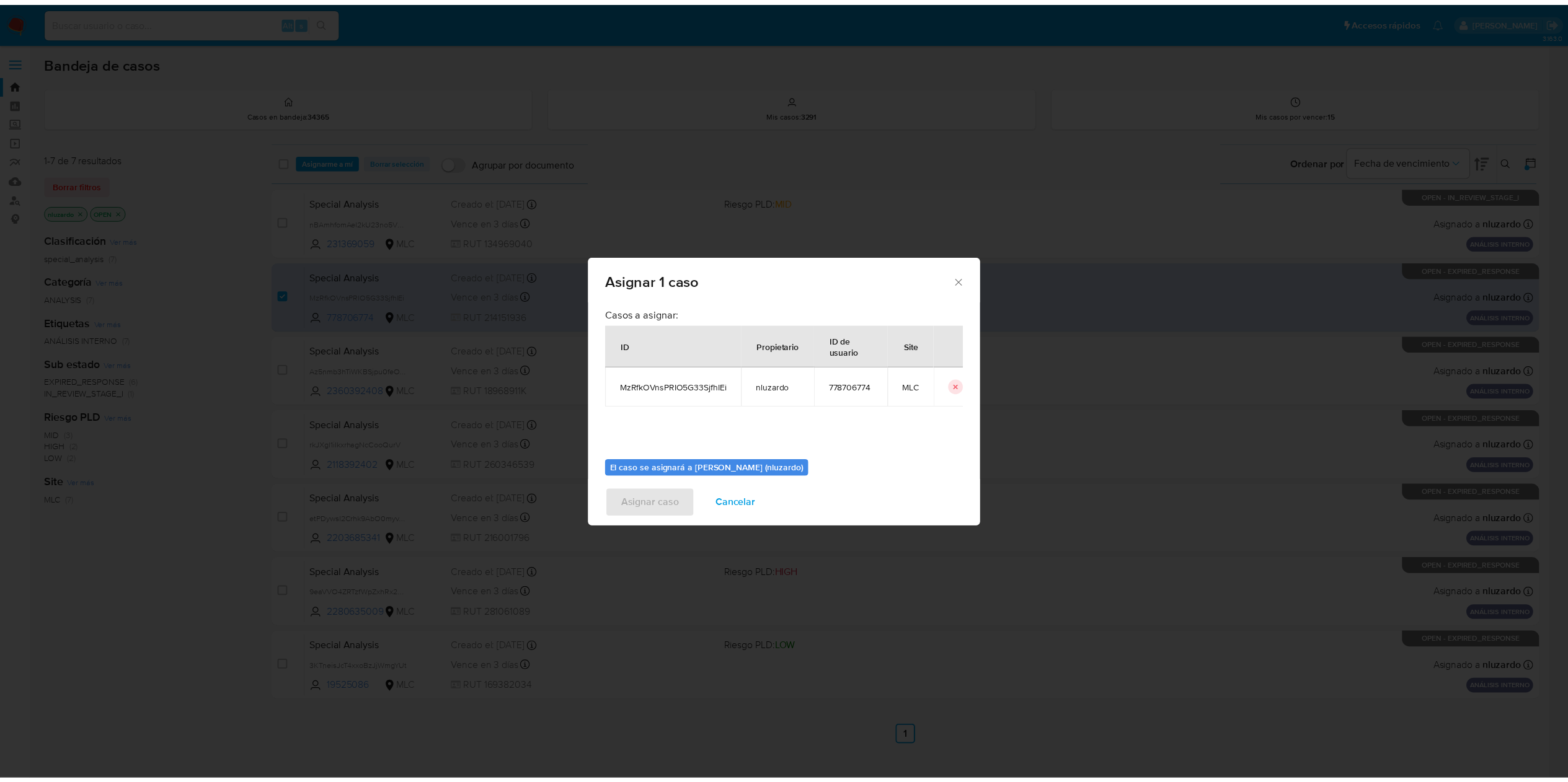
scroll to position [63, 0]
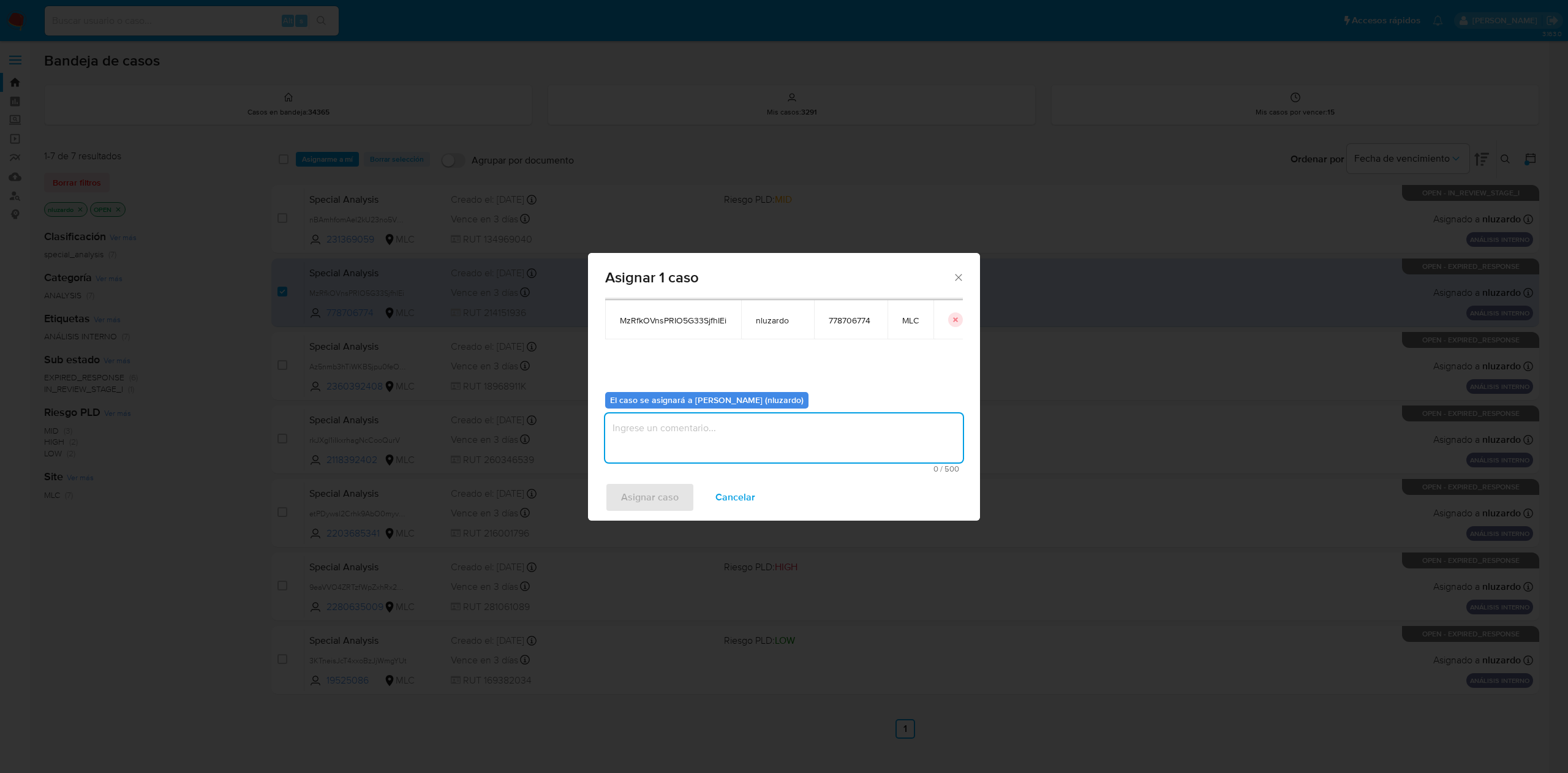
click at [640, 446] on textarea "assign-modal" at bounding box center [784, 438] width 357 height 49
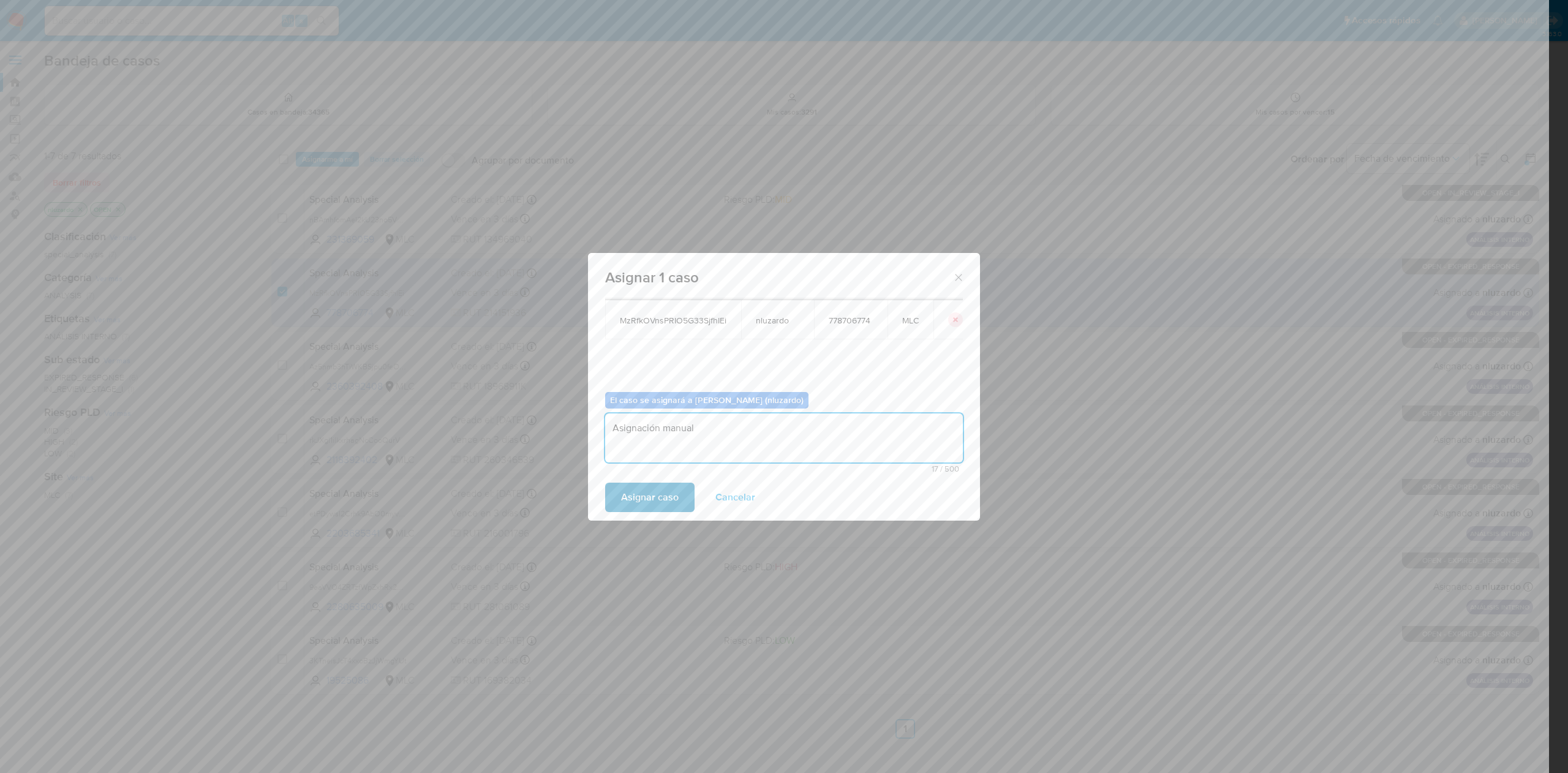
type textarea "Asignación manual"
click at [630, 498] on span "Asignar caso" at bounding box center [650, 498] width 57 height 27
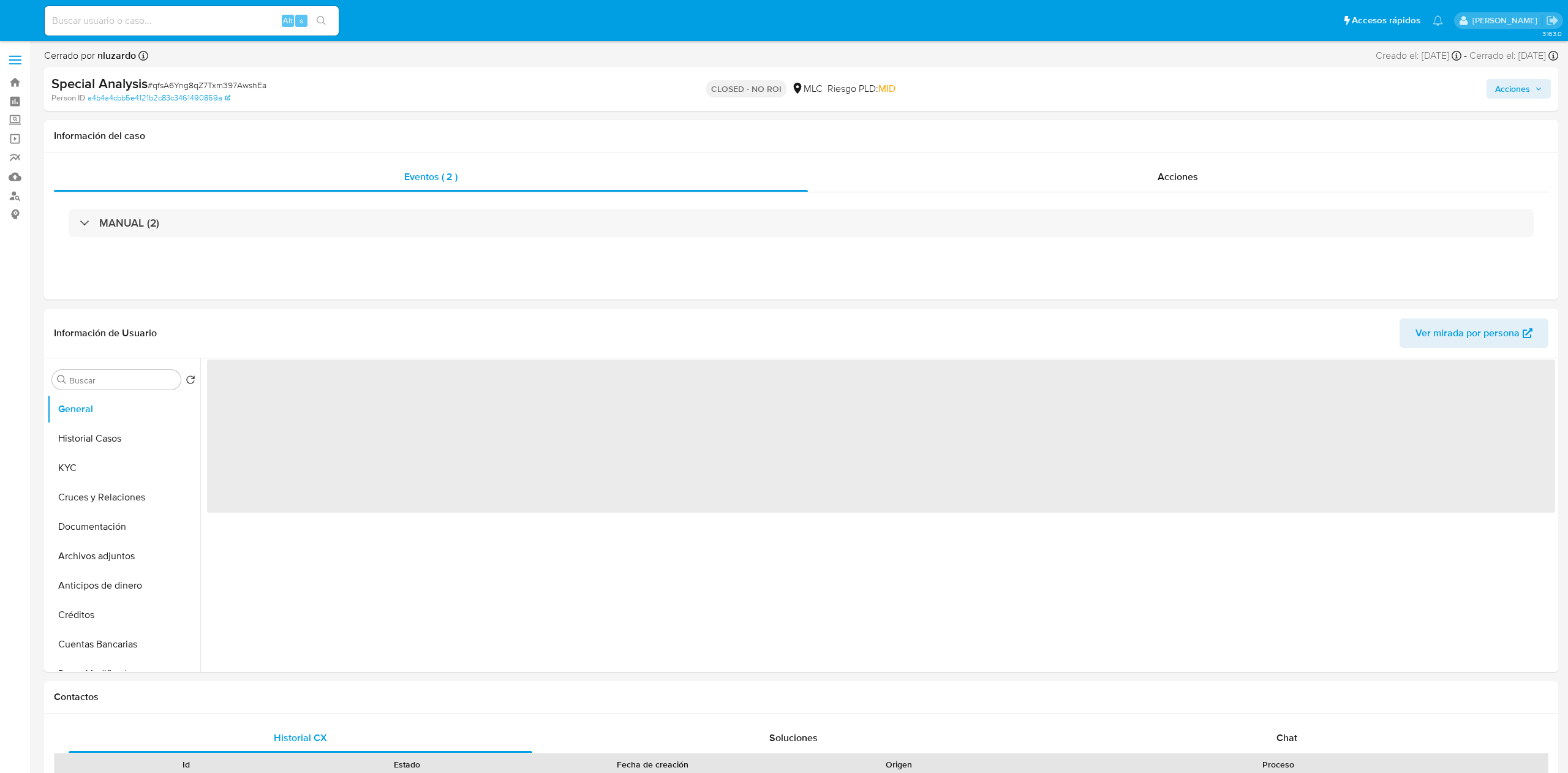
select select "10"
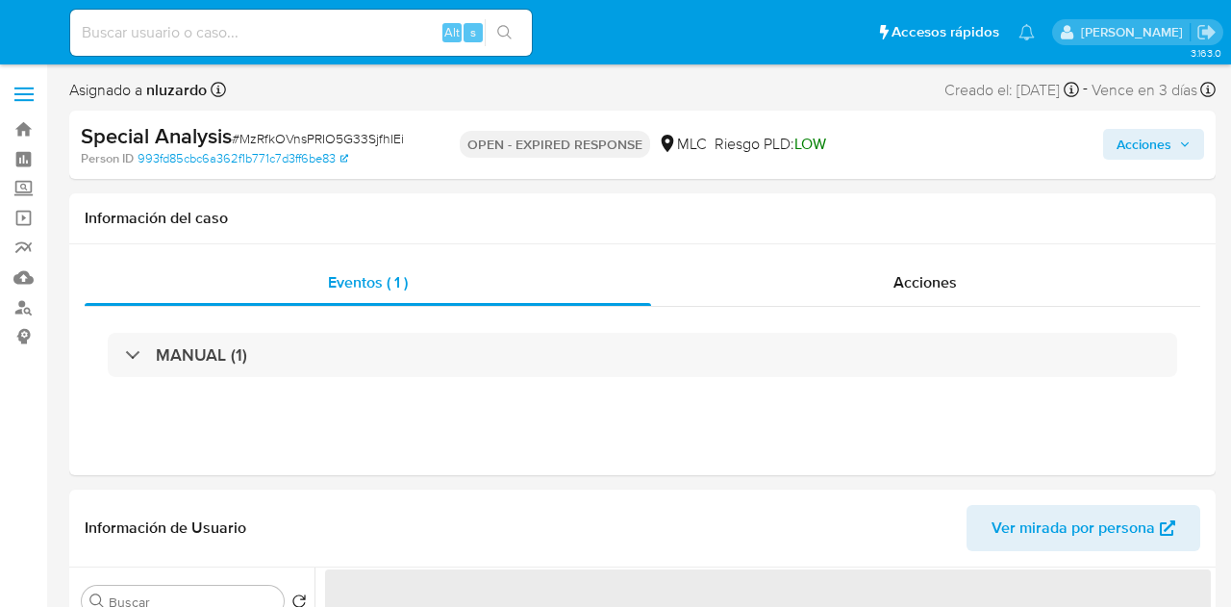
select select "10"
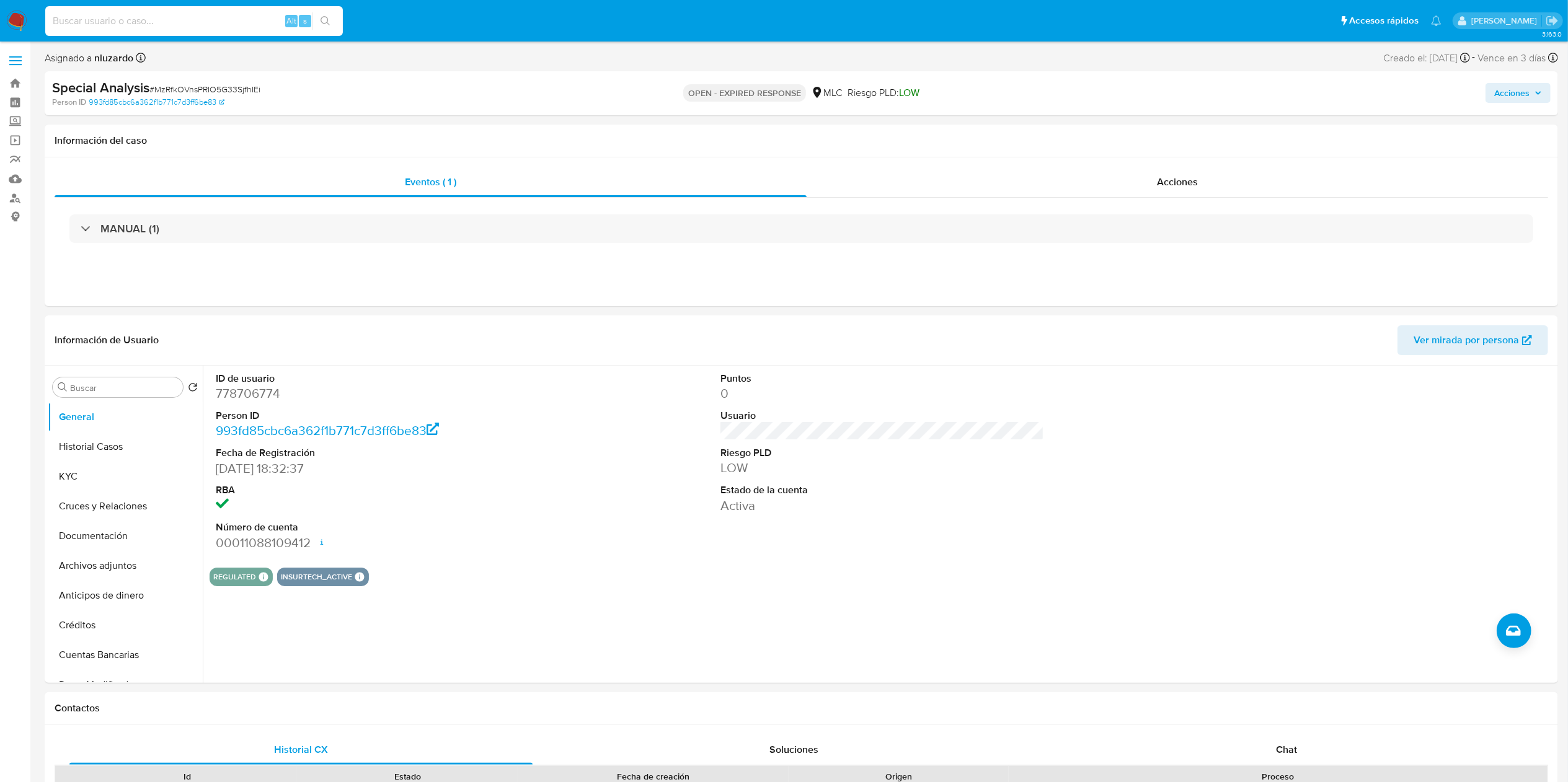
click at [182, 19] on input at bounding box center [194, 21] width 297 height 16
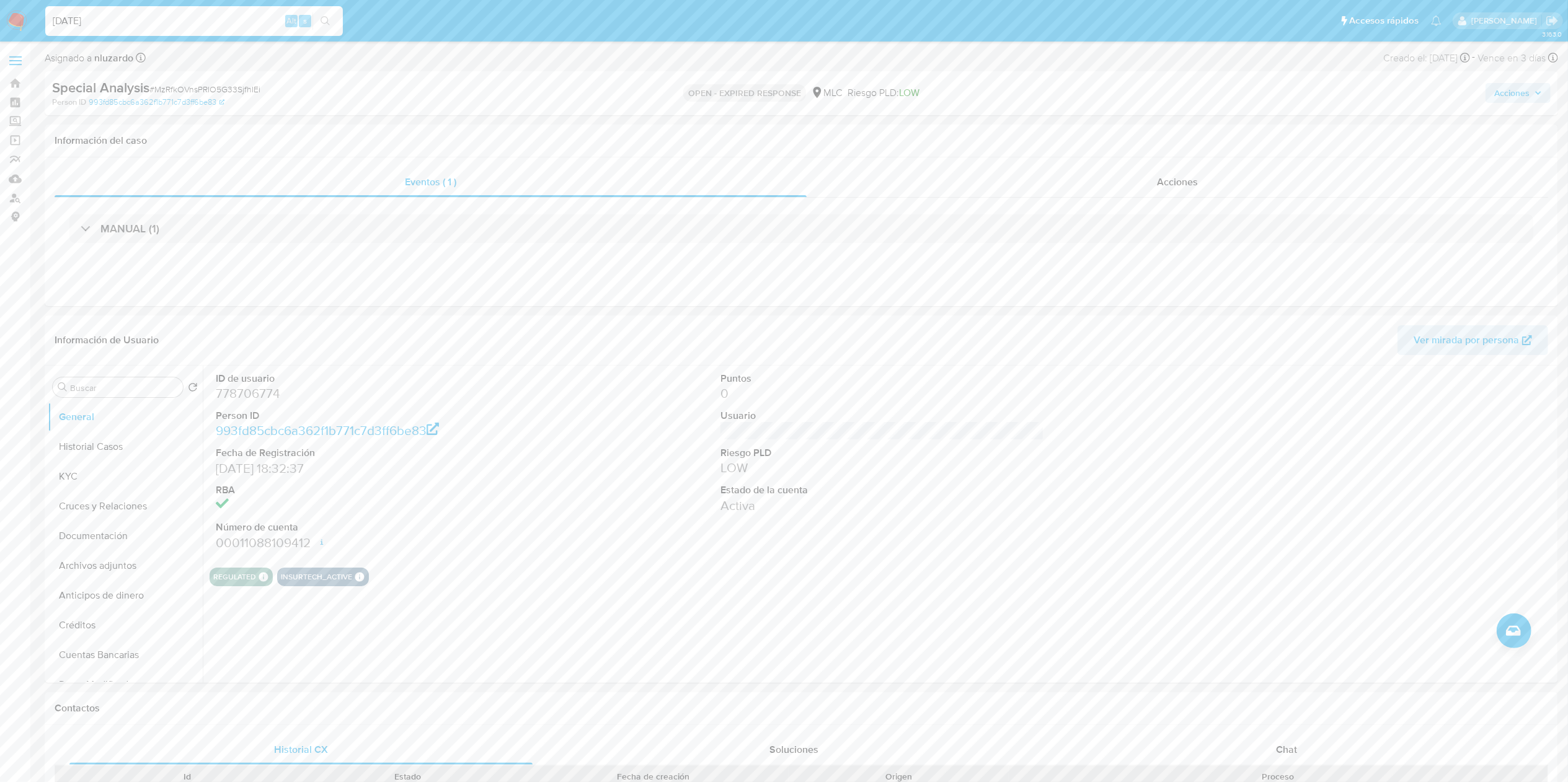
type input "[DATE]"
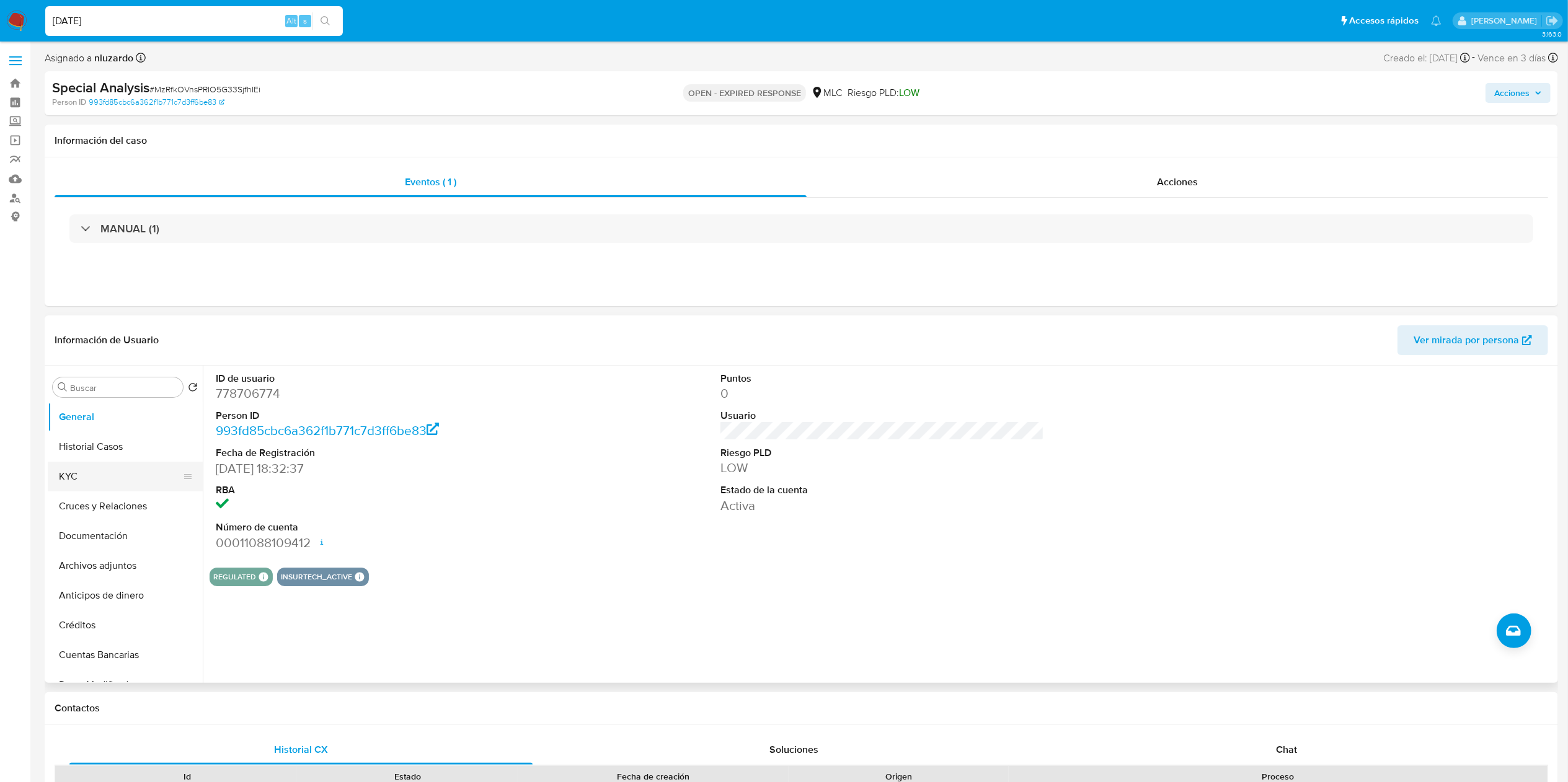
click at [80, 391] on button "KYC" at bounding box center [120, 476] width 145 height 30
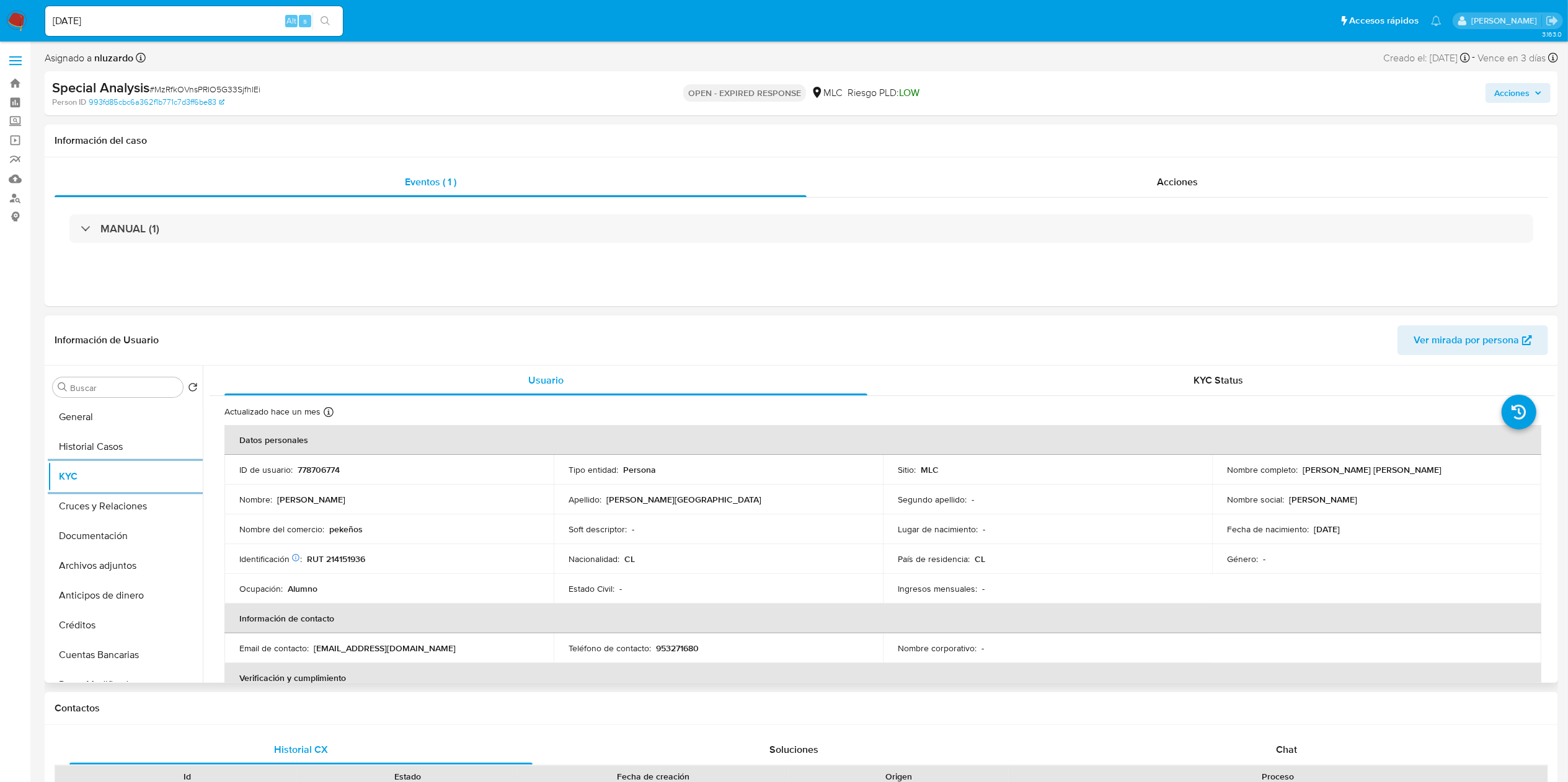
click at [793, 391] on p "[PERSON_NAME] [PERSON_NAME]" at bounding box center [1372, 469] width 139 height 11
drag, startPoint x: 1451, startPoint y: 471, endPoint x: 1467, endPoint y: 468, distance: 16.3
click at [793, 391] on div "Nombre completo : Tomás Benjamín Conley Paris" at bounding box center [1377, 469] width 299 height 11
copy p "Tomás Benjamín Conley Paris"
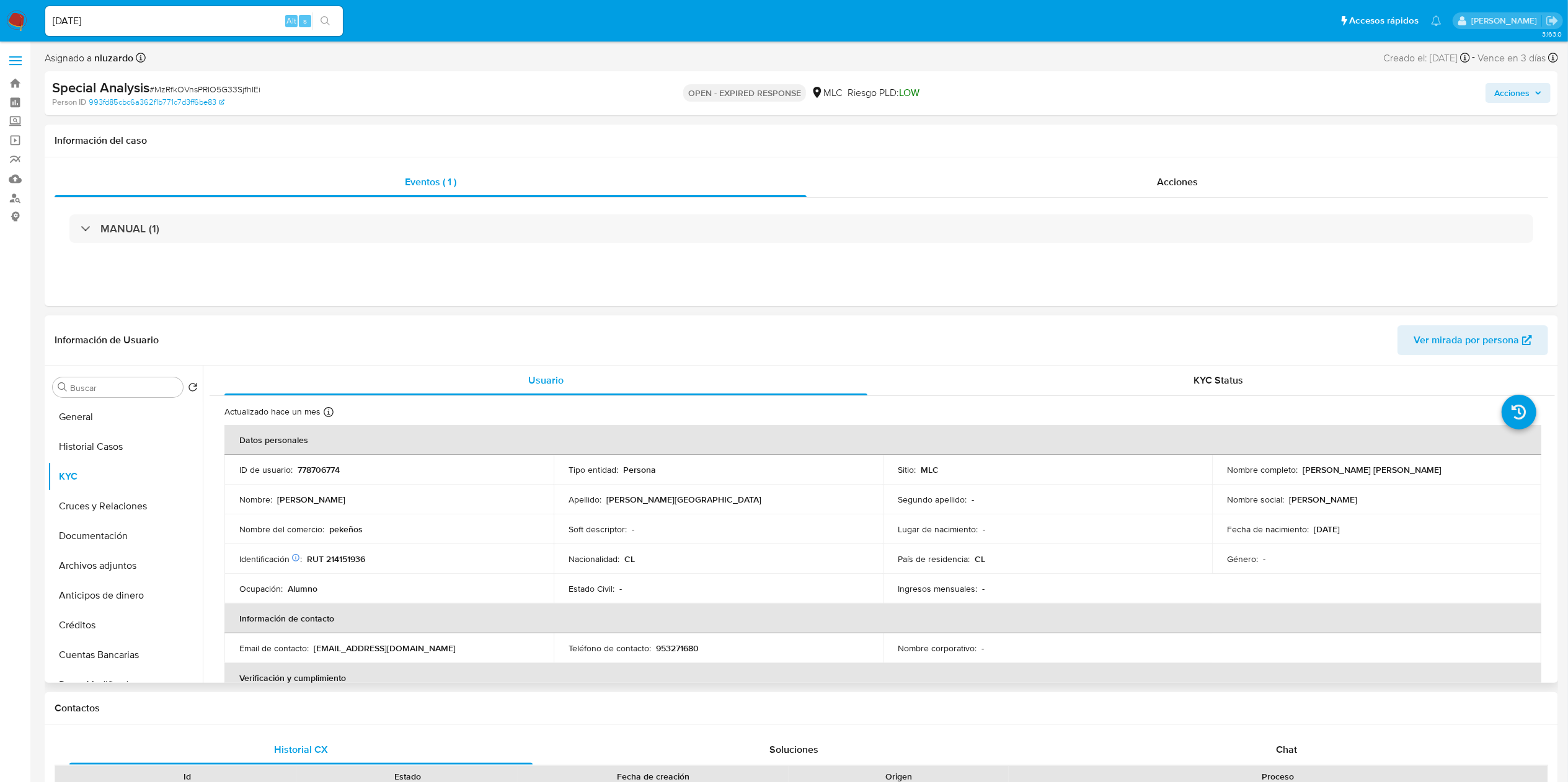
click at [356, 391] on p "RUT 214151936" at bounding box center [336, 559] width 58 height 11
copy p "214151936"
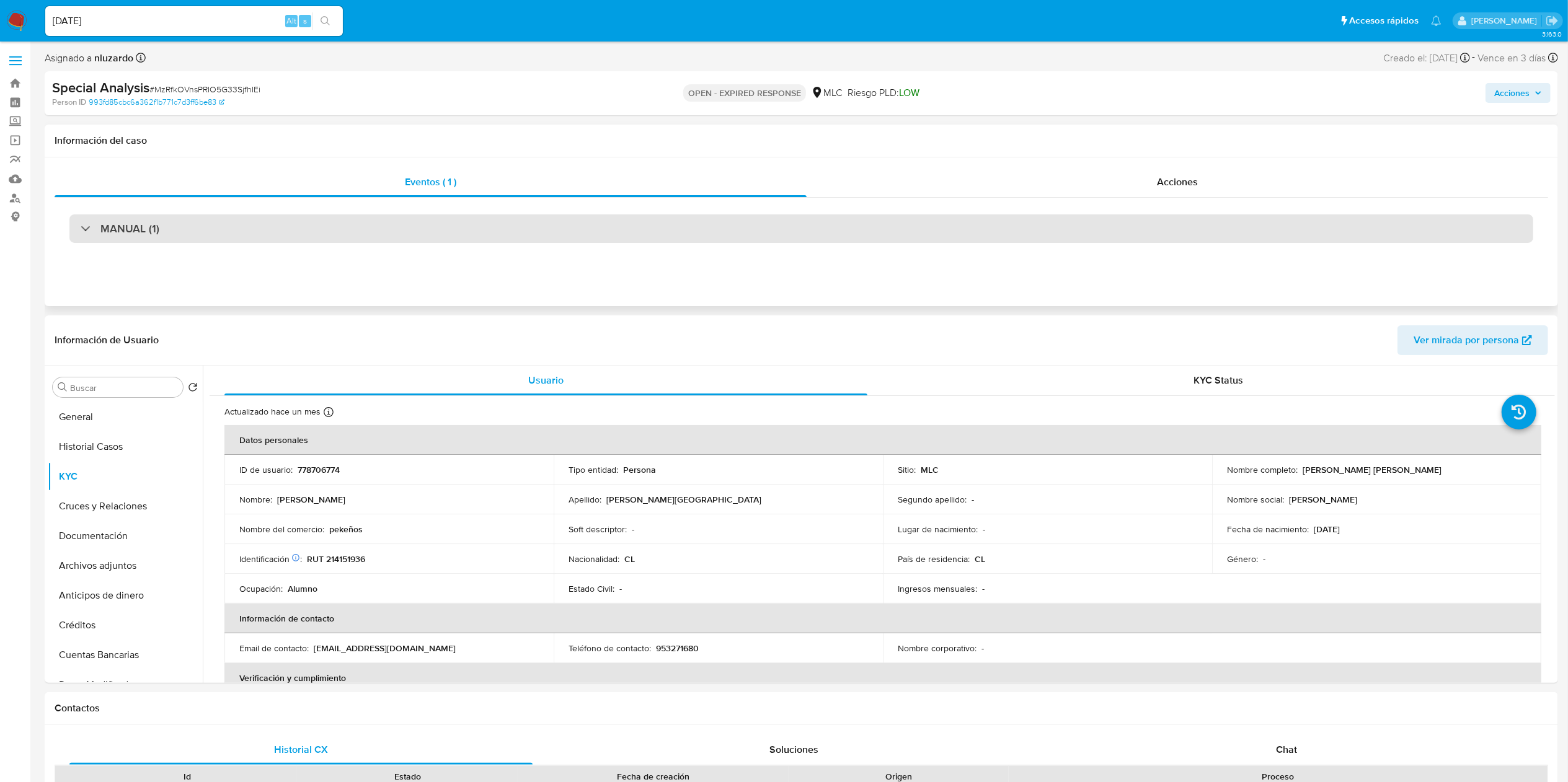
drag, startPoint x: 124, startPoint y: 224, endPoint x: 137, endPoint y: 231, distance: 14.8
click at [124, 225] on h3 "MANUAL (1)" at bounding box center [130, 228] width 59 height 14
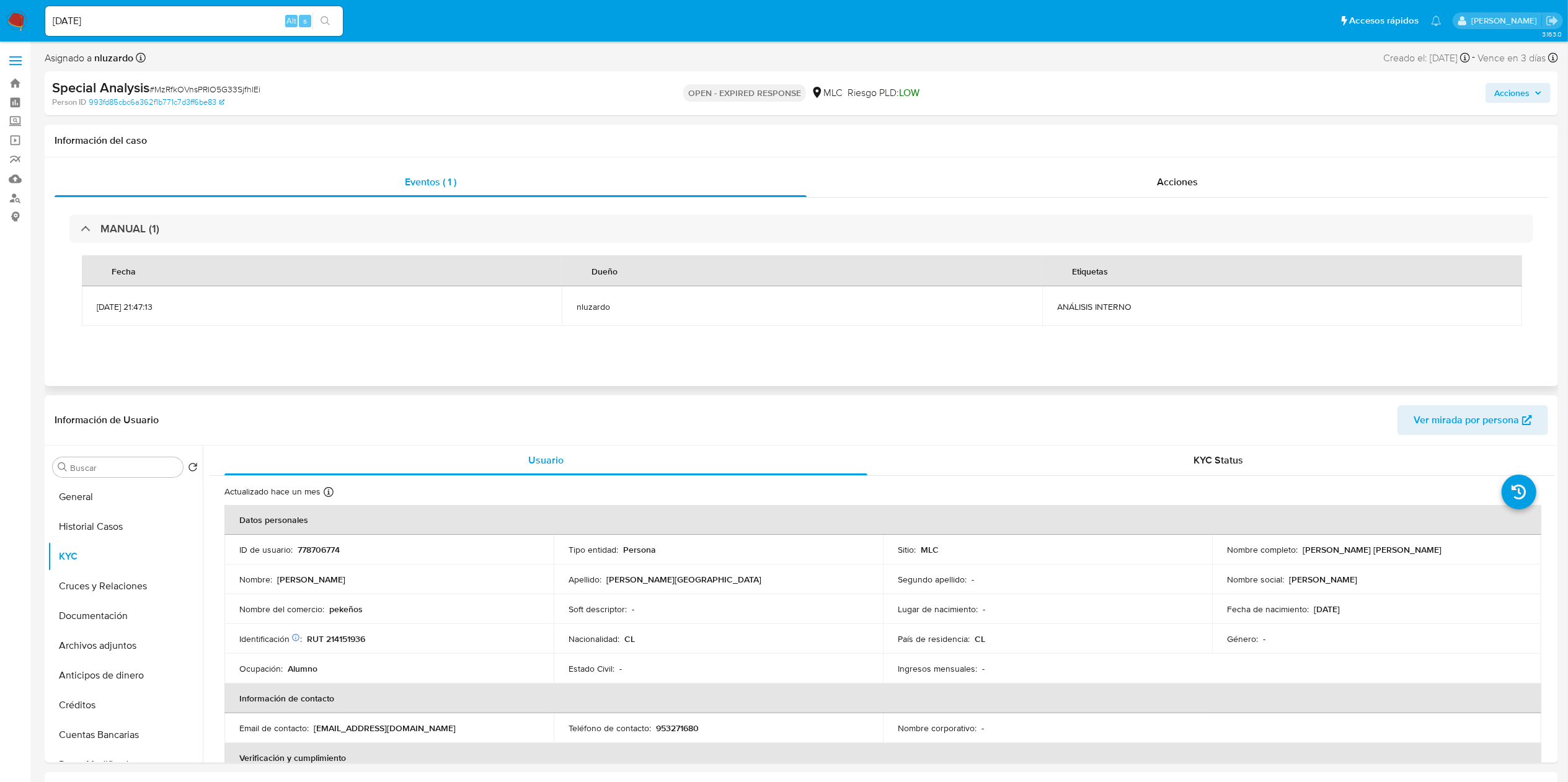
click at [793, 304] on span "ANÁLISIS INTERNO" at bounding box center [1282, 306] width 450 height 11
copy div "ANÁLISIS INTERNO"
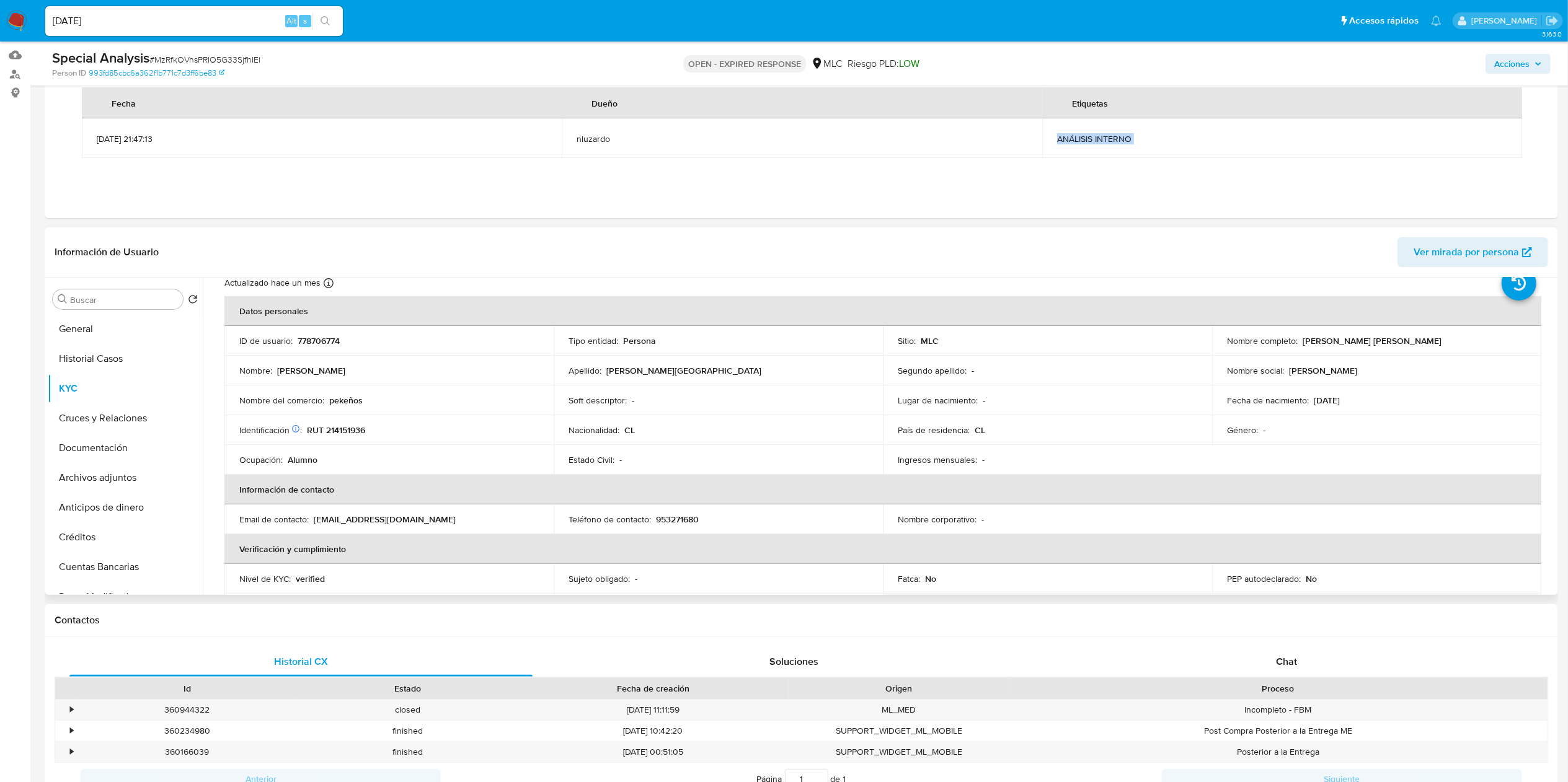
scroll to position [43, 0]
click at [793, 318] on div "Actualizado hace un mes Creado: 20/06/2021 19:32:38 Actualizado: 30/08/2025 21:…" at bounding box center [882, 744] width 1345 height 959
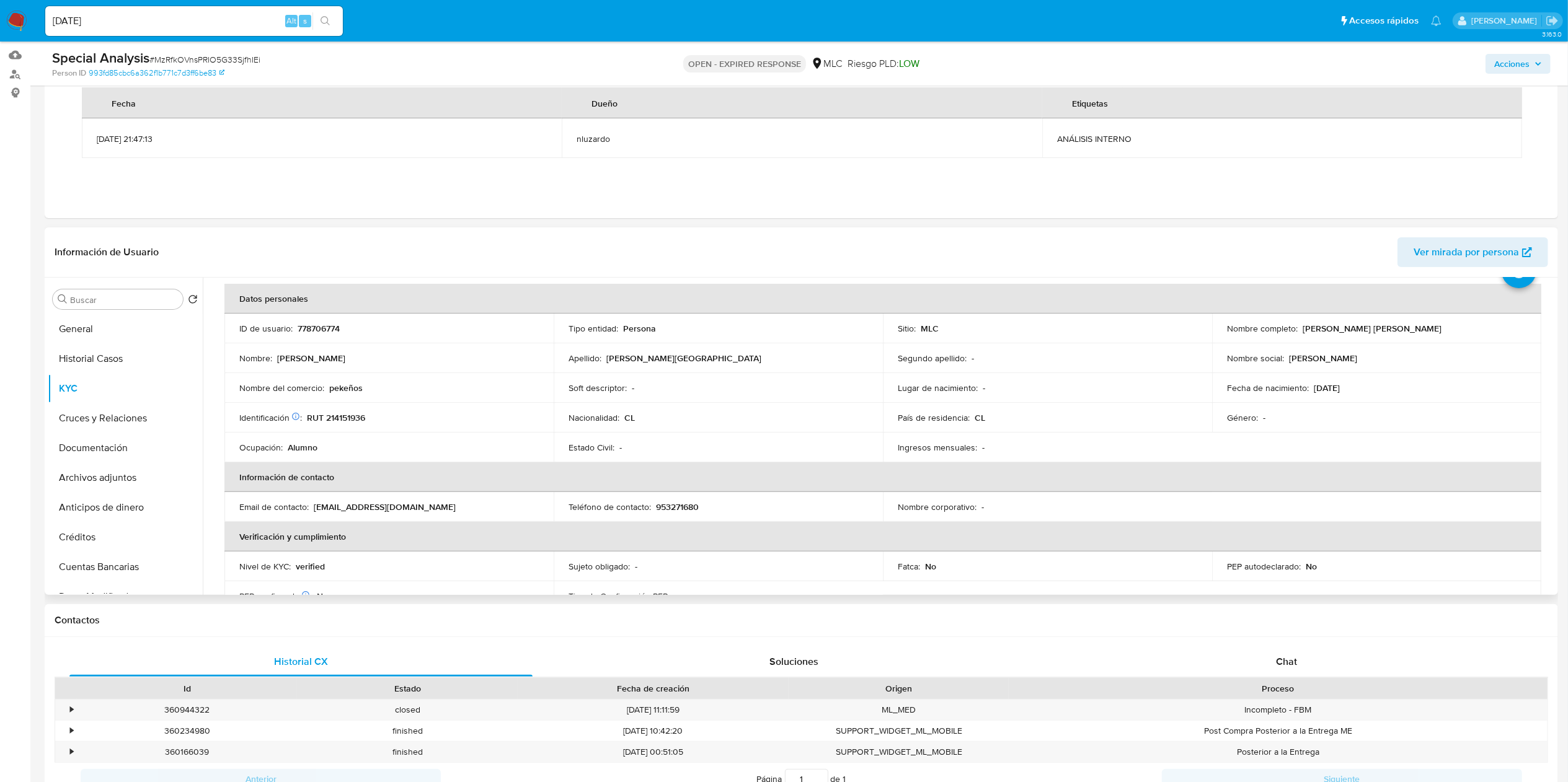
scroll to position [48, 0]
click at [117, 308] on div "Buscar" at bounding box center [118, 299] width 130 height 20
click at [117, 304] on input "Buscar" at bounding box center [124, 300] width 108 height 11
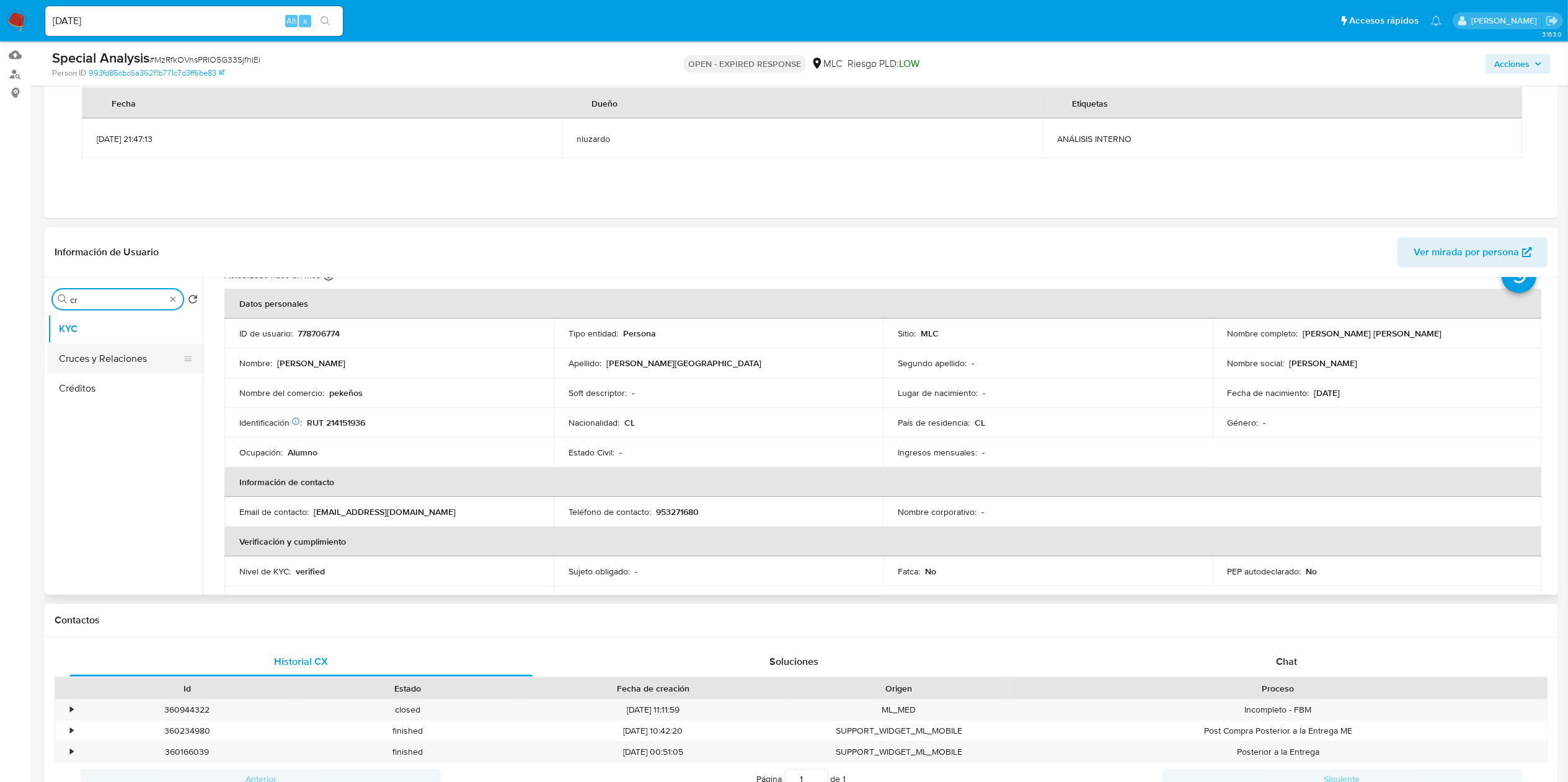
type input "cr"
click at [134, 353] on button "Cruces y Relaciones" at bounding box center [120, 359] width 145 height 30
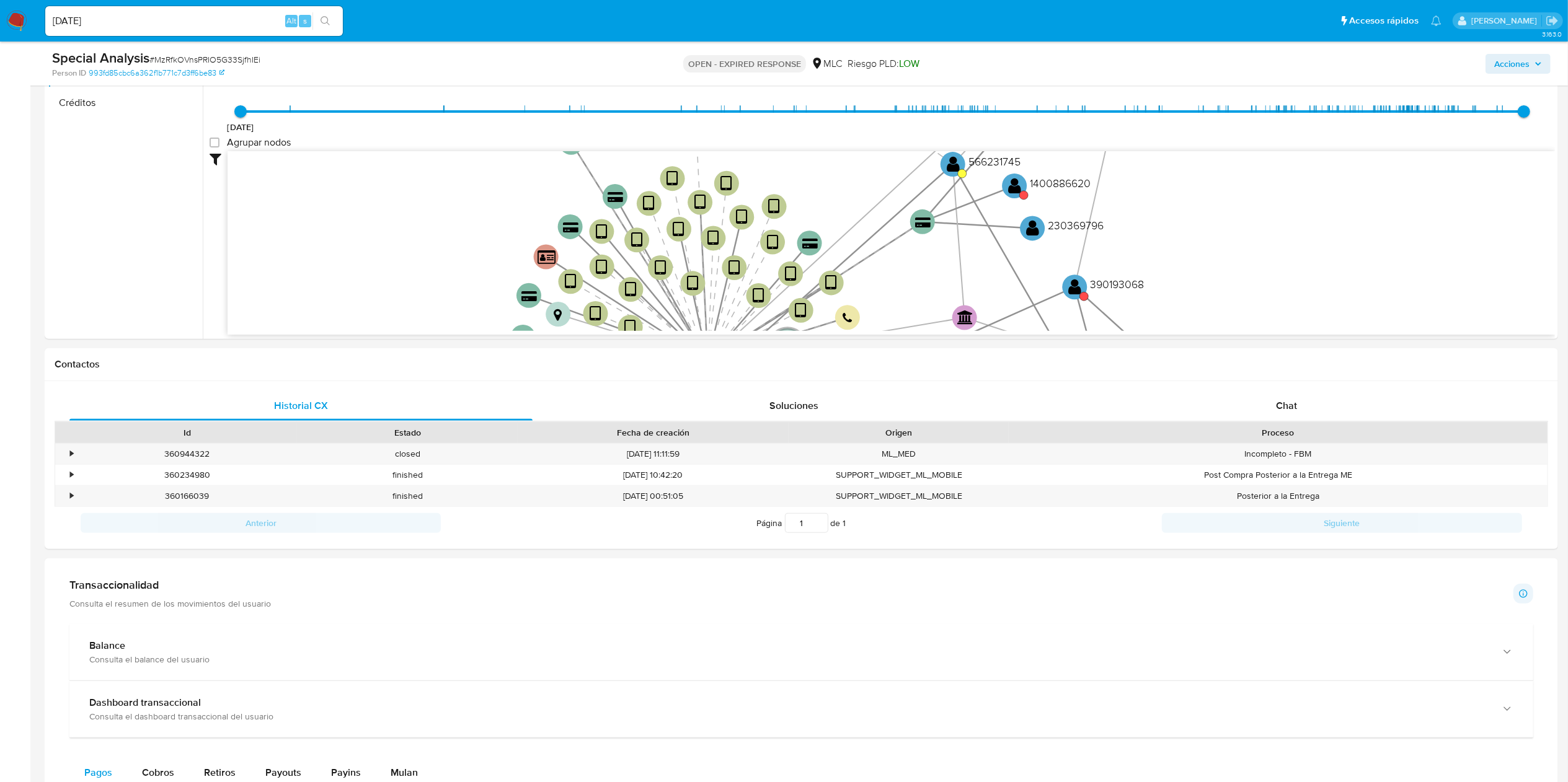
scroll to position [222, 0]
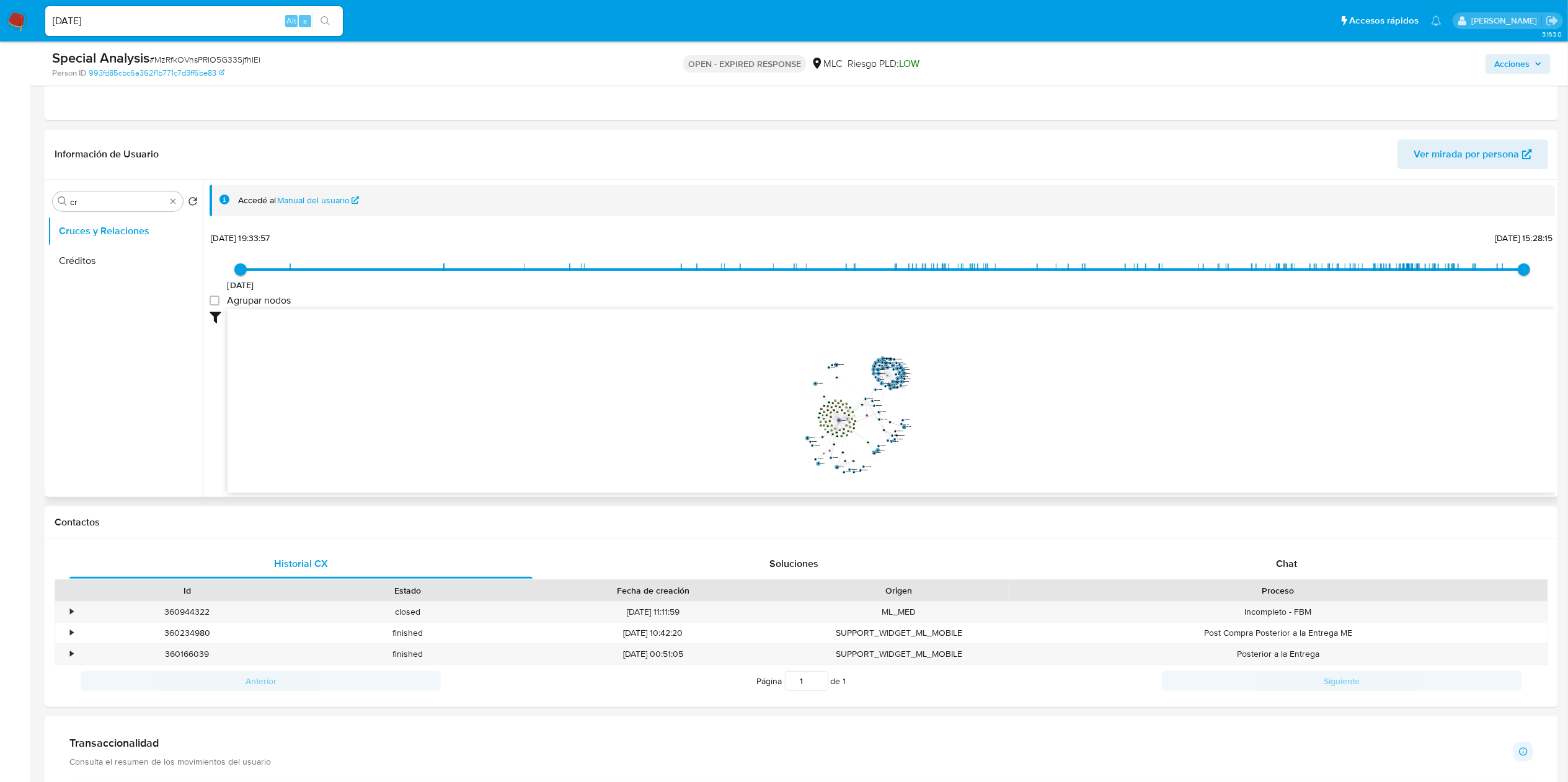
drag, startPoint x: 849, startPoint y: 373, endPoint x: 855, endPoint y: 406, distance: 33.5
click at [793, 391] on icon "device-6503576bf6c3c16fd4f992e3  device-644982b108813b001855101a  device-6563…" at bounding box center [891, 399] width 1327 height 180
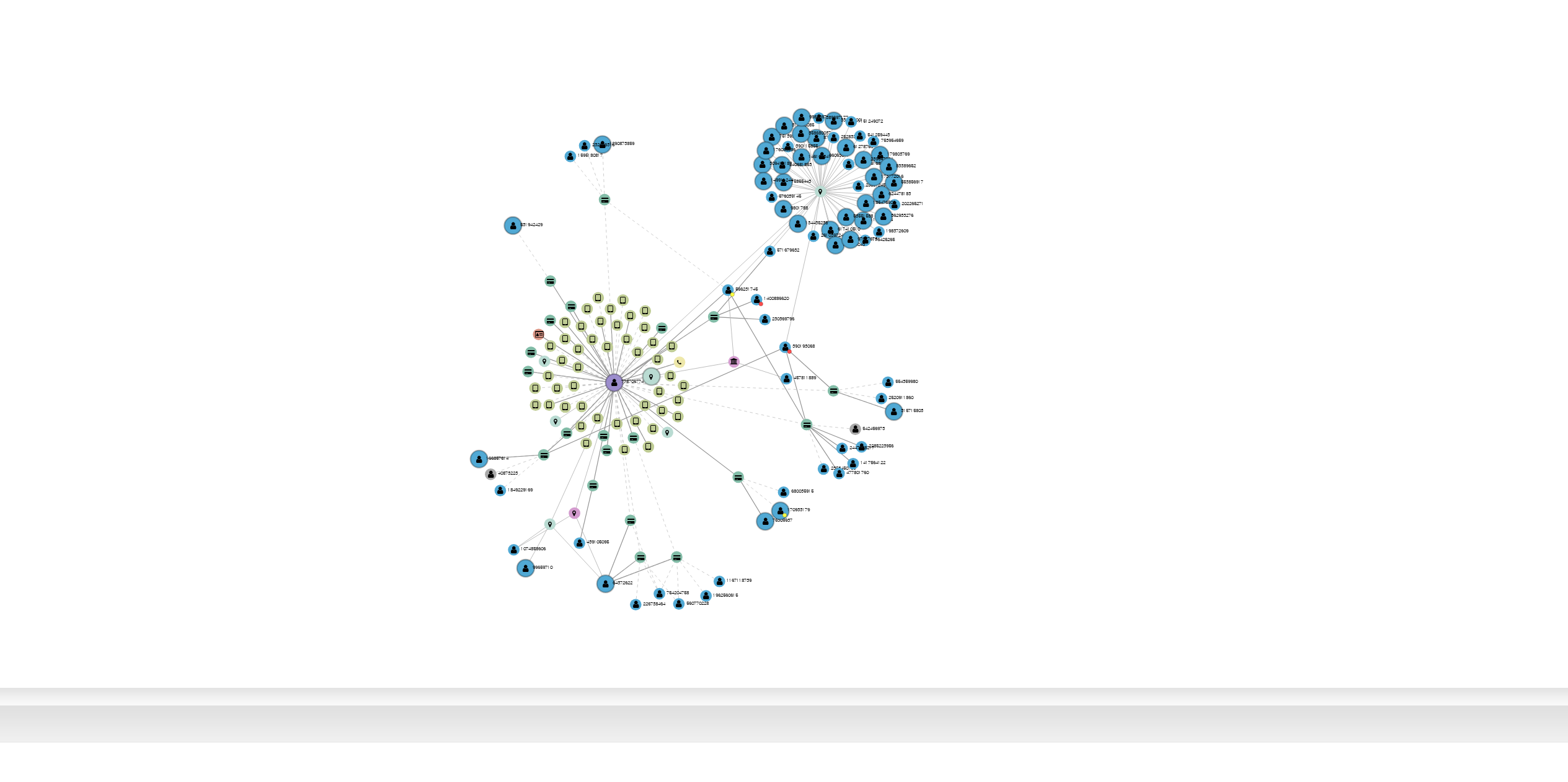
click at [793, 391] on icon "device-6503576bf6c3c16fd4f992e3  device-644982b108813b001855101a  device-6563…" at bounding box center [891, 399] width 1327 height 180
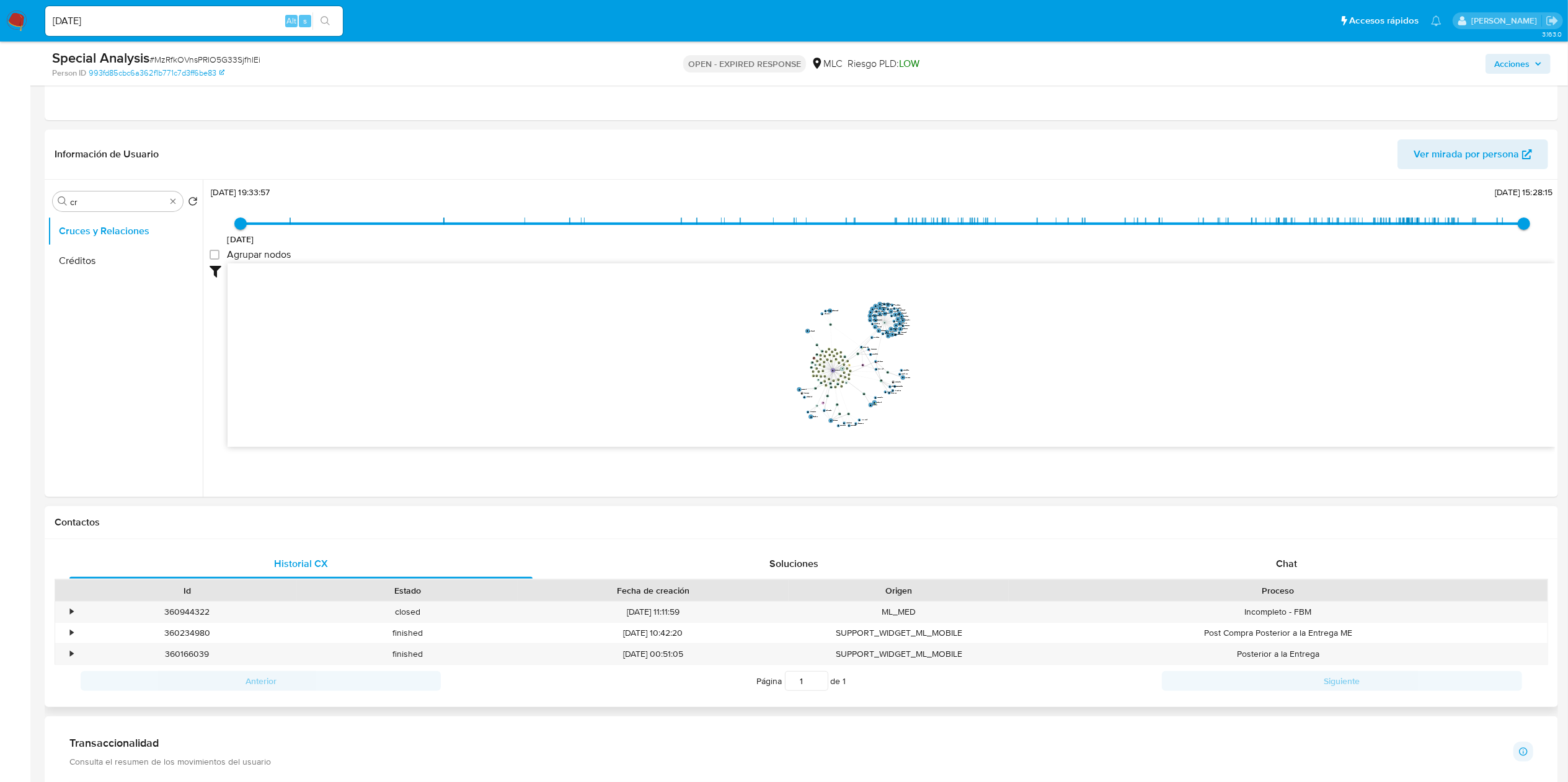
click at [793, 391] on div "Proceso" at bounding box center [1278, 591] width 522 height 12
click at [793, 391] on span "Chat" at bounding box center [1287, 563] width 21 height 14
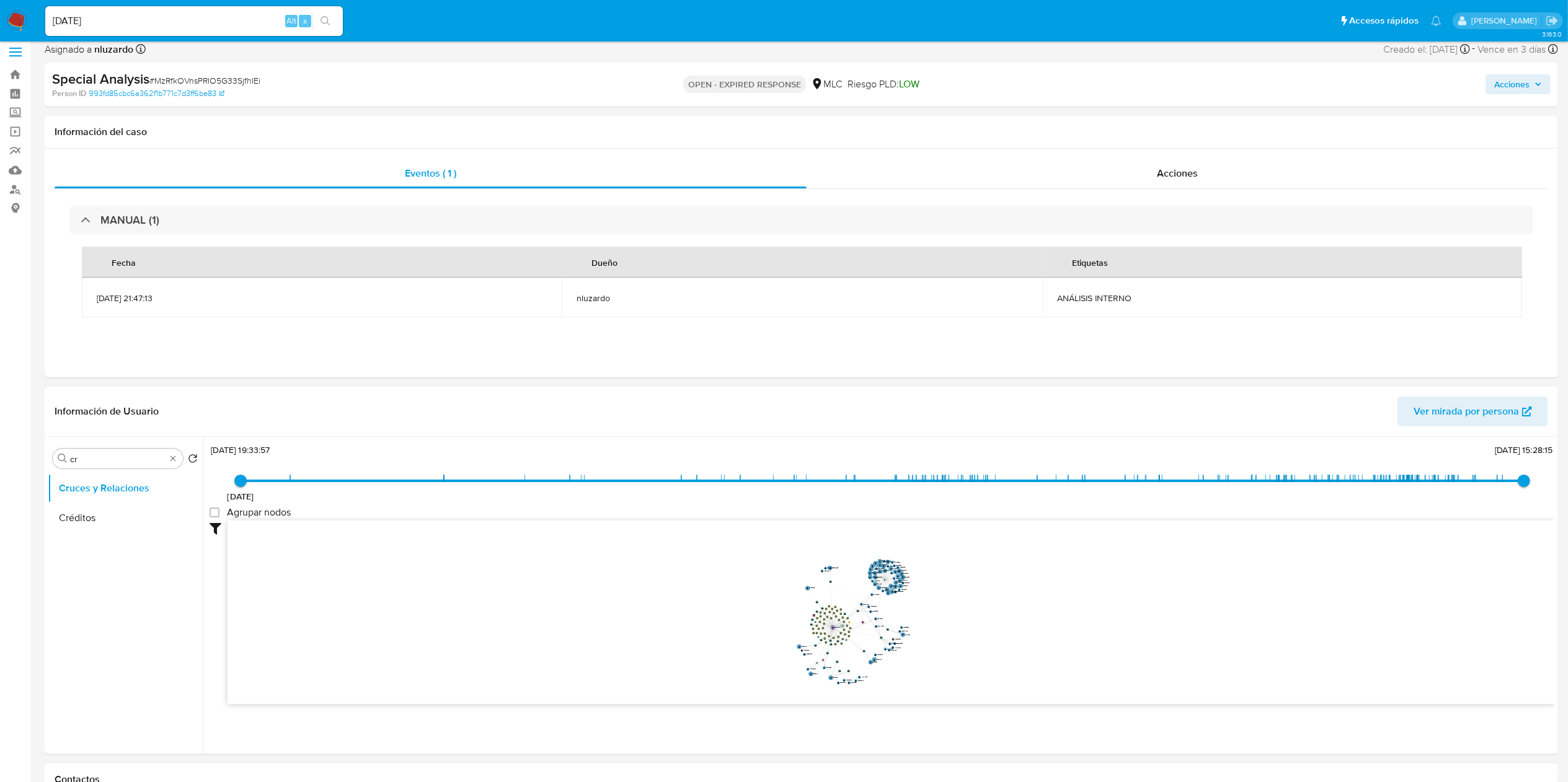
scroll to position [0, 0]
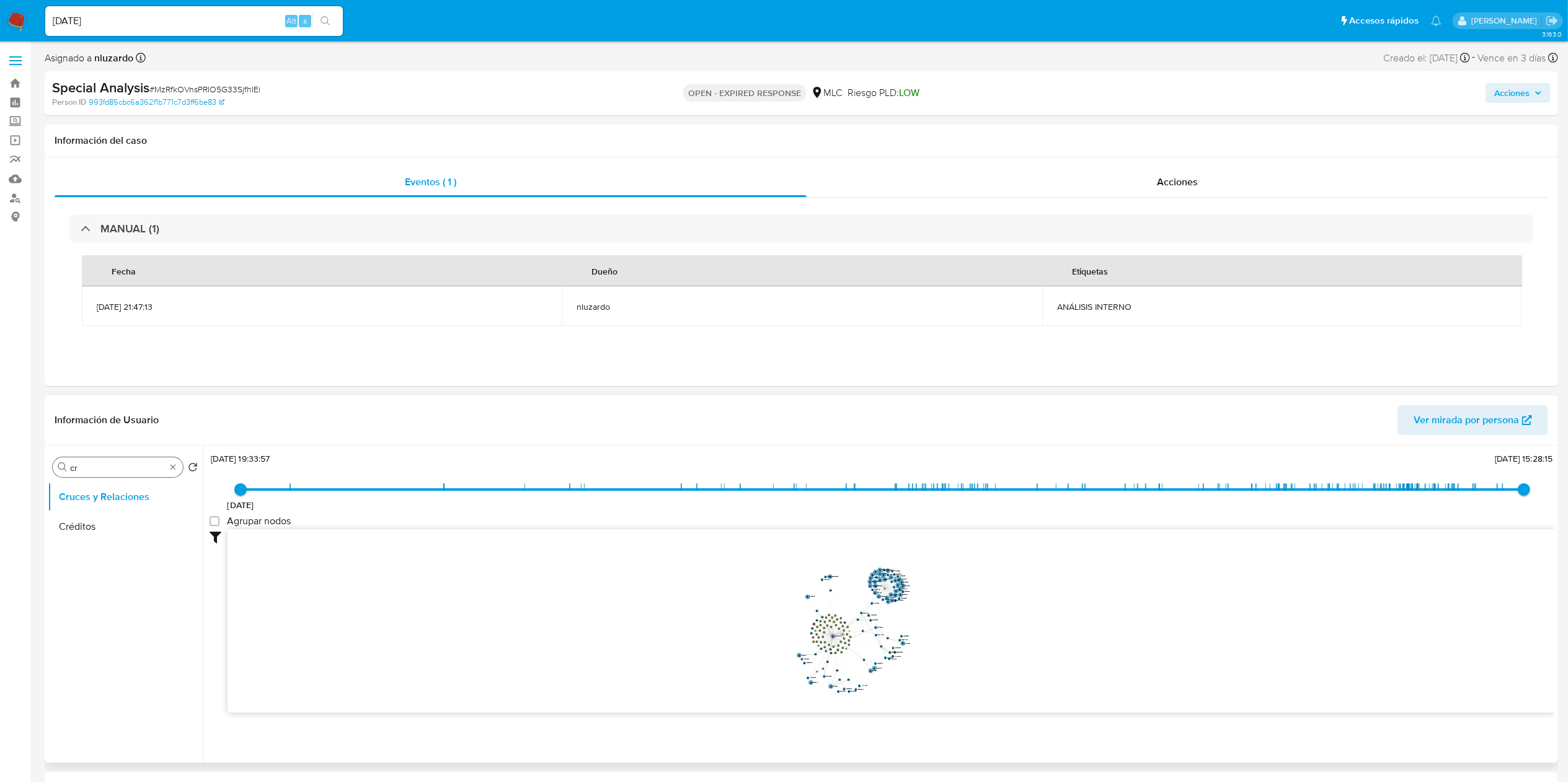
click at [88, 391] on input "cr" at bounding box center [118, 467] width 95 height 11
type input "doc"
click at [92, 391] on button "Documentación" at bounding box center [120, 527] width 145 height 30
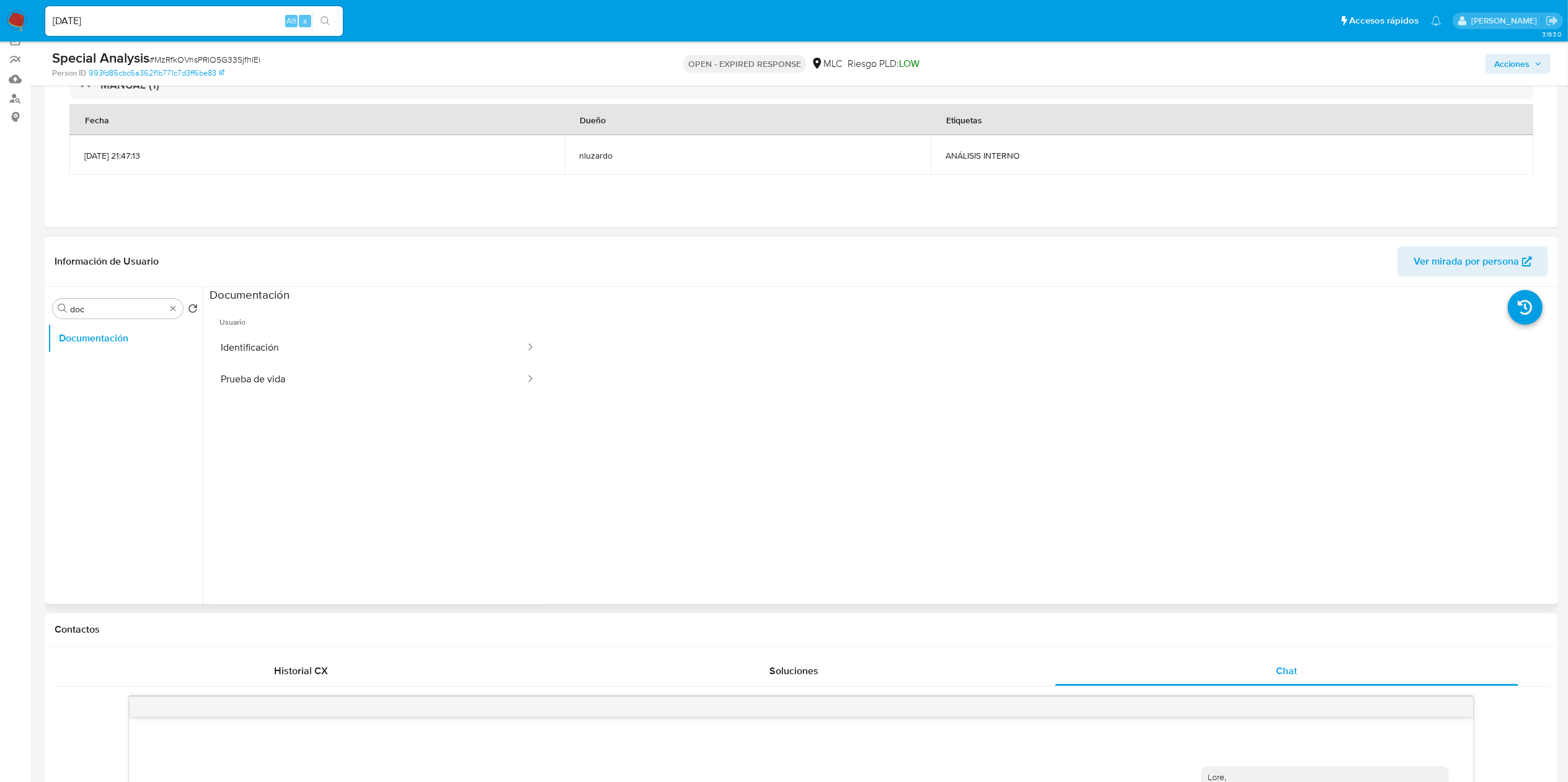
scroll to position [124, 0]
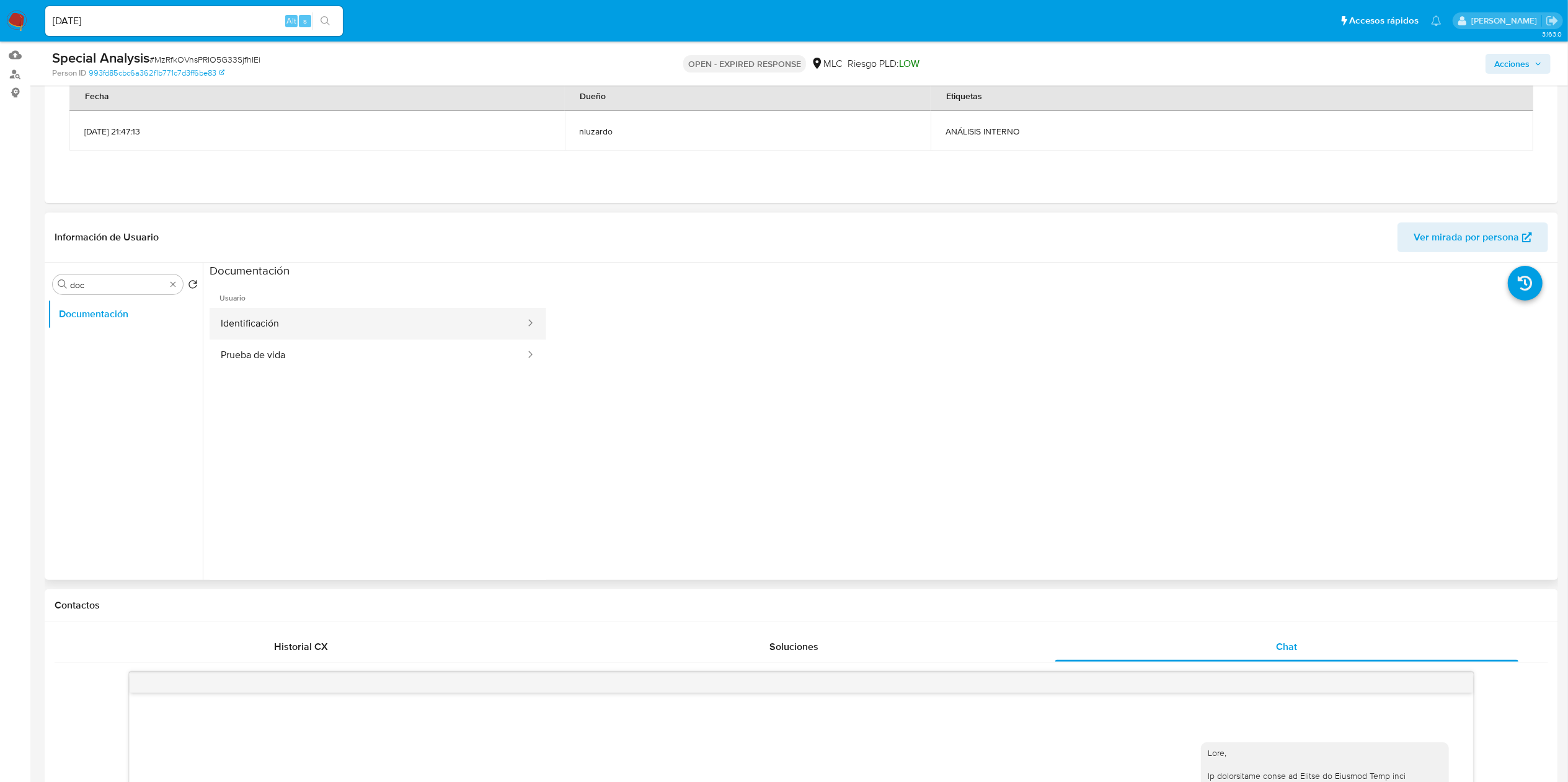
click at [384, 329] on button "Identificación" at bounding box center [368, 324] width 317 height 32
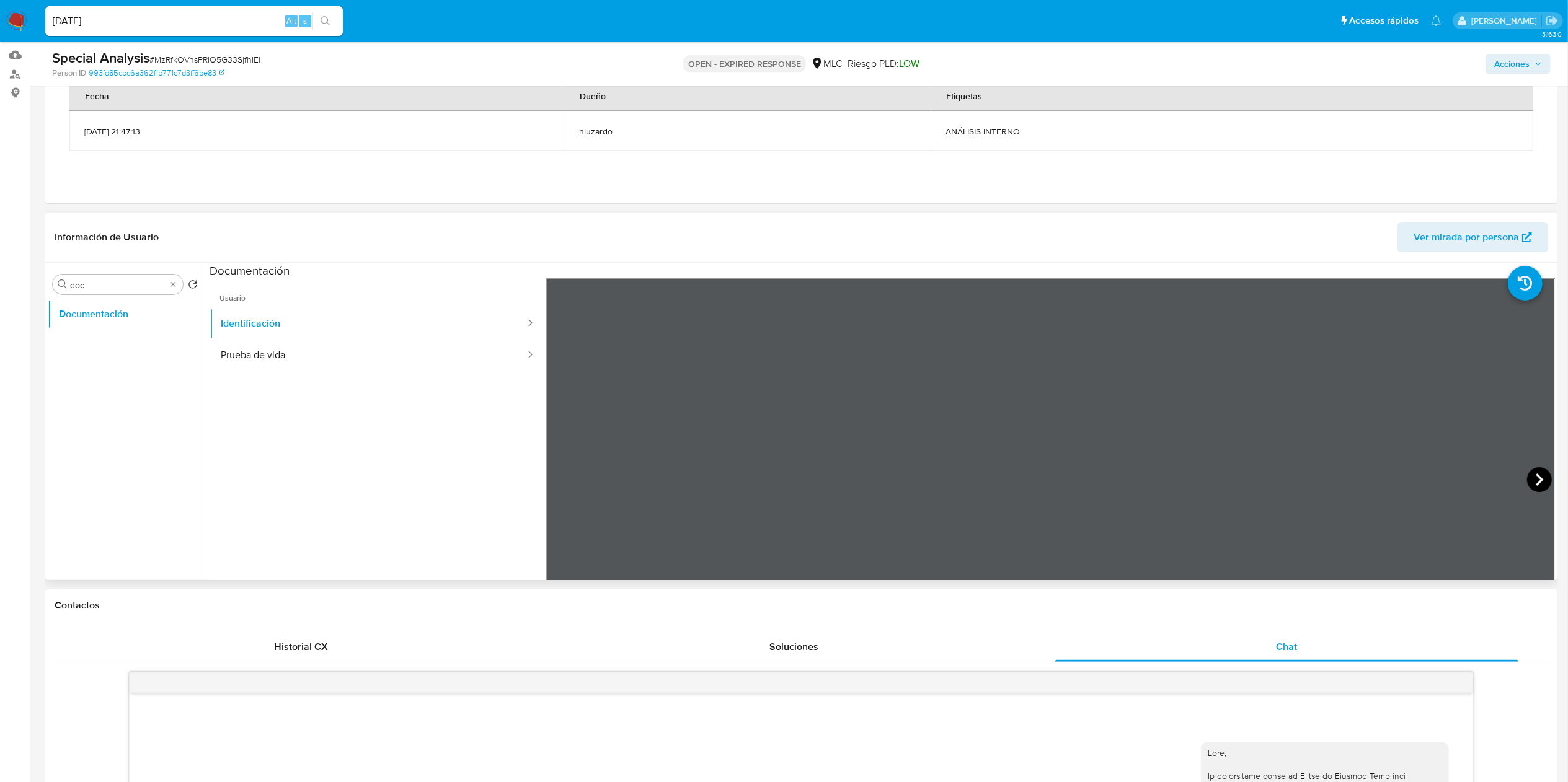
click at [793, 391] on icon at bounding box center [1540, 480] width 25 height 24
click at [324, 361] on button "Prueba de vida" at bounding box center [368, 355] width 317 height 32
click at [404, 317] on button "Identificación" at bounding box center [368, 324] width 317 height 32
drag, startPoint x: 230, startPoint y: 353, endPoint x: 348, endPoint y: 364, distance: 118.5
click at [231, 353] on button "Prueba de vida" at bounding box center [368, 355] width 317 height 32
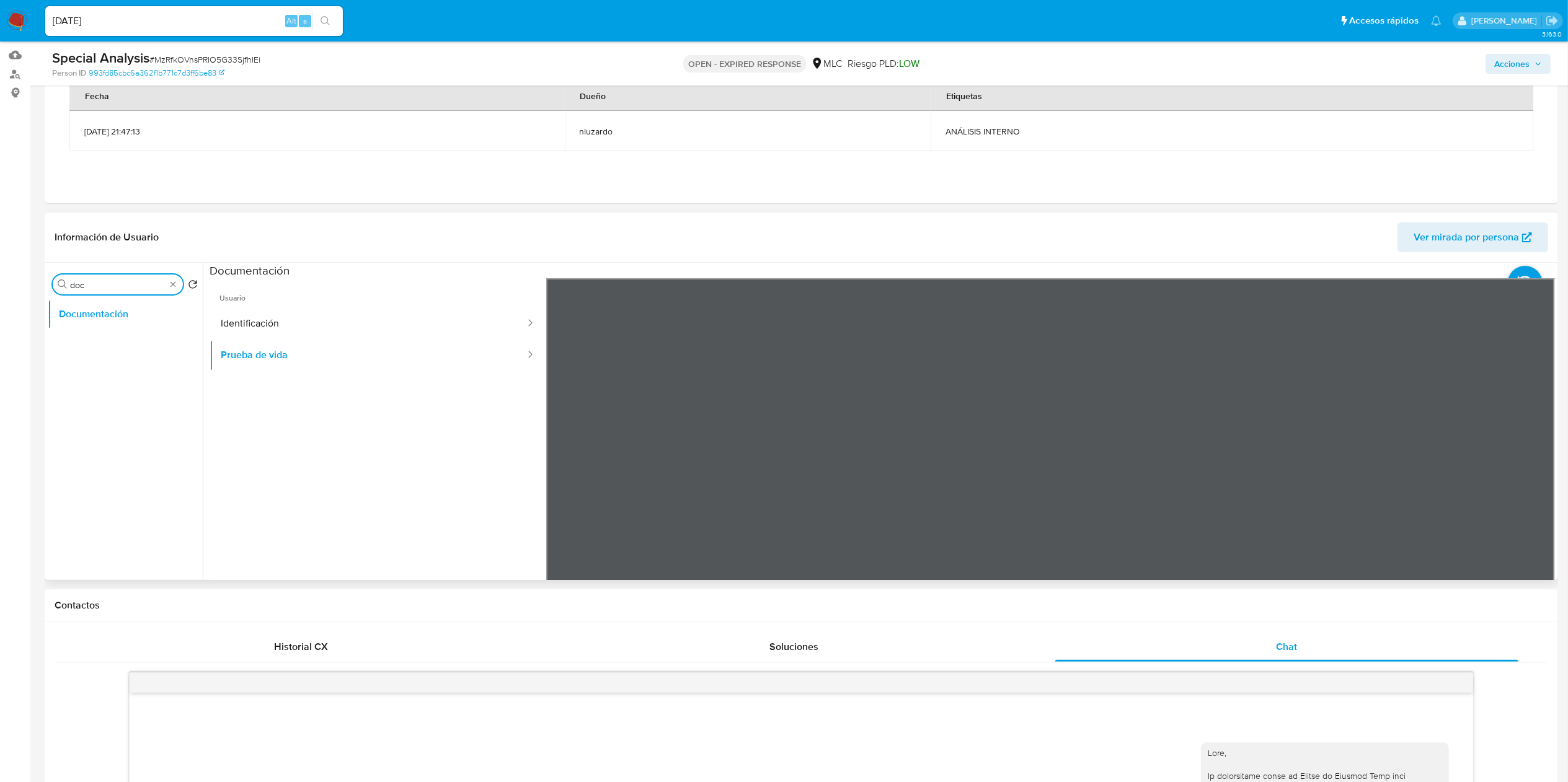
click at [104, 282] on input "doc" at bounding box center [118, 285] width 95 height 11
click at [104, 282] on input "R" at bounding box center [118, 285] width 95 height 11
type input "RES"
click at [144, 356] on button "Restricciones Nuevo Mundo" at bounding box center [120, 344] width 145 height 30
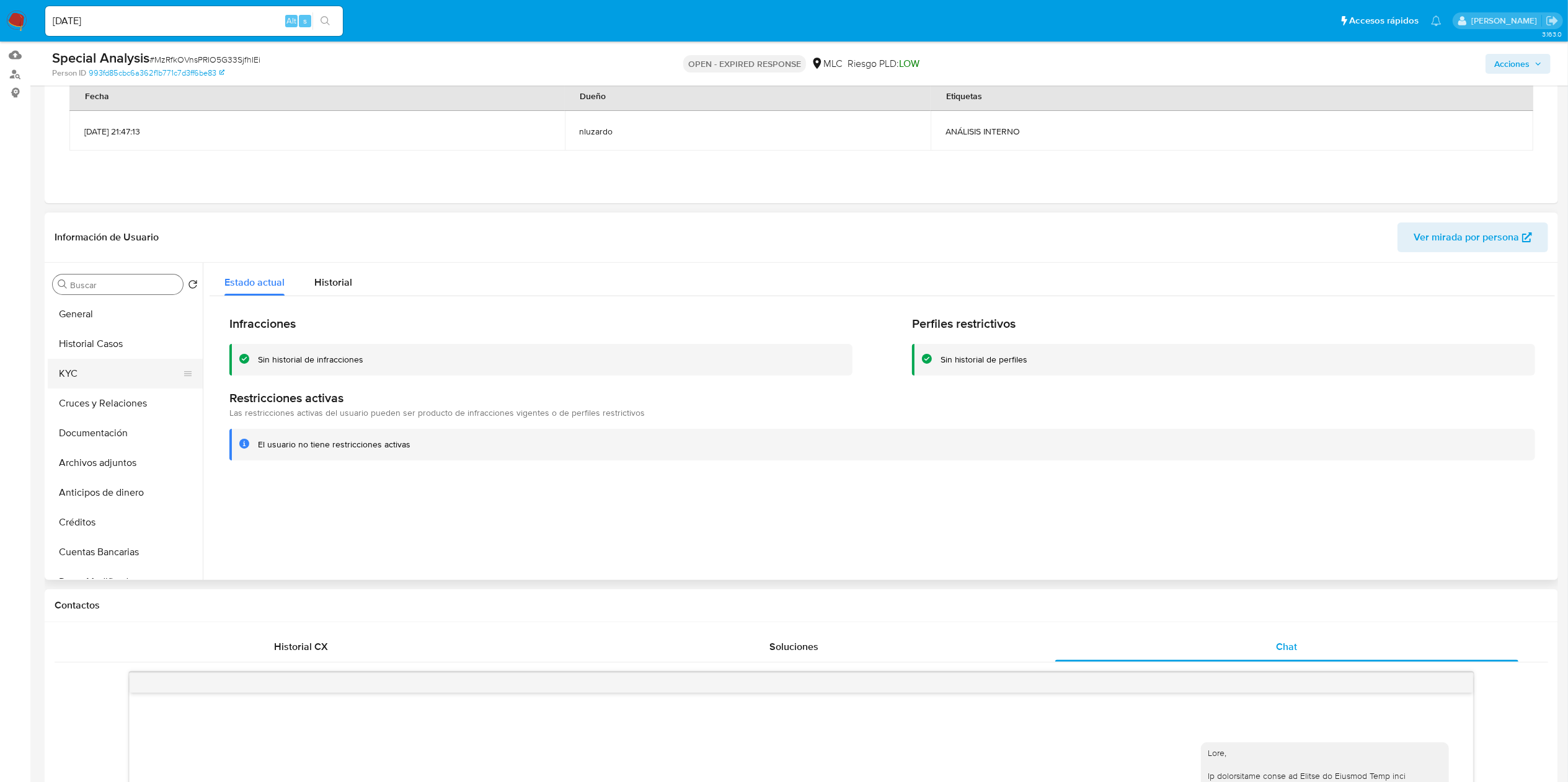
click at [83, 378] on button "KYC" at bounding box center [120, 374] width 145 height 30
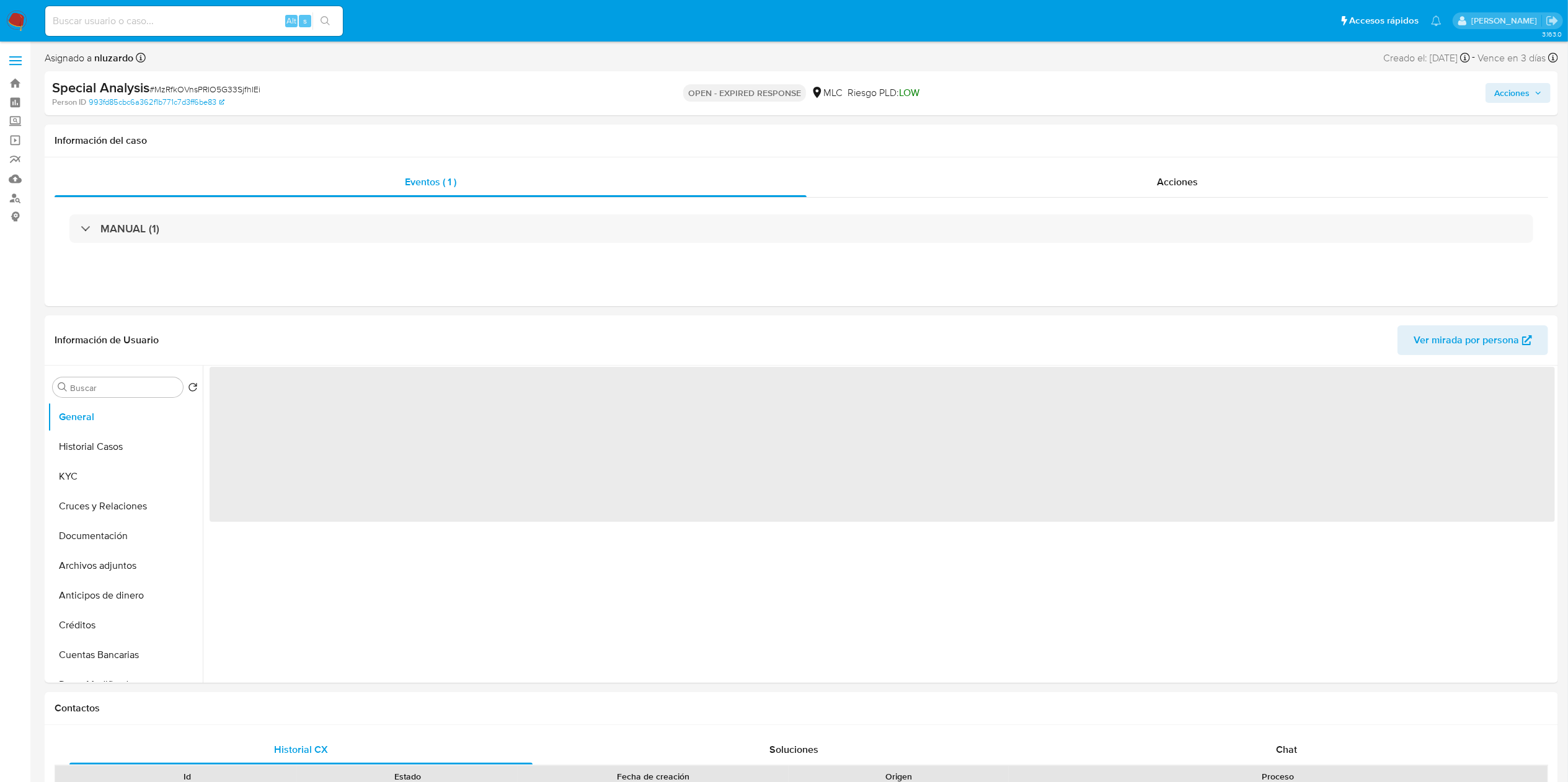
select select "10"
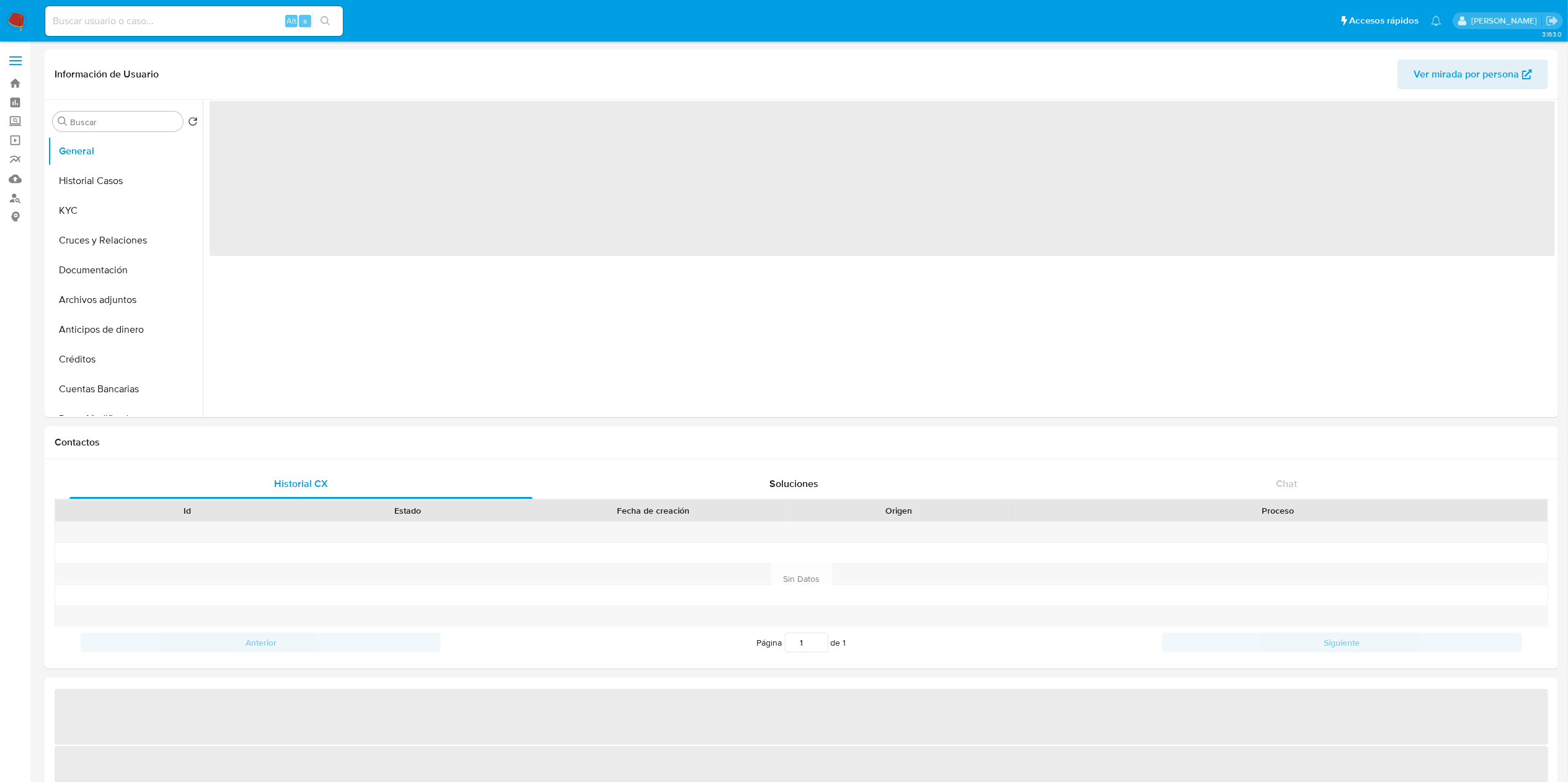
select select "10"
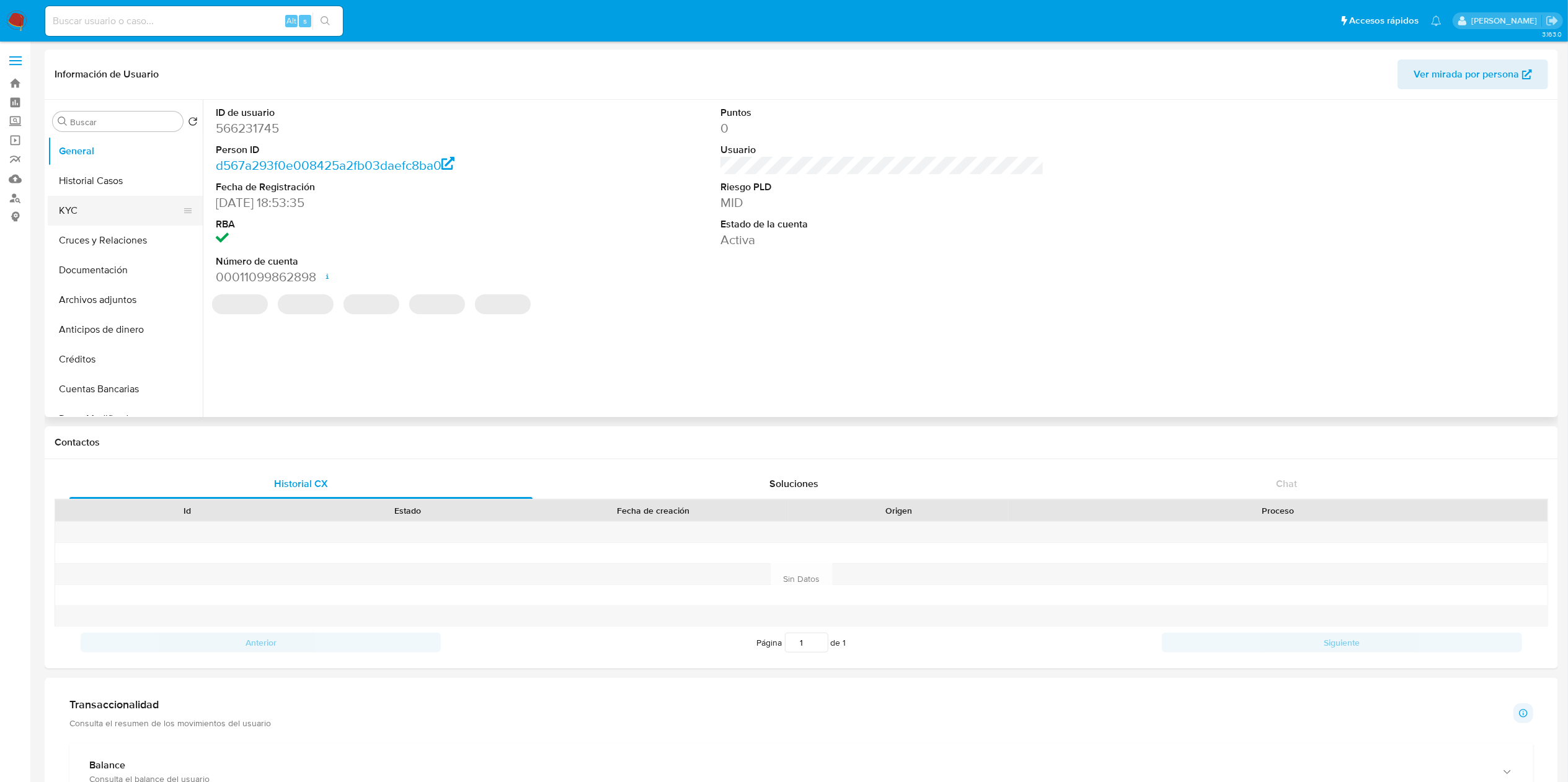
click at [72, 217] on button "KYC" at bounding box center [120, 211] width 145 height 30
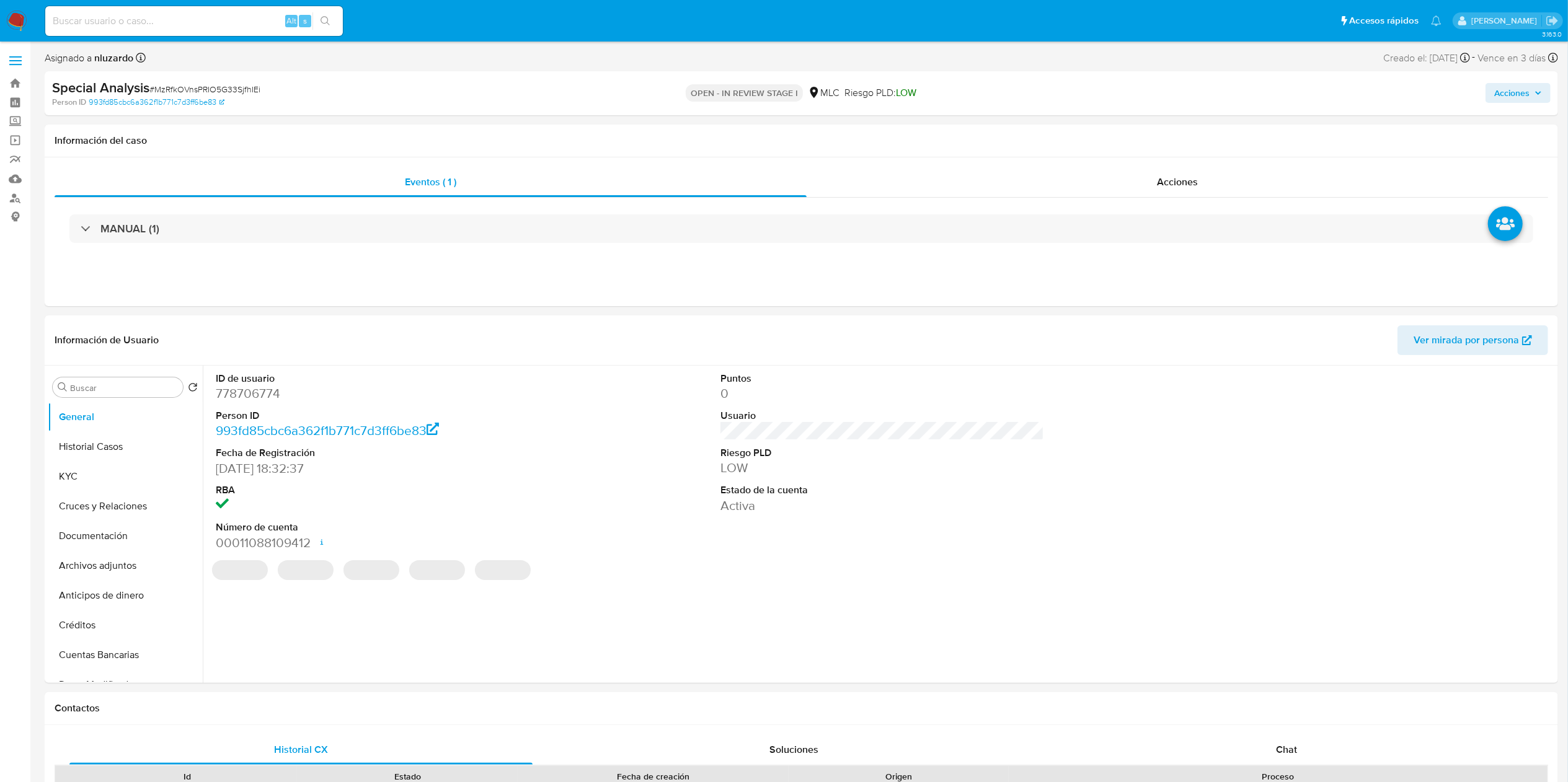
select select "10"
click at [71, 391] on input "Buscar" at bounding box center [124, 387] width 108 height 11
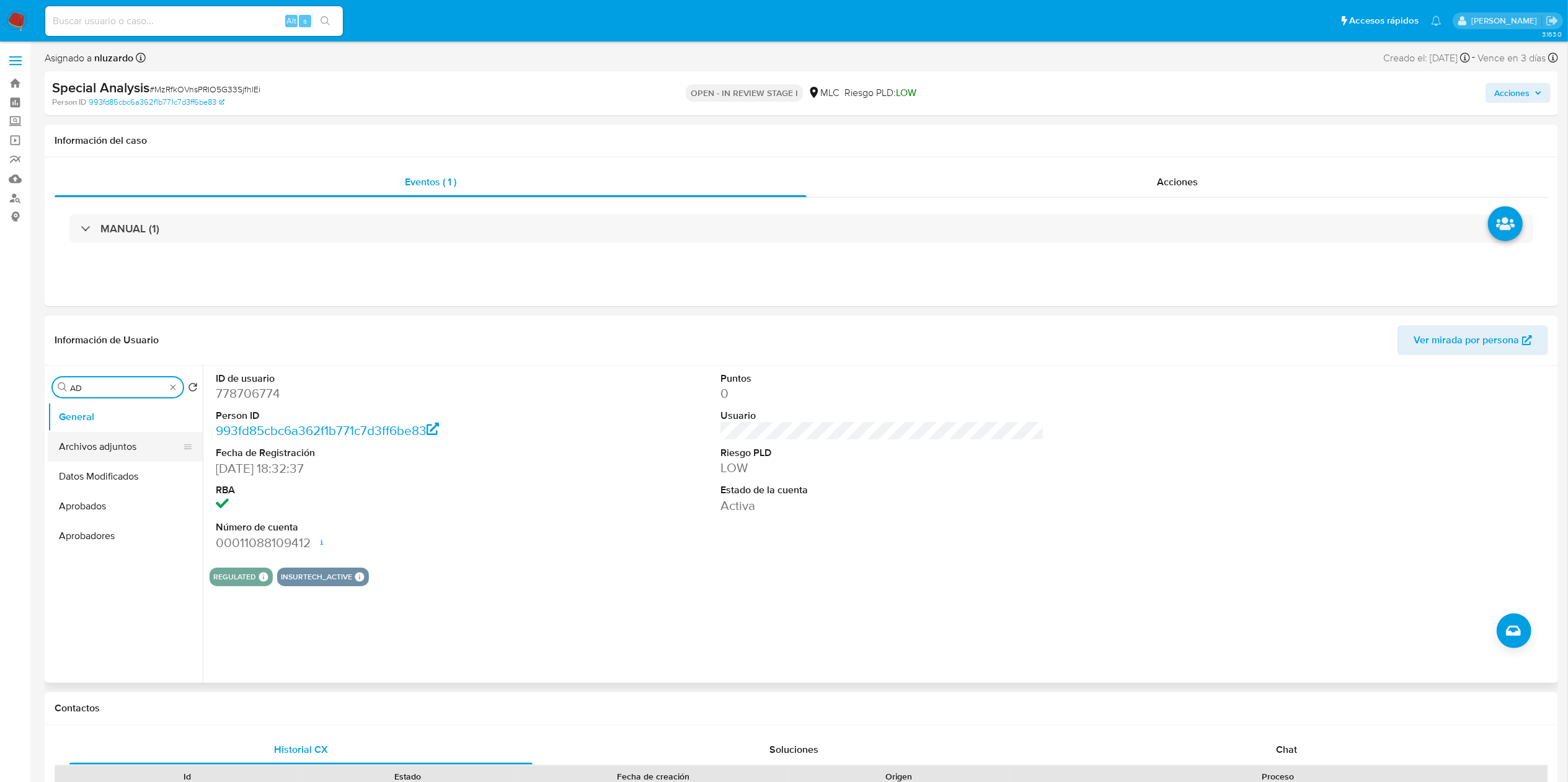
type input "AD"
click at [90, 458] on button "Archivos adjuntos" at bounding box center [120, 447] width 145 height 30
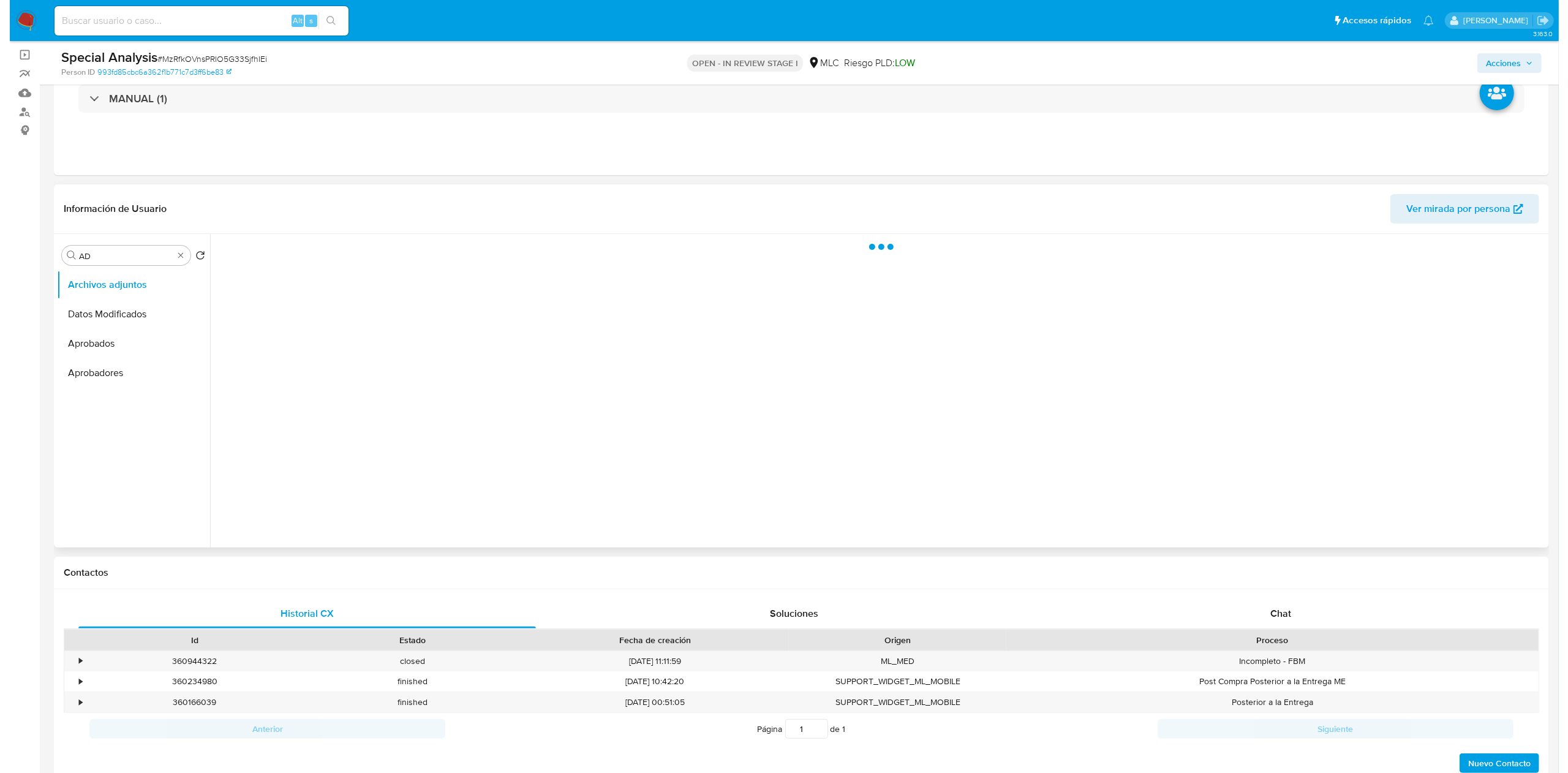
scroll to position [122, 0]
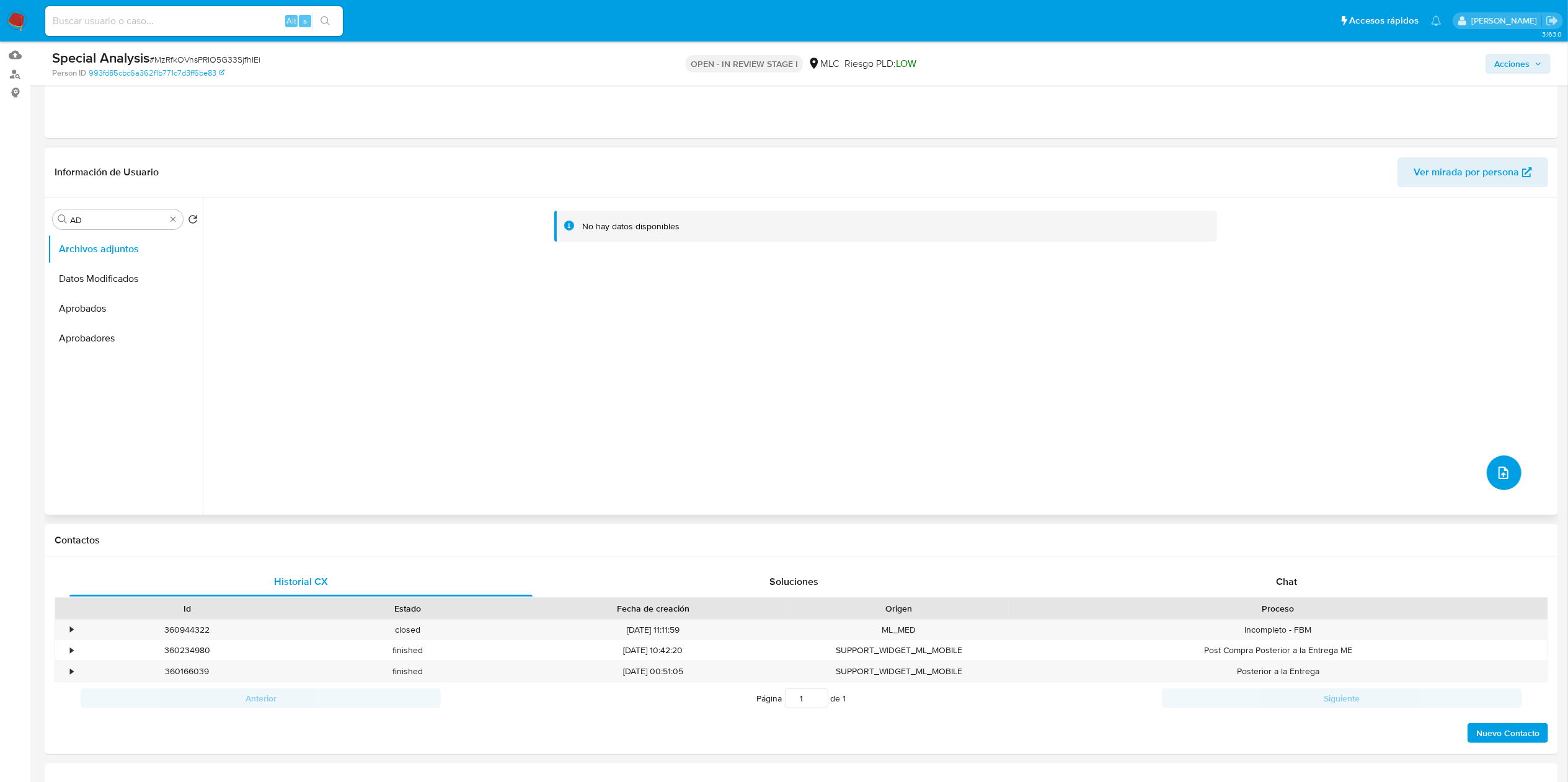
click at [1489, 465] on button "upload-file" at bounding box center [1505, 473] width 35 height 35
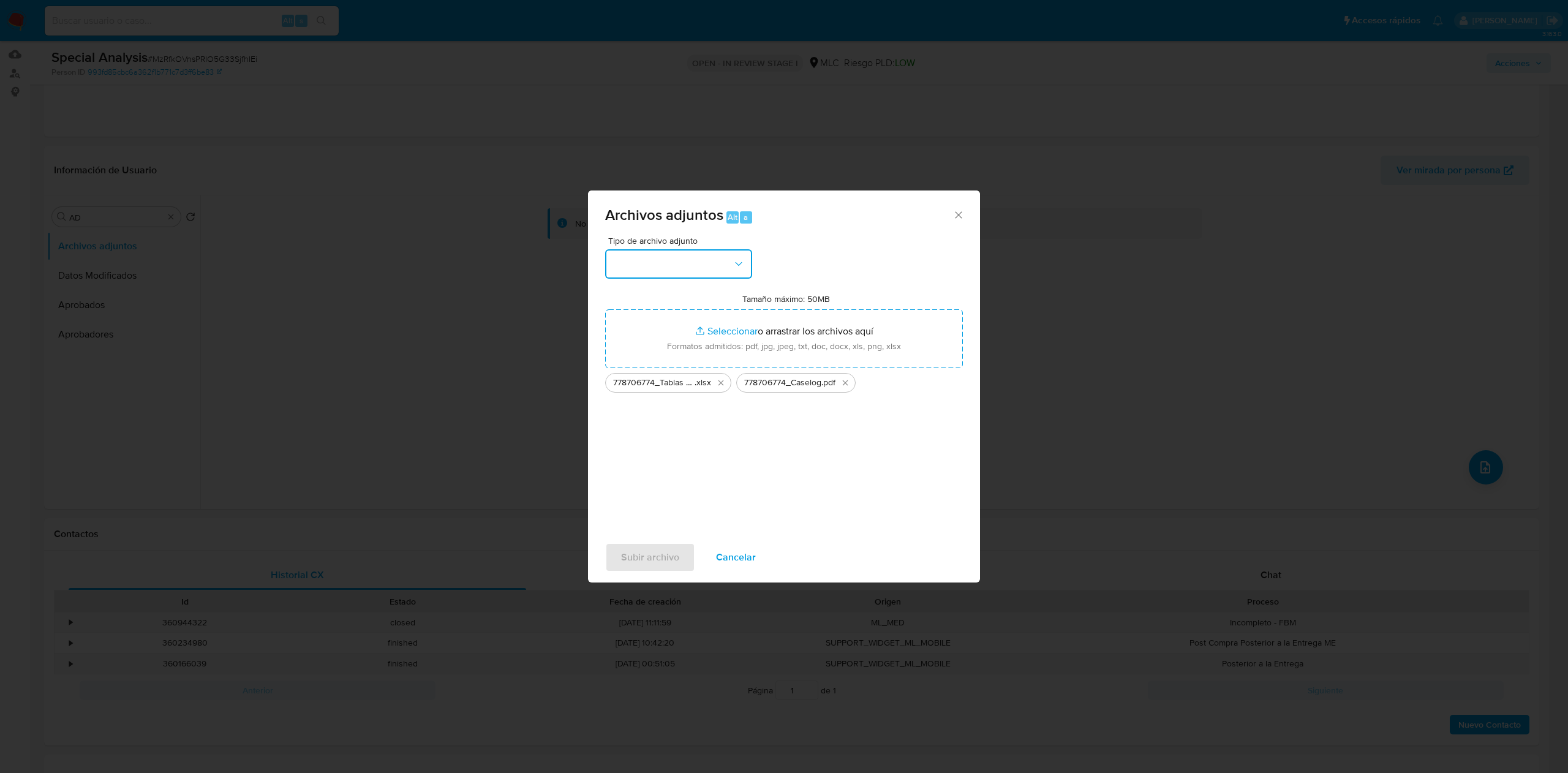
click at [731, 274] on button "button" at bounding box center [679, 264] width 147 height 29
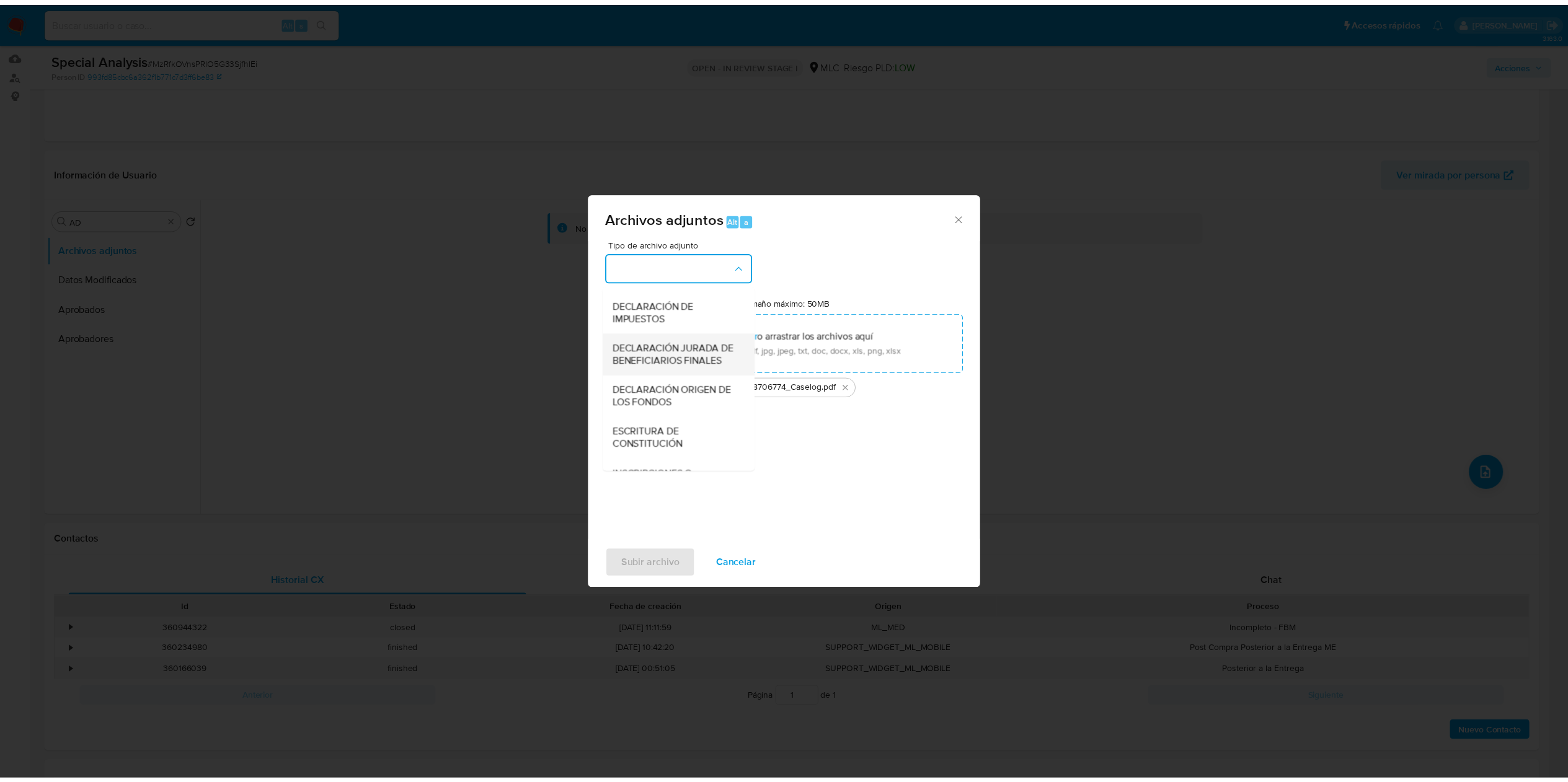
scroll to position [169, 0]
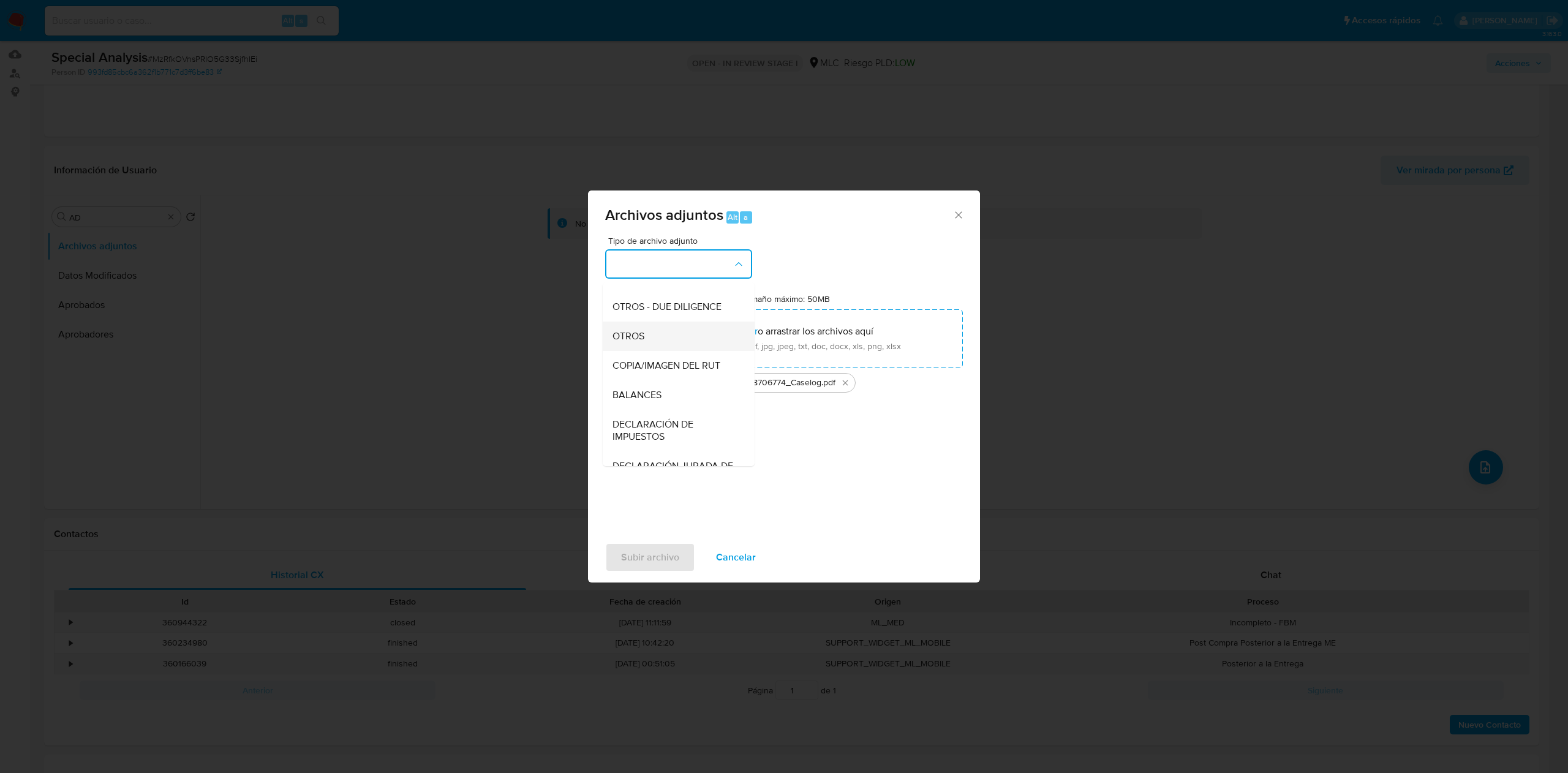
click at [648, 351] on div "OTROS" at bounding box center [675, 336] width 125 height 29
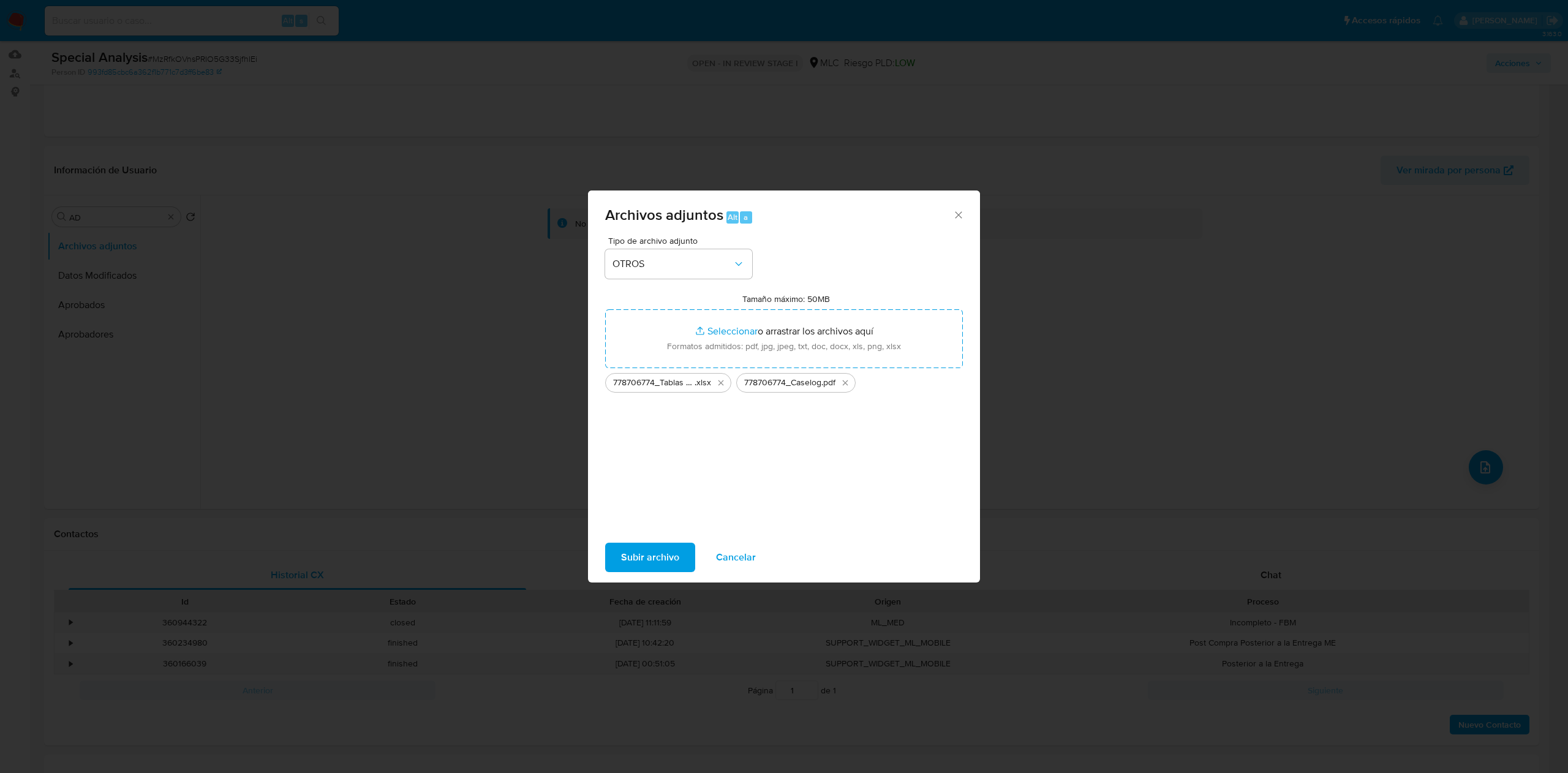
click at [641, 551] on span "Subir archivo" at bounding box center [650, 558] width 58 height 27
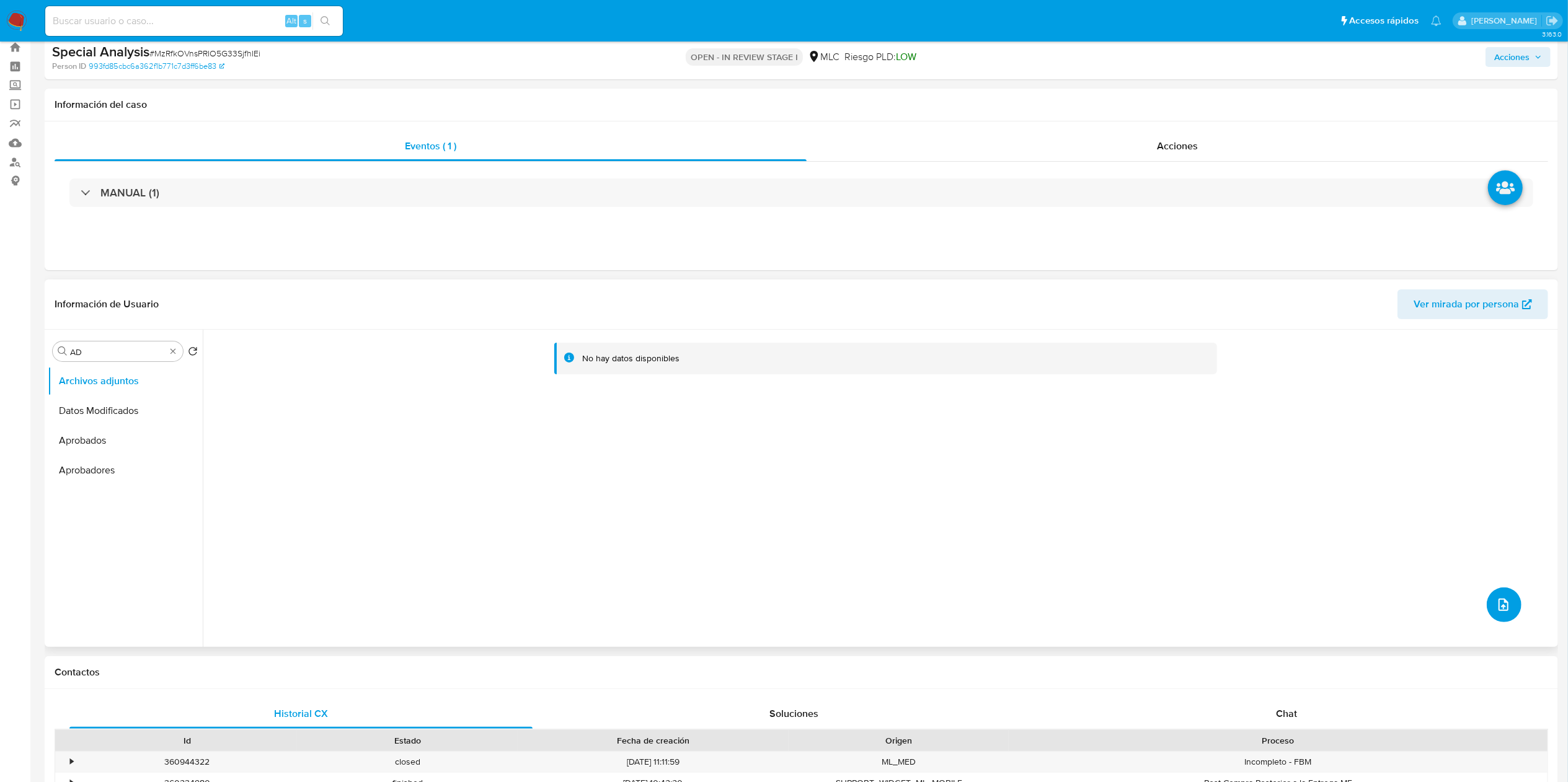
scroll to position [0, 0]
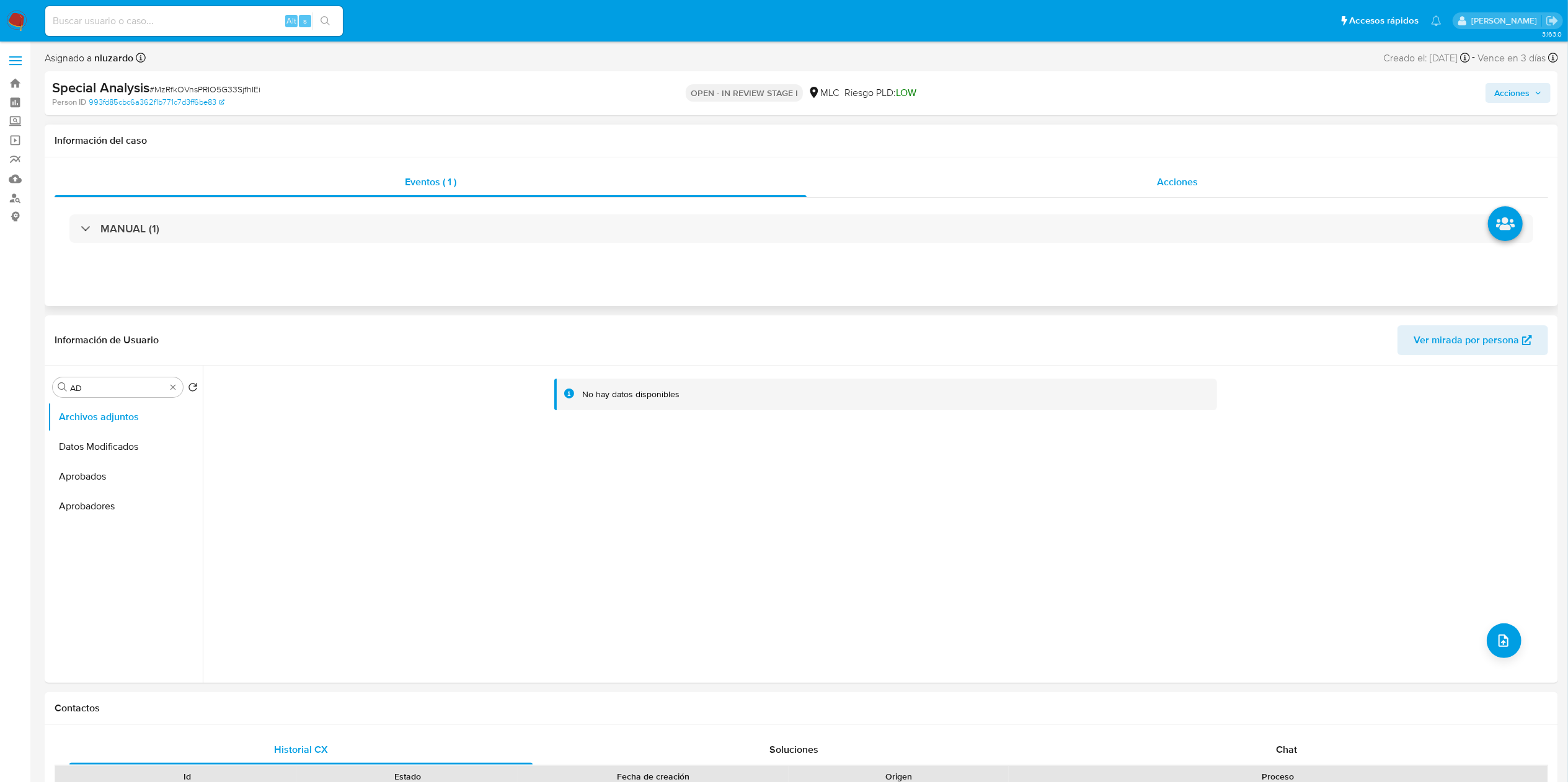
click at [1149, 170] on div "Acciones" at bounding box center [1178, 182] width 742 height 30
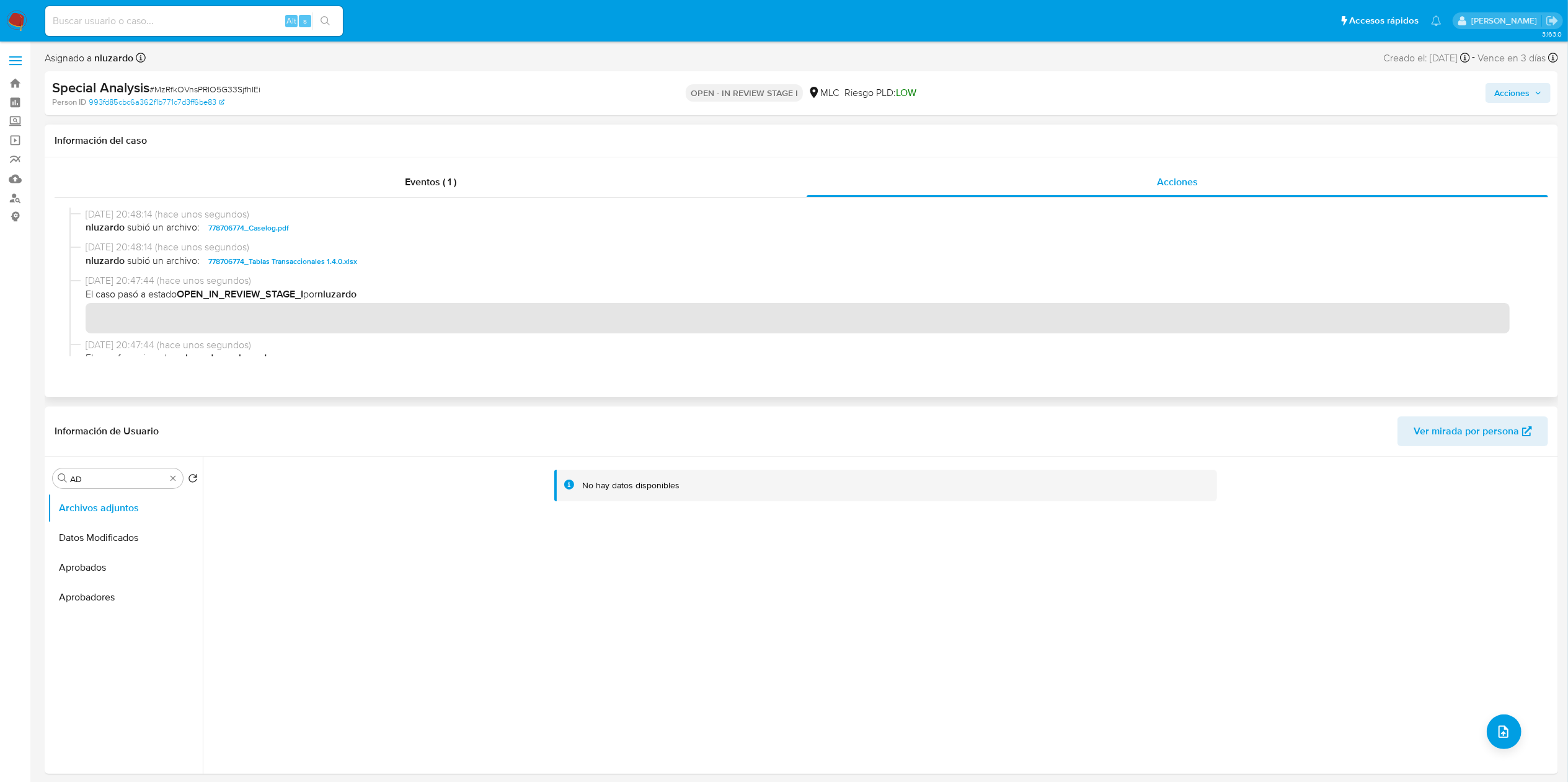
click at [306, 233] on span "nluzardo subió un archivo: 778706774_Caselog.pdf" at bounding box center [807, 228] width 1443 height 15
click at [1534, 88] on span "Acciones" at bounding box center [1518, 93] width 48 height 17
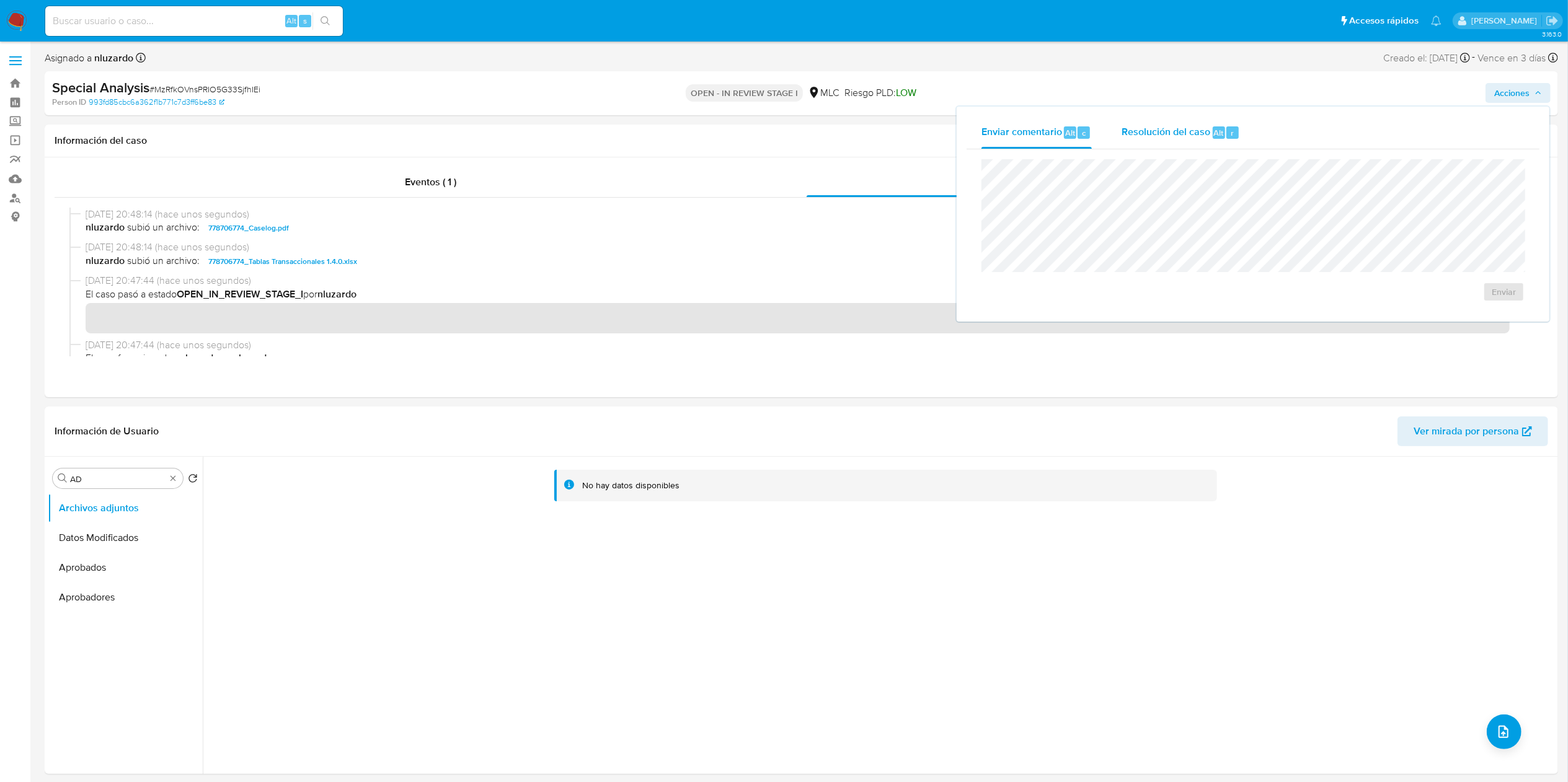
click at [1129, 136] on span "Resolución del caso" at bounding box center [1166, 132] width 88 height 14
click at [1502, 307] on button "ROI Proposal" at bounding box center [1469, 304] width 93 height 30
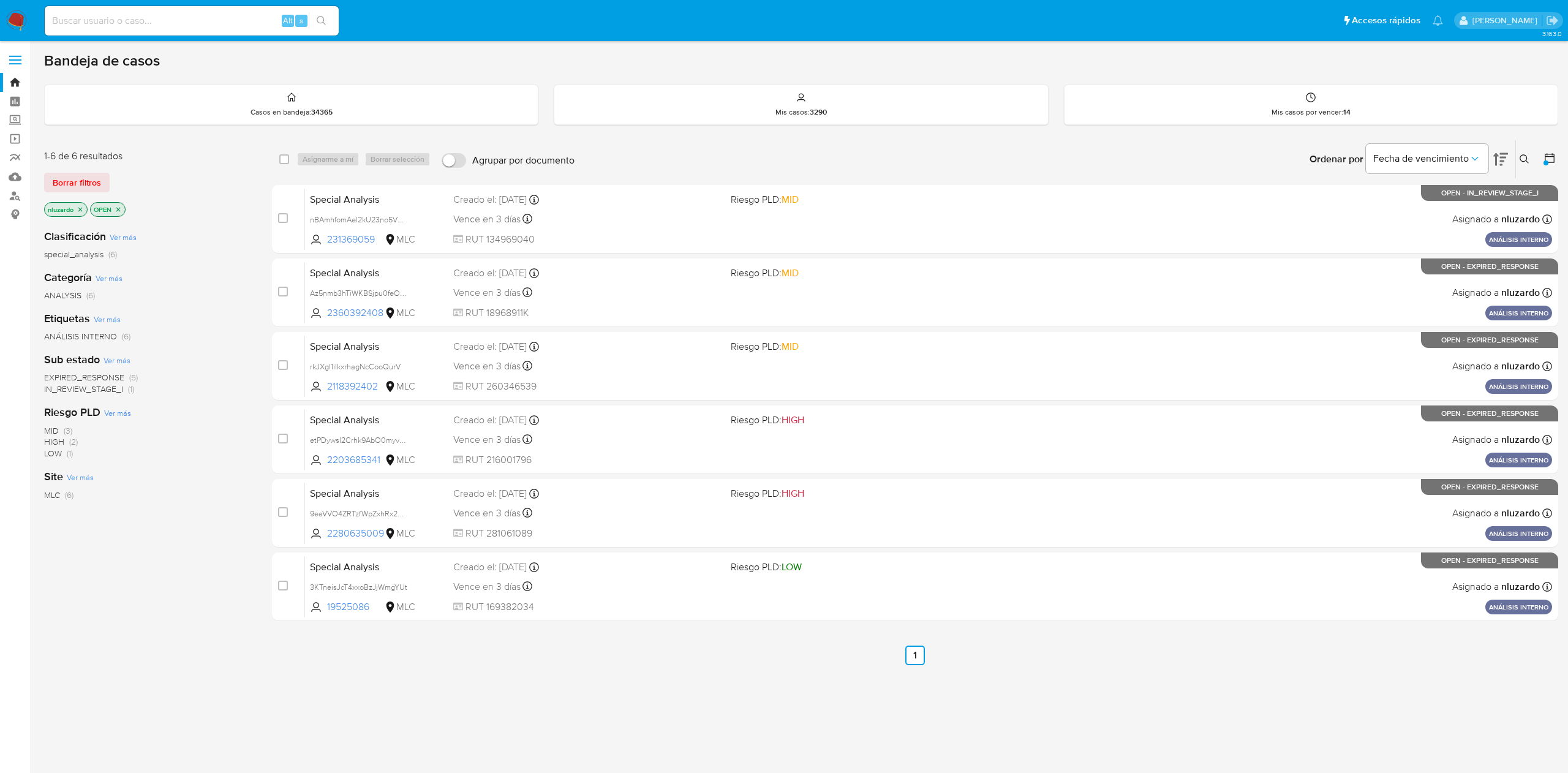
click at [289, 161] on div "select-all-cases-checkbox" at bounding box center [286, 159] width 15 height 15
click at [285, 161] on input "checkbox" at bounding box center [284, 159] width 10 height 10
checkbox input "true"
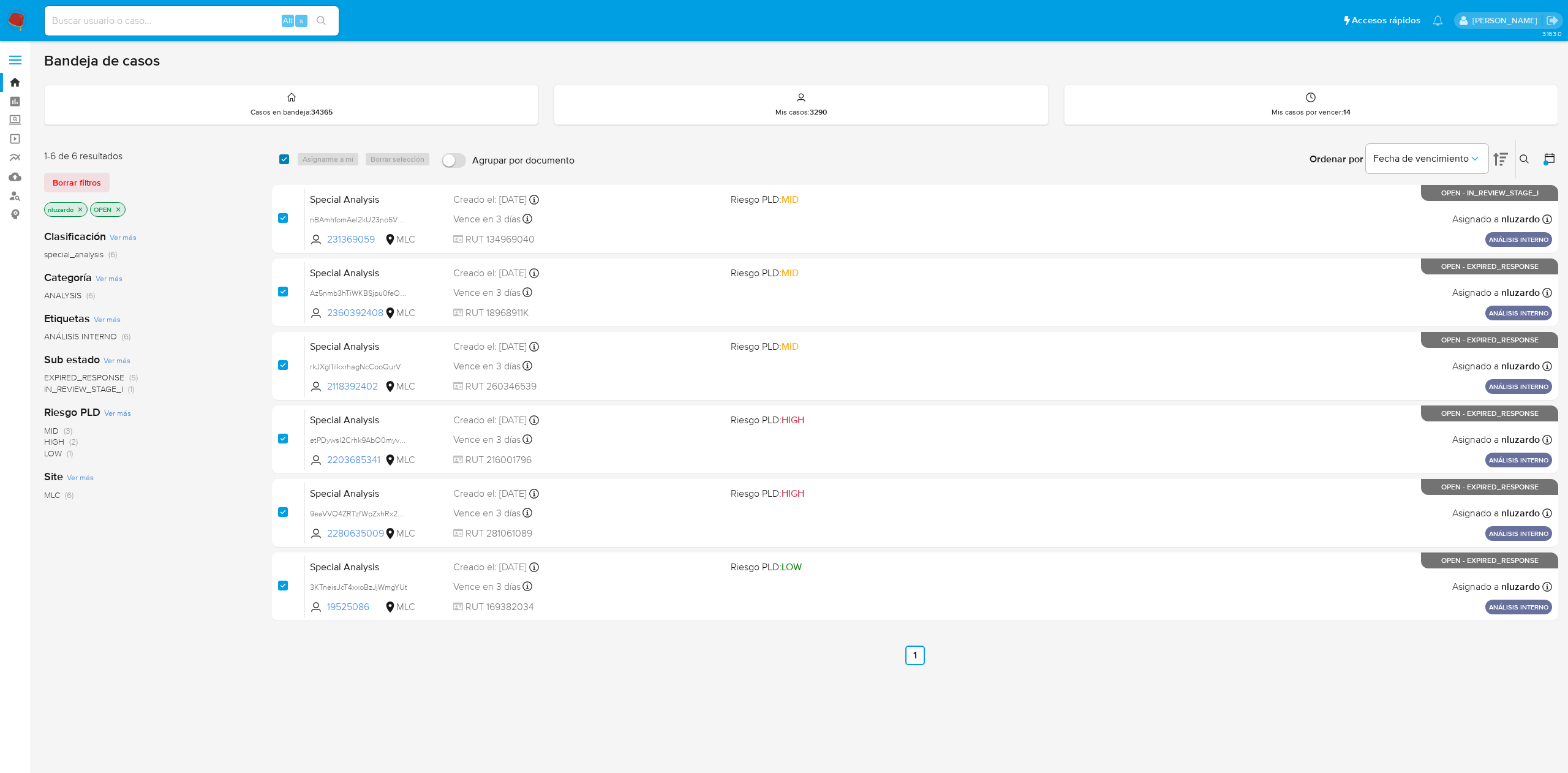
checkbox input "true"
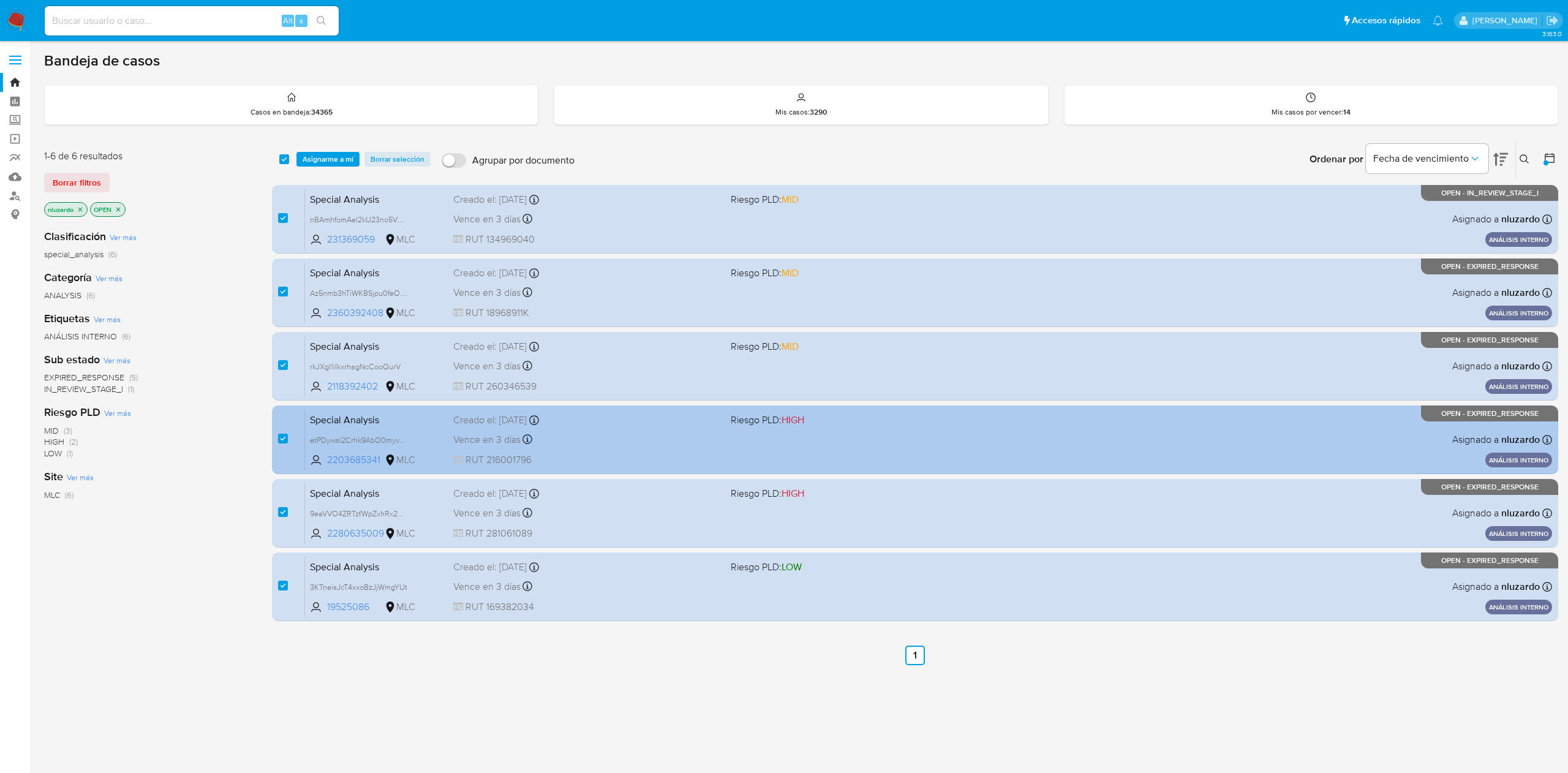
click at [633, 446] on div "Vence en 3 días Vence el 12/10/2025 21:47:32" at bounding box center [586, 440] width 267 height 17
click at [609, 430] on div "Special Analysis etPDywsl2Crhk9AbO0myvcHf 2203685341 MLC Riesgo PLD: HIGH Cread…" at bounding box center [928, 439] width 1247 height 62
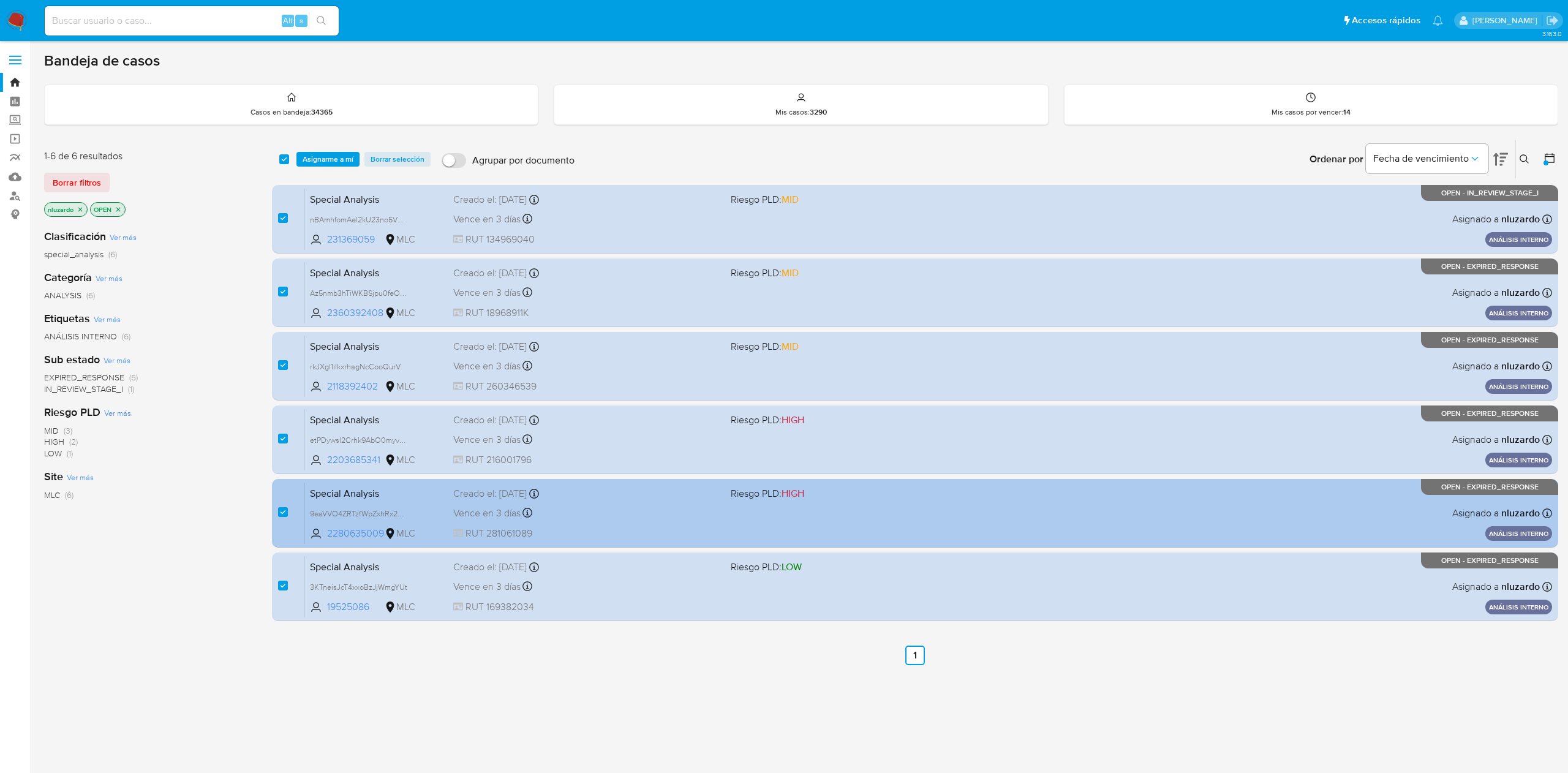
click at [677, 533] on span "RUT 281061089" at bounding box center [586, 533] width 267 height 13
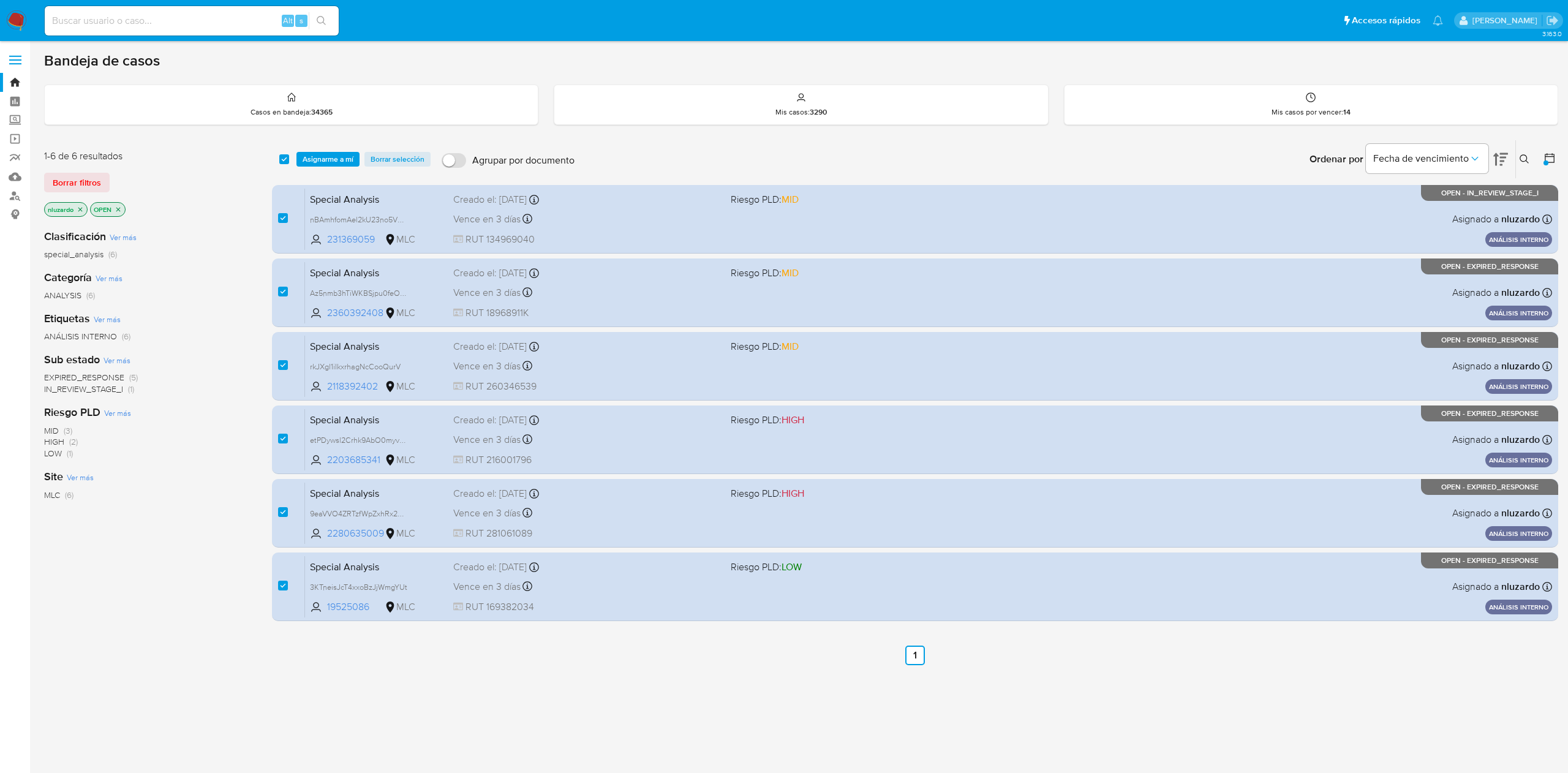
click at [317, 163] on span "Asignarme a mí" at bounding box center [328, 159] width 51 height 12
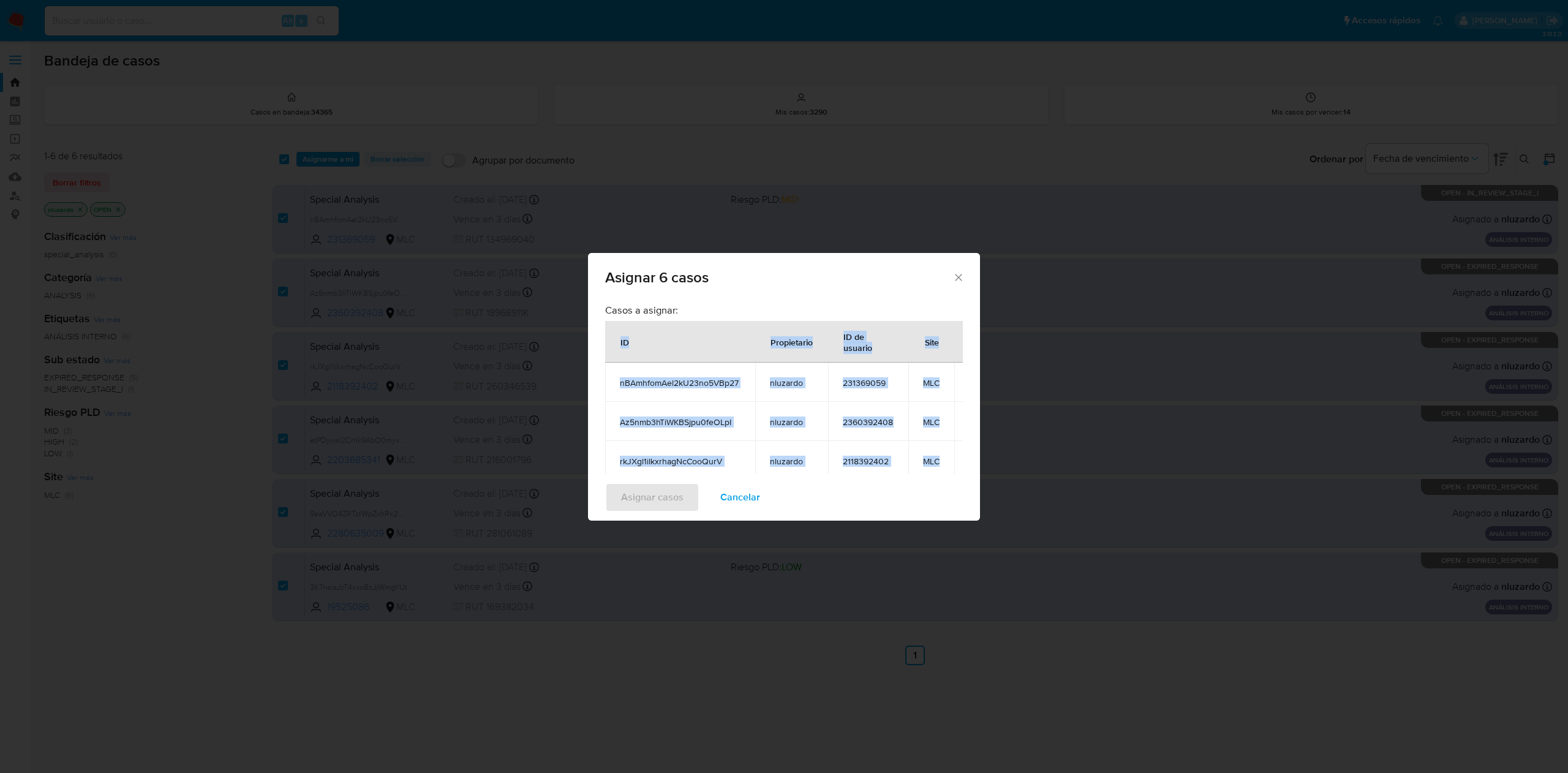
drag, startPoint x: 884, startPoint y: 333, endPoint x: 612, endPoint y: 356, distance: 273.0
click at [612, 356] on table "ID Propietario ID de usuario Site nBAmhfomAel2kU23no5VBp27 nluzardo 231369059 M…" at bounding box center [802, 459] width 393 height 277
copy table "ID Propietario ID de usuario Site nBAmhfomAel2kU23no5VBp27 nluzardo 231369059 M…"
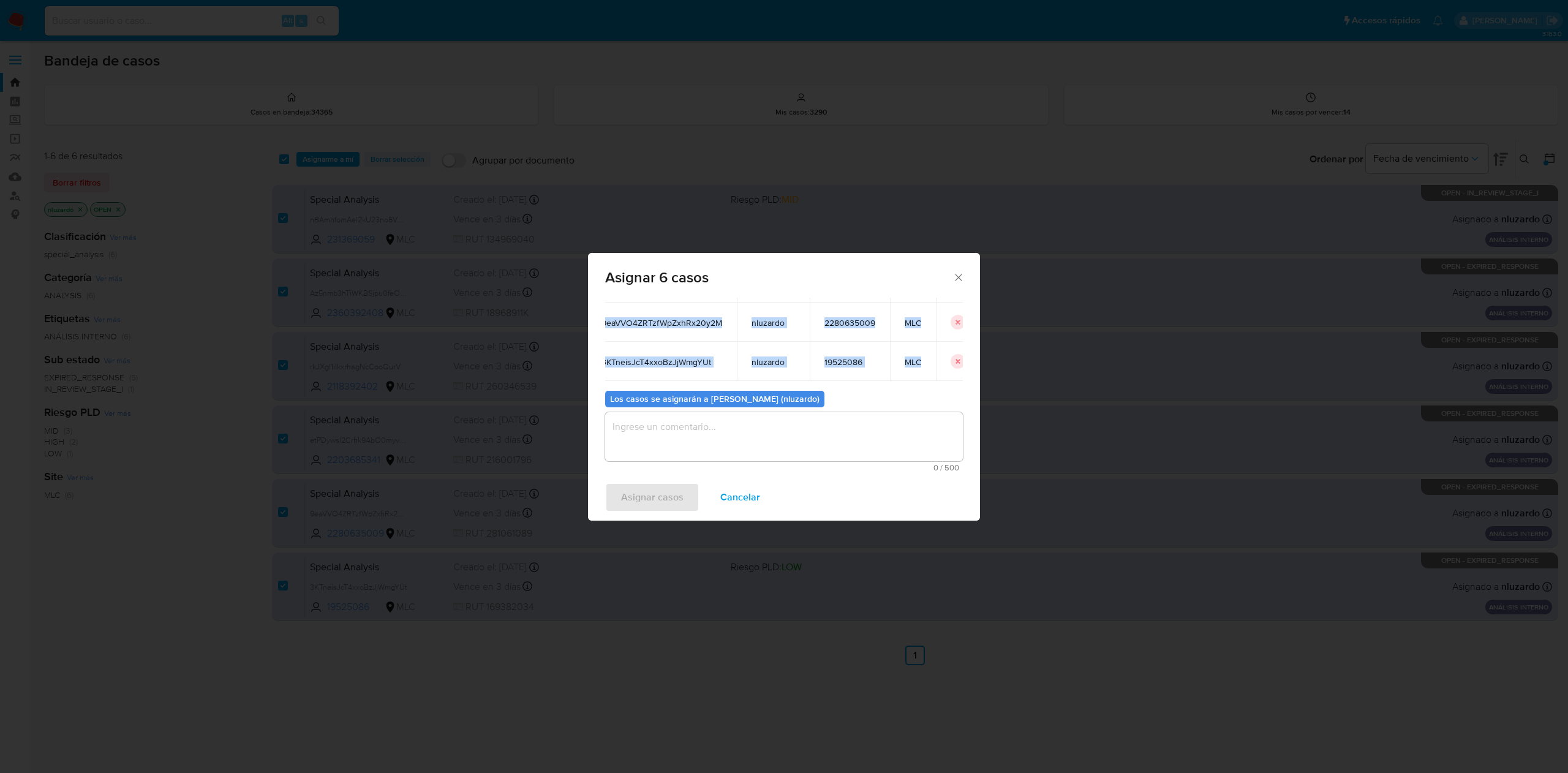
scroll to position [18, 0]
click at [740, 494] on span "Cancelar" at bounding box center [740, 498] width 40 height 27
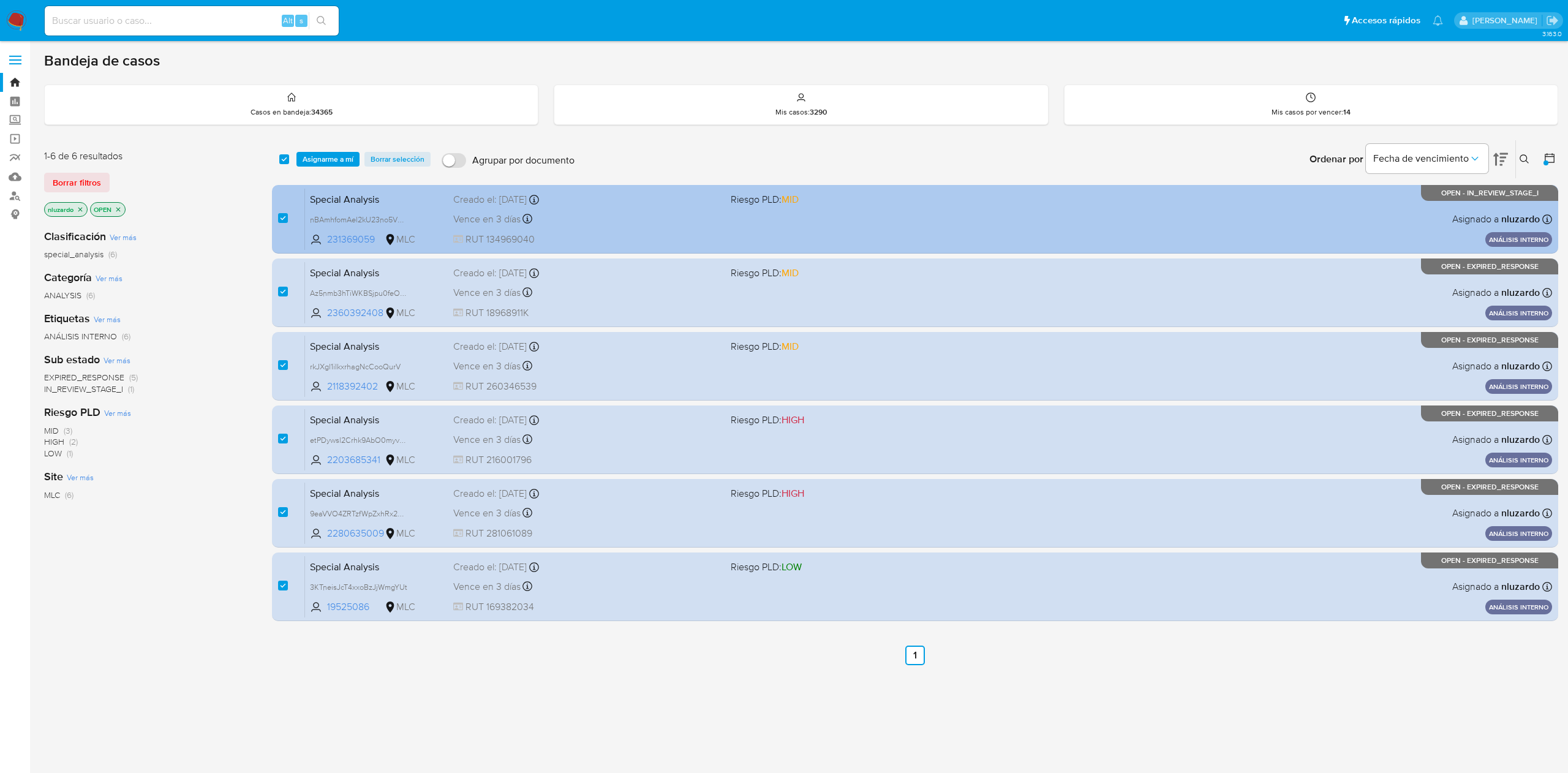
click at [645, 223] on div "Vence en 3 días Vence el 12/10/2025 21:45:33" at bounding box center [586, 219] width 267 height 17
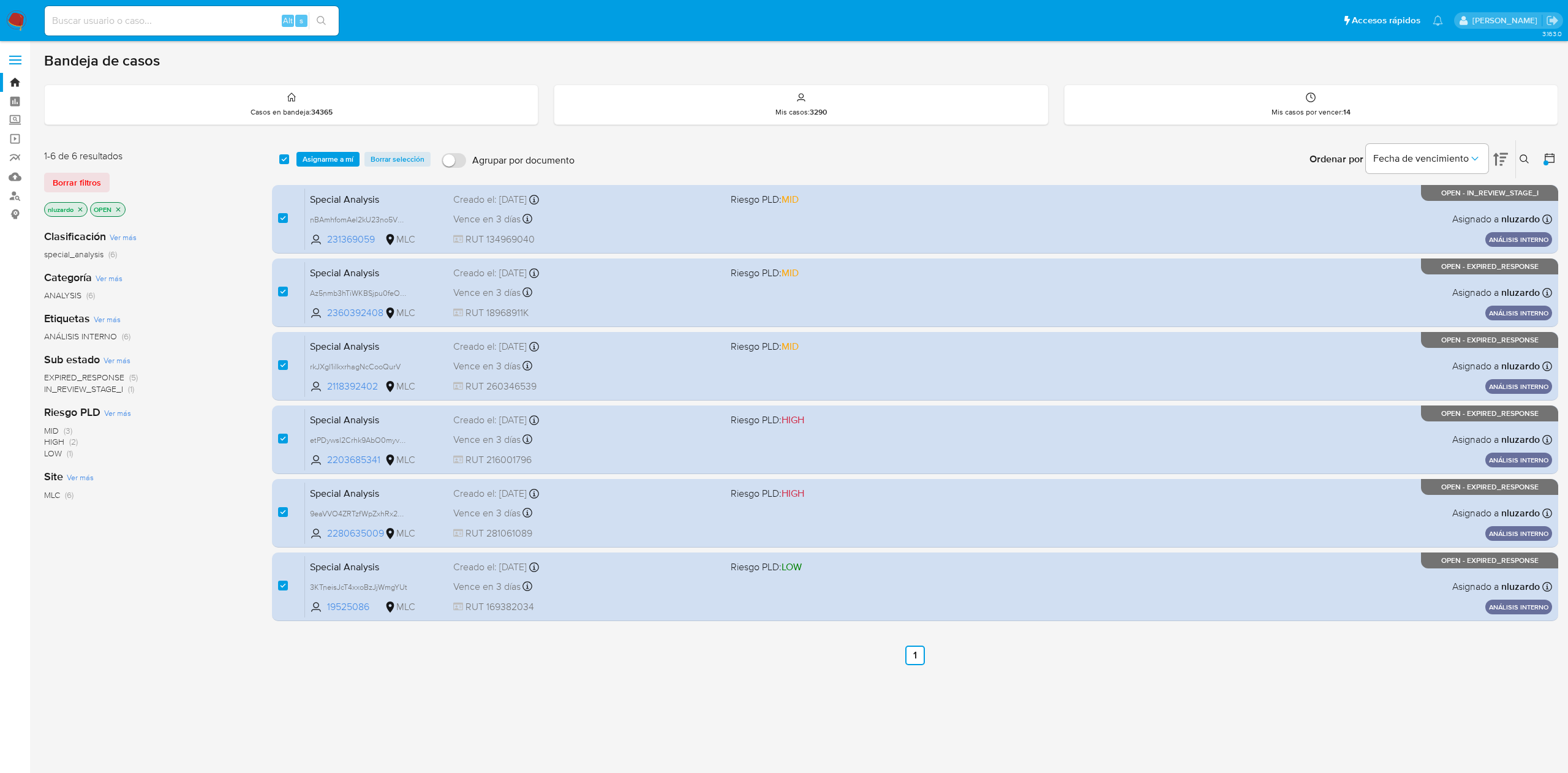
click at [170, 184] on div "Borrar filtros" at bounding box center [142, 182] width 196 height 20
click at [1545, 156] on icon at bounding box center [1550, 157] width 10 height 10
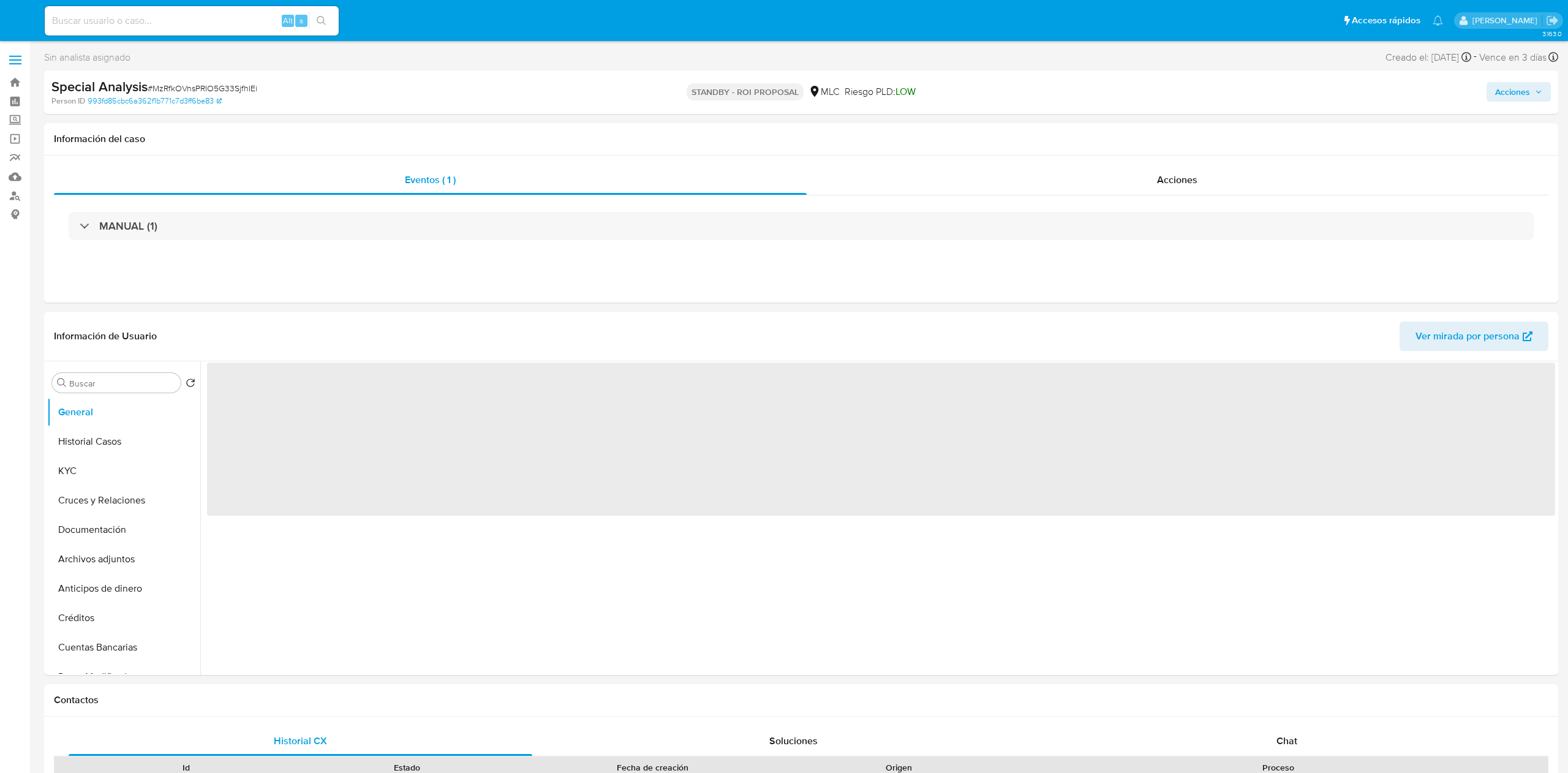
select select "10"
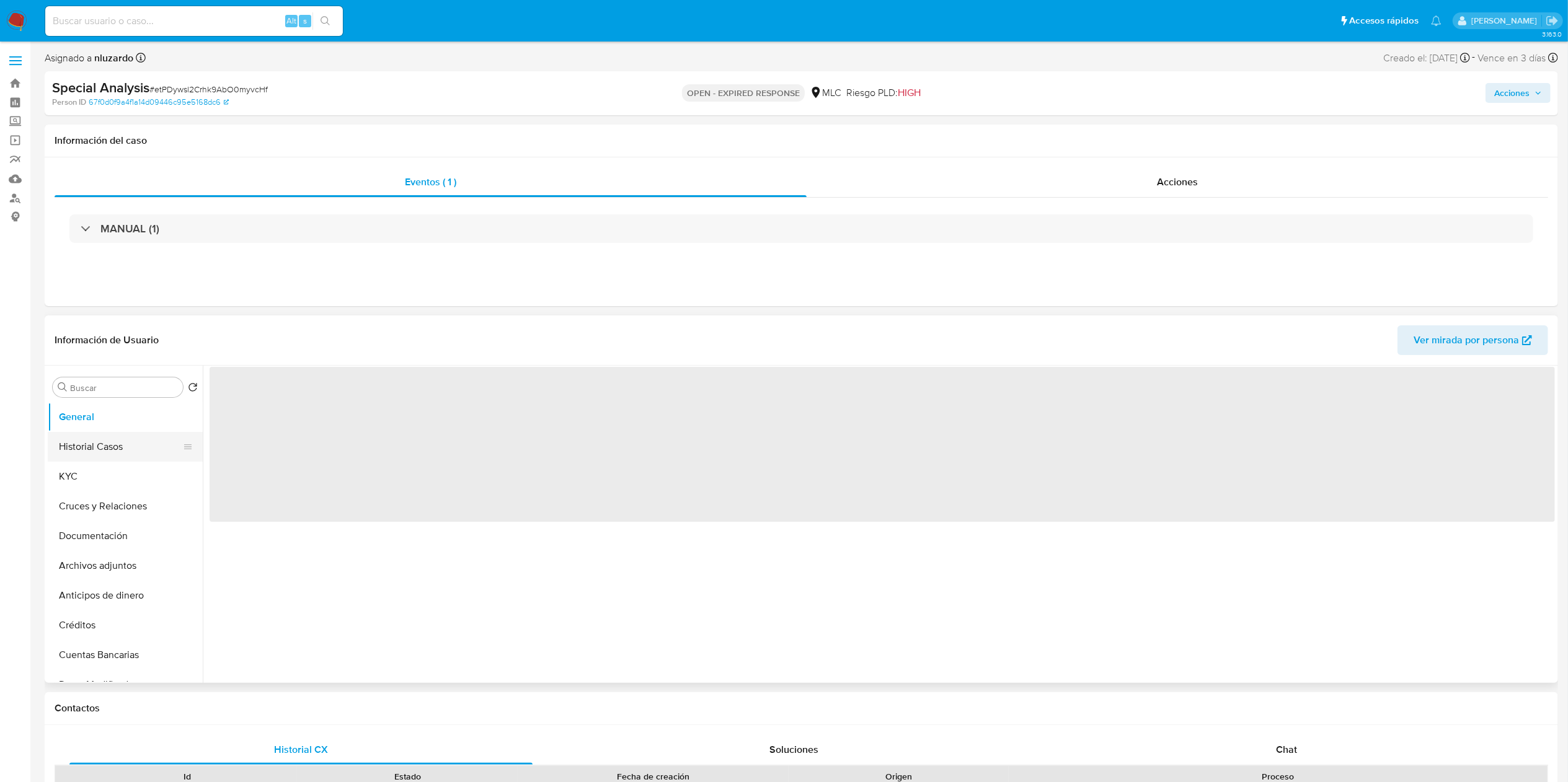
select select "10"
click at [95, 441] on button "Historial Casos" at bounding box center [120, 447] width 145 height 30
select select "10"
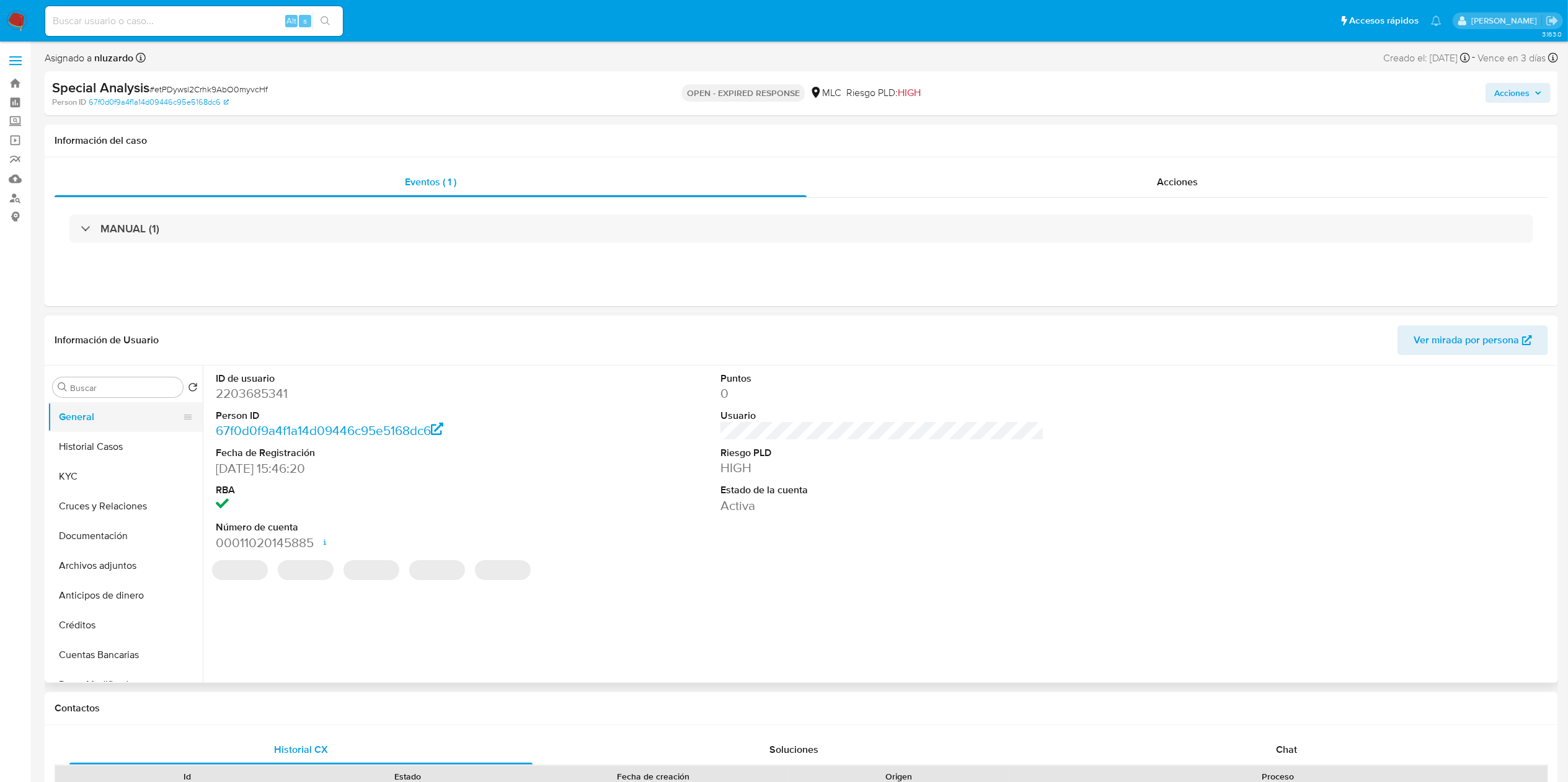
click at [93, 427] on button "General" at bounding box center [120, 417] width 145 height 30
click at [92, 442] on button "Historial Casos" at bounding box center [120, 447] width 145 height 30
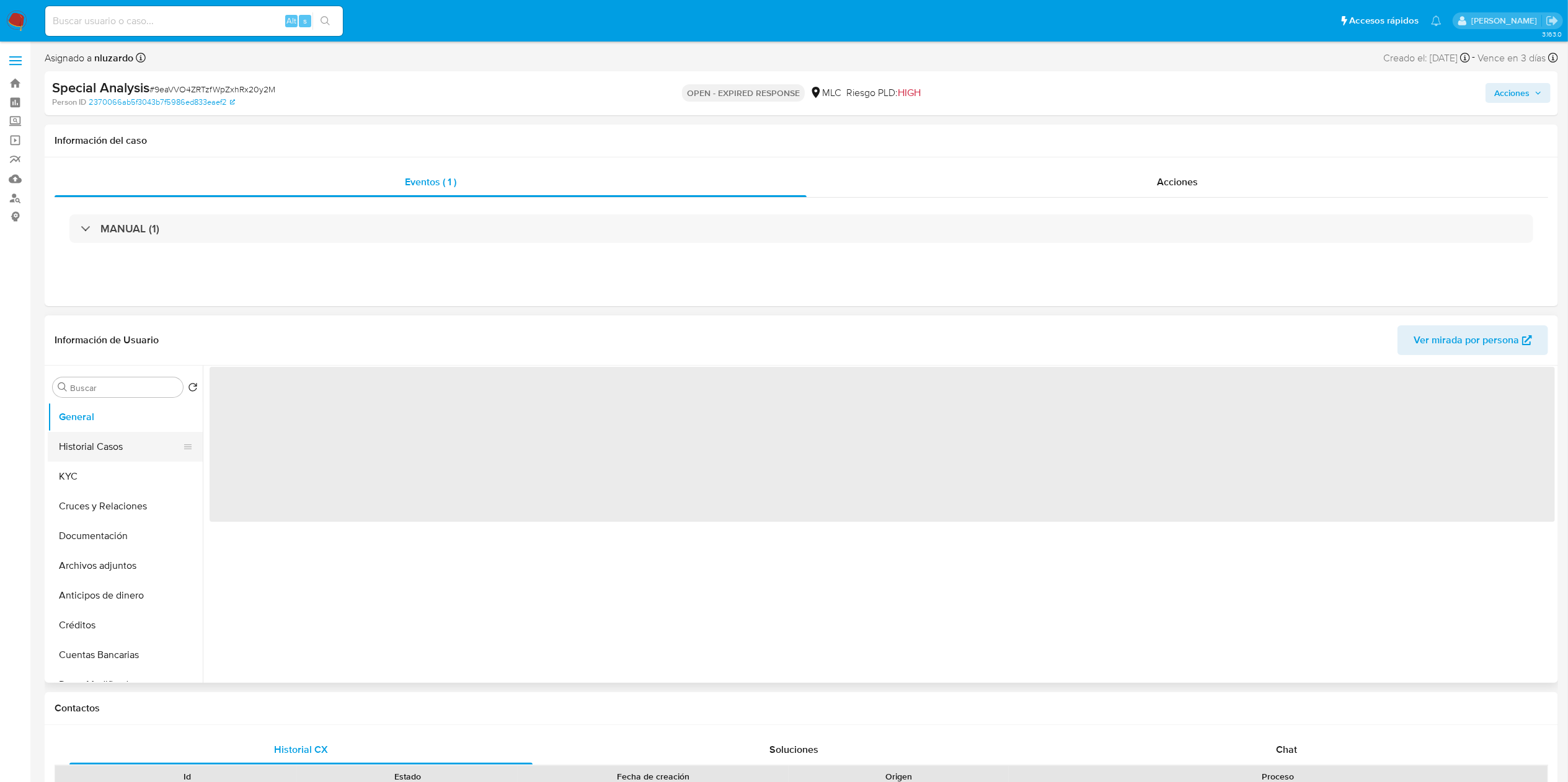
click at [117, 453] on button "Historial Casos" at bounding box center [120, 447] width 145 height 30
select select "10"
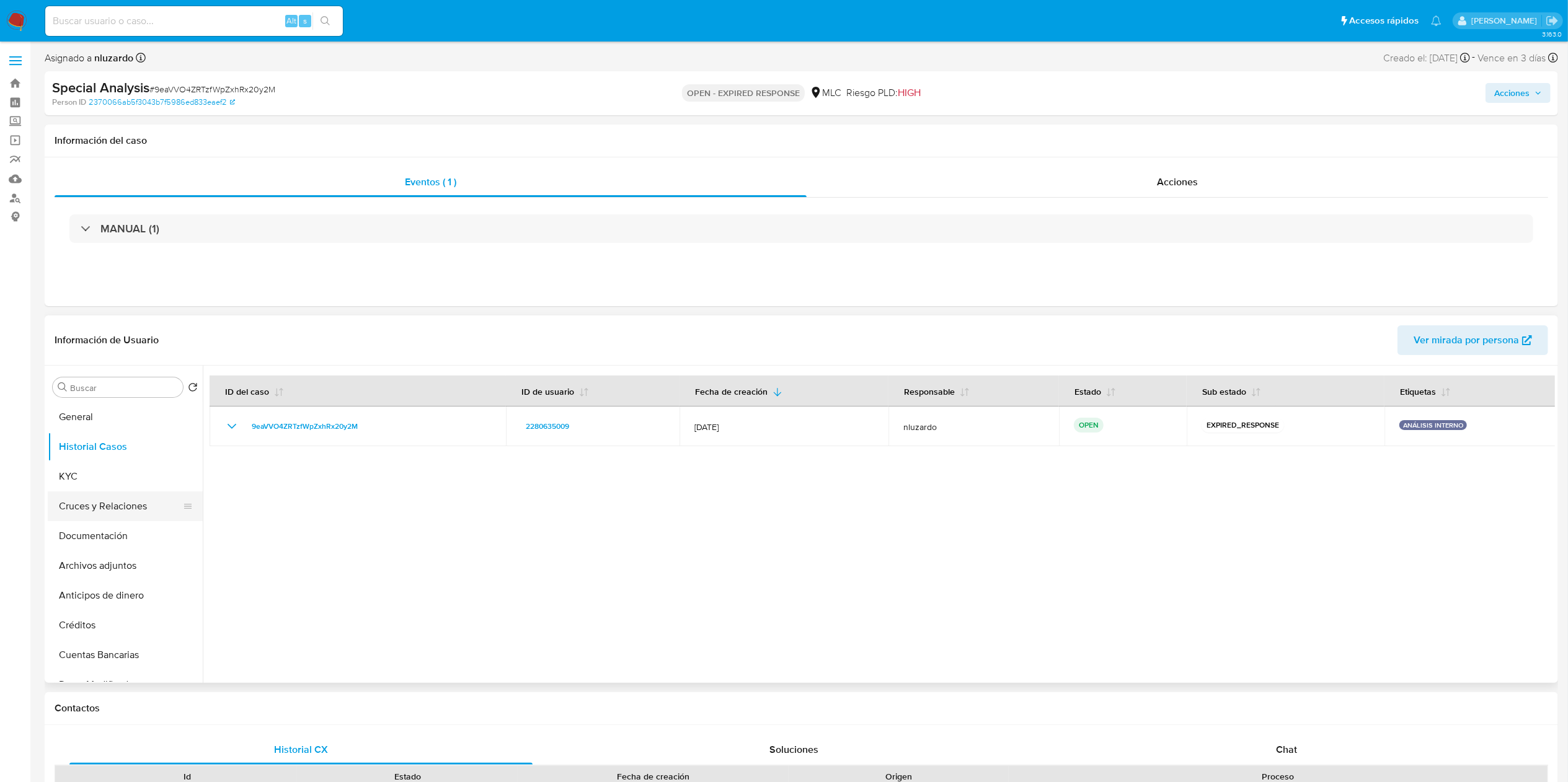
click at [88, 492] on button "Cruces y Relaciones" at bounding box center [120, 506] width 145 height 30
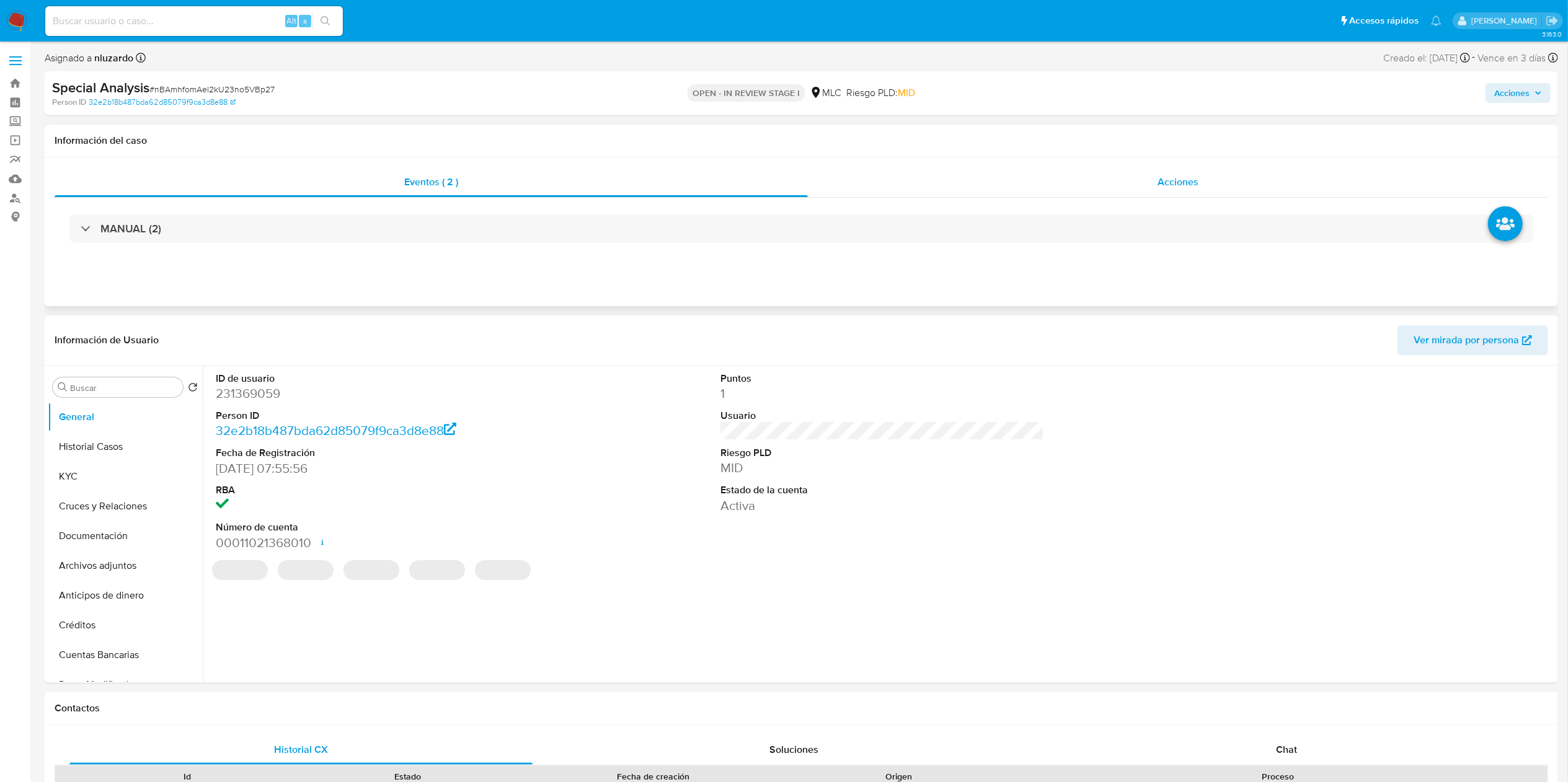
select select "10"
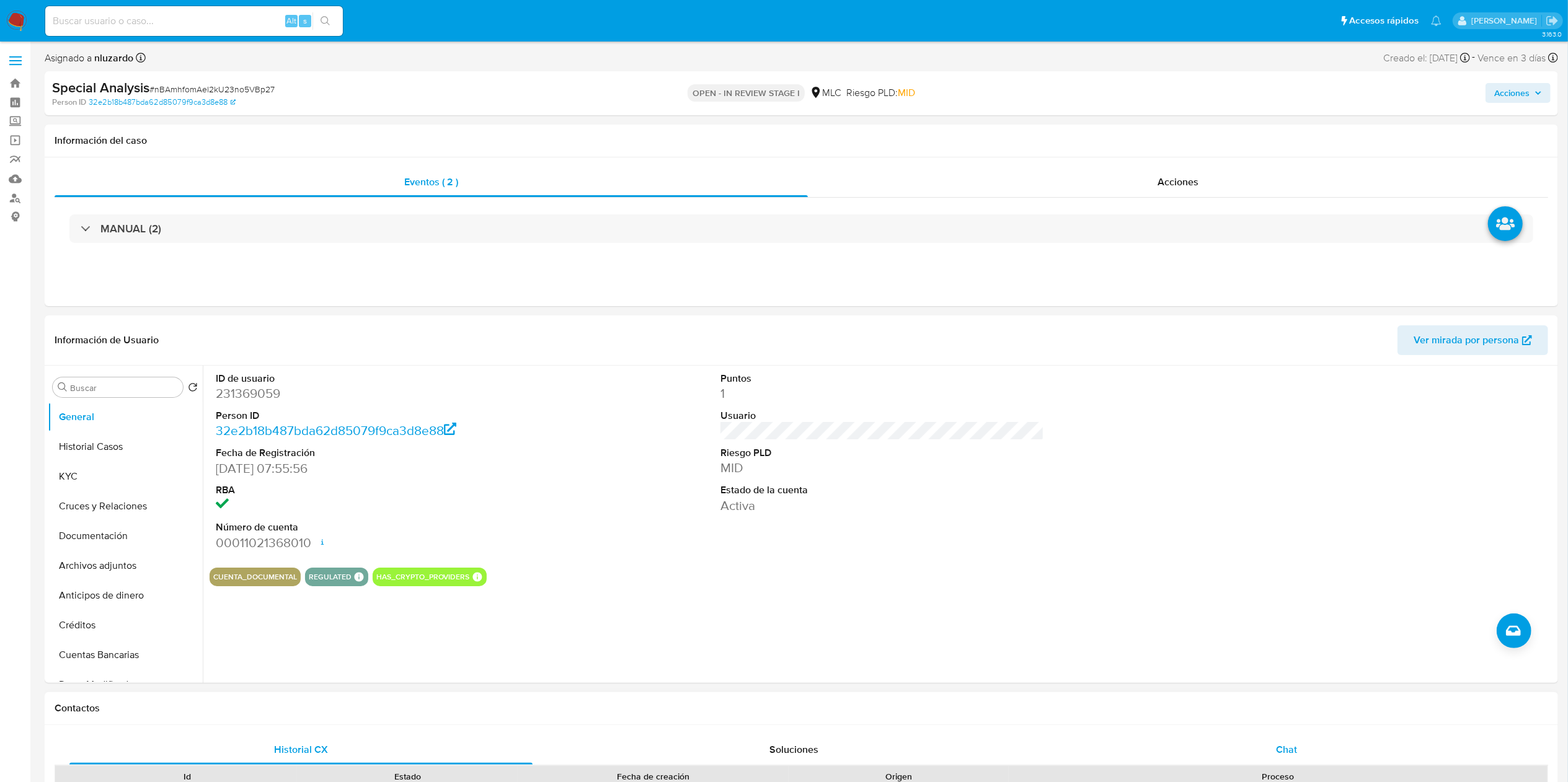
click at [1307, 750] on div "Chat" at bounding box center [1287, 750] width 463 height 30
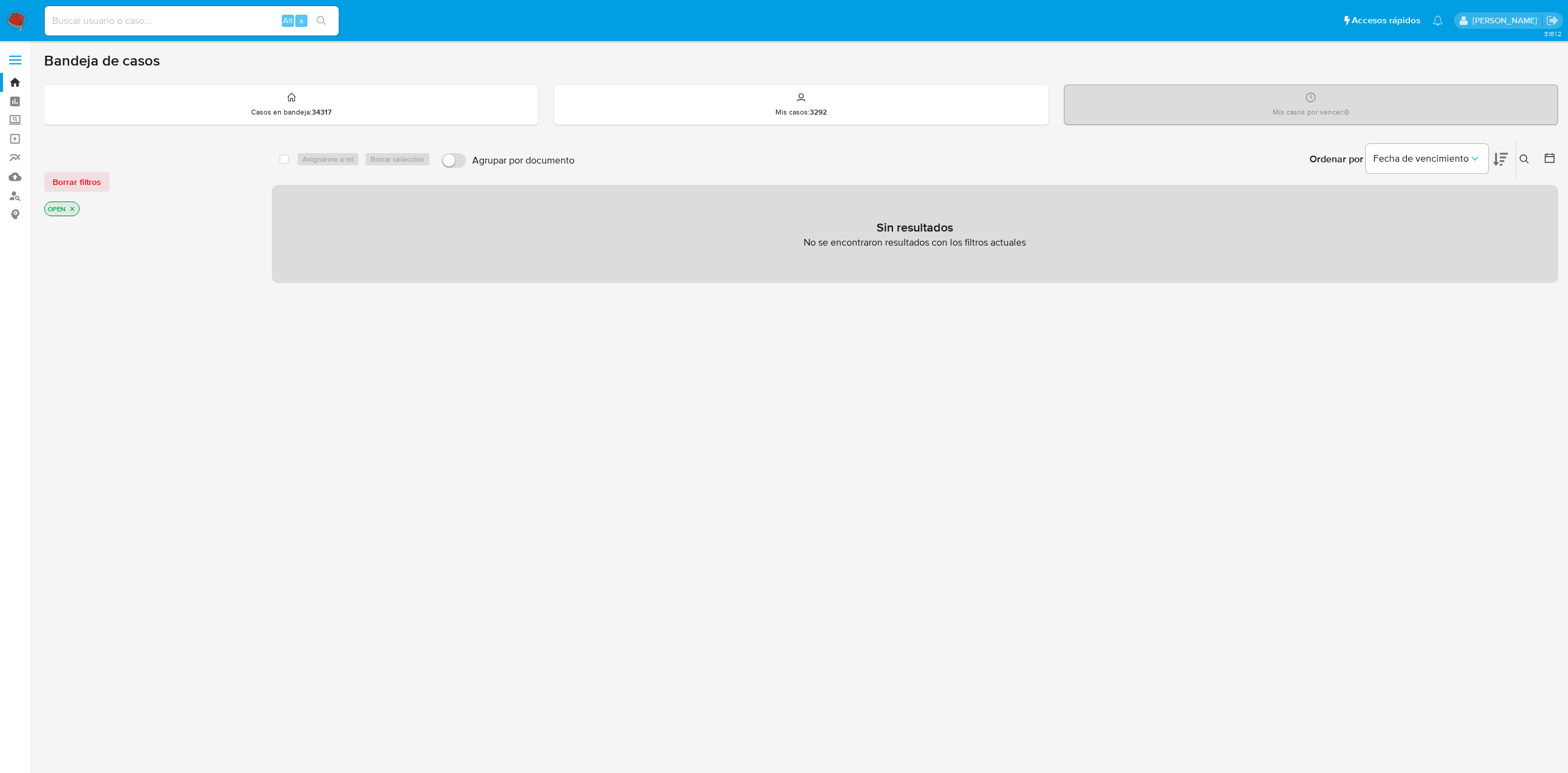
drag, startPoint x: 1539, startPoint y: 154, endPoint x: 1550, endPoint y: 155, distance: 11.0
click at [1539, 152] on div at bounding box center [1547, 159] width 22 height 38
click at [1554, 155] on icon at bounding box center [1550, 157] width 10 height 10
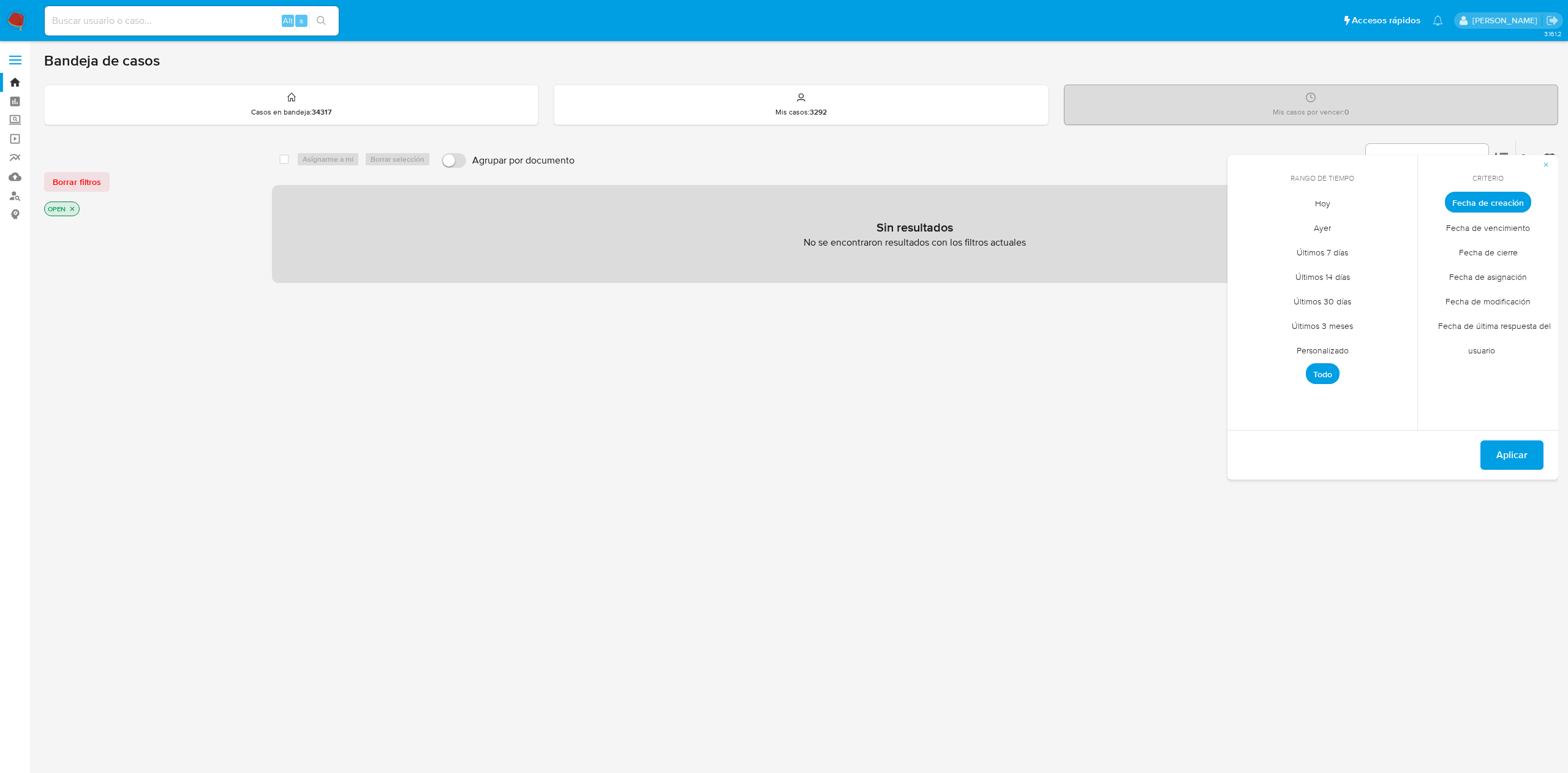
click at [1478, 254] on span "Fecha de cierre" at bounding box center [1488, 252] width 85 height 25
click at [1331, 345] on span "Personalizado" at bounding box center [1323, 350] width 78 height 25
click at [1290, 268] on button "1" at bounding box center [1298, 270] width 20 height 20
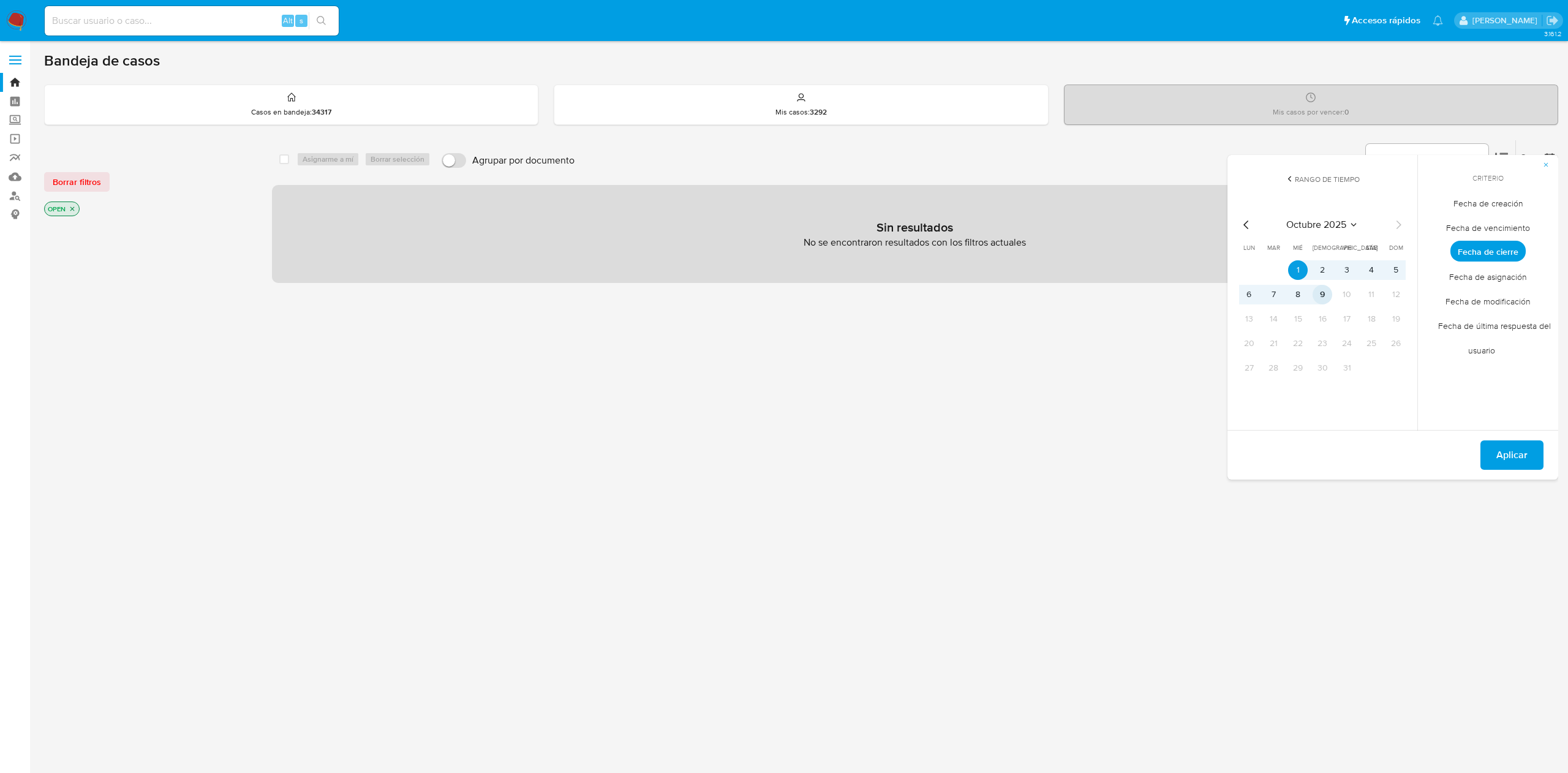
click at [1321, 289] on button "9" at bounding box center [1322, 294] width 20 height 20
click at [1509, 452] on span "Aplicar" at bounding box center [1512, 455] width 31 height 27
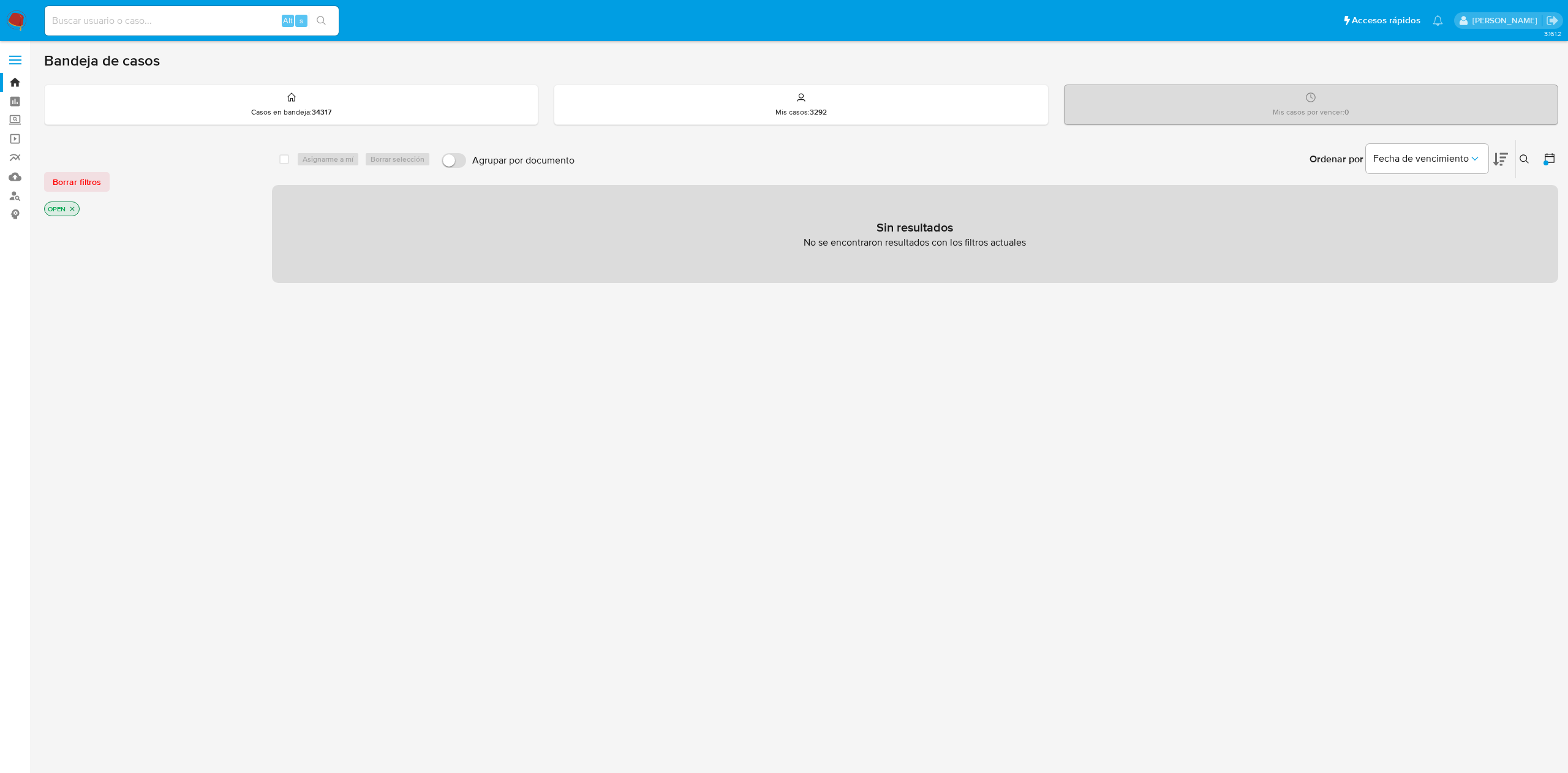
click at [72, 212] on icon "close-filter" at bounding box center [73, 209] width 8 height 8
click at [1517, 152] on button at bounding box center [1527, 159] width 20 height 15
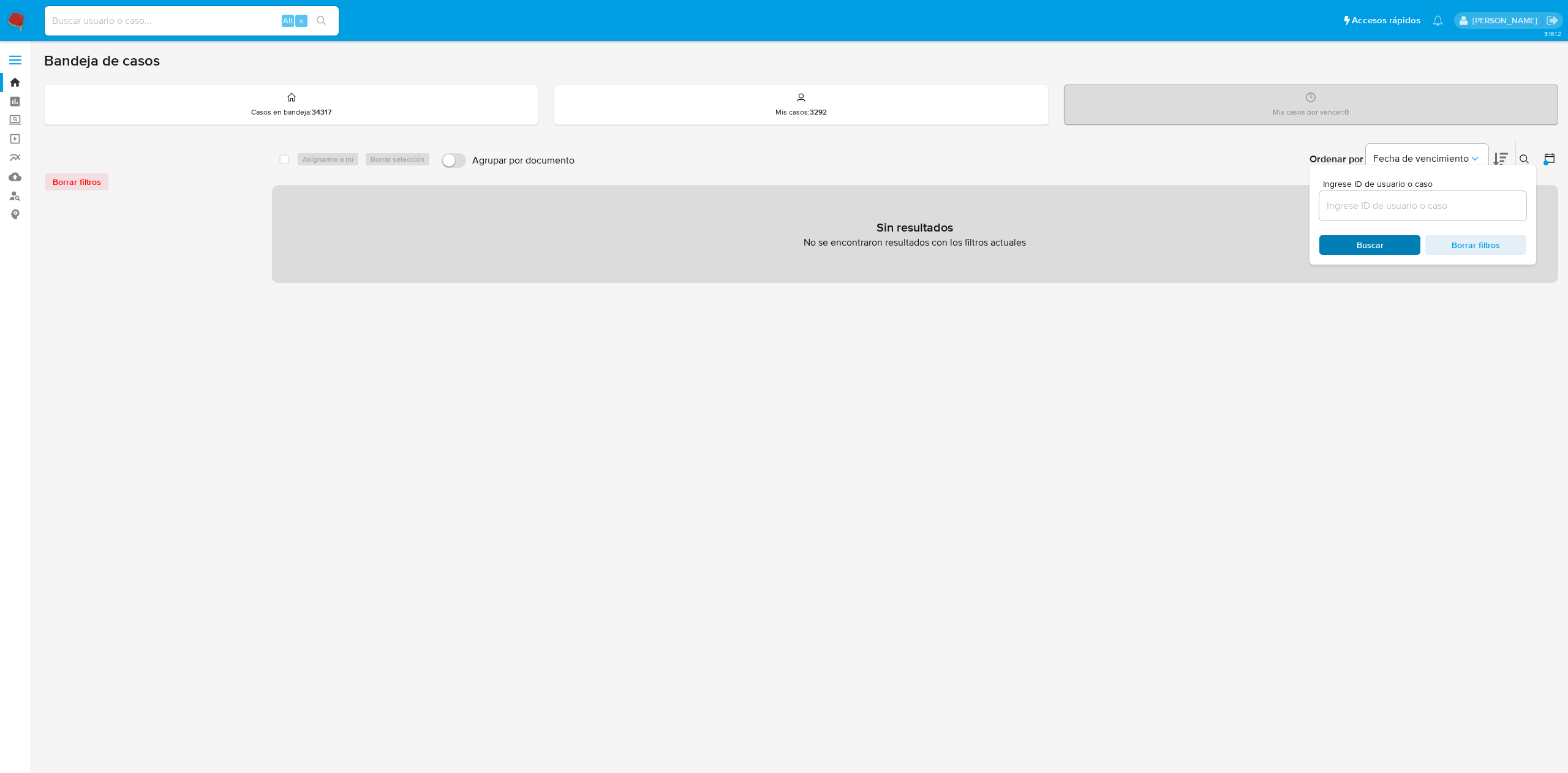
click at [1368, 249] on span "Buscar" at bounding box center [1370, 245] width 27 height 20
